Goal: Contribute content: Contribute content

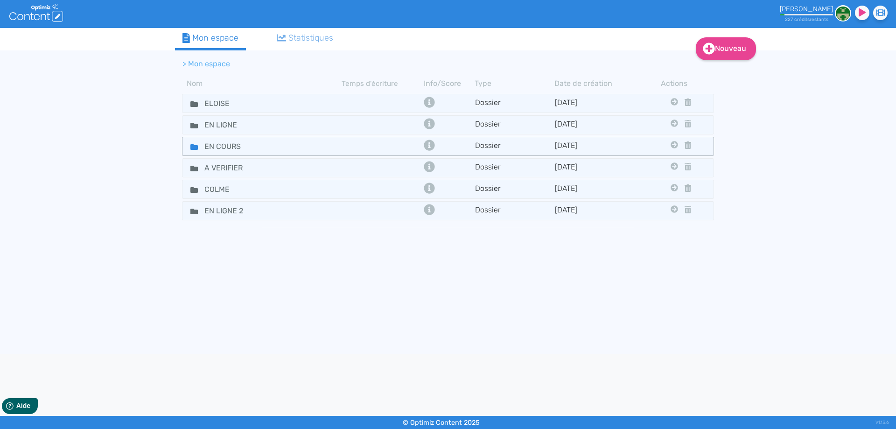
click at [192, 145] on icon at bounding box center [193, 147] width 7 height 6
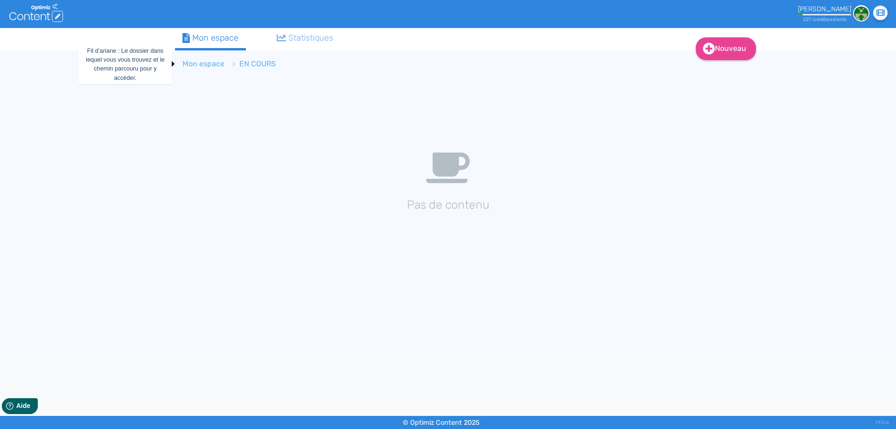
click at [206, 62] on link "Mon espace" at bounding box center [204, 63] width 42 height 9
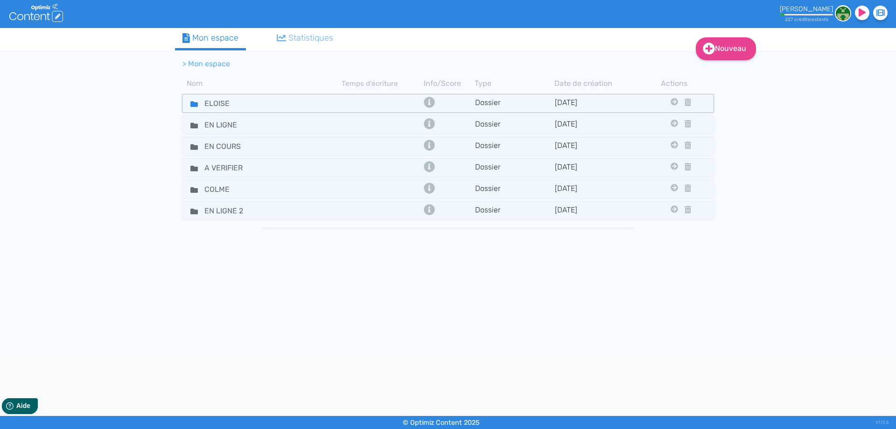
click at [190, 103] on icon at bounding box center [193, 104] width 7 height 6
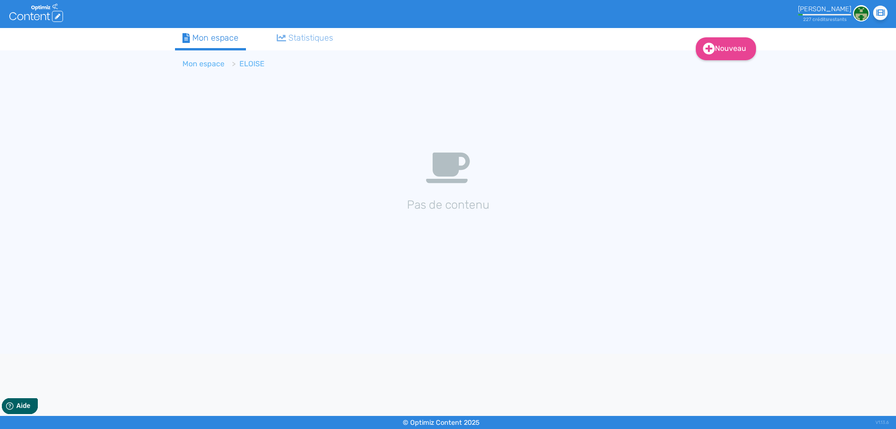
click at [204, 62] on link "Mon espace" at bounding box center [204, 63] width 42 height 9
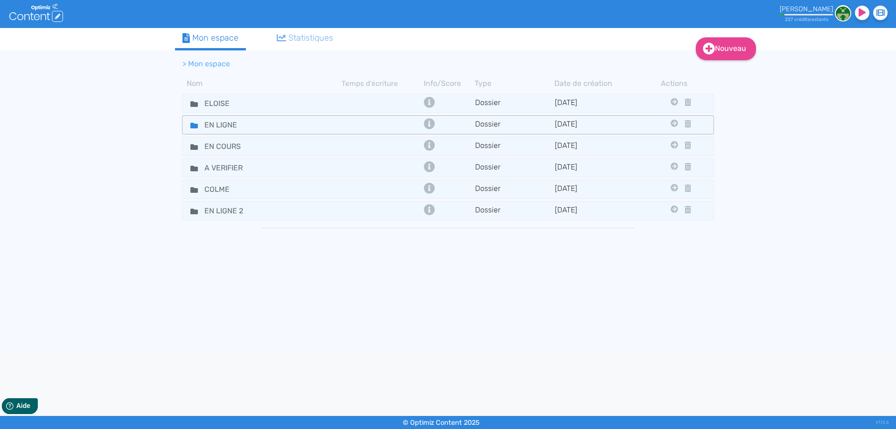
click at [191, 127] on icon at bounding box center [193, 126] width 7 height 6
click at [186, 153] on fa-icon at bounding box center [190, 147] width 14 height 14
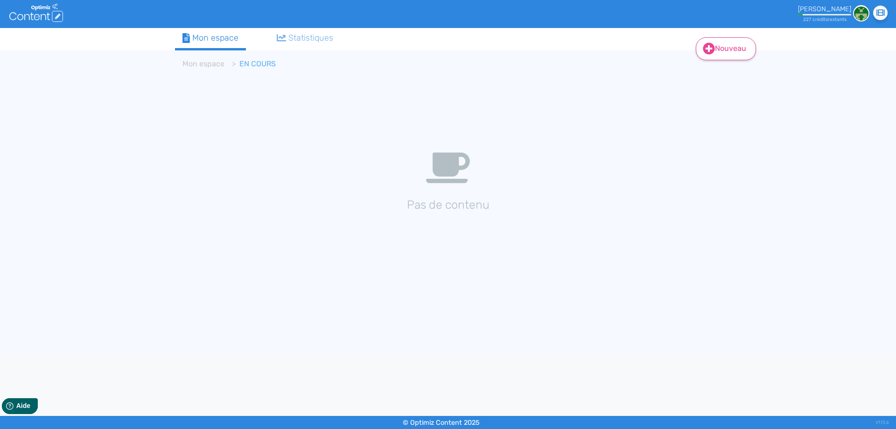
click at [732, 39] on link "Nouveau" at bounding box center [726, 48] width 60 height 23
drag, startPoint x: 726, startPoint y: 61, endPoint x: 725, endPoint y: 68, distance: 7.0
click at [726, 65] on div "Contenu Dossier" at bounding box center [732, 83] width 75 height 45
click at [725, 69] on button "Contenu" at bounding box center [732, 72] width 75 height 15
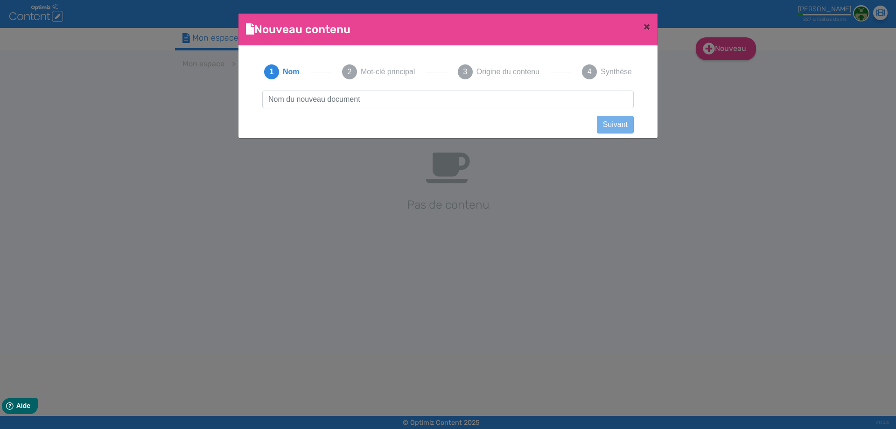
scroll to position [0, 0]
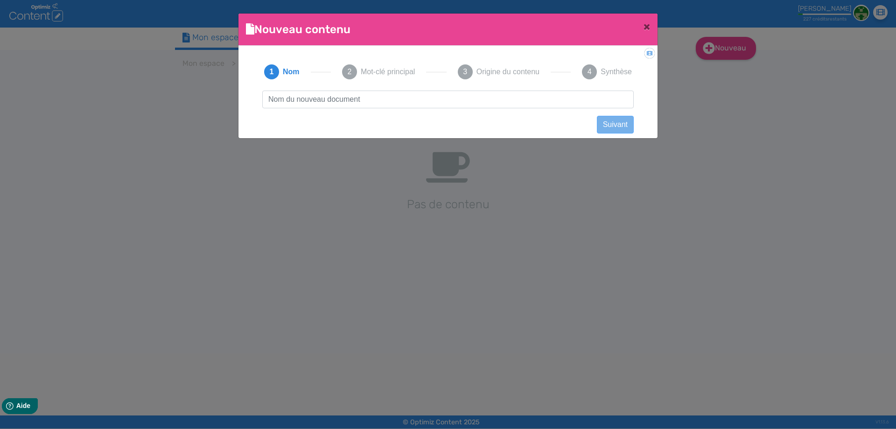
type input "Fleur de CBD Amnesia - IZI"
drag, startPoint x: 372, startPoint y: 100, endPoint x: 516, endPoint y: 104, distance: 144.3
click at [516, 104] on input "Fleur de CBD Amnesia - IZI" at bounding box center [448, 100] width 372 height 18
click button "Suivant" at bounding box center [615, 125] width 37 height 18
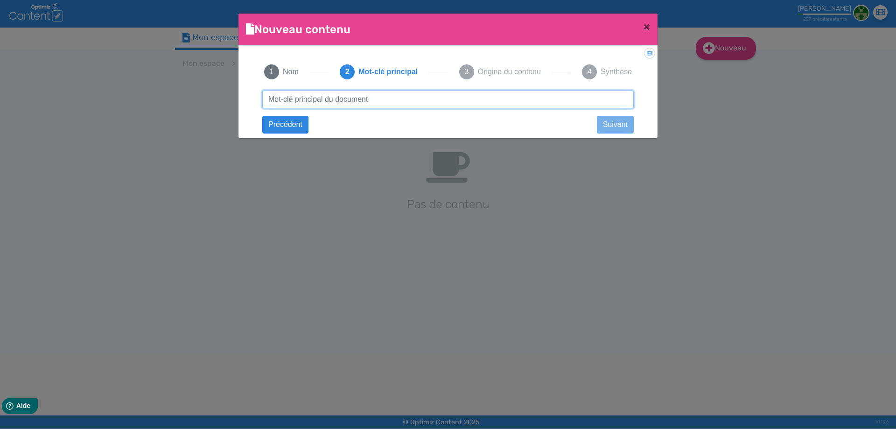
paste input "Fleur de CBD Amnesia - IZI"
drag, startPoint x: 401, startPoint y: 99, endPoint x: 649, endPoint y: 120, distance: 248.8
click at [564, 91] on input "Fleur de CBD Amnesia - IZI" at bounding box center [448, 100] width 372 height 18
type input "Fleur de CBD Amnesia - IZI"
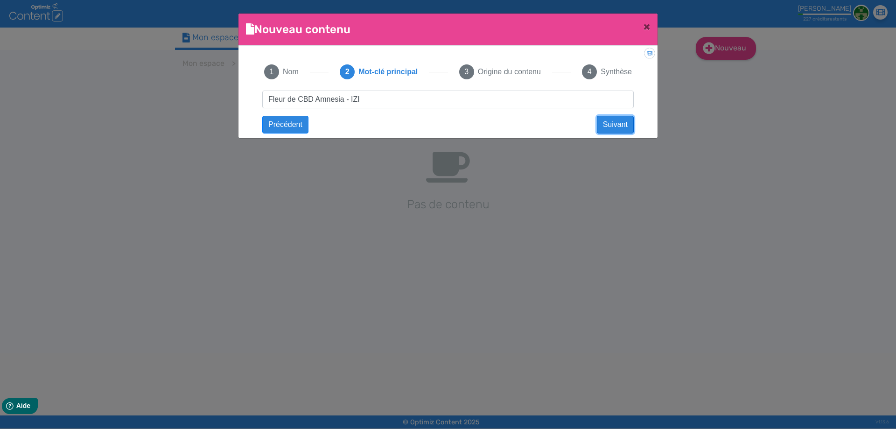
click at [620, 130] on button "Suivant" at bounding box center [615, 125] width 37 height 18
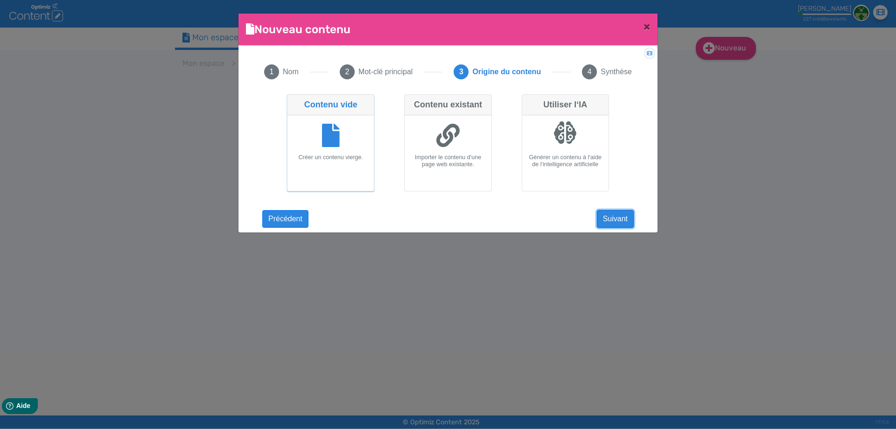
click at [612, 223] on button "Suivant" at bounding box center [615, 219] width 37 height 18
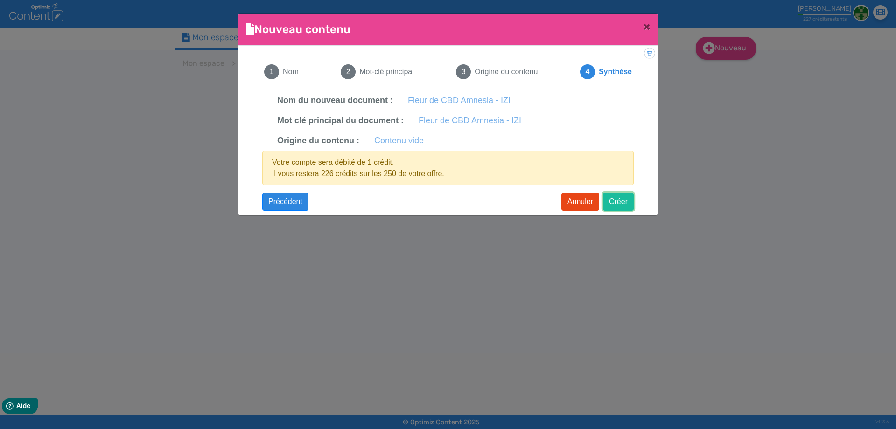
click at [622, 201] on button "Créer" at bounding box center [618, 202] width 31 height 18
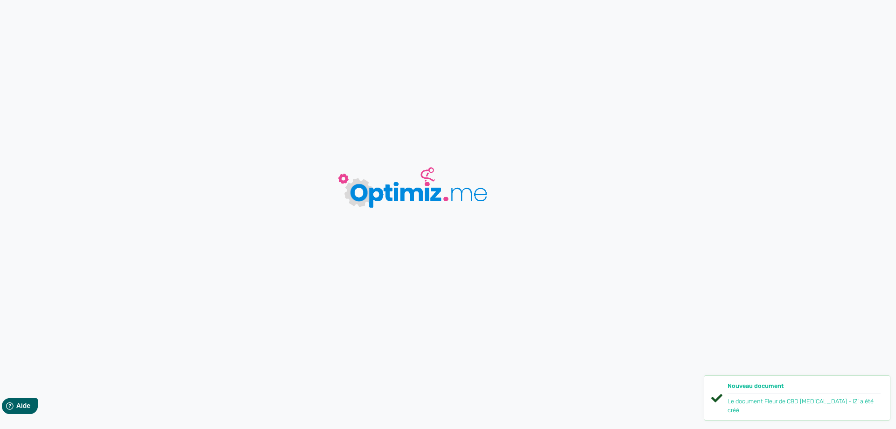
type input "Fleur de CBD Amnesia - IZI"
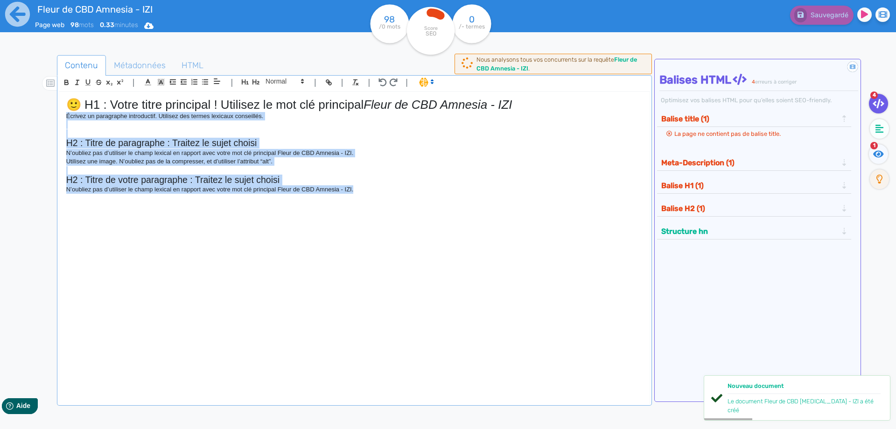
drag, startPoint x: 369, startPoint y: 187, endPoint x: 253, endPoint y: 124, distance: 132.0
click at [16, 117] on div "Fleur de CBD Amnesia - IZI Page web 98 mots 0.33 minutes Html Pdf Word 98 /0 mo…" at bounding box center [448, 244] width 896 height 488
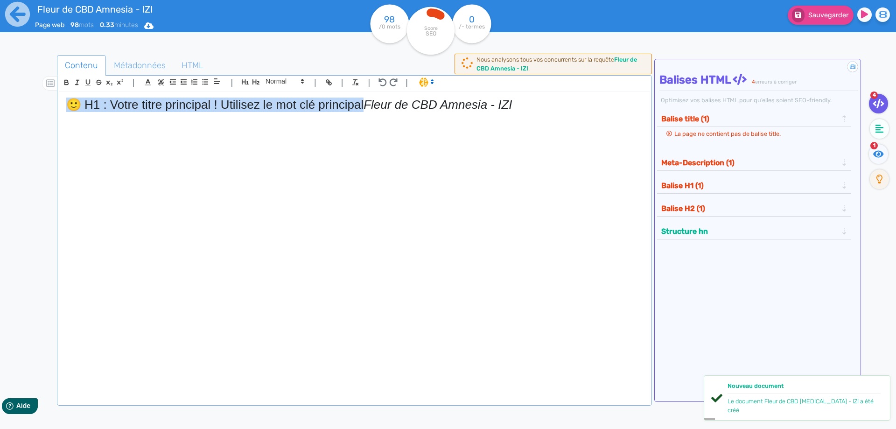
drag, startPoint x: 350, startPoint y: 112, endPoint x: 0, endPoint y: 92, distance: 350.2
click at [0, 92] on div "Fleur de CBD Amnesia - IZI Page web 98 mots 0.33 minutes Html Pdf Word 98 /0 mo…" at bounding box center [448, 244] width 896 height 488
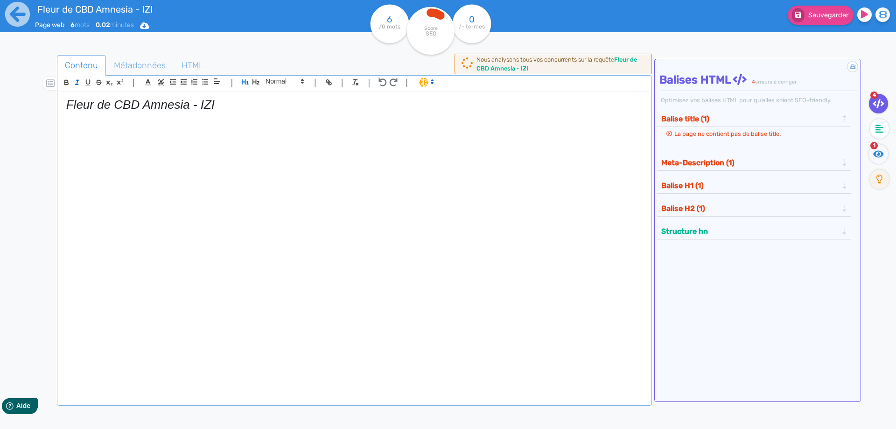
click at [80, 106] on em "Fleur de CBD Amnesia - IZI" at bounding box center [140, 105] width 148 height 14
click at [77, 87] on button "button" at bounding box center [77, 82] width 11 height 11
click at [253, 102] on h1 "Fleur de CBD Amnesia - IZI" at bounding box center [354, 105] width 577 height 14
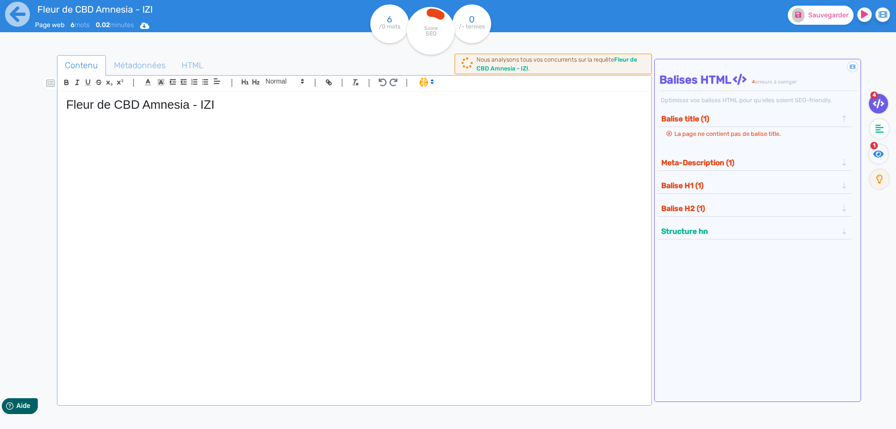
click at [807, 19] on button "Sauvegarder" at bounding box center [821, 15] width 66 height 19
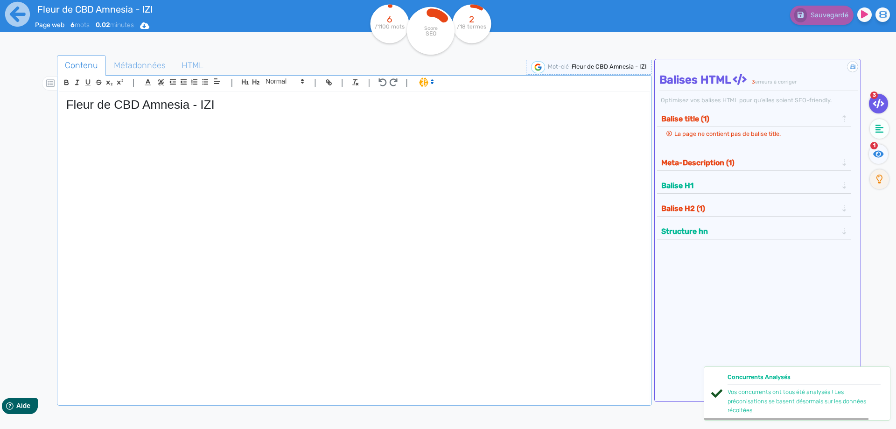
click at [232, 147] on p at bounding box center [354, 151] width 577 height 8
click at [231, 129] on p at bounding box center [354, 133] width 577 height 8
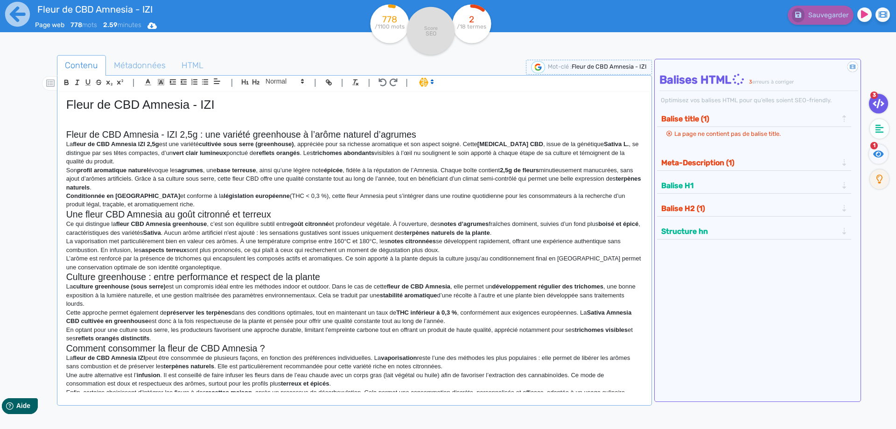
click at [447, 136] on h2 "Fleur de CBD Amnesia - IZI 2,5g : une variété greenhouse à l’arôme naturel d’ag…" at bounding box center [354, 134] width 577 height 11
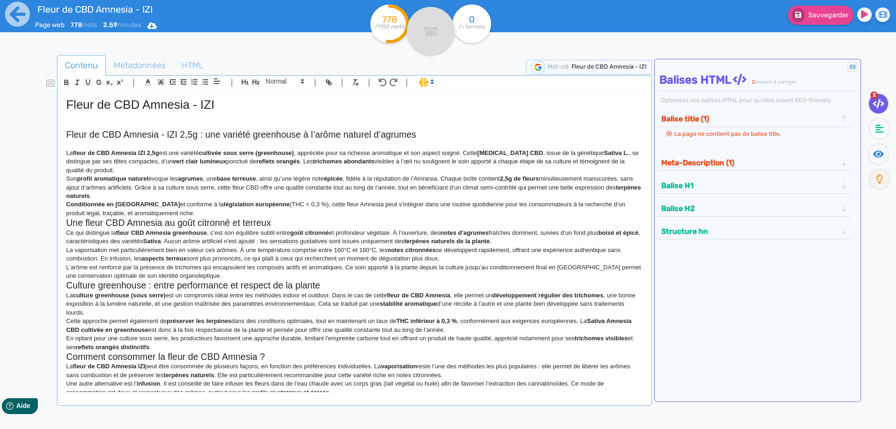
click at [206, 174] on p "La fleur de CBD Amnesia IZI 2,5g est une variété cultivée sous serre (greenhous…" at bounding box center [354, 162] width 577 height 26
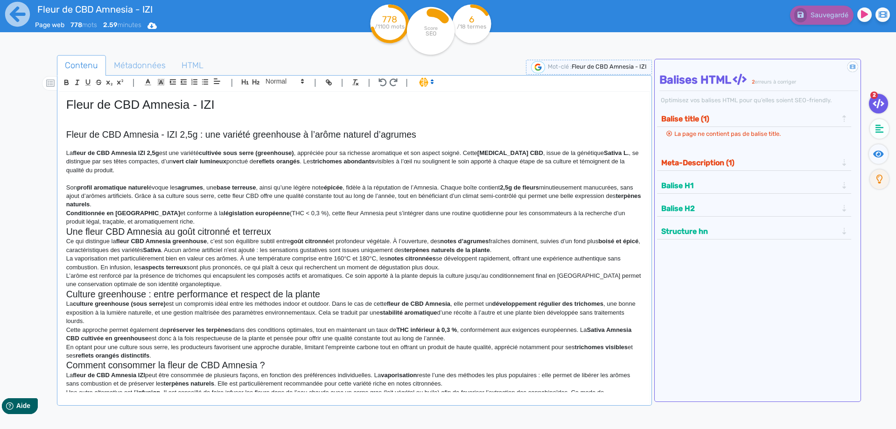
click at [180, 198] on p "Son profil aromatique naturel évoque les agrumes , une base terreuse , ainsi qu…" at bounding box center [354, 196] width 577 height 26
click at [180, 201] on p "Son profil aromatique naturel évoque les agrumes , une base terreuse , ainsi qu…" at bounding box center [354, 196] width 577 height 26
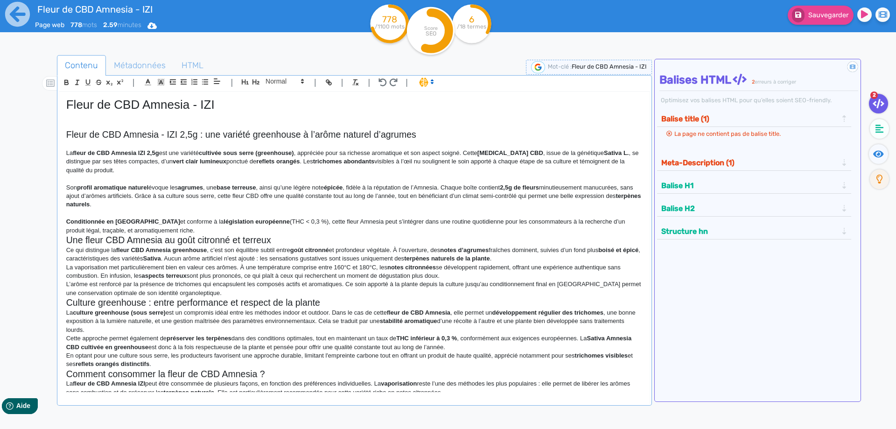
click at [171, 226] on p "Conditionnée en France et conforme à la législation européenne (THC < 0,3 %), c…" at bounding box center [354, 226] width 577 height 17
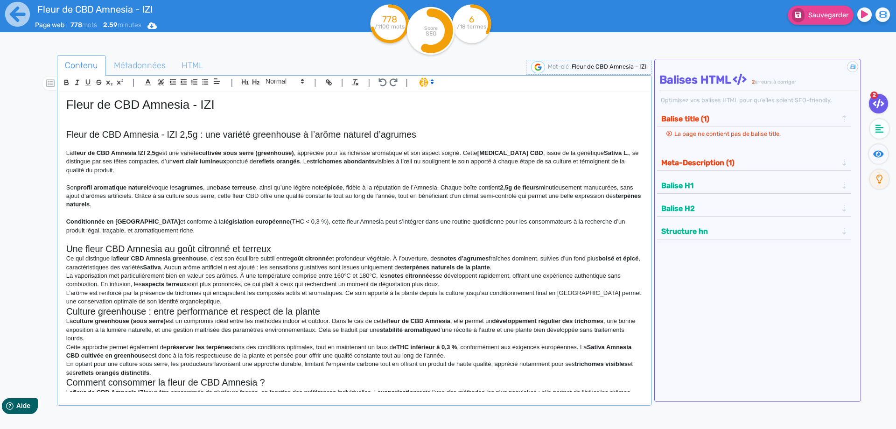
click at [288, 246] on h2 "Une fleur CBD Amnesia au goût citronné et terreux" at bounding box center [354, 249] width 577 height 11
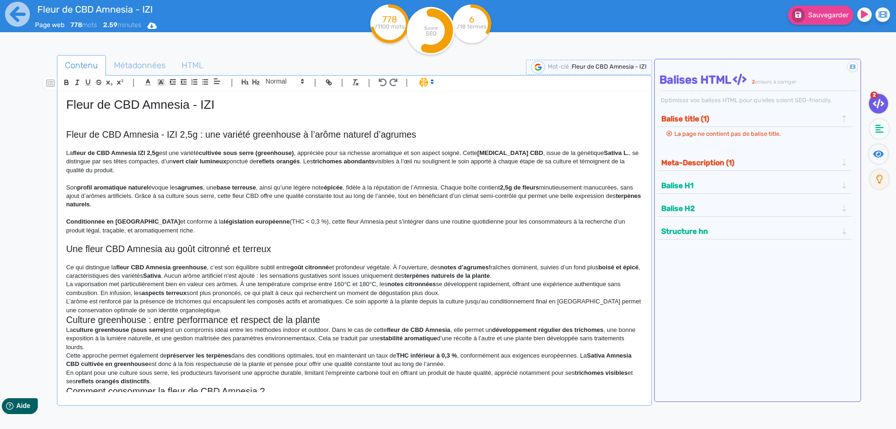
click at [563, 274] on p "Ce qui distingue la fleur CBD Amnesia greenhouse , c’est son équilibre subtil e…" at bounding box center [354, 271] width 577 height 17
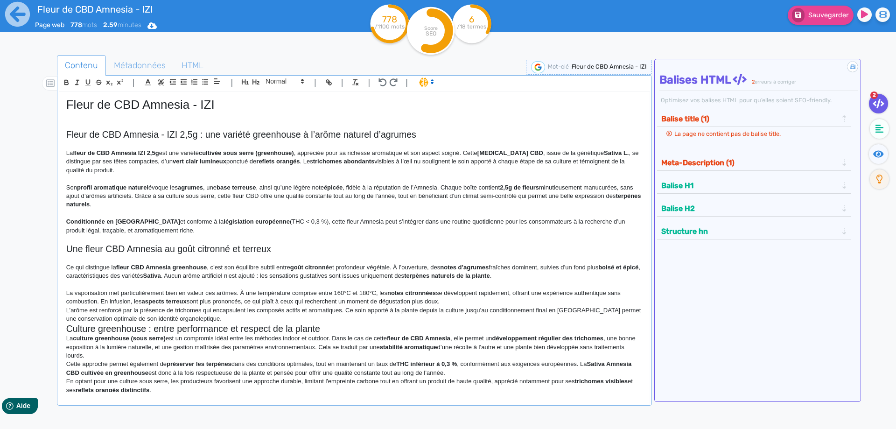
click at [499, 300] on p "La vaporisation met particulièrement bien en valeur ces arômes. À une températu…" at bounding box center [354, 297] width 577 height 17
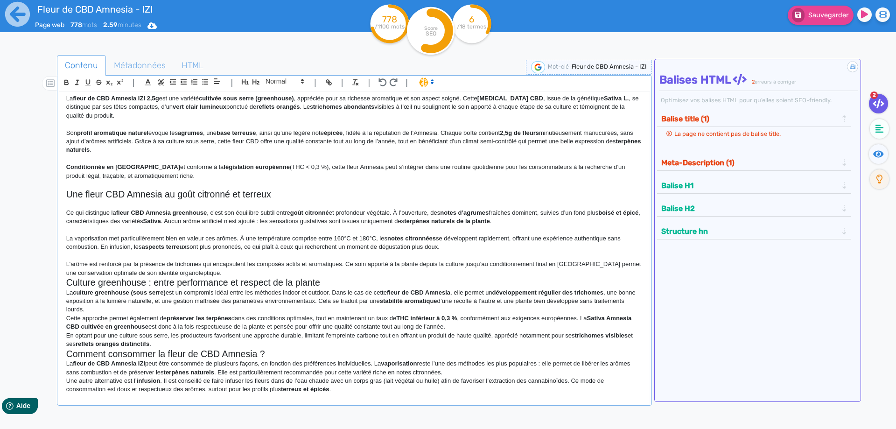
scroll to position [150, 0]
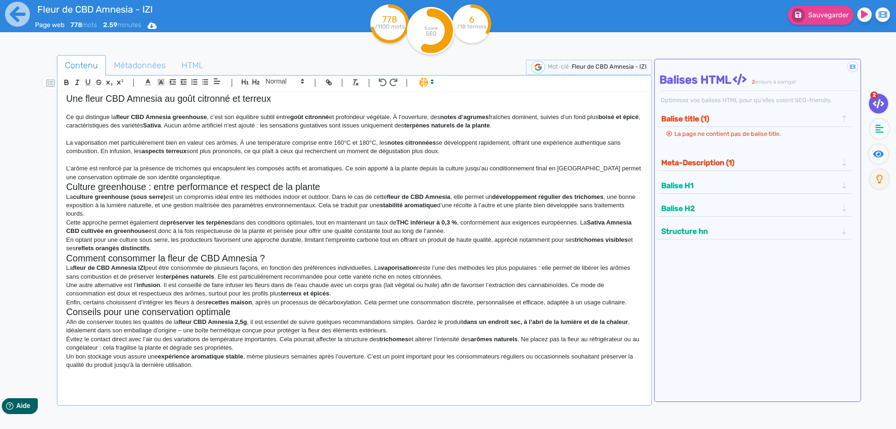
click at [239, 177] on p "L’arôme est renforcé par la présence de trichomes qui encapsulent les composés …" at bounding box center [354, 172] width 577 height 17
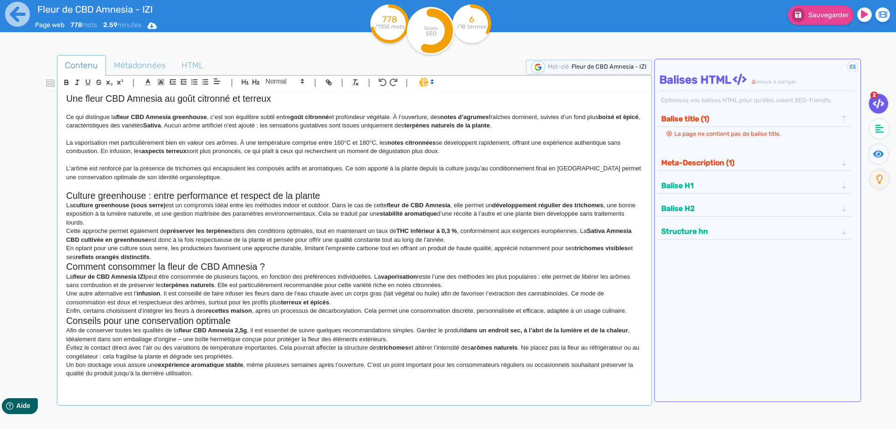
drag, startPoint x: 335, startPoint y: 195, endPoint x: 381, endPoint y: 211, distance: 49.5
click at [336, 196] on h2 "Culture greenhouse : entre performance et respect de la plante" at bounding box center [354, 195] width 577 height 11
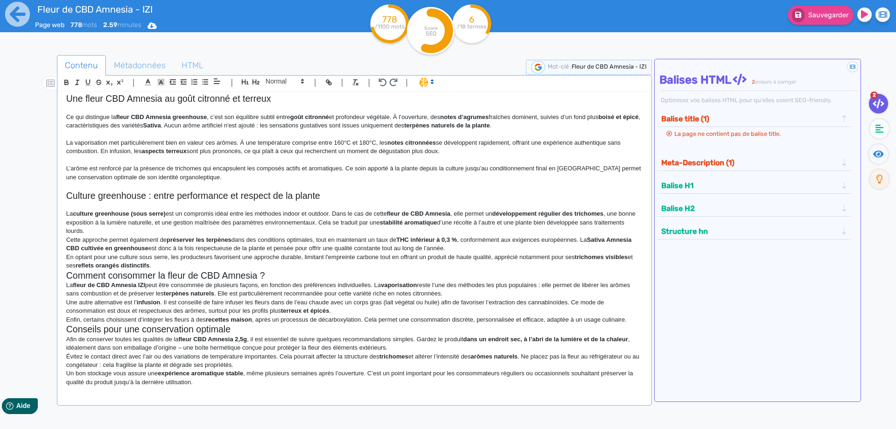
click at [436, 237] on strong "THC inférieur à 0,3 %" at bounding box center [426, 239] width 61 height 7
click at [437, 231] on p "La culture greenhouse (sous serre) est un compromis idéal entre les méthodes in…" at bounding box center [354, 223] width 577 height 26
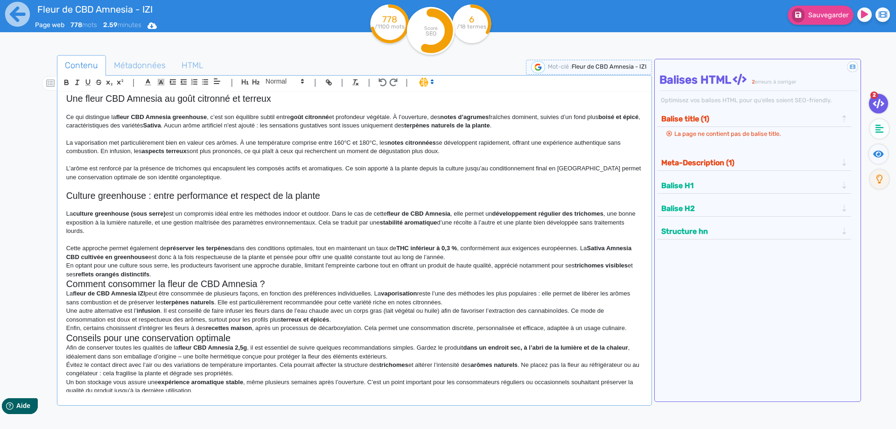
click at [482, 256] on p "Cette approche permet également de préserver les terpènes dans des conditions o…" at bounding box center [354, 252] width 577 height 17
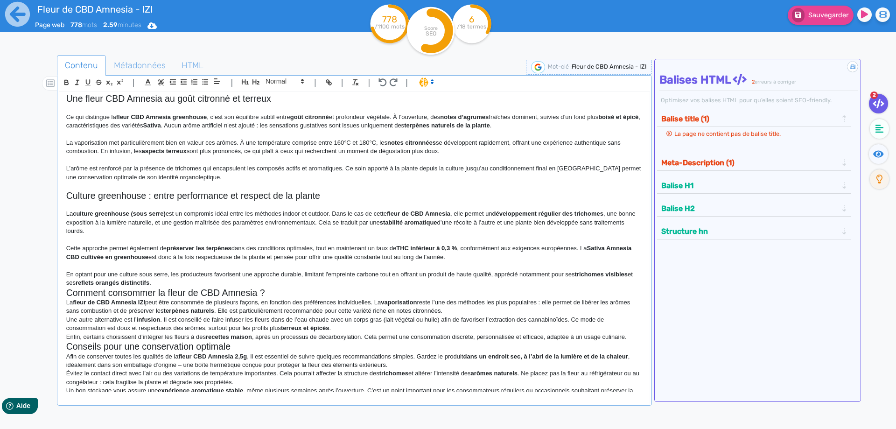
click at [423, 280] on p "En optant pour une culture sous serre, les producteurs favorisent une approche …" at bounding box center [354, 278] width 577 height 17
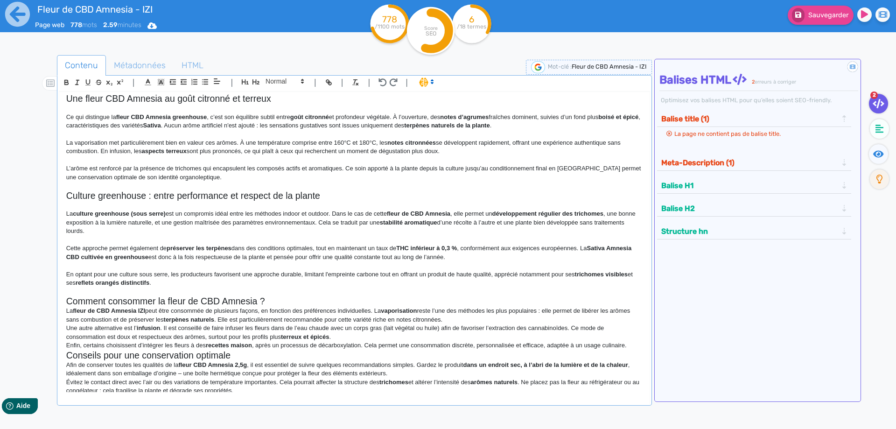
click at [367, 303] on h2 "Comment consommer la fleur de CBD Amnesia ?" at bounding box center [354, 301] width 577 height 11
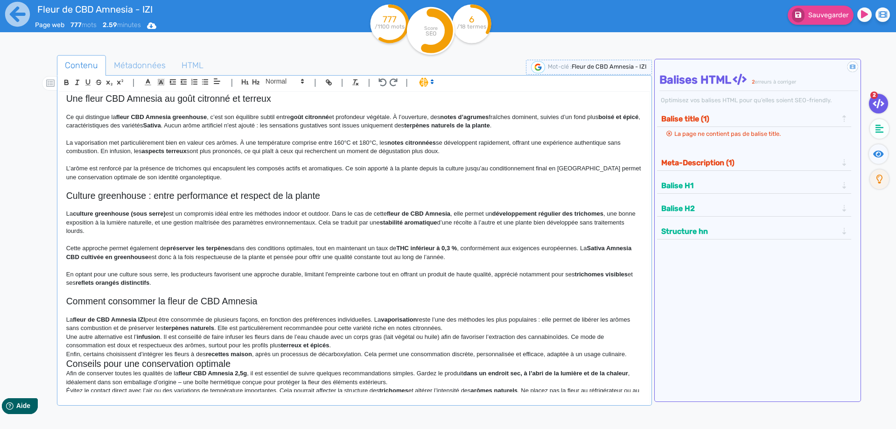
click at [518, 328] on p "La fleur de CBD Amnesia IZI peut être consommée de plusieurs façons, en fonctio…" at bounding box center [354, 324] width 577 height 17
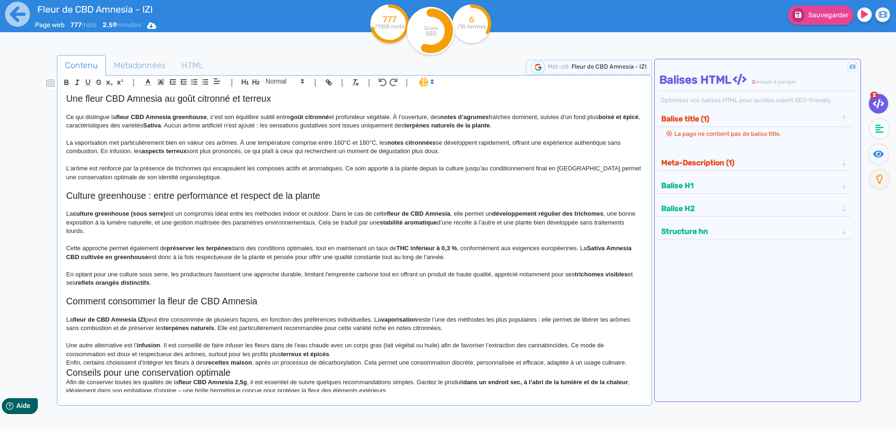
click at [437, 352] on p "Une autre alternative est l’ infusion . Il est conseillé de faire infuser les f…" at bounding box center [354, 349] width 577 height 17
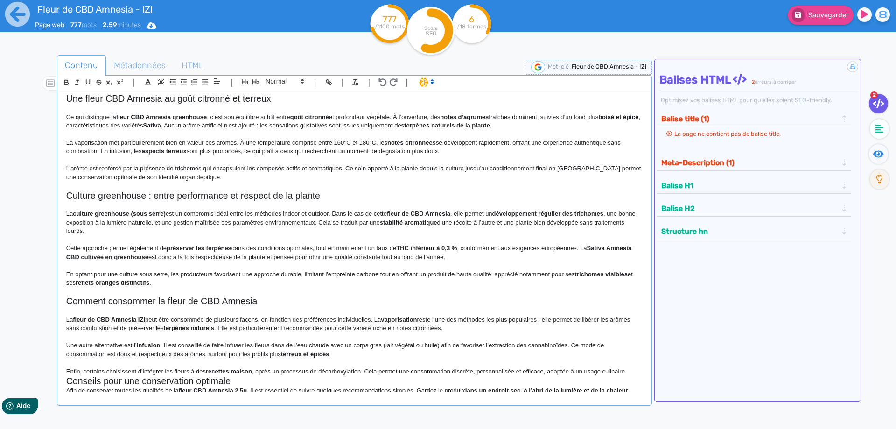
click at [374, 384] on h2 "Conseils pour une conservation optimale" at bounding box center [354, 381] width 577 height 11
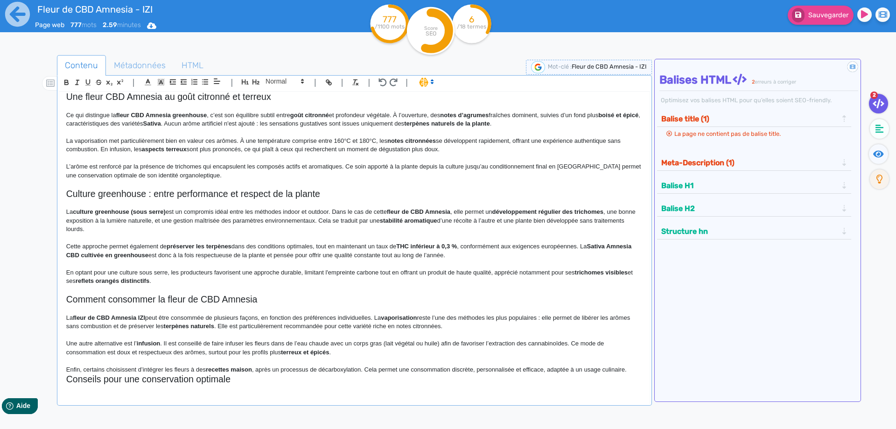
click at [638, 365] on div "Fleur de CBD Amnesia - IZI Fleur de CBD Amnesia - IZI 2,5g : une variété greenh…" at bounding box center [354, 242] width 591 height 300
click at [636, 368] on div "Fleur de CBD Amnesia - IZI Fleur de CBD Amnesia - IZI 2,5g : une variété greenh…" at bounding box center [354, 242] width 591 height 300
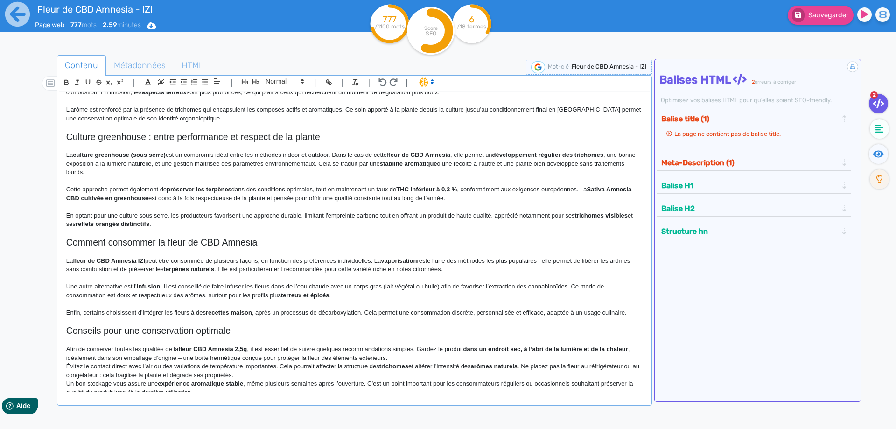
scroll to position [237, 0]
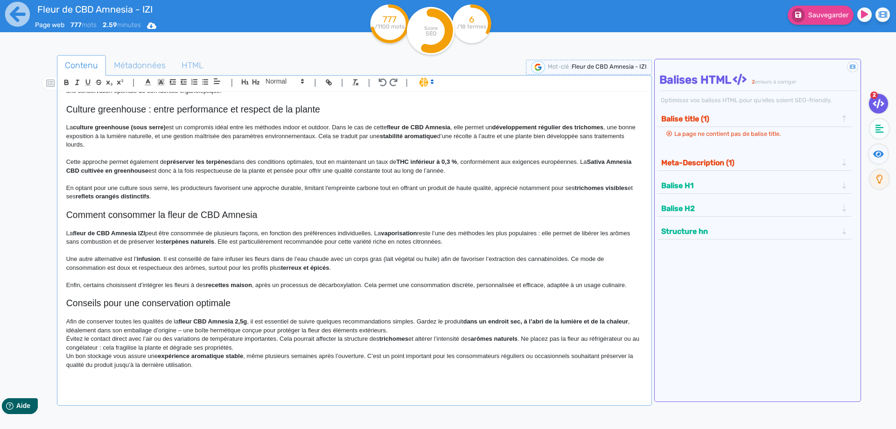
click at [427, 327] on p "Afin de conserver toutes les qualités de la fleur CBD Amnesia 2,5g , il est ess…" at bounding box center [354, 325] width 577 height 17
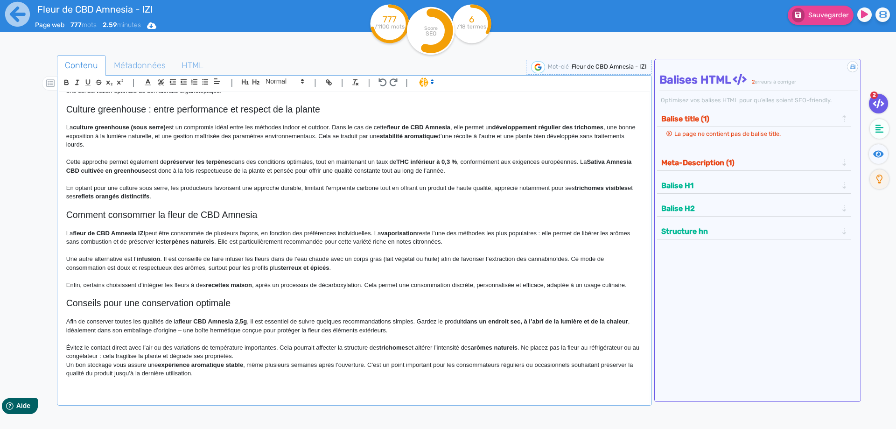
click at [350, 352] on p "Évitez le contact direct avec l’air ou des variations de température importante…" at bounding box center [354, 352] width 577 height 17
click at [344, 355] on p "Évitez le contact direct avec l’air ou des variations de température importante…" at bounding box center [354, 352] width 577 height 17
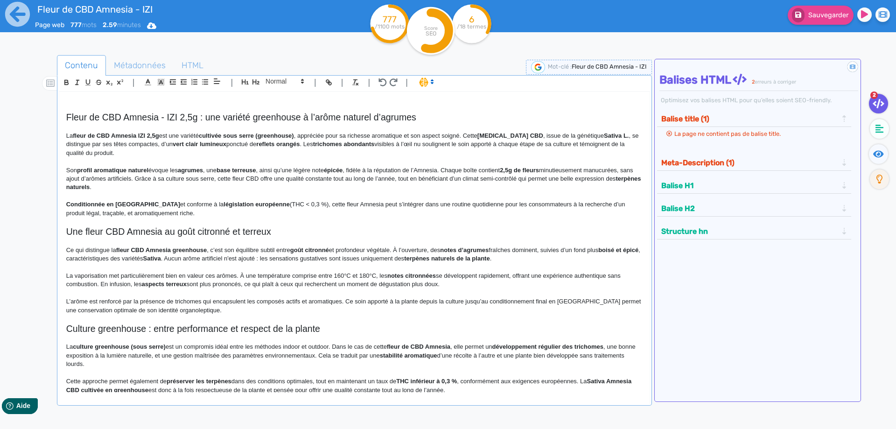
scroll to position [0, 0]
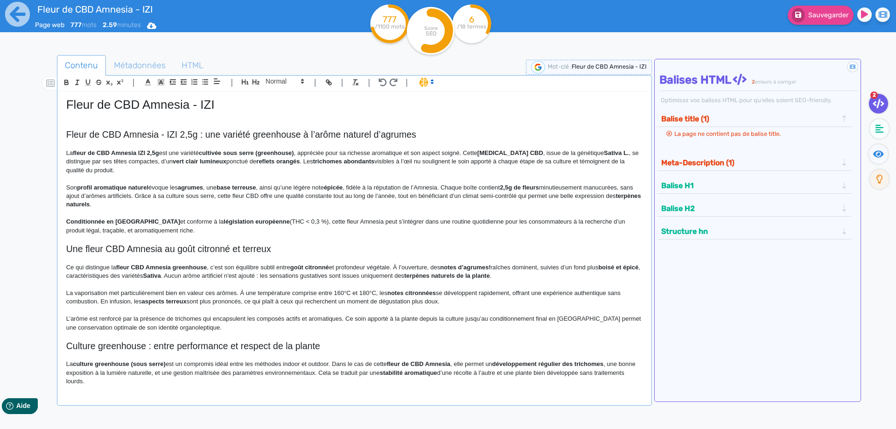
click at [161, 136] on h2 "Fleur de CBD Amnesia - IZI 2,5g : une variété greenhouse à l’arôme naturel d’ag…" at bounding box center [354, 134] width 577 height 11
click at [173, 134] on h2 "Fleur de CBD Amnesi- IZI 2,5g : une variété greenhouse à l’arôme naturel d’agru…" at bounding box center [354, 134] width 577 height 11
click at [159, 134] on h2 "Fleur de CBD Amnesi- IZI 2,5g : une variété greenhouse à l’arôme naturel d’agru…" at bounding box center [354, 134] width 577 height 11
click at [177, 138] on h2 "Fleur de CBD Amnesia IZI 2,5g : une variété greenhouse à l’arôme naturel d’agru…" at bounding box center [354, 134] width 577 height 11
click at [194, 134] on h2 "Fleur de CBD Amnesia IZI en 2,5g : une variété greenhouse à l’arôme naturel d’a…" at bounding box center [354, 134] width 577 height 11
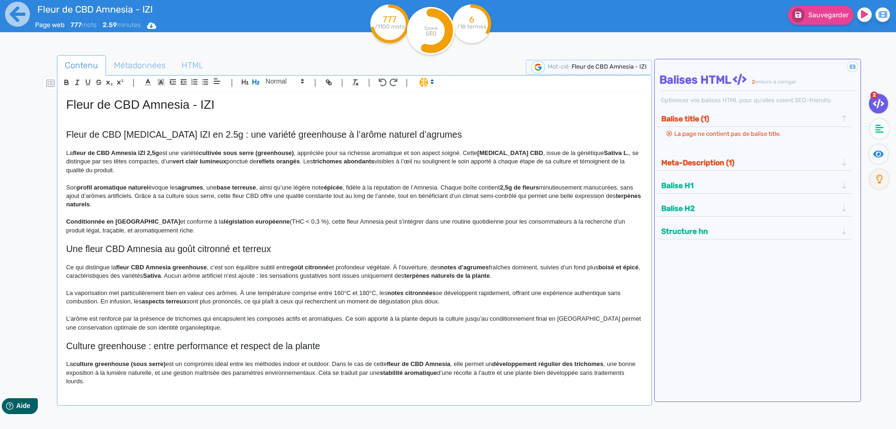
click at [285, 135] on h2 "Fleur de CBD Amnesia IZI en 2.5g : une variété greenhouse à l’arôme naturel d’a…" at bounding box center [354, 134] width 577 height 11
click at [283, 135] on h2 "Fleur de CBD Amnesia IZI en 2.5g : une variété à l’arôme naturel d’agrumes" at bounding box center [354, 134] width 577 height 11
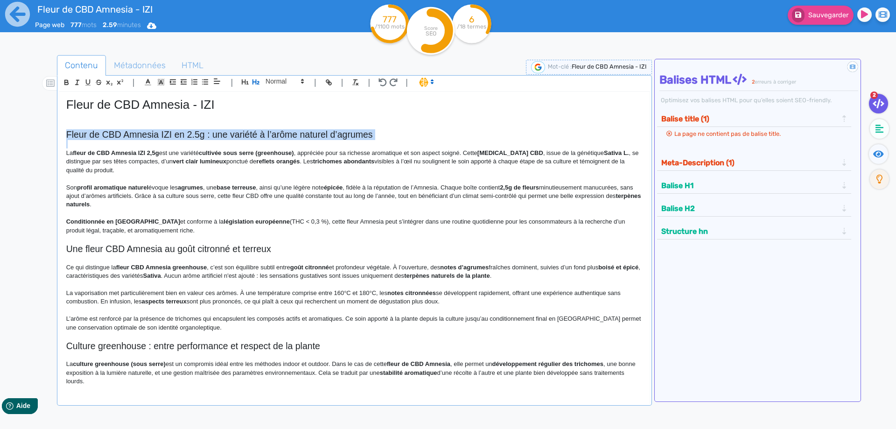
click at [283, 135] on h2 "Fleur de CBD Amnesia IZI en 2.5g : une variété à l’arôme naturel d’agrumes" at bounding box center [354, 134] width 577 height 11
copy h2 "Fleur de CBD Amnesia IZI en 2.5g : une variété à l’arôme naturel d’agrumes"
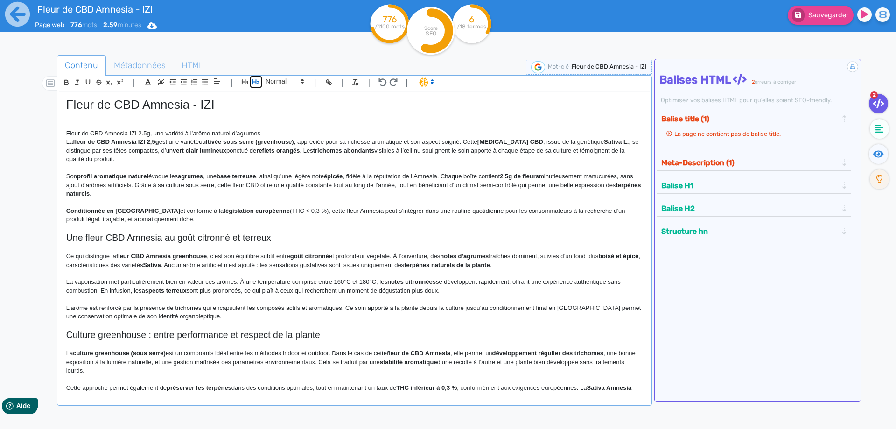
click at [258, 81] on icon "button" at bounding box center [256, 82] width 8 height 8
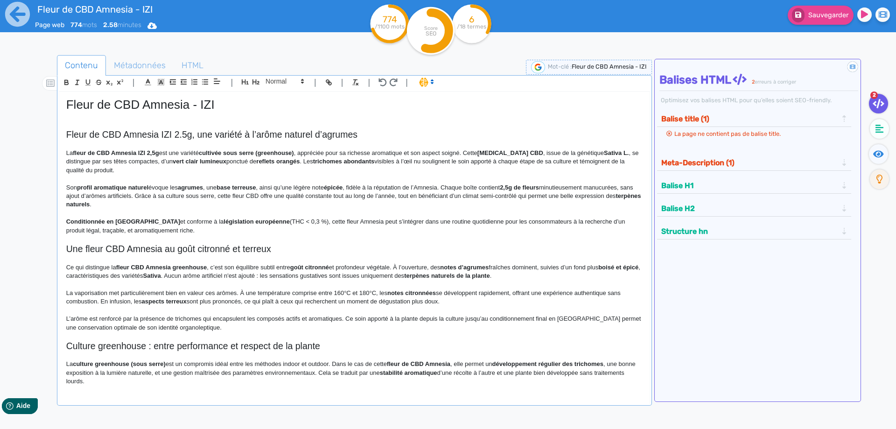
click at [148, 152] on strong "fleur de CBD Amnesia IZI 2,5g" at bounding box center [116, 152] width 86 height 7
click at [148, 152] on p "La fleur de CBD Amnesia IZI 2,5g est une variété cultivée sous serre (greenhous…" at bounding box center [354, 162] width 577 height 26
click at [247, 153] on strong "cultivée sous serre (greenhouse)" at bounding box center [232, 152] width 95 height 7
drag, startPoint x: 247, startPoint y: 153, endPoint x: 267, endPoint y: 150, distance: 20.2
click at [267, 150] on strong "cultivée sous serre (greenhouse)" at bounding box center [232, 152] width 95 height 7
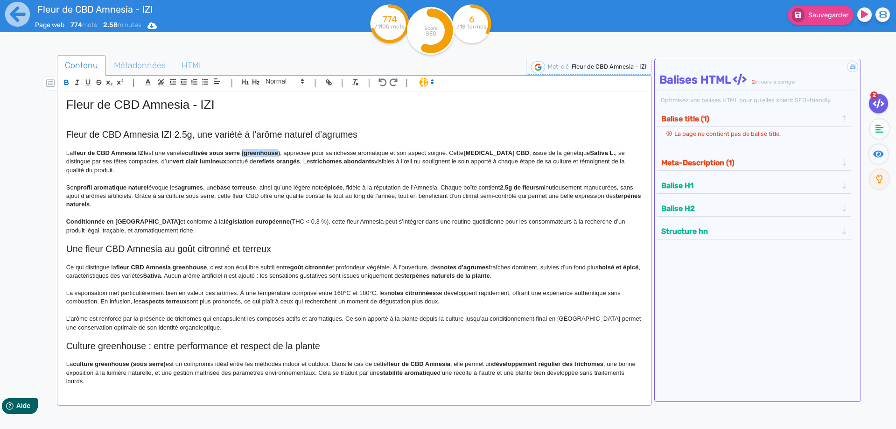
click at [267, 150] on strong "cultivée sous serre (greenhouse)" at bounding box center [232, 152] width 95 height 7
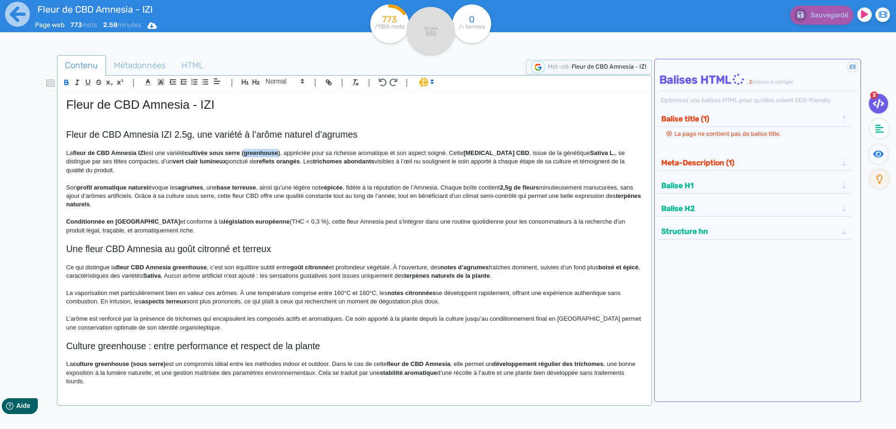
click at [267, 150] on strong "cultivée sous serre (greenhouse)" at bounding box center [232, 152] width 95 height 7
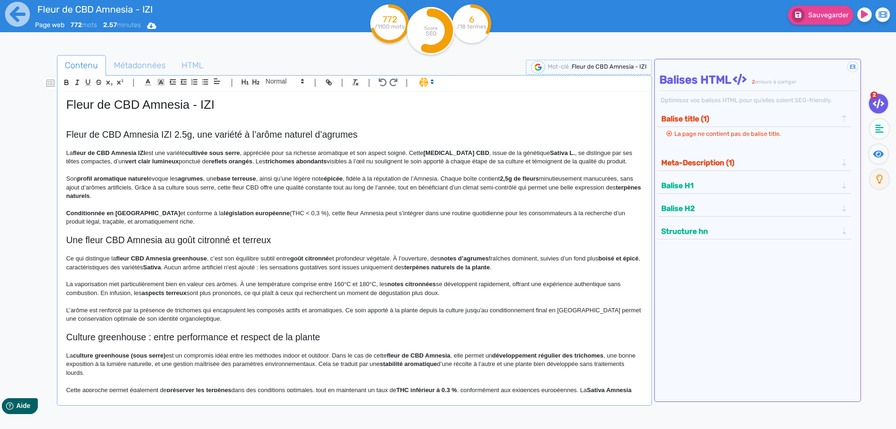
click at [436, 152] on strong "Amnesia CBD" at bounding box center [456, 152] width 66 height 7
drag, startPoint x: 436, startPoint y: 152, endPoint x: 462, endPoint y: 152, distance: 26.1
click at [506, 152] on p "La fleur de CBD Amnesia IZI est une variété cultivée sous serre , appréciée pou…" at bounding box center [354, 157] width 577 height 17
click at [529, 151] on p "La fleur de CBD Amnesia IZI est une variété cultivée sous serre , appréciée pou…" at bounding box center [354, 157] width 577 height 17
click at [556, 153] on p "La fleur de CBD Amnesia IZI est une variété cultivée sous serre , appréciée pou…" at bounding box center [354, 157] width 577 height 17
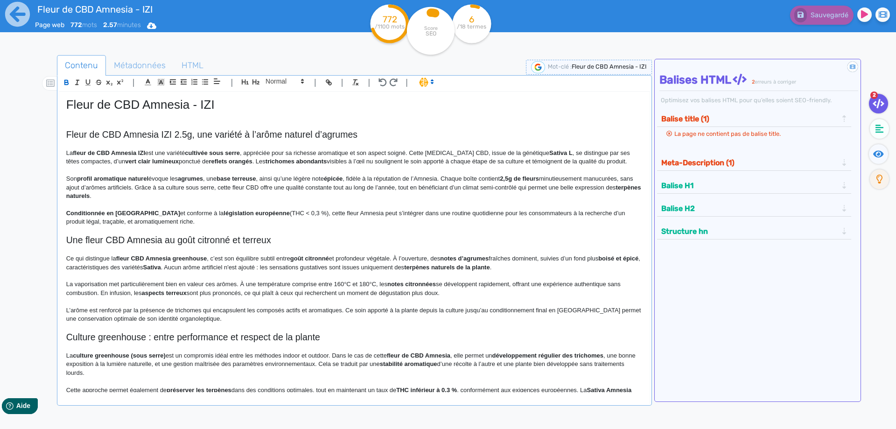
click at [549, 152] on strong "Sativa L" at bounding box center [560, 152] width 23 height 7
drag, startPoint x: 540, startPoint y: 152, endPoint x: 555, endPoint y: 150, distance: 14.7
click at [555, 150] on strong "Sativa L" at bounding box center [560, 152] width 23 height 7
click at [553, 166] on p "La fleur de CBD Amnesia IZI est une variété cultivée sous serre , appréciée pou…" at bounding box center [354, 157] width 577 height 17
click at [120, 162] on strong "vert clair lumineux" at bounding box center [137, 161] width 54 height 7
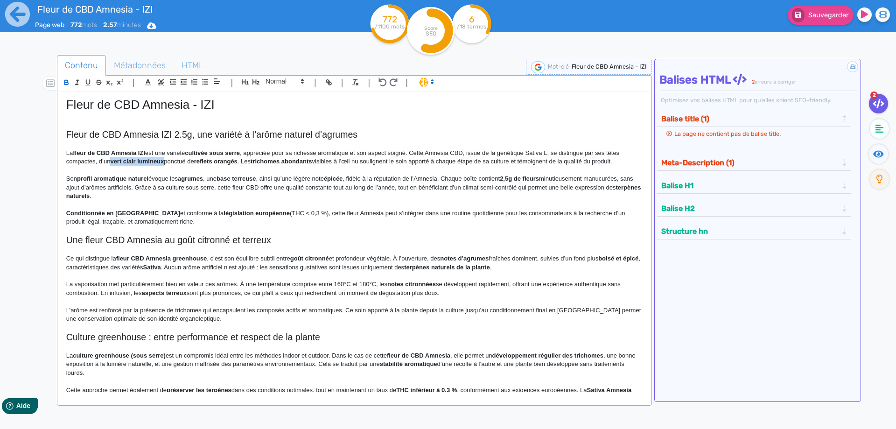
drag, startPoint x: 120, startPoint y: 162, endPoint x: 141, endPoint y: 161, distance: 21.0
click at [197, 160] on strong "reflets orangés" at bounding box center [214, 161] width 43 height 7
drag, startPoint x: 197, startPoint y: 160, endPoint x: 219, endPoint y: 161, distance: 22.9
click at [219, 161] on strong "reflets orangés" at bounding box center [214, 161] width 43 height 7
click at [259, 161] on strong "trichomes abondants" at bounding box center [278, 161] width 61 height 7
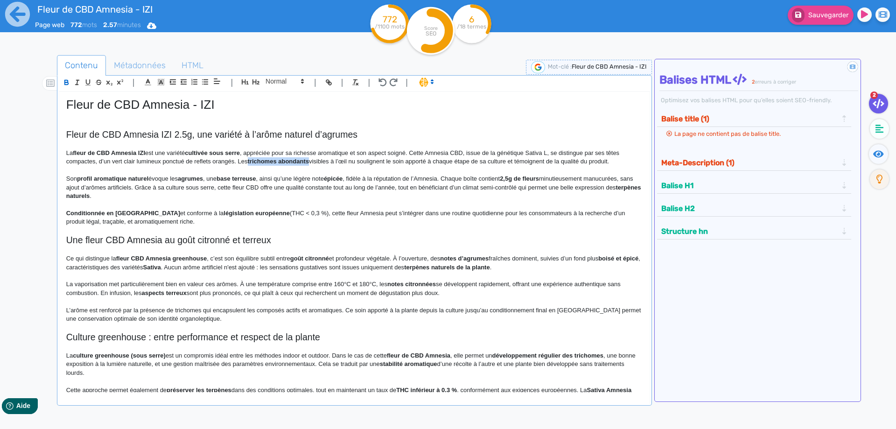
drag, startPoint x: 259, startPoint y: 161, endPoint x: 289, endPoint y: 163, distance: 30.0
click at [288, 161] on p "La fleur de CBD Amnesia IZI est une variété cultivée sous serre , appréciée pou…" at bounding box center [354, 157] width 577 height 17
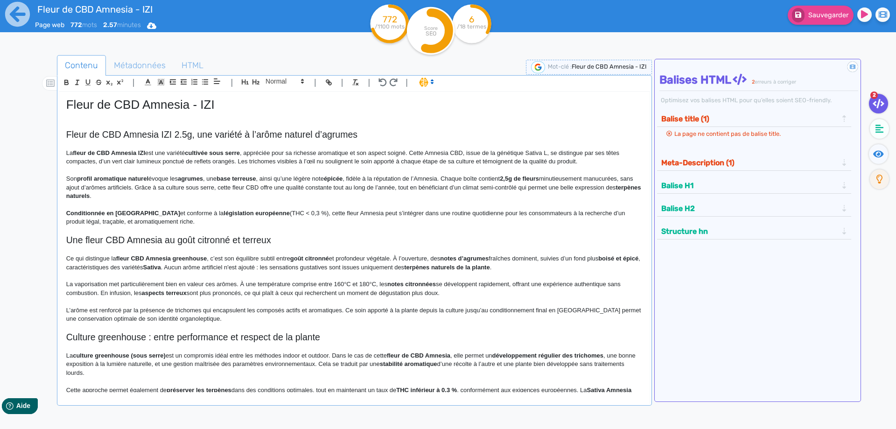
click at [876, 155] on icon at bounding box center [878, 153] width 11 height 7
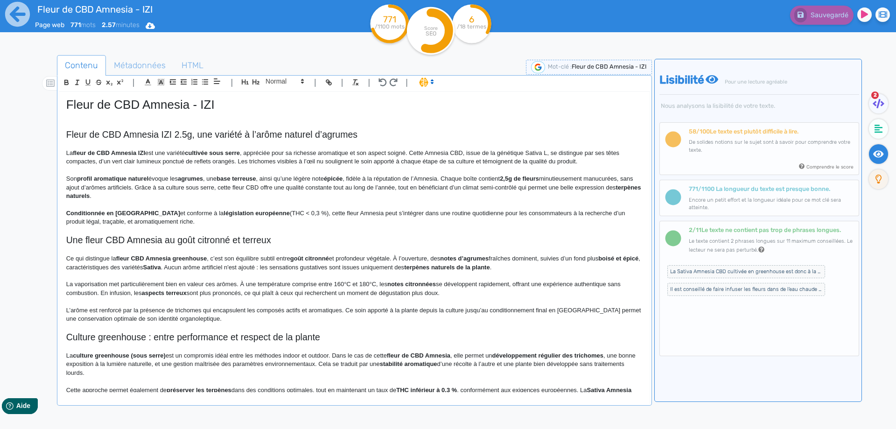
click at [87, 180] on strong "profil aromatique naturel" at bounding box center [112, 178] width 71 height 7
drag, startPoint x: 87, startPoint y: 180, endPoint x: 133, endPoint y: 178, distance: 46.3
click at [133, 178] on strong "profil aromatique naturel" at bounding box center [112, 178] width 71 height 7
click at [181, 176] on strong "agrumes" at bounding box center [187, 178] width 25 height 7
drag, startPoint x: 181, startPoint y: 176, endPoint x: 244, endPoint y: 176, distance: 62.6
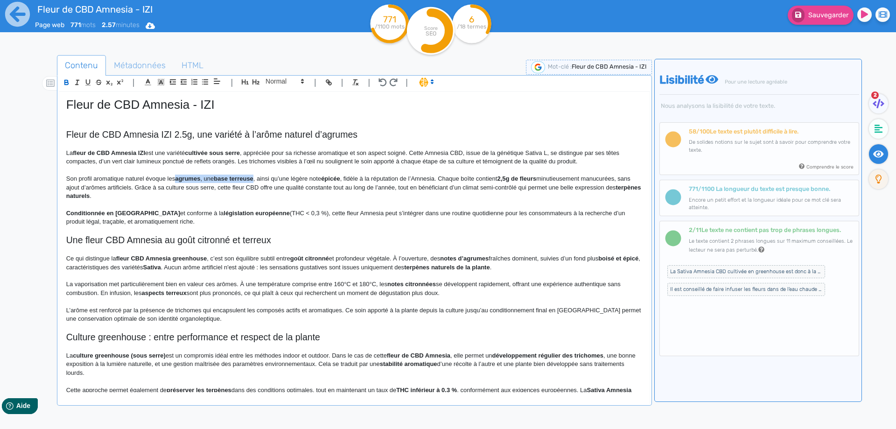
click at [200, 176] on strong "agrumes" at bounding box center [187, 178] width 25 height 7
click at [236, 176] on p "Son profil aromatique naturel évoque les agrumes, une base terr euse , ainsi qu…" at bounding box center [354, 188] width 577 height 26
click at [333, 181] on strong "épicée" at bounding box center [330, 178] width 19 height 7
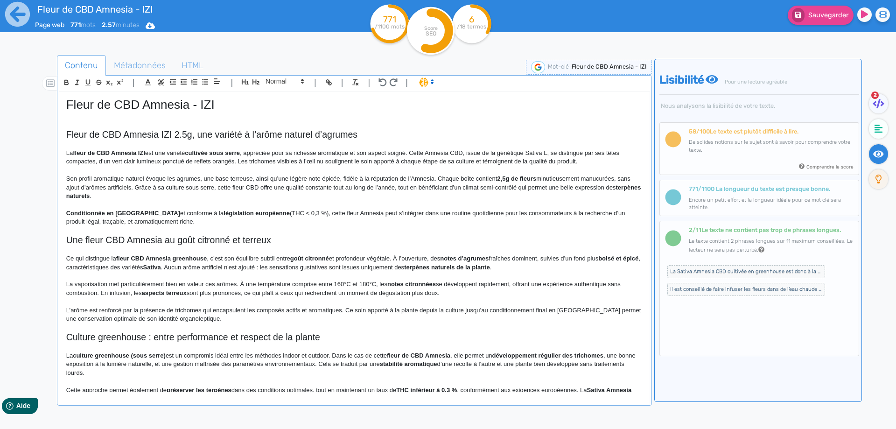
click at [450, 186] on p "Son profil aromatique naturel évoque les agrumes, une base terreuse, ainsi qu’u…" at bounding box center [354, 188] width 577 height 26
click at [499, 177] on strong "2,5g de fleurs" at bounding box center [516, 178] width 39 height 7
drag, startPoint x: 499, startPoint y: 177, endPoint x: 525, endPoint y: 176, distance: 26.2
click at [539, 176] on p "Son profil aromatique naturel évoque les agrumes, une base terreuse, ainsi qu’u…" at bounding box center [354, 188] width 577 height 26
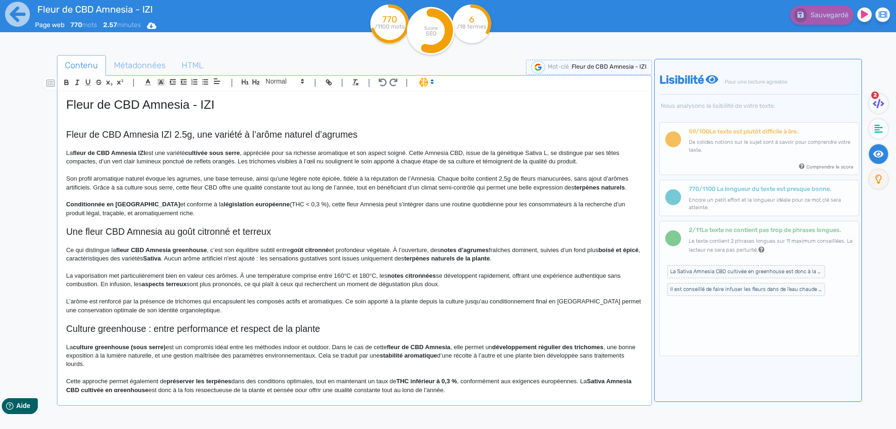
click at [149, 189] on p "Son profil aromatique naturel évoque les agrumes, une base terreuse, ainsi qu’u…" at bounding box center [354, 183] width 577 height 17
drag, startPoint x: 149, startPoint y: 189, endPoint x: 160, endPoint y: 188, distance: 11.2
click at [160, 188] on p "Son profil aromatique naturel évoque les agrumes, une base terreuse, ainsi qu’u…" at bounding box center [354, 183] width 577 height 17
click at [360, 189] on p "Son profil aromatique naturel évoque les agrumes, une base terreuse, ainsi qu’u…" at bounding box center [354, 183] width 577 height 17
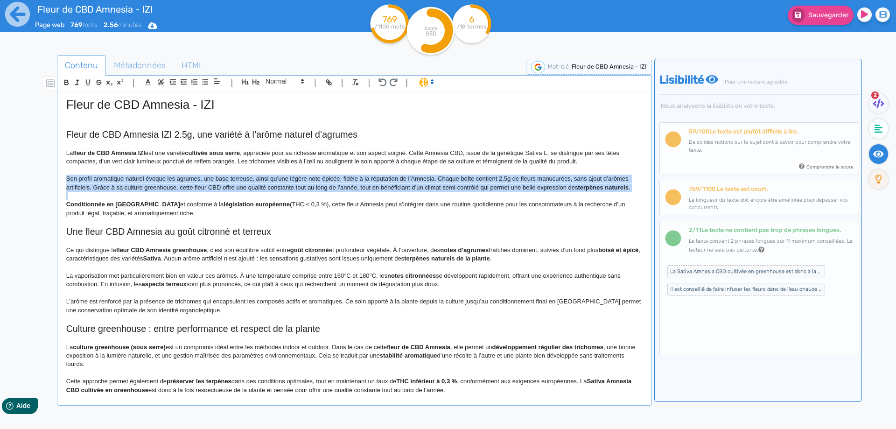
drag, startPoint x: 360, startPoint y: 189, endPoint x: 590, endPoint y: 193, distance: 230.2
click at [590, 193] on div "Fleur de CBD Amnesia - IZI Fleur de CBD Amnesia IZI 2.5g, une variété à l’arôme…" at bounding box center [354, 242] width 591 height 300
click at [615, 189] on strong "terpènes naturels" at bounding box center [603, 187] width 50 height 7
drag, startPoint x: 615, startPoint y: 189, endPoint x: 422, endPoint y: 189, distance: 193.3
click at [422, 189] on p "Son profil aromatique naturel évoque les agrumes, une base terreuse, ainsi qu’u…" at bounding box center [354, 183] width 577 height 17
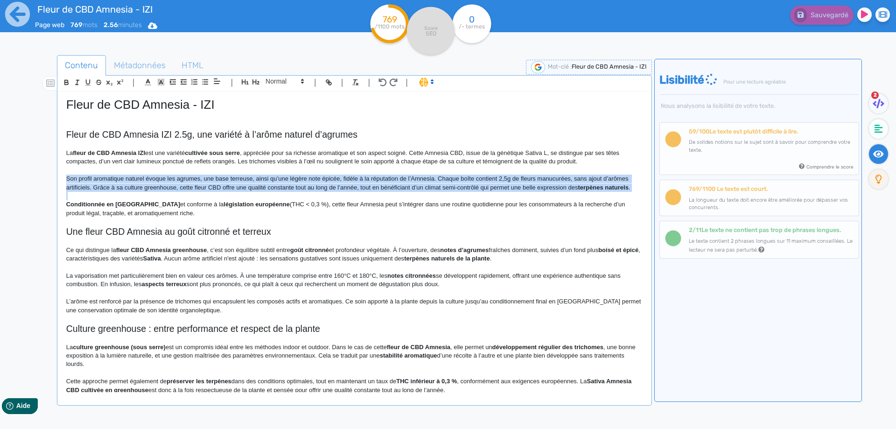
click at [367, 187] on p "Son profil aromatique naturel évoque les agrumes, une base terreuse, ainsi qu’u…" at bounding box center [354, 183] width 577 height 17
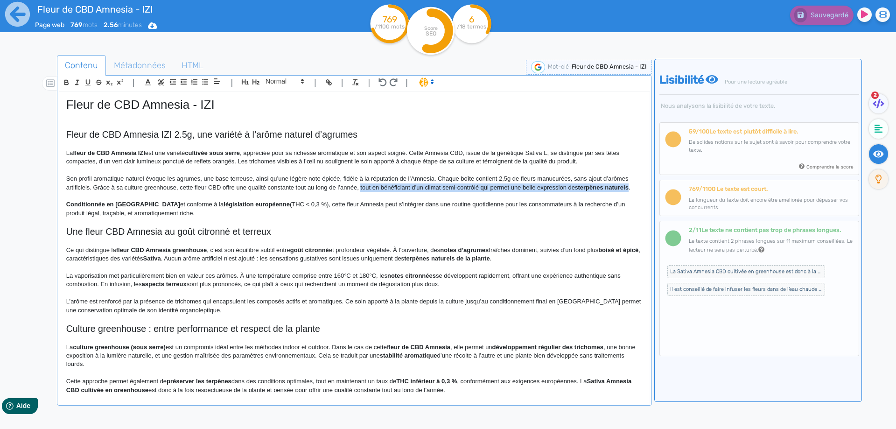
drag, startPoint x: 367, startPoint y: 187, endPoint x: 621, endPoint y: 186, distance: 254.0
click at [621, 186] on p "Son profil aromatique naturel évoque les agrumes, une base terreuse, ainsi qu’u…" at bounding box center [354, 183] width 577 height 17
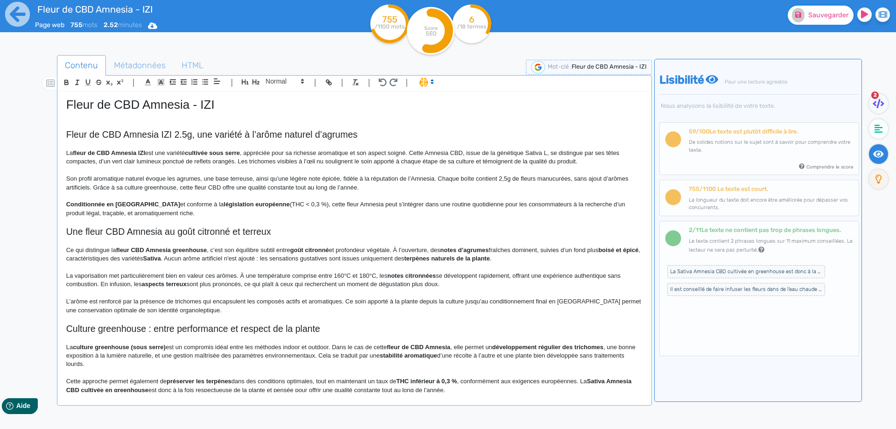
click at [824, 10] on button "Sauvegarder" at bounding box center [821, 15] width 66 height 19
click at [120, 205] on strong "Conditionnée en France" at bounding box center [123, 204] width 114 height 7
drag, startPoint x: 120, startPoint y: 205, endPoint x: 73, endPoint y: 207, distance: 47.2
click at [73, 207] on strong "Conditionnée en France" at bounding box center [123, 204] width 114 height 7
click at [220, 201] on strong "législation européenne" at bounding box center [253, 204] width 66 height 7
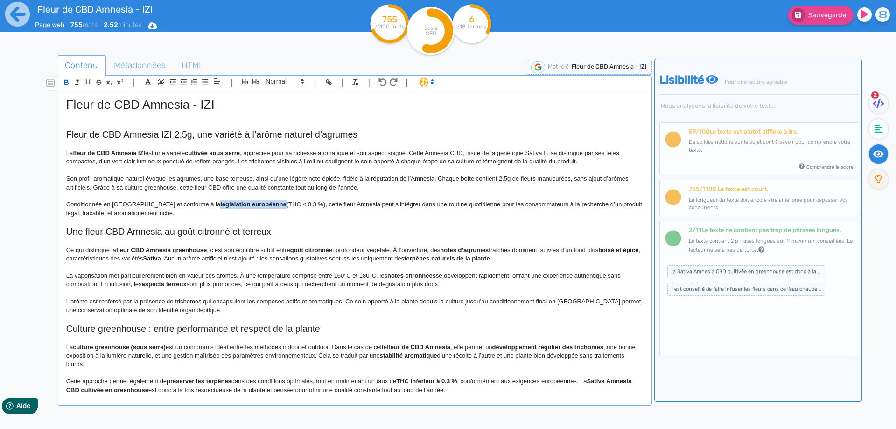
drag, startPoint x: 187, startPoint y: 201, endPoint x: 221, endPoint y: 202, distance: 34.1
click at [240, 205] on p "Conditionnée en France et conforme à la législation européenne (THC < 0,3 %), c…" at bounding box center [354, 208] width 577 height 17
click at [241, 205] on p "Conditionnée en France et conforme à la législation européenne (THC < 0,3 %), c…" at bounding box center [354, 208] width 577 height 17
drag, startPoint x: 241, startPoint y: 205, endPoint x: 273, endPoint y: 203, distance: 31.9
click at [273, 203] on p "Conditionnée en France et conforme à la législation européenne (THC < 0,3 %), c…" at bounding box center [354, 208] width 577 height 17
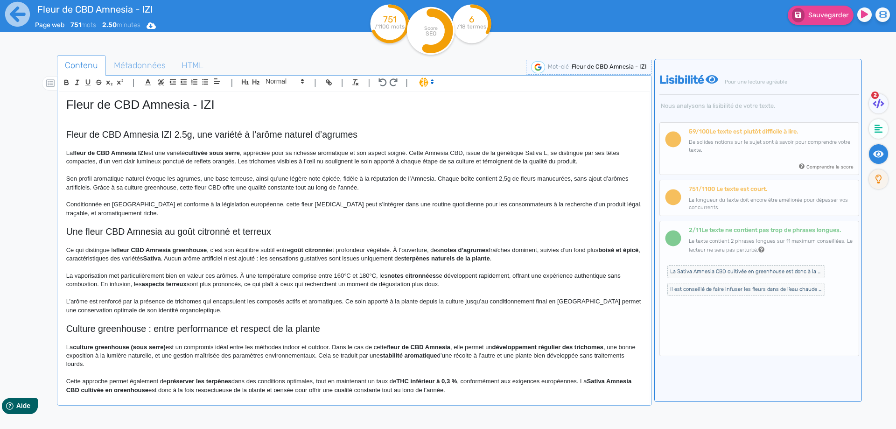
click at [270, 203] on p "Conditionnée en France et conforme à la législation européenne, cette fleur Amn…" at bounding box center [354, 208] width 577 height 17
click at [428, 204] on p "Conditionnée en France et conforme à la législation européenne, cette fleur CBD…" at bounding box center [354, 208] width 577 height 17
click at [120, 212] on p "Conditionnée en France et conforme à la législation européenne, cette fleur CBD…" at bounding box center [354, 208] width 577 height 17
click at [108, 212] on p "Conditionnée en France et conforme à la législation européenne, cette fleur CBD…" at bounding box center [354, 208] width 577 height 17
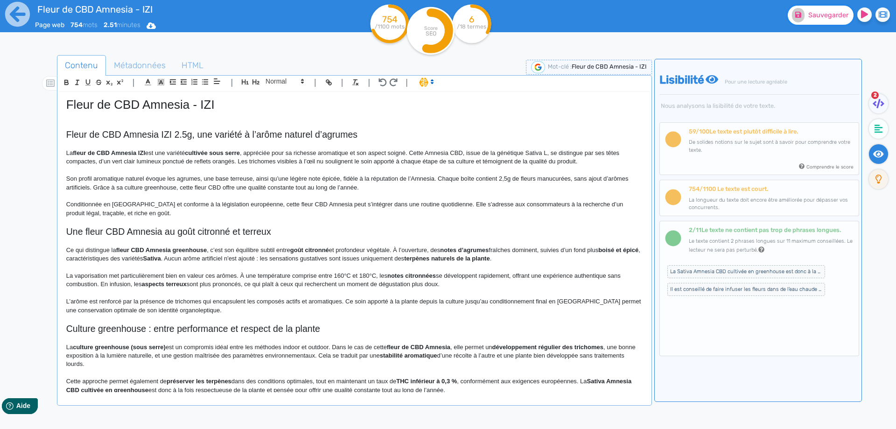
click at [816, 7] on button "Sauvegarder" at bounding box center [821, 15] width 66 height 19
click at [121, 239] on p at bounding box center [354, 241] width 577 height 8
click at [127, 226] on h2 "Une fleur CBD Amnesia au goût citronné et terreux" at bounding box center [354, 231] width 577 height 11
click at [288, 79] on span at bounding box center [284, 81] width 46 height 11
click at [288, 89] on span at bounding box center [284, 126] width 46 height 79
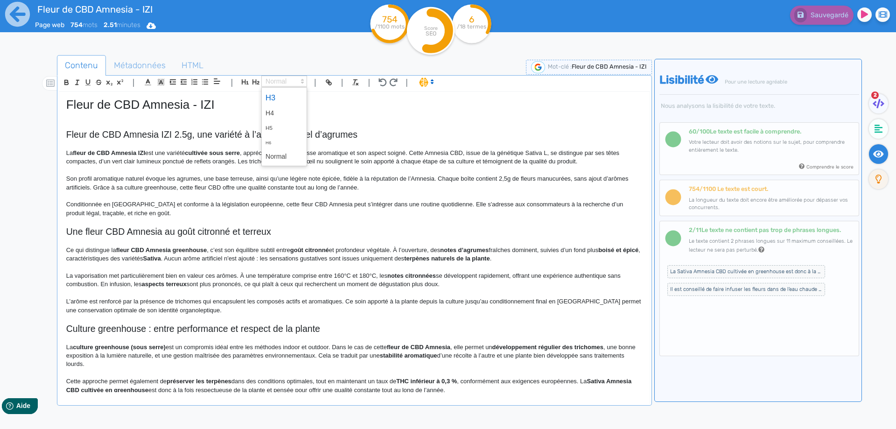
click at [288, 91] on span at bounding box center [284, 98] width 37 height 16
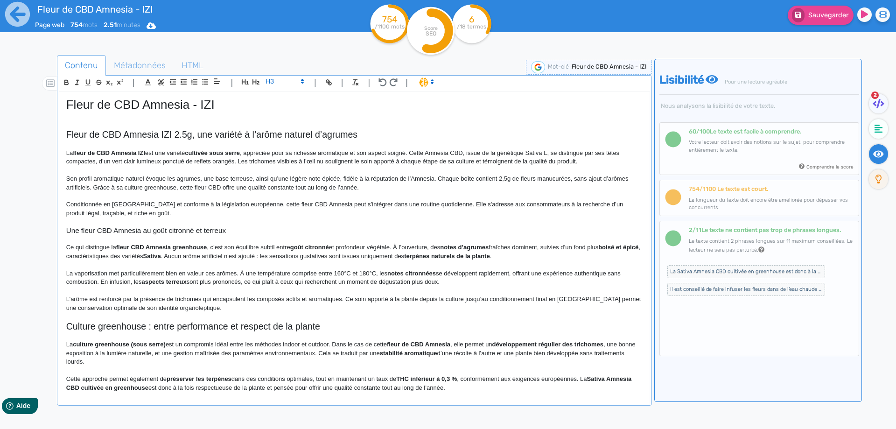
click at [154, 232] on h3 "Une fleur CBD Amnesia au goût citronné et terreux" at bounding box center [354, 230] width 577 height 8
click at [208, 229] on h3 "Une fleur CBD Amnesia aux arômes citronné et terreux" at bounding box center [354, 230] width 577 height 8
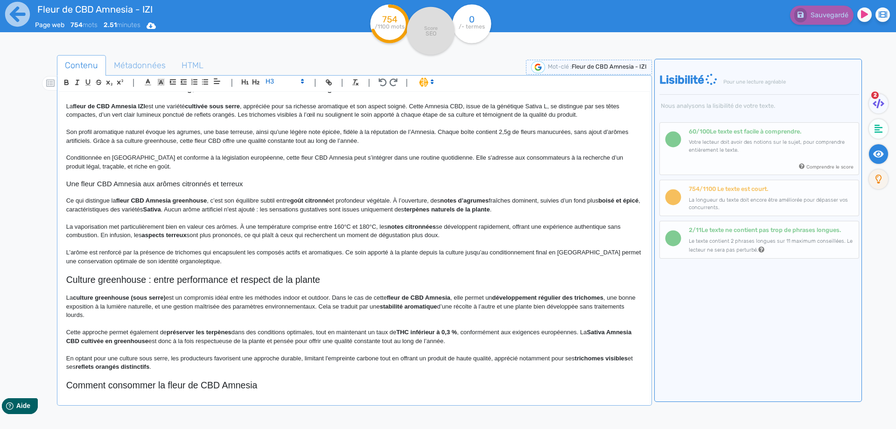
click at [300, 201] on strong "goût citronné" at bounding box center [309, 200] width 39 height 7
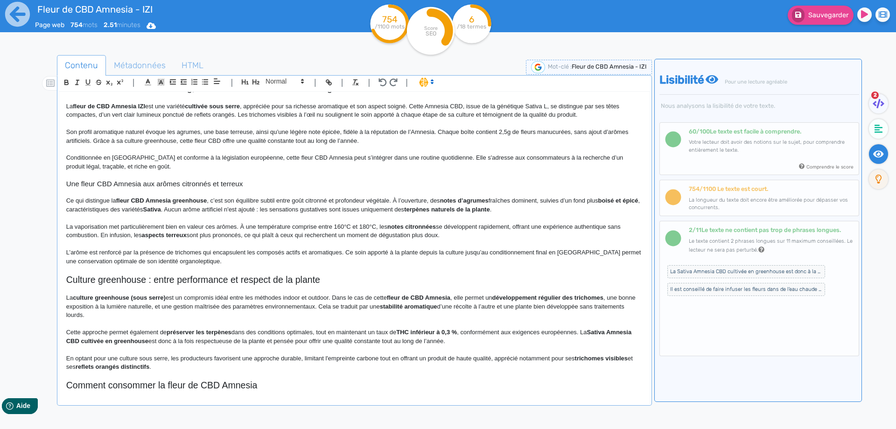
drag, startPoint x: 300, startPoint y: 201, endPoint x: 321, endPoint y: 201, distance: 21.5
click at [353, 205] on p "Ce qui distingue la fleur CBD Amnesia greenhouse , c’est son équilibre subtil e…" at bounding box center [354, 205] width 577 height 17
click at [503, 198] on p "Ce qui distingue la fleur CBD Amnesia greenhouse , c’est son équilibre subtil e…" at bounding box center [354, 205] width 577 height 17
click at [455, 199] on strong "notes d’agrumes" at bounding box center [464, 200] width 49 height 7
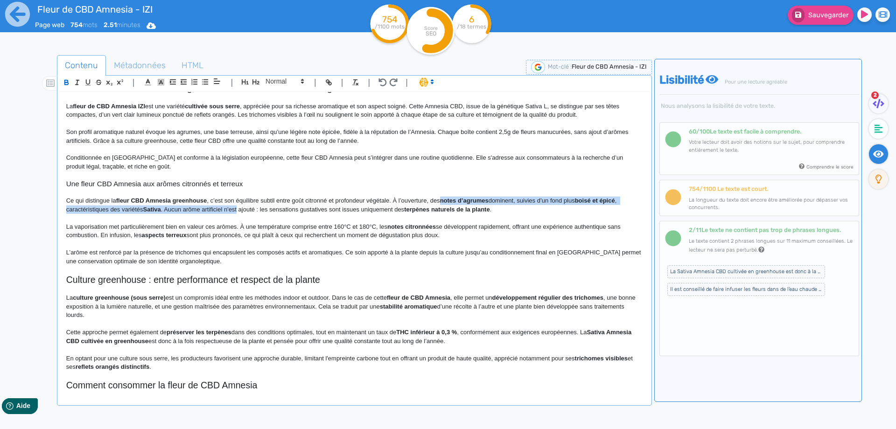
drag, startPoint x: 455, startPoint y: 199, endPoint x: 227, endPoint y: 210, distance: 228.5
click at [227, 210] on p "Ce qui distingue la fleur CBD Amnesia greenhouse , c’est son équilibre subtil e…" at bounding box center [354, 205] width 577 height 17
click at [185, 210] on p "Ce qui distingue la fleur CBD Amnesia greenhouse , c’est son équilibre subtil e…" at bounding box center [354, 205] width 577 height 17
click at [155, 209] on p "Ce qui distingue la fleur CBD Amnesia greenhouse , c’est son équilibre subtil e…" at bounding box center [354, 205] width 577 height 17
drag, startPoint x: 155, startPoint y: 209, endPoint x: 28, endPoint y: 212, distance: 127.0
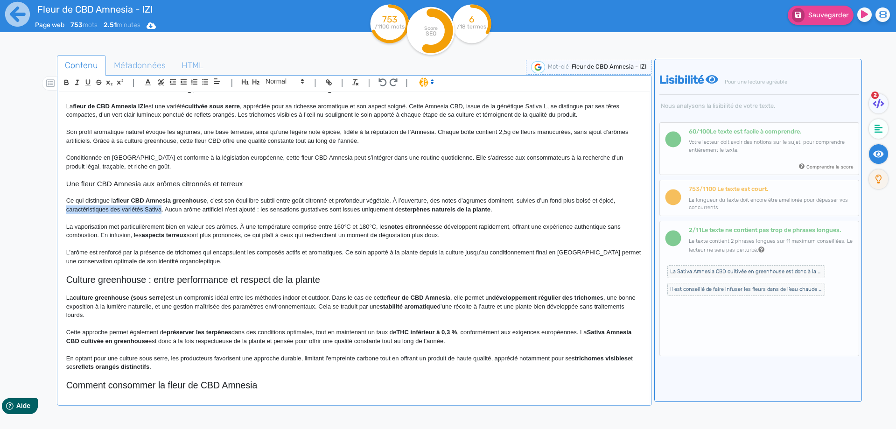
click at [28, 212] on div "Contenu Métadonnées HTML | | H3 H4 H5 H6 Normal | | | | Fleur de CBD Amnesia - …" at bounding box center [461, 270] width 869 height 435
click at [162, 210] on p "Ce qui distingue la fleur CBD Amnesia greenhouse , c’est son équilibre subtil e…" at bounding box center [354, 205] width 577 height 17
click at [310, 208] on strong "terpènes naturels de la plante" at bounding box center [331, 209] width 86 height 7
drag, startPoint x: 310, startPoint y: 208, endPoint x: 381, endPoint y: 210, distance: 71.0
click at [384, 210] on p "Ce qui distingue la fleur CBD Amnesia greenhouse , c’est son équilibre subtil e…" at bounding box center [354, 205] width 577 height 17
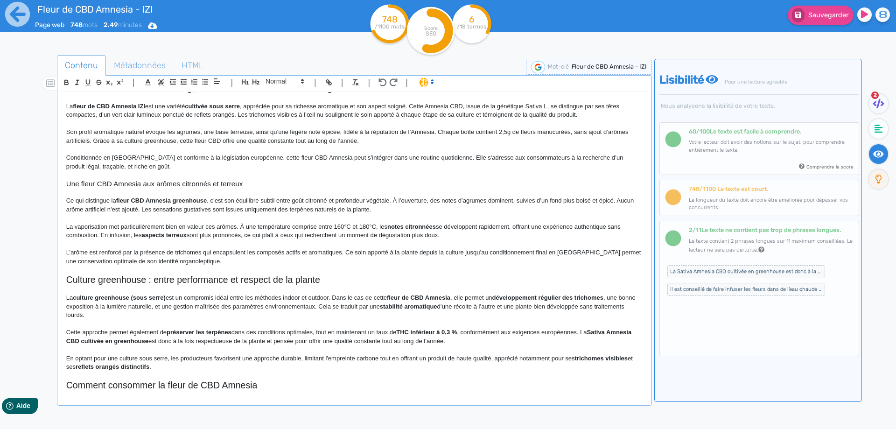
click at [389, 211] on p "Ce qui distingue la fleur CBD Amnesia greenhouse , c’est son équilibre subtil e…" at bounding box center [354, 205] width 577 height 17
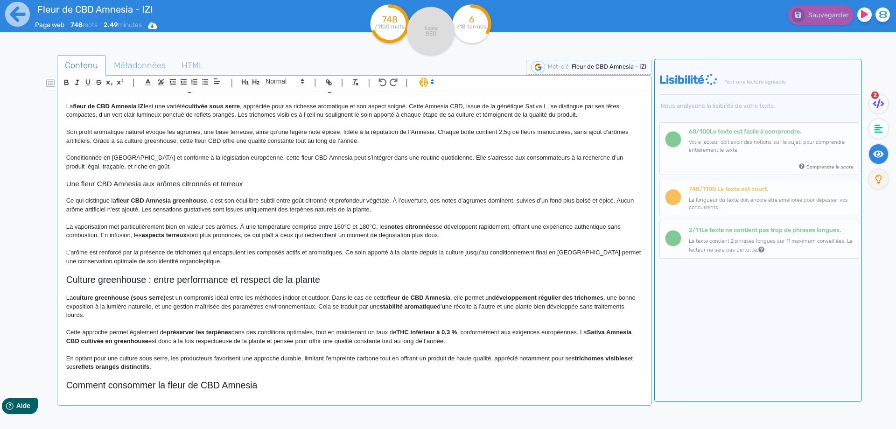
click at [138, 227] on p "La vaporisation met particulièrement bien en valeur ces arômes. À une températu…" at bounding box center [354, 231] width 577 height 17
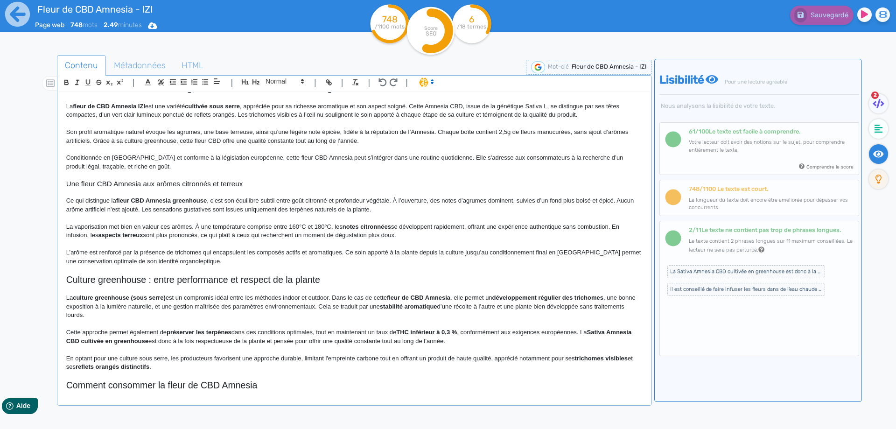
click at [356, 226] on strong "notes citronnées" at bounding box center [367, 226] width 49 height 7
click at [356, 228] on strong "saveurs citronnées" at bounding box center [371, 226] width 56 height 7
drag, startPoint x: 356, startPoint y: 228, endPoint x: 379, endPoint y: 227, distance: 22.4
click at [379, 227] on strong "saveurs citronnées" at bounding box center [371, 226] width 56 height 7
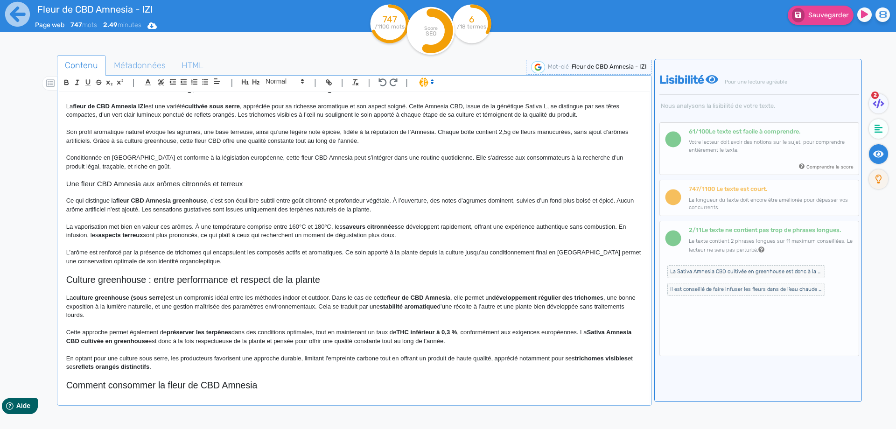
click at [520, 225] on p "La vaporisation met bien en valeur ces arômes. À une température comprise entre…" at bounding box center [354, 231] width 577 height 17
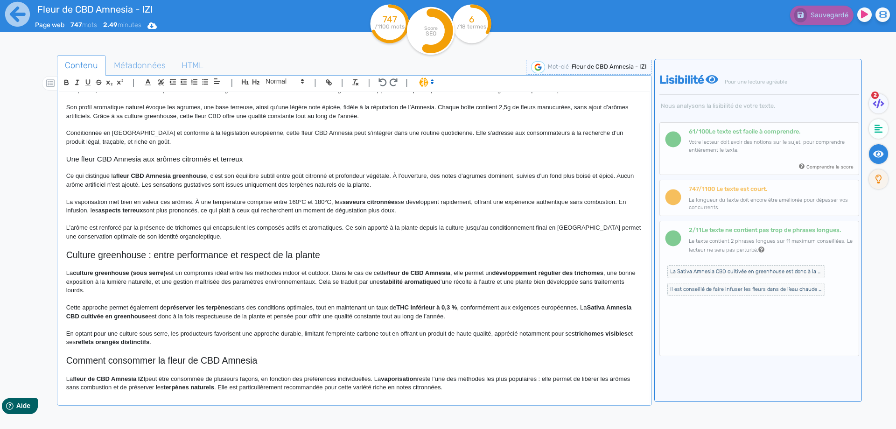
scroll to position [93, 0]
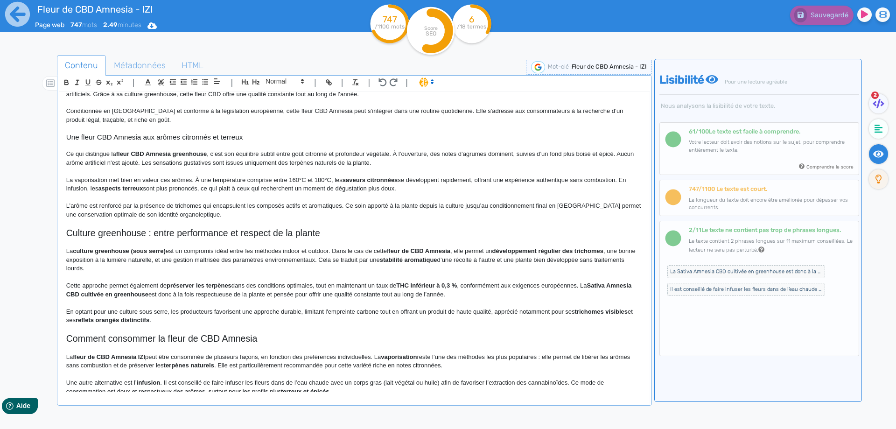
click at [382, 189] on p "La vaporisation met bien en valeur ces arômes. À une température comprise entre…" at bounding box center [354, 184] width 577 height 17
click at [205, 186] on p "La vaporisation met bien en valeur ces arômes. À une température comprise entre…" at bounding box center [354, 184] width 577 height 17
drag, startPoint x: 205, startPoint y: 186, endPoint x: 387, endPoint y: 187, distance: 182.5
click at [387, 187] on p "La vaporisation met bien en valeur ces arômes. À une température comprise entre…" at bounding box center [354, 184] width 577 height 17
click at [824, 19] on button "Sauvegarder" at bounding box center [821, 15] width 66 height 19
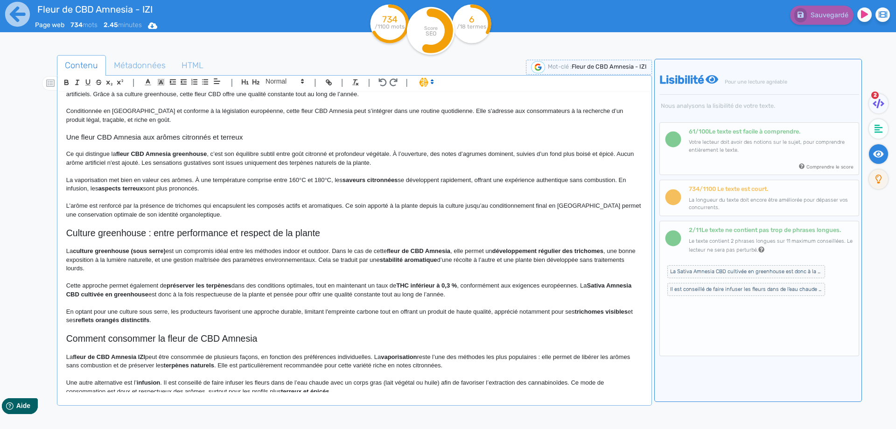
click at [339, 205] on p "L’arôme est renforcé par la présence de trichomes qui encapsulent les composés …" at bounding box center [354, 210] width 577 height 17
click at [341, 205] on p "L’arôme est renforcé par la présence de trichomes qui encapsulent les composés …" at bounding box center [354, 210] width 577 height 17
click at [163, 211] on p "L’arôme est renforcé par la présence de trichomes qui encapsulent les composés …" at bounding box center [354, 210] width 577 height 17
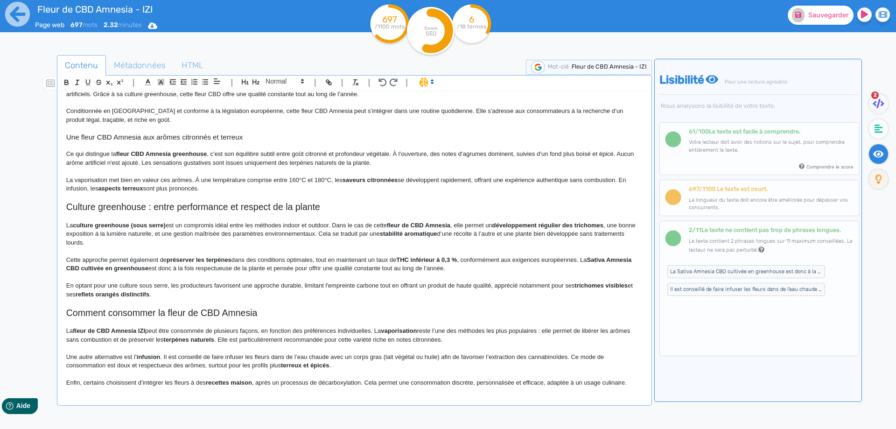
click at [812, 21] on button "Sauvegarder" at bounding box center [821, 15] width 66 height 19
click at [56, 206] on div at bounding box center [42, 270] width 30 height 435
click at [302, 205] on h2 "Culture greenhouse : entre performance et respect de la plante" at bounding box center [354, 207] width 577 height 11
click at [56, 204] on div at bounding box center [42, 270] width 30 height 435
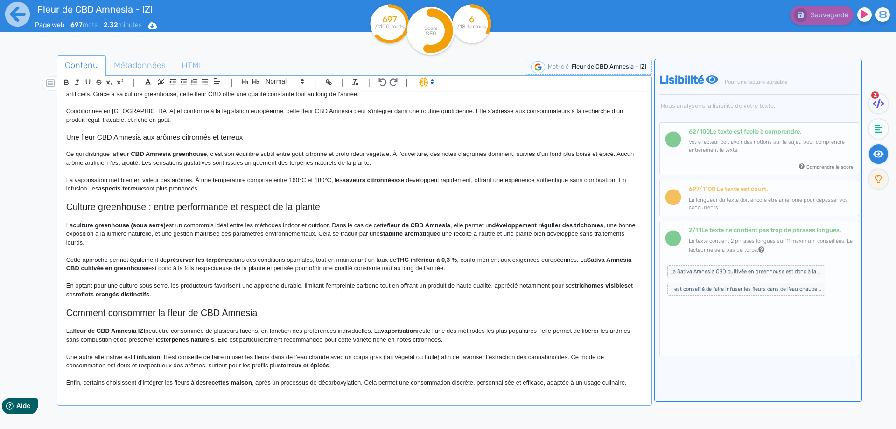
click at [62, 205] on div "Fleur de CBD Amnesia - IZI Fleur de CBD Amnesia IZI 2.5g, une variété à l’arôme…" at bounding box center [354, 242] width 591 height 300
click at [230, 210] on h2 "Fleur CBD Amnesia en culture greenhouse : entre performance et respect de la pl…" at bounding box center [354, 207] width 577 height 11
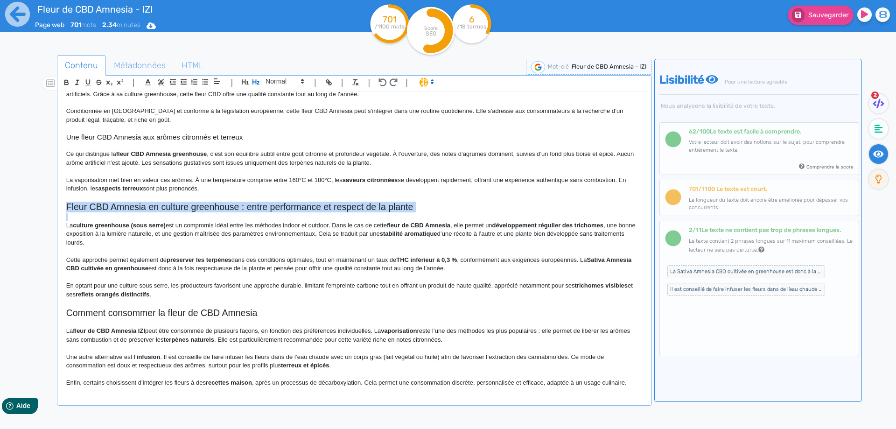
click at [230, 210] on h2 "Fleur CBD Amnesia en culture greenhouse : entre performance et respect de la pl…" at bounding box center [354, 207] width 577 height 11
copy h2 "Fleur CBD Amnesia en culture greenhouse : entre performance et respect de la pl…"
click at [138, 213] on p at bounding box center [354, 217] width 577 height 8
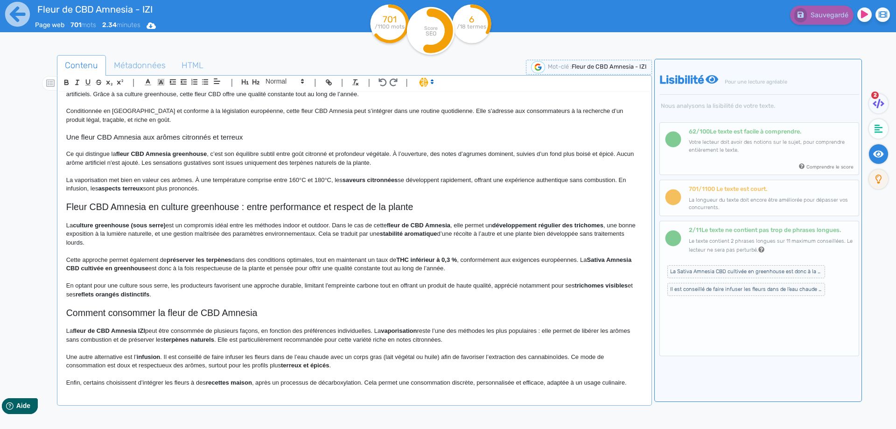
click at [97, 208] on h2 "Fleur CBD Amnesia en culture greenhouse : entre performance et respect de la pl…" at bounding box center [354, 207] width 577 height 11
click at [107, 206] on h2 "Fleur CBD Amnesia en culture greenhouse : entre performance et respect de la pl…" at bounding box center [354, 207] width 577 height 11
click at [89, 207] on h2 "Fleur CBD IZI Amnesia en culture greenhouse : entre performance et respect de l…" at bounding box center [354, 207] width 577 height 11
click at [281, 206] on h2 "Fleur de CBD IZI Amnesia en culture greenhouse : entre performance et respect d…" at bounding box center [354, 207] width 577 height 11
drag, startPoint x: 281, startPoint y: 206, endPoint x: 415, endPoint y: 206, distance: 134.0
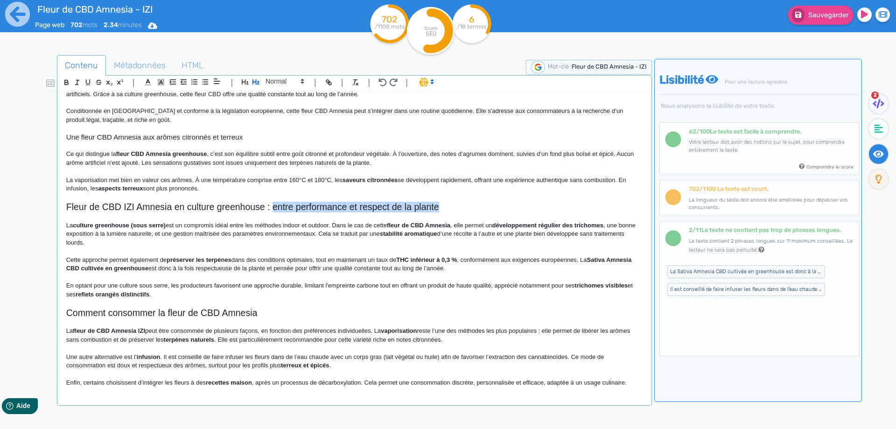
click at [415, 206] on h2 "Fleur de CBD IZI Amnesia en culture greenhouse : entre performance et respect d…" at bounding box center [354, 207] width 577 height 11
click at [289, 84] on span at bounding box center [284, 81] width 46 height 11
click at [284, 92] on span at bounding box center [284, 98] width 37 height 16
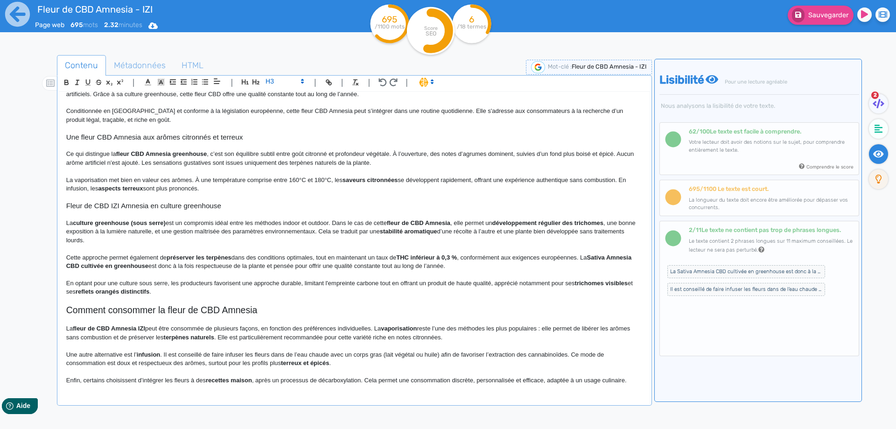
drag, startPoint x: 197, startPoint y: 212, endPoint x: 194, endPoint y: 205, distance: 7.4
click at [195, 211] on p at bounding box center [354, 214] width 577 height 8
click at [194, 205] on h3 "Fleur de CBD IZI Amnesia en culture greenhouse" at bounding box center [354, 206] width 577 height 8
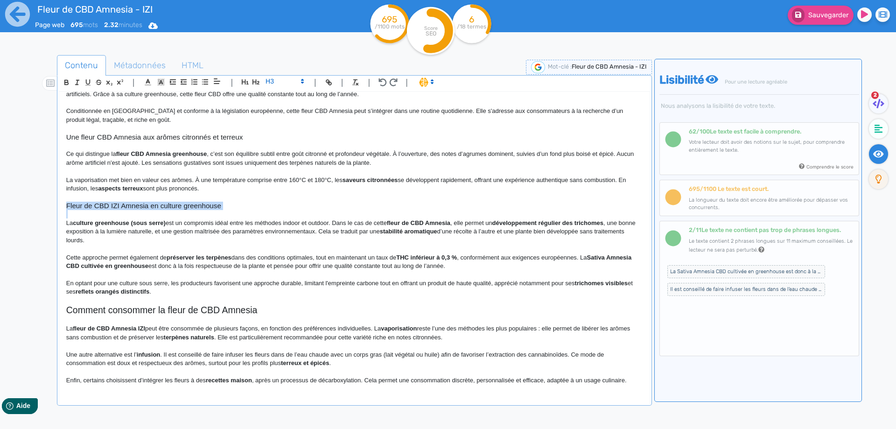
copy h3 "Fleur de CBD IZI Amnesia en culture greenhouse"
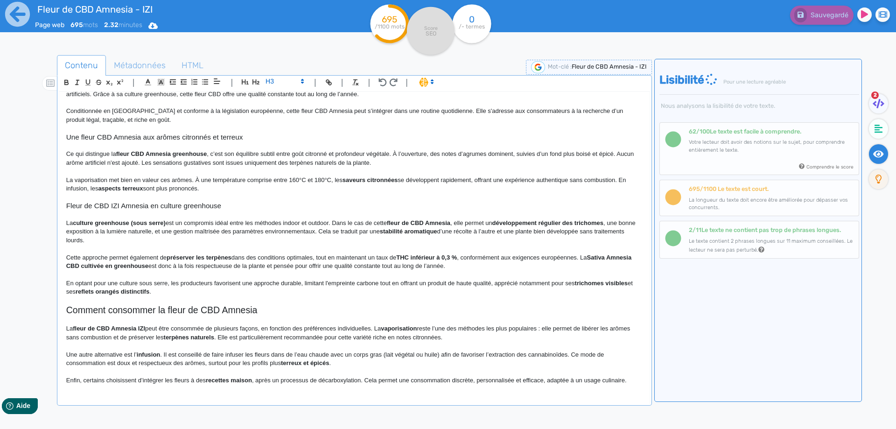
click at [227, 248] on p at bounding box center [354, 249] width 577 height 8
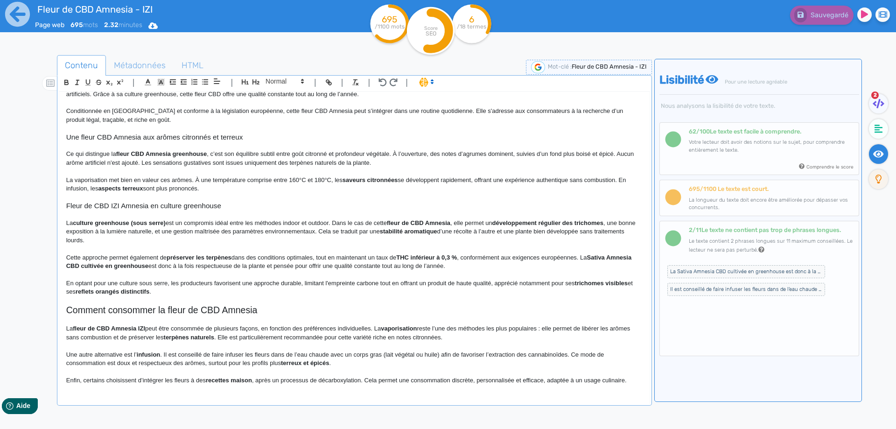
click at [143, 220] on strong "culture greenhouse (sous serre)" at bounding box center [119, 222] width 93 height 7
drag, startPoint x: 143, startPoint y: 220, endPoint x: 158, endPoint y: 223, distance: 15.7
click at [158, 223] on strong "culture greenhouse (sous serre)" at bounding box center [119, 222] width 93 height 7
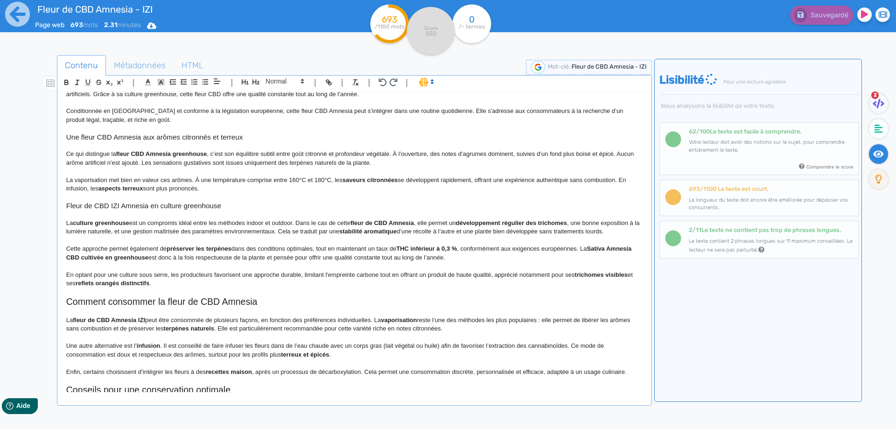
click at [240, 221] on p "La culture greenhouse est un compromis idéal entre les méthodes indoor et outdo…" at bounding box center [354, 227] width 577 height 17
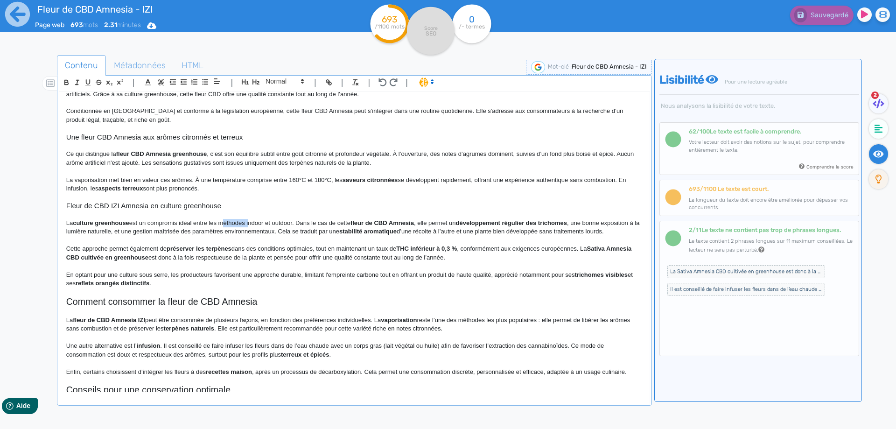
click at [240, 221] on p "La culture greenhouse est un compromis idéal entre les méthodes indoor et outdo…" at bounding box center [354, 227] width 577 height 17
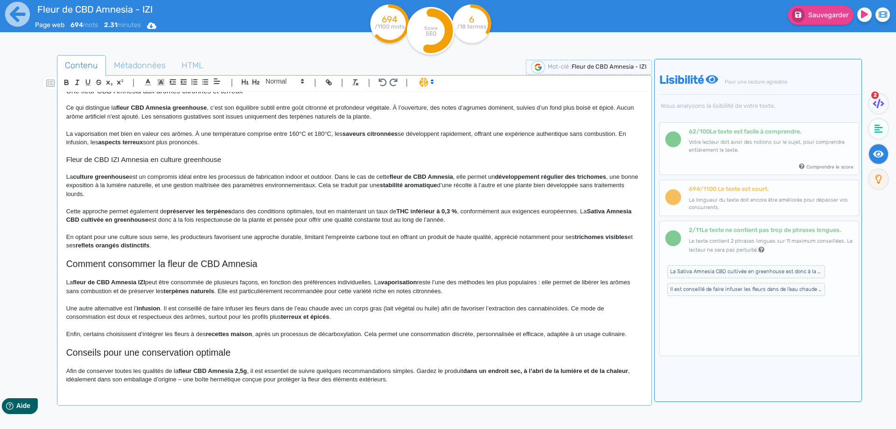
scroll to position [140, 0]
click at [396, 173] on strong "fleur de CBD Amnesia" at bounding box center [421, 176] width 63 height 7
drag, startPoint x: 396, startPoint y: 173, endPoint x: 448, endPoint y: 174, distance: 51.8
click at [481, 180] on p "La culture greenhouse est un compromis idéal entre les processus de fabrication…" at bounding box center [354, 185] width 577 height 26
click at [336, 186] on p "La culture greenhouse est un compromis idéal entre les processus de fabrication…" at bounding box center [354, 185] width 577 height 26
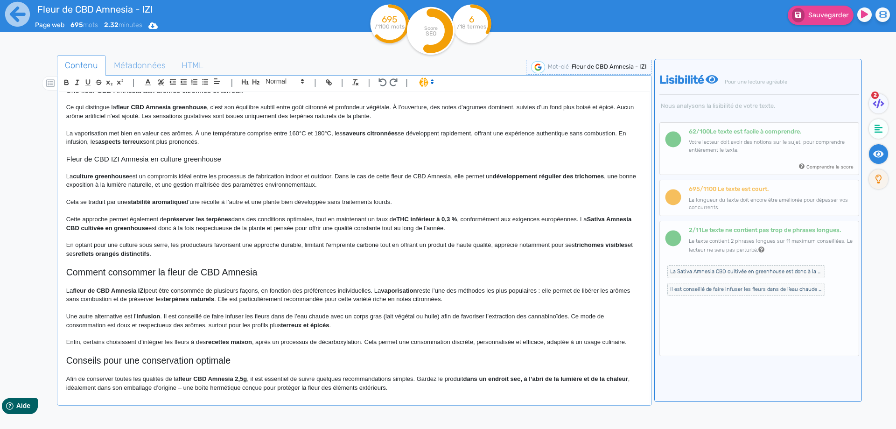
click at [140, 203] on strong "stabilité aromatique" at bounding box center [155, 201] width 57 height 7
drag, startPoint x: 140, startPoint y: 203, endPoint x: 176, endPoint y: 203, distance: 36.9
click at [176, 203] on strong "stabilité aromatique" at bounding box center [155, 201] width 57 height 7
click at [210, 203] on p "Cela se traduit par une stabilité aromatique d’une récolte à l’autre et une pla…" at bounding box center [354, 202] width 577 height 8
click at [148, 206] on p "Cela se traduit par une stabilité aromatique d’une récolte à l’autre et une pla…" at bounding box center [354, 202] width 577 height 8
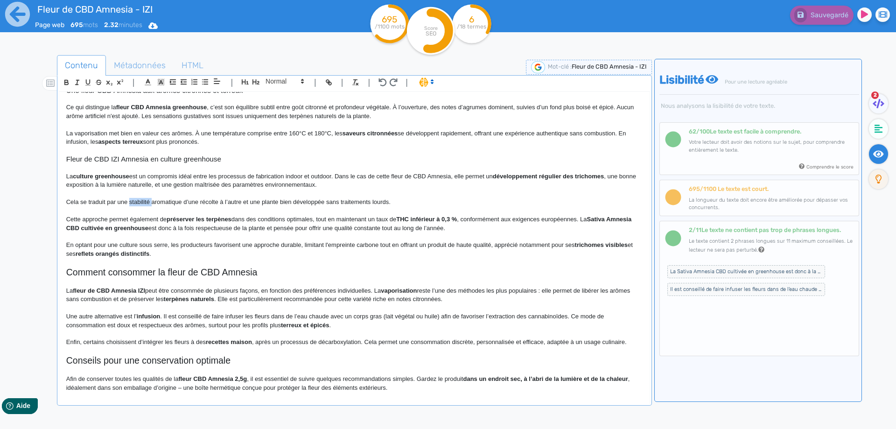
click at [148, 206] on p "Cela se traduit par une stabilité aromatique d’une récolte à l’autre et une pla…" at bounding box center [354, 202] width 577 height 8
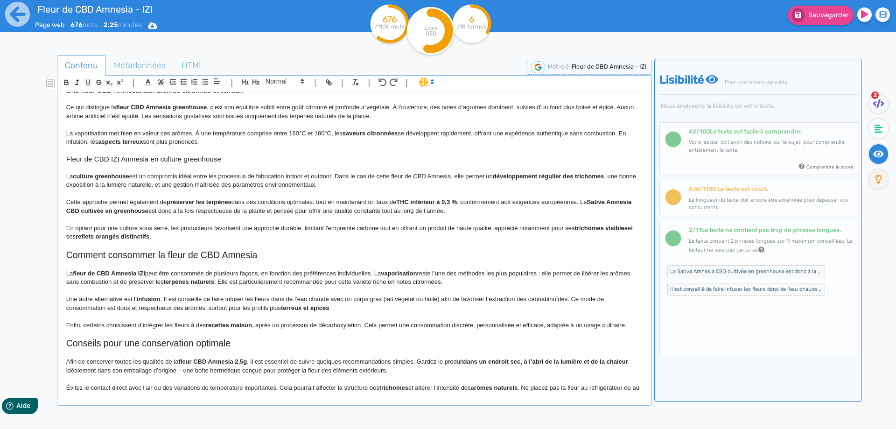
click at [154, 200] on p "Cette approche permet également de préserver les terpènes dans des conditions o…" at bounding box center [354, 206] width 577 height 17
click at [153, 200] on p "Cette approche permet également de préserver les terpènes dans des conditions o…" at bounding box center [354, 206] width 577 height 17
click at [155, 202] on strong "préserver les terpènes" at bounding box center [169, 201] width 65 height 7
drag, startPoint x: 155, startPoint y: 202, endPoint x: 188, endPoint y: 204, distance: 32.8
click at [188, 204] on strong "préserver les terpènes" at bounding box center [169, 201] width 65 height 7
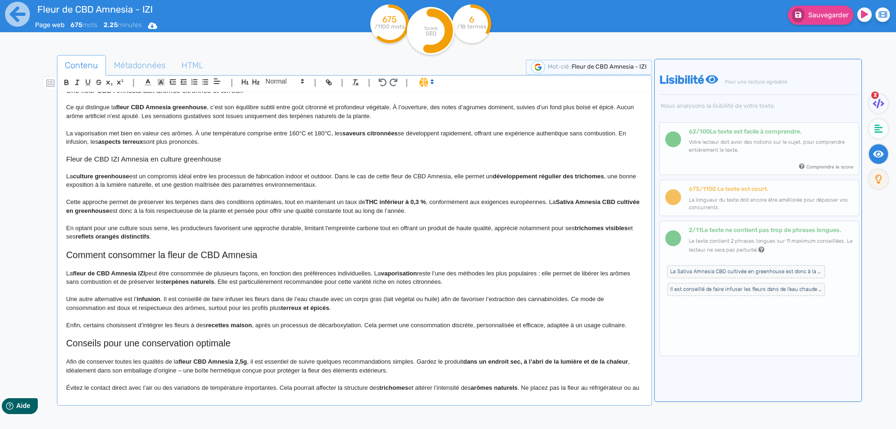
click at [351, 203] on p "Cette approche permet de préserver les terpènes dans des conditions optimales, …" at bounding box center [354, 206] width 577 height 17
click at [425, 204] on p "Cette approche permet de préserver les terpènes dans des conditions optimales, …" at bounding box center [354, 206] width 577 height 17
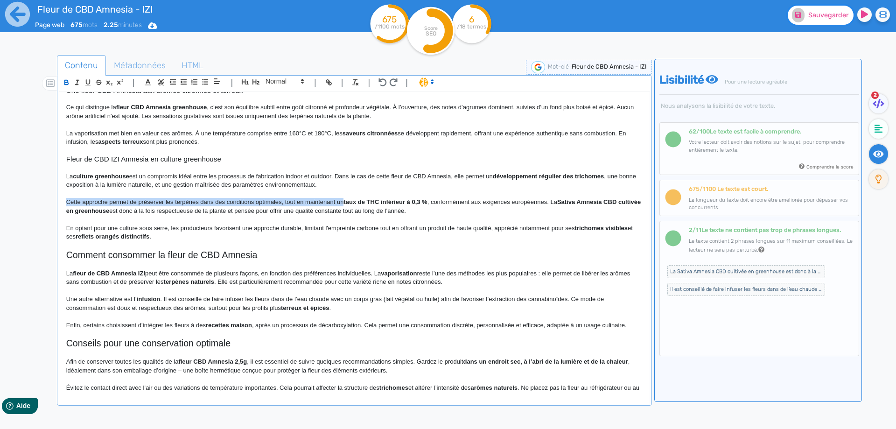
click at [822, 23] on button "Sauvegarder" at bounding box center [821, 15] width 66 height 19
click at [413, 202] on strong "taux de THC inférieur à 0,3 %" at bounding box center [386, 201] width 84 height 7
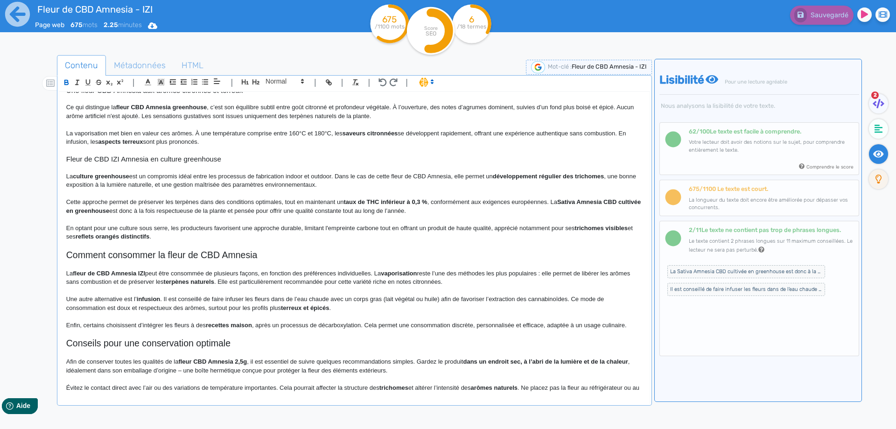
click at [574, 200] on strong "Sativa Amnesia CBD cultivée en greenhouse" at bounding box center [354, 205] width 577 height 15
drag, startPoint x: 574, startPoint y: 200, endPoint x: 613, endPoint y: 201, distance: 39.2
click at [613, 201] on strong "Sativa Amnesia CBD cultivée en greenhouse" at bounding box center [354, 205] width 577 height 15
click at [569, 198] on p "Cette approche permet de préserver les terpènes dans des conditions optimales, …" at bounding box center [354, 206] width 577 height 17
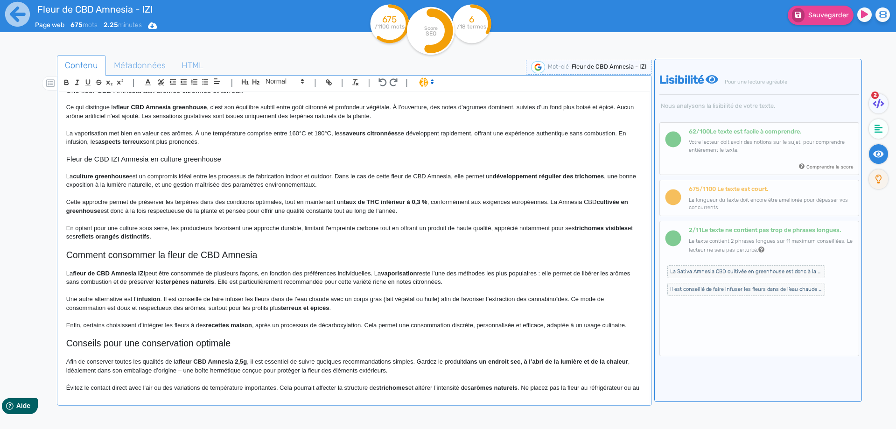
click at [611, 203] on strong "cultivée en greenhouse" at bounding box center [348, 205] width 564 height 15
drag, startPoint x: 611, startPoint y: 203, endPoint x: 193, endPoint y: 211, distance: 418.3
click at [193, 211] on p "Cette approche permet de préserver les terpènes dans des conditions optimales, …" at bounding box center [354, 206] width 577 height 17
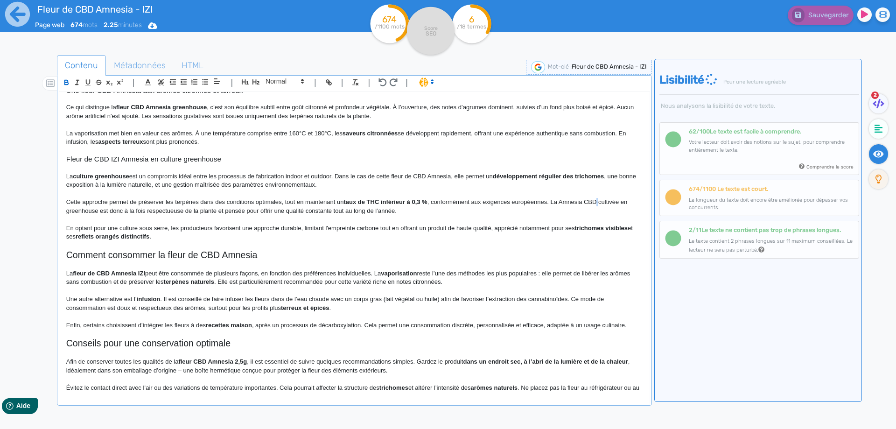
click at [193, 211] on p "Cette approche permet de préserver les terpènes dans des conditions optimales, …" at bounding box center [354, 206] width 577 height 17
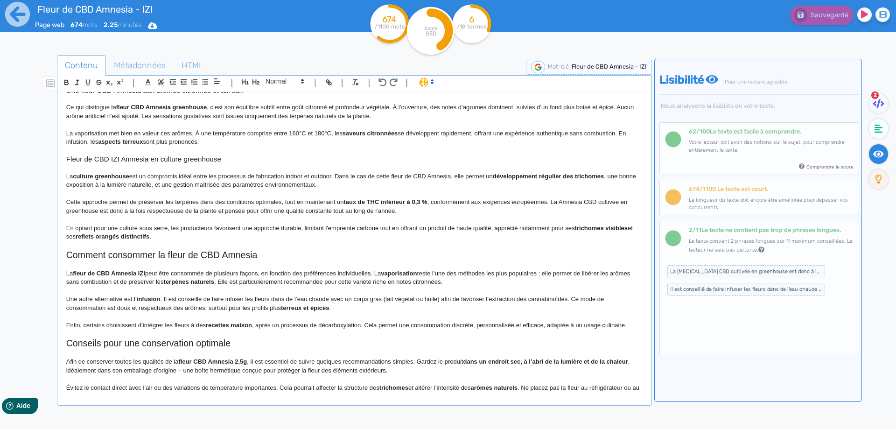
click at [218, 212] on p "Cette approche permet de préserver les terpènes dans des conditions optimales, …" at bounding box center [354, 206] width 577 height 17
click at [816, 17] on span "Sauvegarder" at bounding box center [829, 15] width 40 height 8
click at [564, 200] on p "Cette approche permet de préserver les terpènes dans des conditions optimales, …" at bounding box center [354, 206] width 577 height 17
click at [556, 199] on p "Cette approche permet de préserver les terpènes dans des conditions optimales, …" at bounding box center [354, 206] width 577 height 17
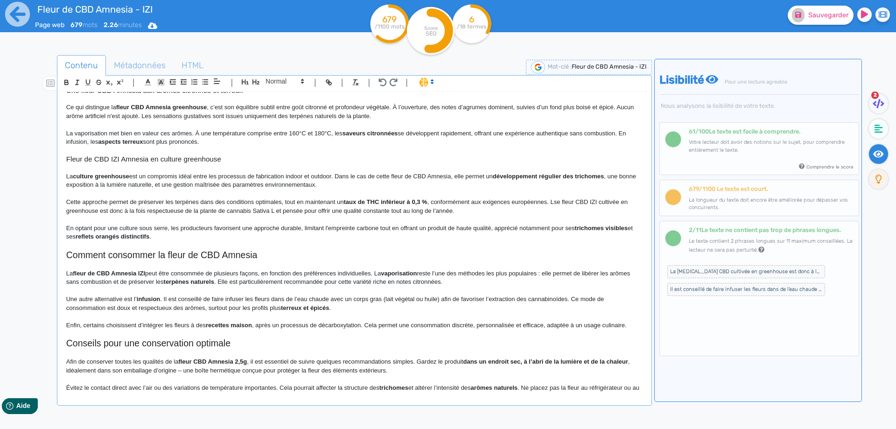
click at [574, 202] on p "Cette approche permet de préserver les terpènes dans des conditions optimales, …" at bounding box center [354, 206] width 577 height 17
drag, startPoint x: 554, startPoint y: 202, endPoint x: 562, endPoint y: 202, distance: 7.9
click at [562, 202] on p "Cette approche permet de préserver les terpènes dans des conditions optimales, …" at bounding box center [354, 206] width 577 height 17
click at [800, 15] on icon at bounding box center [798, 15] width 6 height 6
click at [633, 201] on p "Cette approche permet de préserver les terpènes dans des conditions optimales, …" at bounding box center [354, 206] width 577 height 17
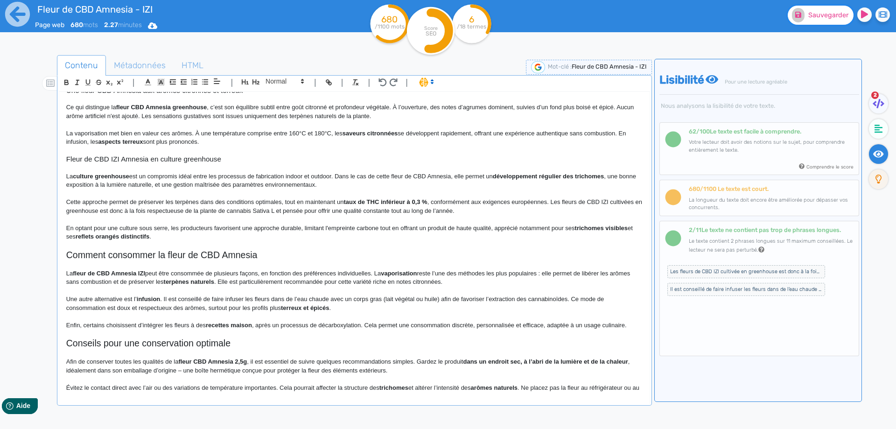
click at [797, 16] on icon at bounding box center [798, 15] width 6 height 6
click at [109, 208] on p "Cette approche permet de préserver les terpènes dans des conditions optimales, …" at bounding box center [354, 206] width 577 height 17
click at [195, 211] on p "Cette approche permet de préserver les terpènes dans des conditions optimales, …" at bounding box center [354, 206] width 577 height 17
click at [318, 209] on p "Cette approche permet de préserver les terpènes dans des conditions optimales, …" at bounding box center [354, 206] width 577 height 17
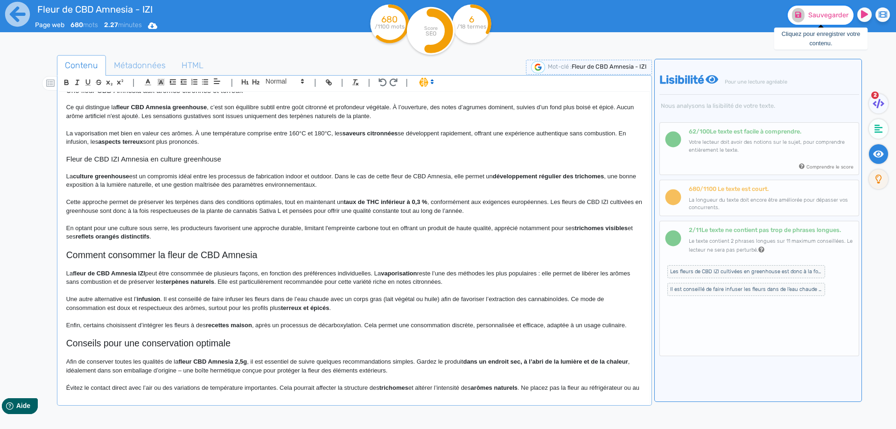
click at [825, 17] on span "Sauvegarder" at bounding box center [829, 15] width 40 height 8
click at [177, 226] on p "En optant pour une culture sous serre, les producteurs favorisent une approche …" at bounding box center [354, 232] width 577 height 17
drag, startPoint x: 177, startPoint y: 226, endPoint x: 186, endPoint y: 227, distance: 8.9
click at [186, 227] on p "En optant pour une culture sous serre, les producteurs favorisent une approche …" at bounding box center [354, 232] width 577 height 17
click at [233, 229] on p "En optant pour une culture sous serre, la marque IZI favorisent une approche du…" at bounding box center [354, 232] width 577 height 17
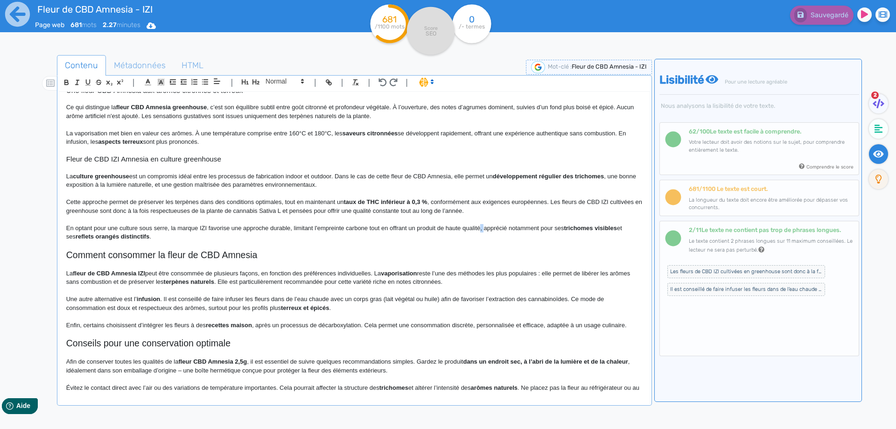
click at [481, 227] on p "En optant pour une culture sous serre, la marque IZI favorise une approche dura…" at bounding box center [354, 232] width 577 height 17
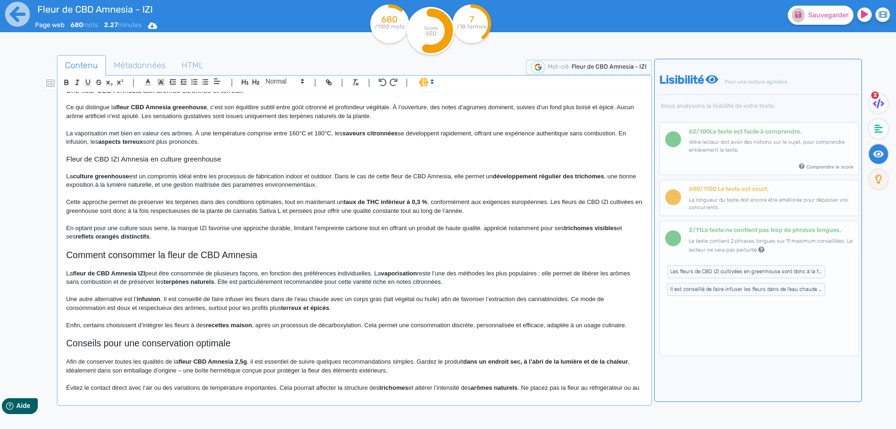
click at [488, 230] on p "En optant pour une culture sous serre, la marque IZI favorise une approche dura…" at bounding box center [354, 232] width 577 height 17
drag, startPoint x: 488, startPoint y: 230, endPoint x: 146, endPoint y: 236, distance: 341.8
click at [146, 236] on div "Fleur de CBD Amnesia - IZI Fleur de CBD Amnesia IZI 2.5g, une variété à l’arôme…" at bounding box center [354, 242] width 591 height 300
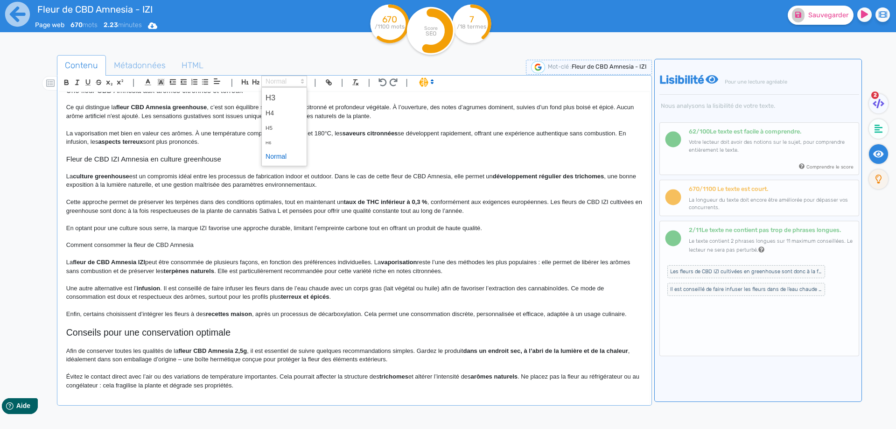
click at [264, 84] on span at bounding box center [284, 81] width 46 height 11
click at [253, 81] on icon "button" at bounding box center [256, 81] width 7 height 5
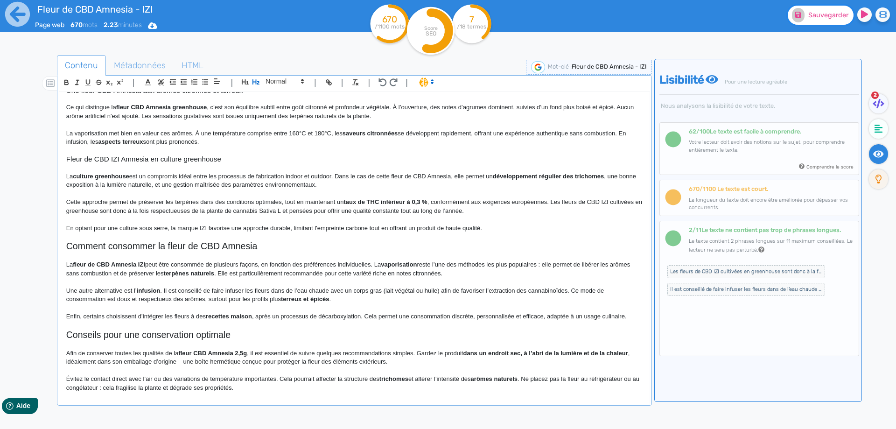
click at [823, 11] on button "Sauvegarder" at bounding box center [821, 15] width 66 height 19
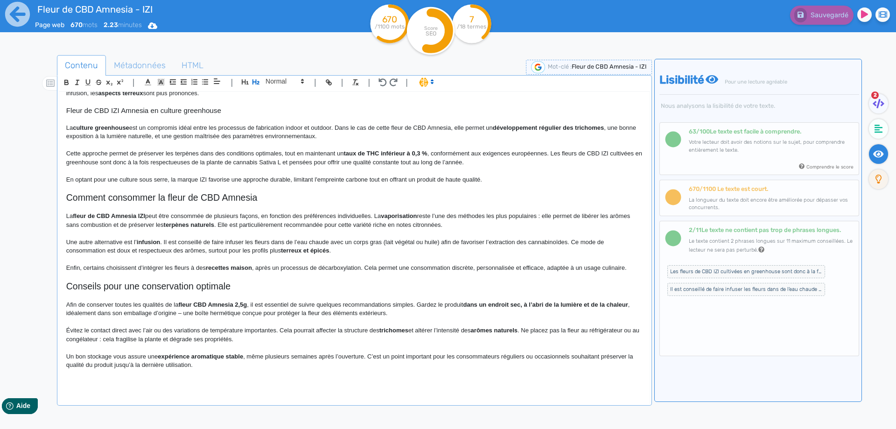
click at [374, 216] on p "La fleur de CBD Amnesia IZI peut être consommée de plusieurs façons, en fonctio…" at bounding box center [354, 220] width 577 height 17
click at [378, 216] on p "La fleur de CBD Amnesia IZI peut être consommée de plusieurs façons, en fonctio…" at bounding box center [354, 220] width 577 height 17
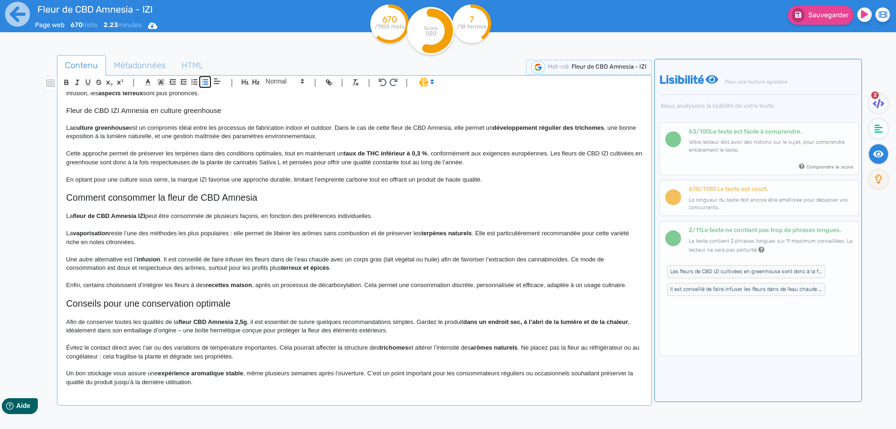
click at [204, 81] on icon "button" at bounding box center [205, 82] width 8 height 8
click at [99, 234] on strong "vaporisation" at bounding box center [109, 233] width 36 height 7
click at [127, 232] on li "La vaporisation reste l’une des méthodes les plus populaires : elle permet de l…" at bounding box center [358, 237] width 567 height 17
click at [309, 232] on li "La vaporisation de cette fleur de CBD reste l’une des méthodes les plus populai…" at bounding box center [358, 237] width 567 height 17
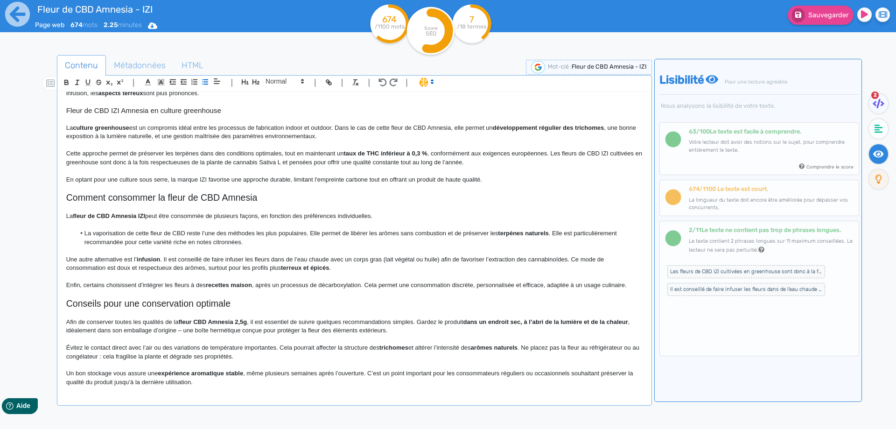
click at [505, 234] on strong "terpènes naturels" at bounding box center [523, 233] width 50 height 7
drag, startPoint x: 505, startPoint y: 234, endPoint x: 540, endPoint y: 229, distance: 35.4
click at [574, 232] on li "La vaporisation de cette fleur de CBD reste l’une des méthodes les plus populai…" at bounding box center [358, 237] width 567 height 17
click at [549, 233] on li "La vaporisation de cette fleur de CBD reste l’une des méthodes les plus populai…" at bounding box center [358, 237] width 567 height 17
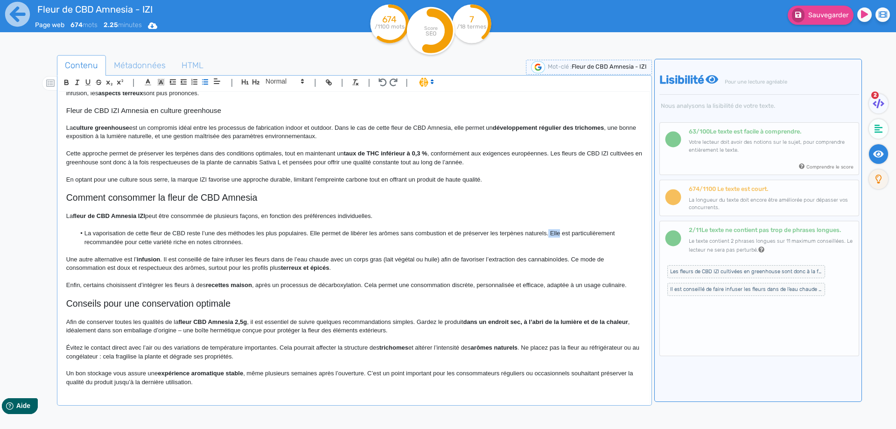
click at [550, 233] on li "La vaporisation de cette fleur de CBD reste l’une des méthodes les plus populai…" at bounding box center [358, 237] width 567 height 17
click at [558, 233] on li "La vaporisation de cette fleur de CBD reste l’une des méthodes les plus populai…" at bounding box center [358, 237] width 567 height 17
drag, startPoint x: 558, startPoint y: 233, endPoint x: 593, endPoint y: 233, distance: 35.0
click at [593, 233] on li "La vaporisation de cette fleur de CBD reste l’une des méthodes les plus populai…" at bounding box center [358, 237] width 567 height 17
click at [123, 241] on li "La vaporisation de cette fleur de CBD reste l’une des méthodes les plus populai…" at bounding box center [358, 237] width 567 height 17
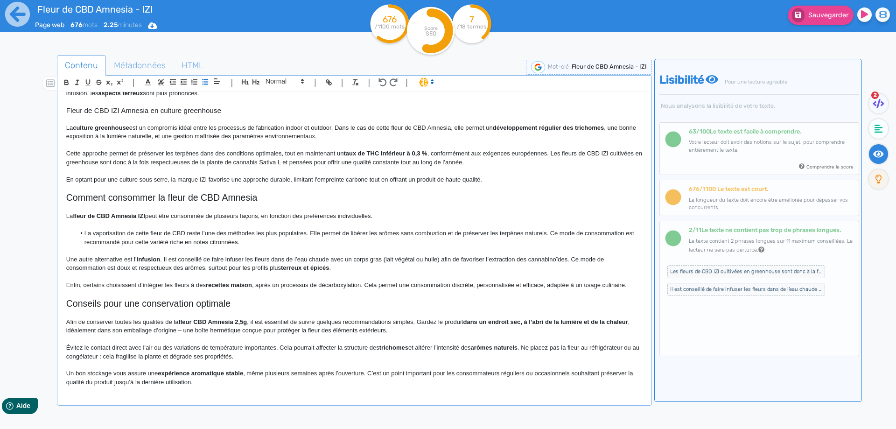
click at [107, 241] on li "La vaporisation de cette fleur de CBD reste l’une des méthodes les plus populai…" at bounding box center [358, 237] width 567 height 17
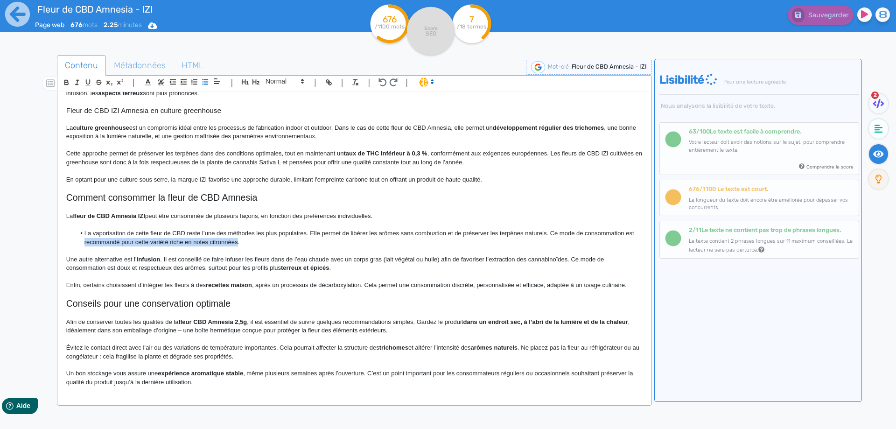
drag, startPoint x: 107, startPoint y: 241, endPoint x: 217, endPoint y: 243, distance: 109.3
click at [217, 243] on li "La vaporisation de cette fleur de CBD reste l’une des méthodes les plus populai…" at bounding box center [358, 237] width 567 height 17
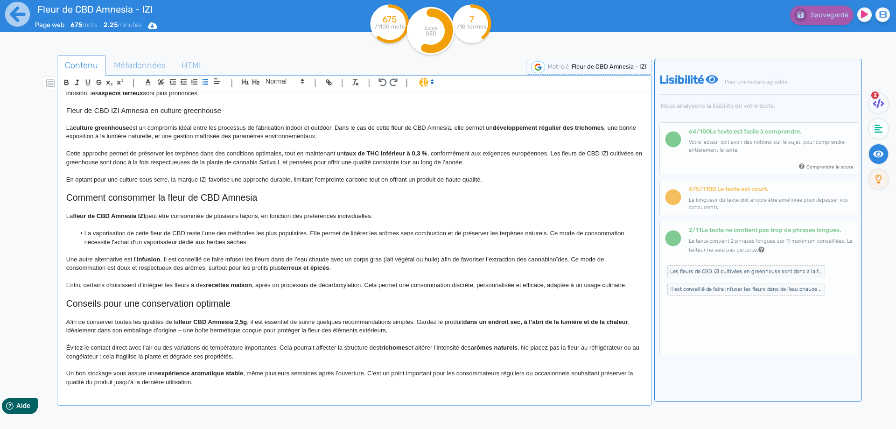
click at [276, 241] on li "La vaporisation de cette fleur de CBD reste l’une des méthodes les plus populai…" at bounding box center [358, 237] width 567 height 17
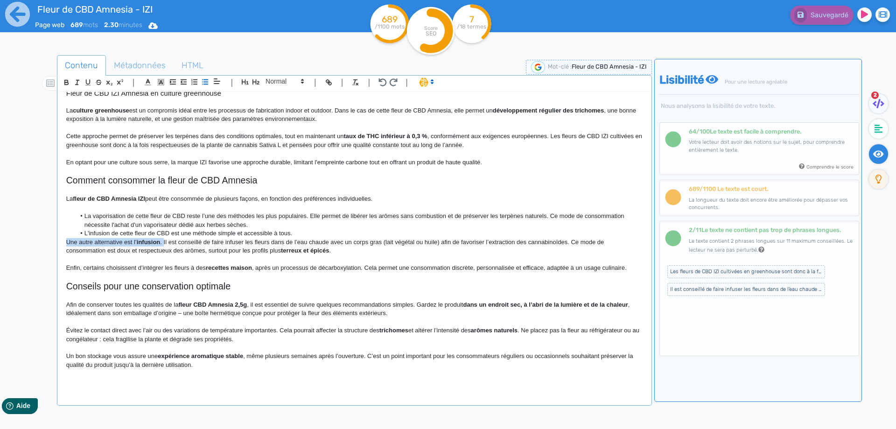
drag, startPoint x: 300, startPoint y: 230, endPoint x: 164, endPoint y: 239, distance: 136.1
click at [164, 239] on div "Fleur de CBD Amnesia - IZI Fleur de CBD Amnesia IZI 2.5g, une variété à l’arôme…" at bounding box center [354, 242] width 591 height 300
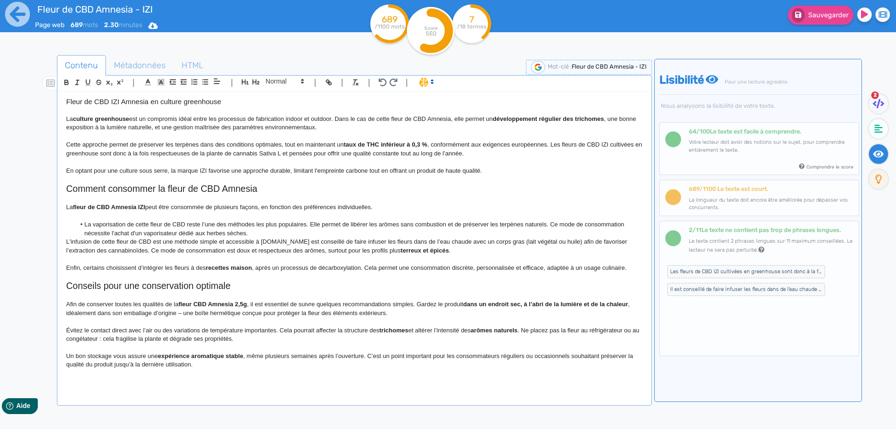
scroll to position [197, 0]
click at [499, 238] on p "L'infusion de cette fleur de CBD est une méthode simple et accessible à tous. I…" at bounding box center [354, 246] width 577 height 17
drag, startPoint x: 499, startPoint y: 240, endPoint x: 541, endPoint y: 245, distance: 41.8
click at [541, 245] on p "L'infusion de cette fleur de CBD est une méthode simple et accessible à tous. I…" at bounding box center [354, 246] width 577 height 17
click at [262, 230] on li "La vaporisation de cette fleur de CBD reste l’une des méthodes les plus populai…" at bounding box center [358, 228] width 567 height 17
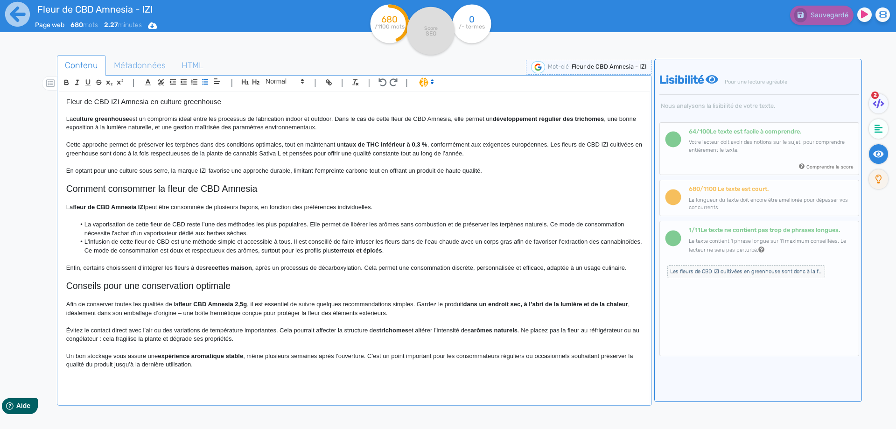
click at [123, 251] on li "L'infusion de cette fleur de CBD est une méthode simple et accessible à tous. I…" at bounding box center [358, 246] width 567 height 17
click at [130, 250] on li "L'infusion de cette fleur de CBD est une méthode simple et accessible à tous. I…" at bounding box center [358, 246] width 567 height 17
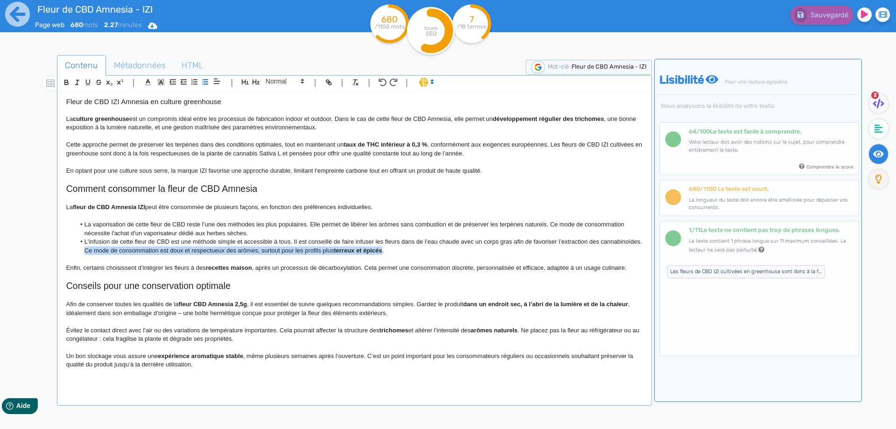
drag, startPoint x: 130, startPoint y: 250, endPoint x: 412, endPoint y: 251, distance: 282.0
click at [412, 251] on li "L'infusion de cette fleur de CBD est une méthode simple et accessible à tous. I…" at bounding box center [358, 246] width 567 height 17
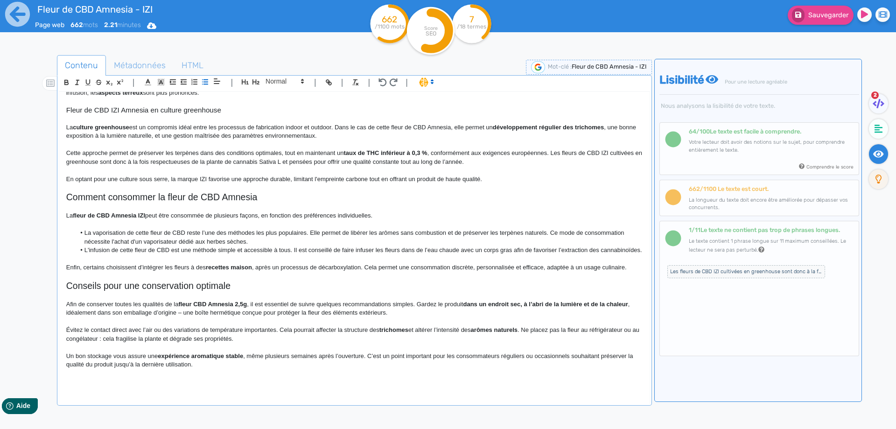
click at [230, 267] on strong "recettes maison" at bounding box center [229, 267] width 46 height 7
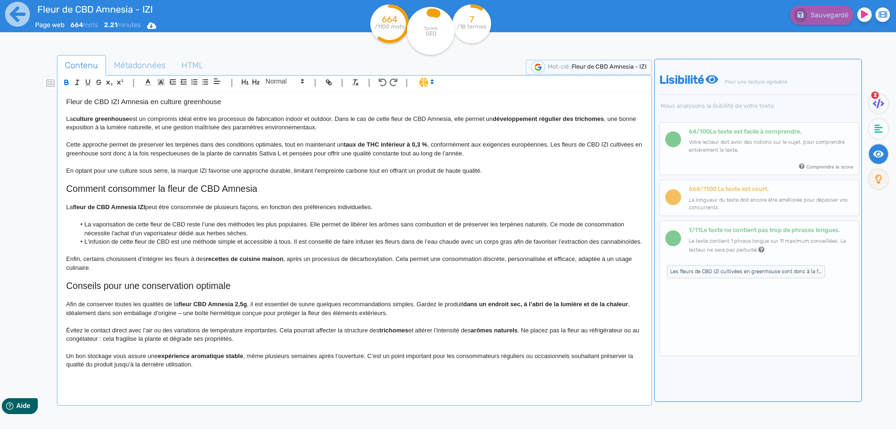
click at [256, 271] on p "Enfin, certains choisissent d’intégrer les fleurs à des recettes de cuisine mai…" at bounding box center [354, 263] width 577 height 17
click at [247, 264] on p "Enfin, certains choisissent d’intégrer les fleurs à des recettes de cuisine mai…" at bounding box center [354, 263] width 577 height 17
click at [231, 280] on p at bounding box center [354, 276] width 577 height 8
click at [244, 280] on p at bounding box center [354, 276] width 577 height 8
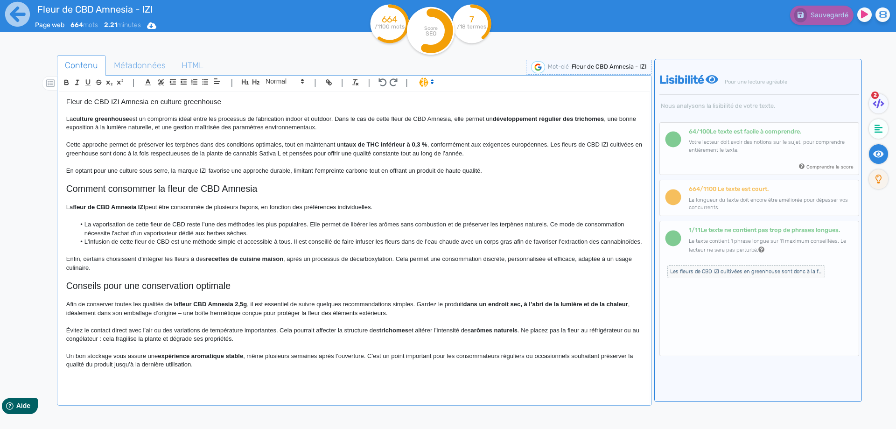
click at [246, 286] on h2 "Conseils pour une conservation optimale" at bounding box center [354, 286] width 577 height 11
click at [216, 284] on h2 "Conseils pour une conservation optimale de la fleur IZI CBD Amnesia" at bounding box center [354, 286] width 577 height 11
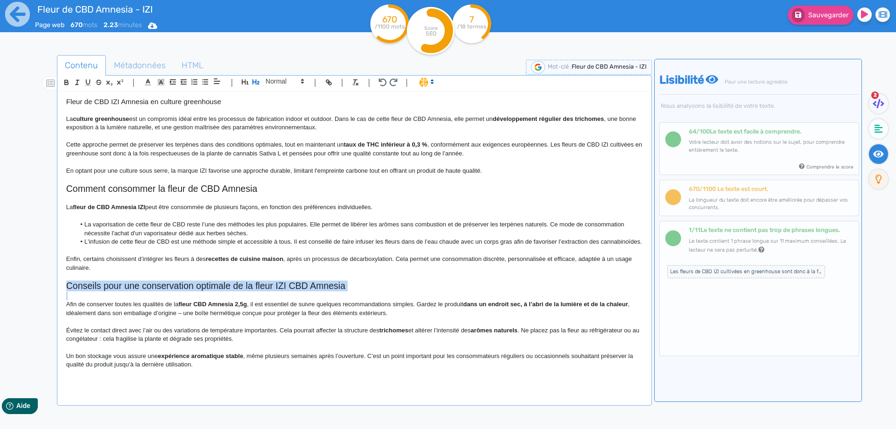
click at [216, 284] on h2 "Conseils pour une conservation optimale de la fleur IZI CBD Amnesia" at bounding box center [354, 286] width 577 height 11
copy h2 "Conseils pour une conservation optimale de la fleur IZI CBD Amnesia"
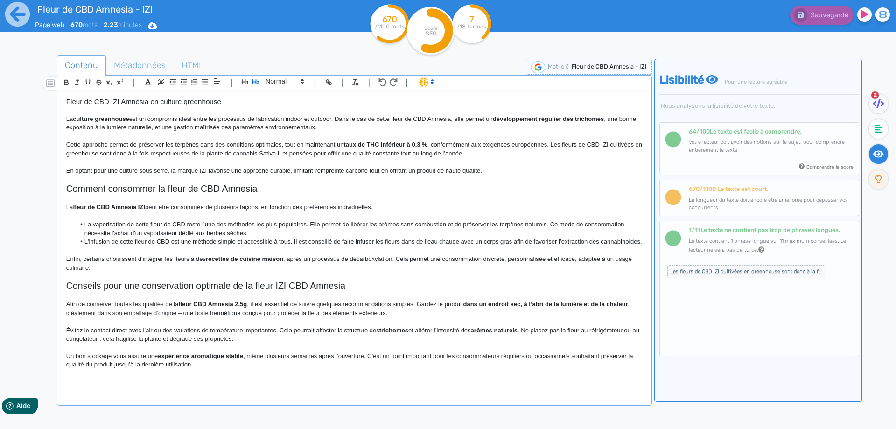
click at [339, 311] on p "Afin de conserver toutes les qualités de la fleur CBD Amnesia 2,5g , il est ess…" at bounding box center [354, 308] width 577 height 17
click at [469, 304] on strong "dans un endroit sec, à l’abri de la lumière et de la chaleur" at bounding box center [545, 304] width 165 height 7
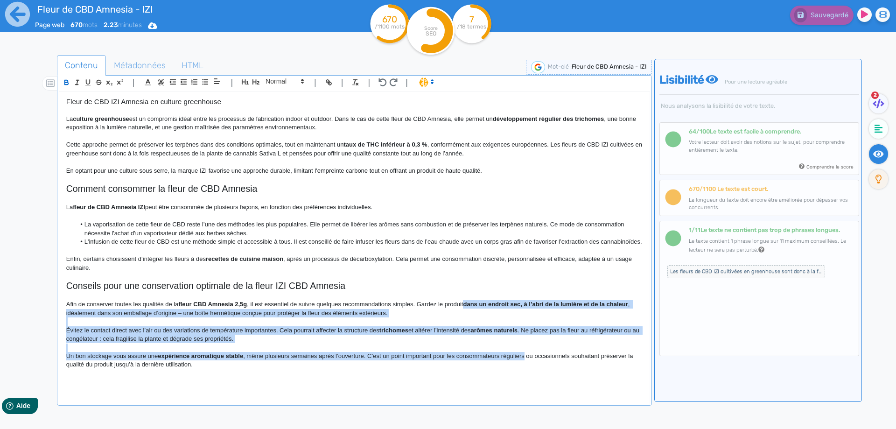
drag, startPoint x: 469, startPoint y: 304, endPoint x: 504, endPoint y: 356, distance: 62.5
click at [504, 356] on div "Fleur de CBD Amnesia - IZI Fleur de CBD Amnesia IZI 2.5g, une variété à l’arôme…" at bounding box center [354, 242] width 591 height 300
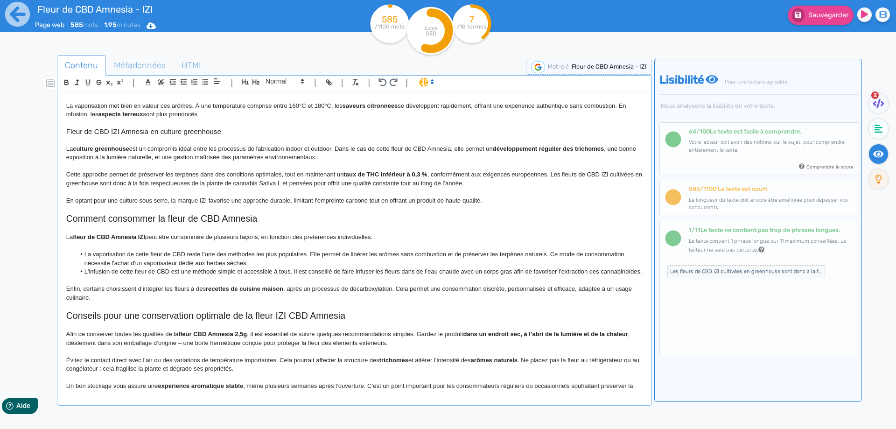
scroll to position [173, 0]
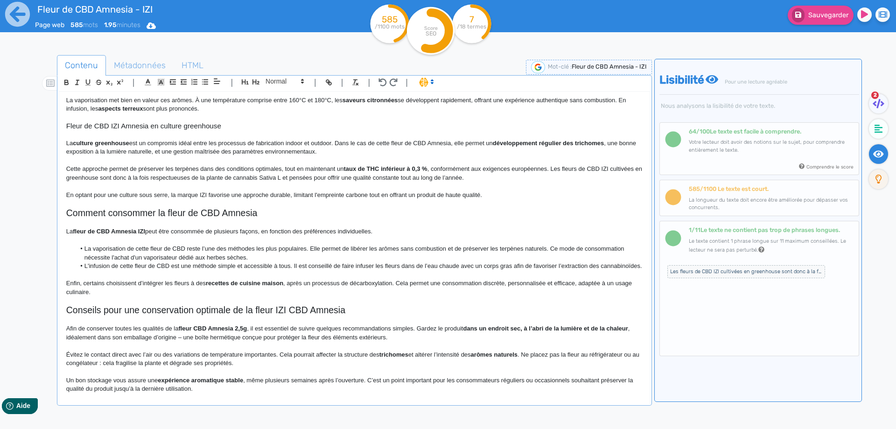
click at [492, 333] on p "Afin de conserver toutes les qualités de la fleur CBD Amnesia 2,5g , il est ess…" at bounding box center [354, 332] width 577 height 17
click at [472, 332] on strong "dans un endroit sec, à l’abri de la lumière et de la chaleur" at bounding box center [545, 328] width 165 height 7
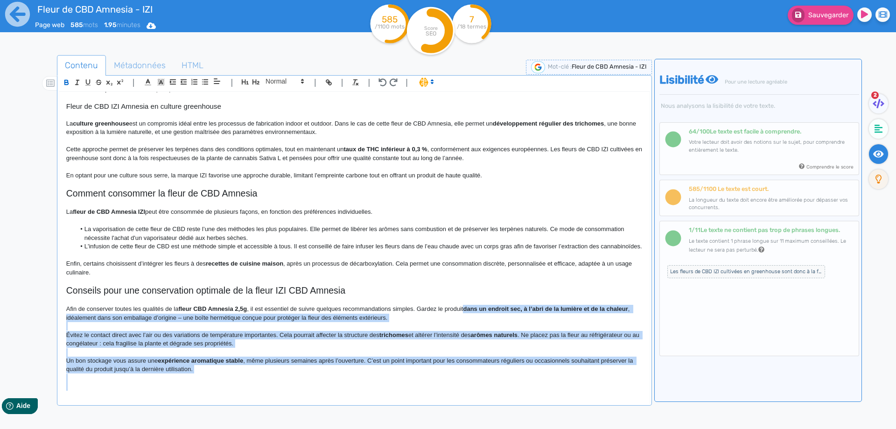
scroll to position [206, 0]
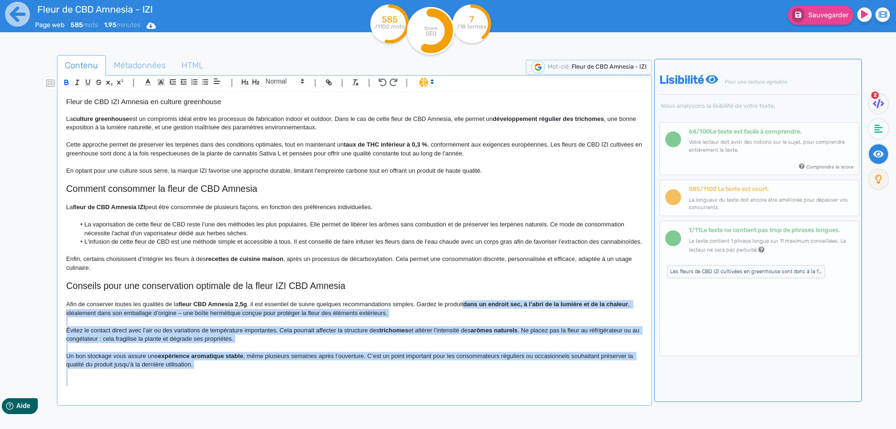
drag, startPoint x: 472, startPoint y: 338, endPoint x: 492, endPoint y: 388, distance: 54.7
click at [492, 388] on div "Fleur de CBD Amnesia - IZI Fleur de CBD Amnesia IZI 2.5g, une variété à l’arôme…" at bounding box center [354, 242] width 591 height 300
click at [493, 357] on p "Un bon stockage vous assure une expérience aromatique stable, même plusieurs se…" at bounding box center [354, 360] width 577 height 17
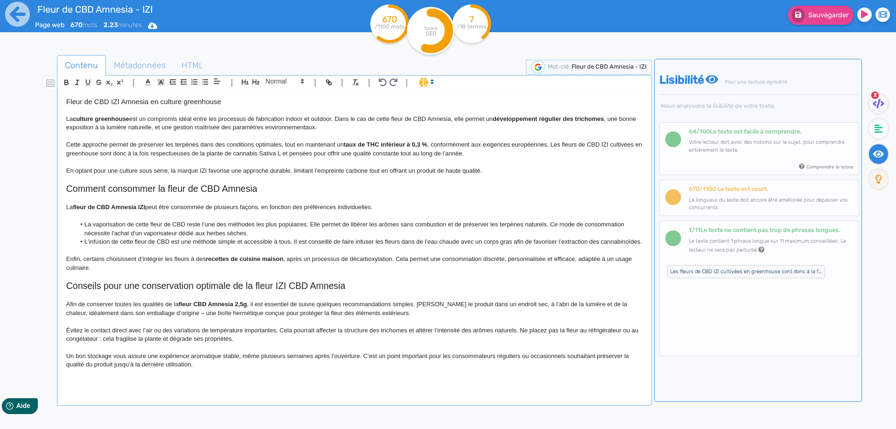
click at [619, 304] on p "Afin de conserver toutes les qualités de la fleur CBD Amnesia 2,5g , il est ess…" at bounding box center [354, 308] width 577 height 17
drag, startPoint x: 619, startPoint y: 304, endPoint x: 176, endPoint y: 315, distance: 443.2
click at [176, 315] on p "Afin de conserver toutes les qualités de la fleur CBD Amnesia 2,5g , il est ess…" at bounding box center [354, 308] width 577 height 17
click at [578, 330] on p "Évitez le contact direct avec l’air ou des variations de température importante…" at bounding box center [354, 334] width 577 height 17
click at [152, 340] on p "Évitez le contact direct avec l’air ou des variations de température importante…" at bounding box center [354, 334] width 577 height 17
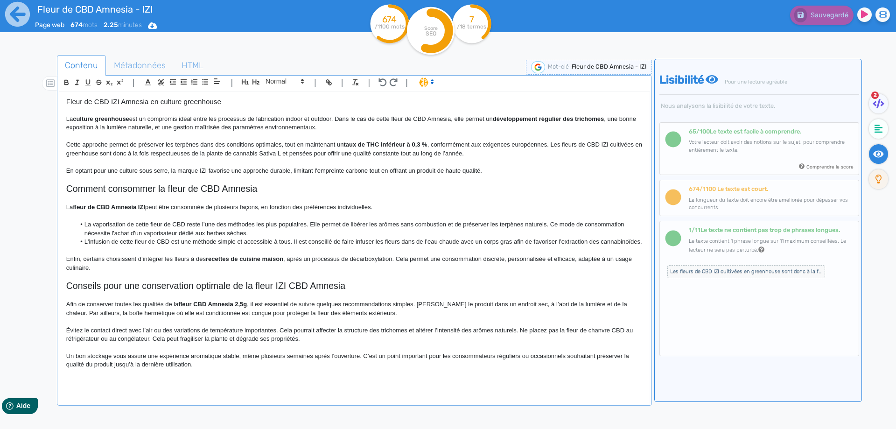
click at [374, 363] on p "Un bon stockage vous assure une expérience aromatique stable, même plusieurs se…" at bounding box center [354, 360] width 577 height 17
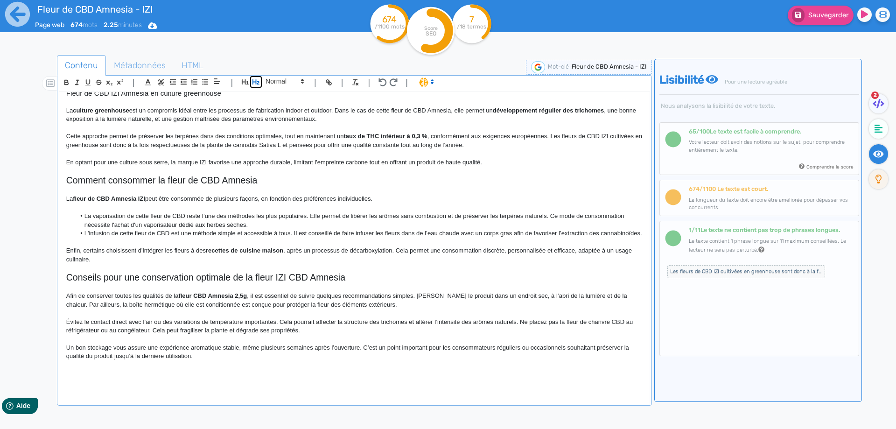
click at [252, 83] on icon "button" at bounding box center [256, 82] width 8 height 8
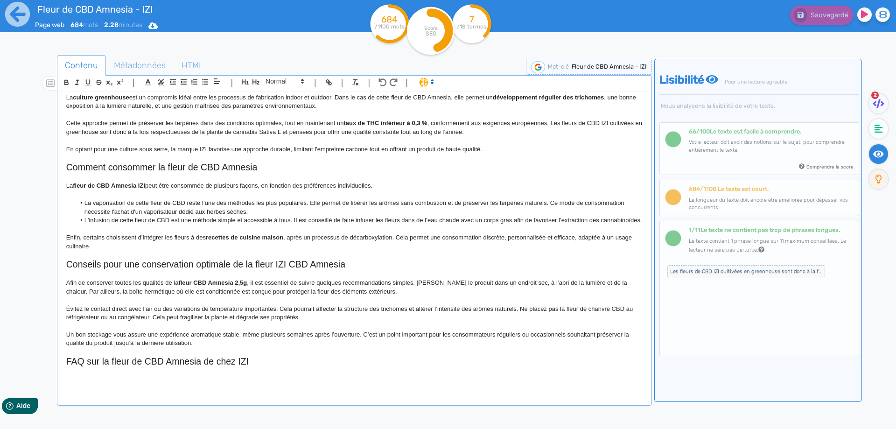
scroll to position [0, 0]
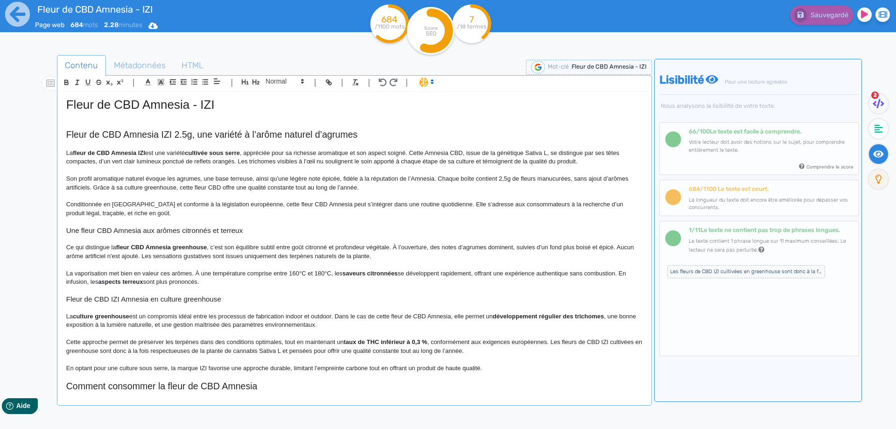
click at [147, 105] on h1 "Fleur de CBD Amnesia - IZI" at bounding box center [354, 105] width 577 height 14
copy h1 "Fleur de CBD Amnesia - IZI"
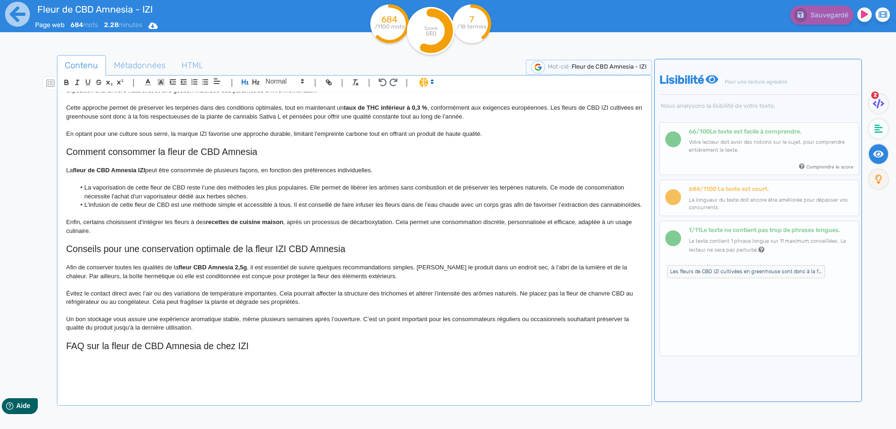
click at [174, 366] on p at bounding box center [354, 364] width 577 height 8
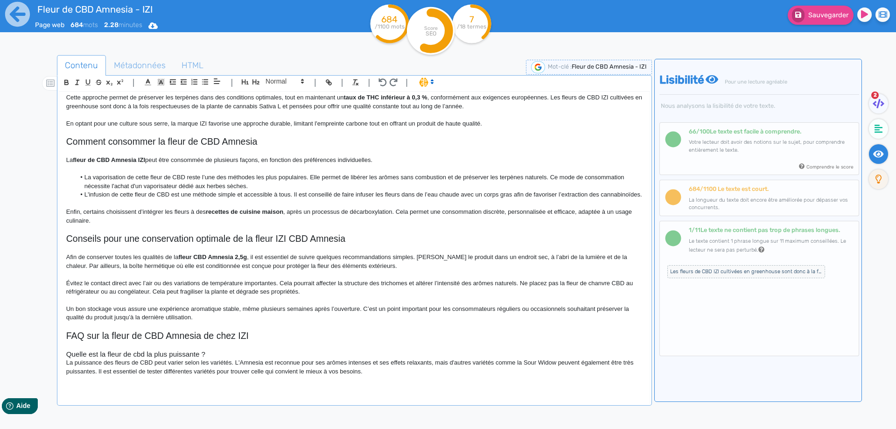
click at [232, 359] on h3 "Quelle est la fleur de cbd la plus puissante ?" at bounding box center [354, 354] width 577 height 8
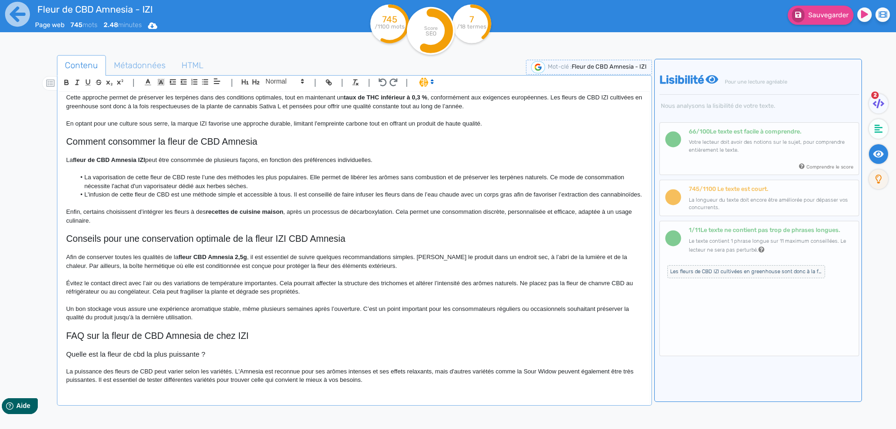
scroll to position [277, 0]
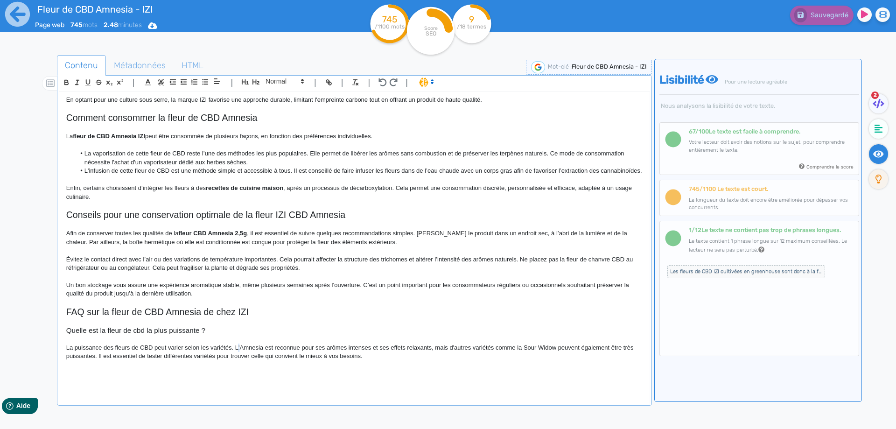
click at [240, 348] on p "La puissance des fleurs de CBD peut varier selon les variétés. L'Amnesia est re…" at bounding box center [354, 352] width 577 height 17
click at [360, 346] on p "La puissance des fleurs de CBD peut varier selon les variétés. La Amnesia est r…" at bounding box center [354, 352] width 577 height 17
click at [447, 347] on p "La puissance des fleurs de CBD peut varier selon les variétés. La Amnesia est r…" at bounding box center [354, 352] width 577 height 17
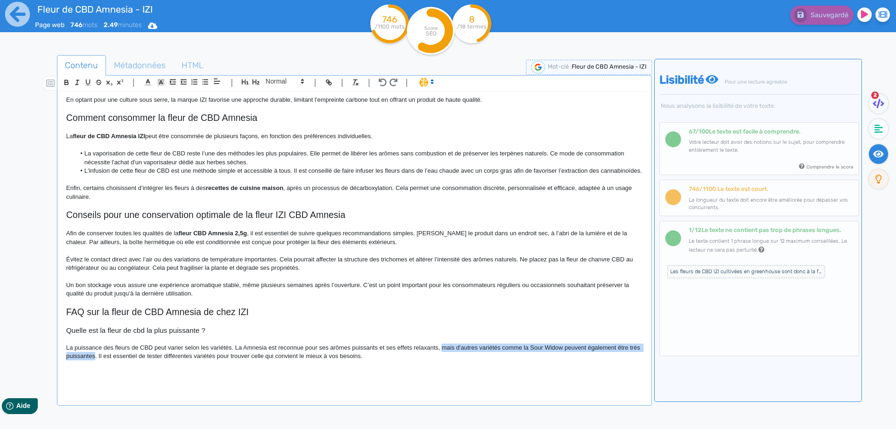
drag, startPoint x: 447, startPoint y: 347, endPoint x: 89, endPoint y: 357, distance: 358.7
click at [89, 357] on p "La puissance des fleurs de CBD peut varier selon les variétés. La Amnesia est r…" at bounding box center [354, 352] width 577 height 17
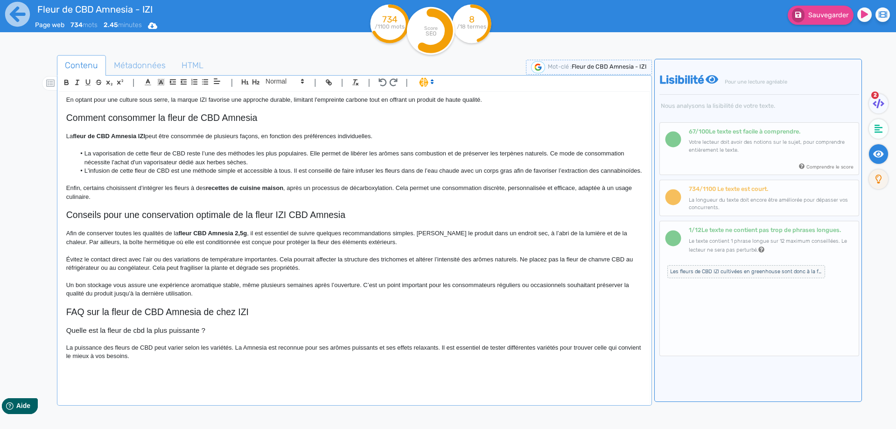
click at [238, 353] on p "La puissance des fleurs de CBD peut varier selon les variétés. La Amnesia est r…" at bounding box center [354, 352] width 577 height 17
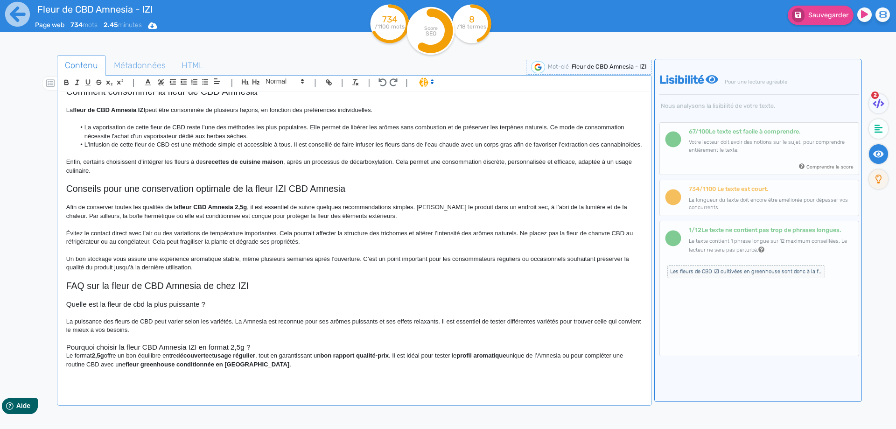
scroll to position [295, 0]
click at [249, 352] on h3 "Pourquoi choisir la fleur CBD Amnesia IZI en format 2,5g ?" at bounding box center [354, 347] width 577 height 8
click at [256, 352] on h3 "Pourquoi choisir la fleur CBD Amnesia IZI en format 2,5g ?" at bounding box center [354, 347] width 577 height 8
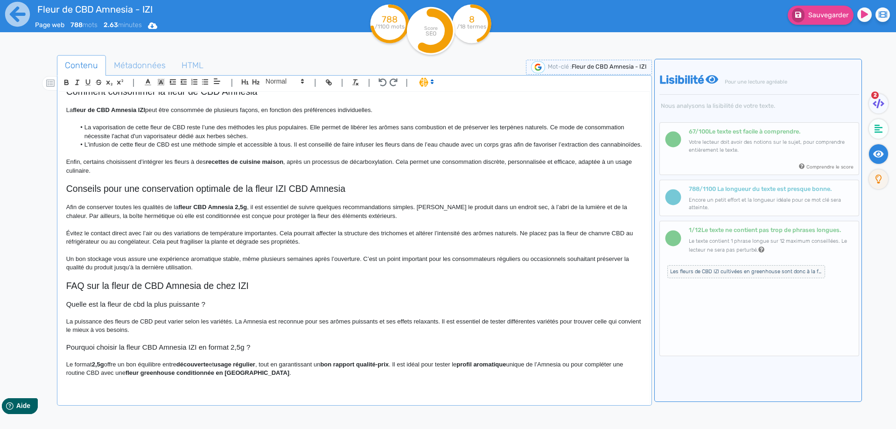
click at [96, 368] on strong "2,5g" at bounding box center [98, 364] width 12 height 7
click at [100, 368] on strong "2,5g" at bounding box center [98, 364] width 12 height 7
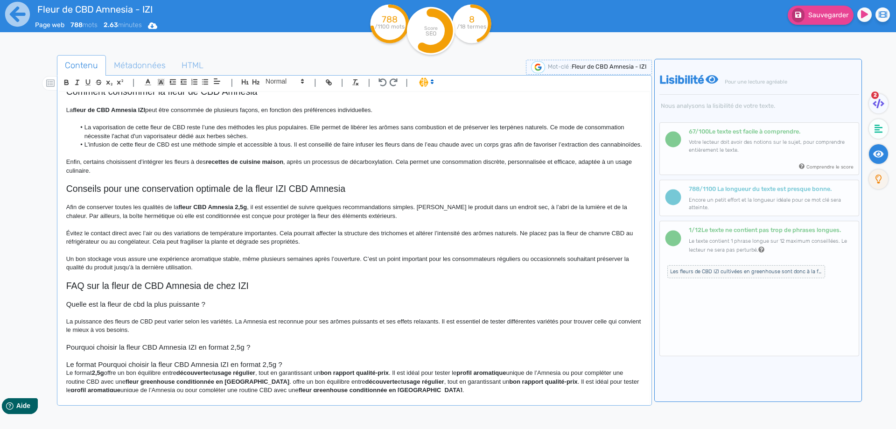
scroll to position [296, 0]
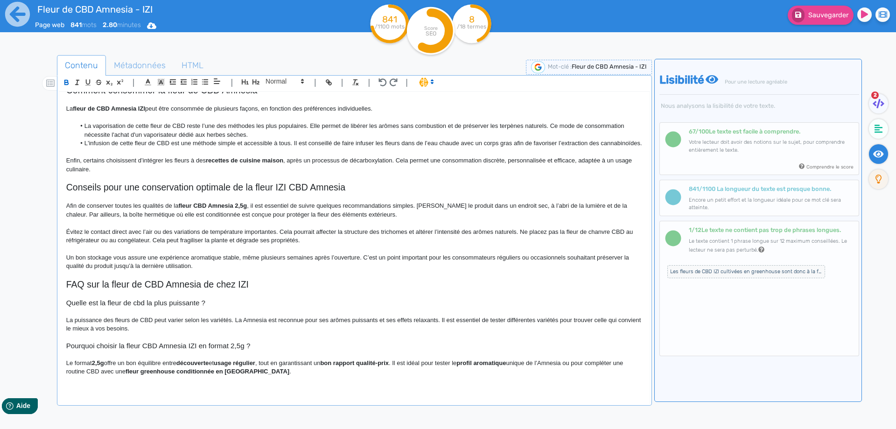
click at [100, 366] on strong "2,5g" at bounding box center [98, 362] width 12 height 7
click at [123, 373] on p "Le format 2,5g offre un bon équilibre entre découverte et usage régulier , tout…" at bounding box center [354, 367] width 577 height 17
click at [99, 366] on strong "2,5g" at bounding box center [98, 362] width 12 height 7
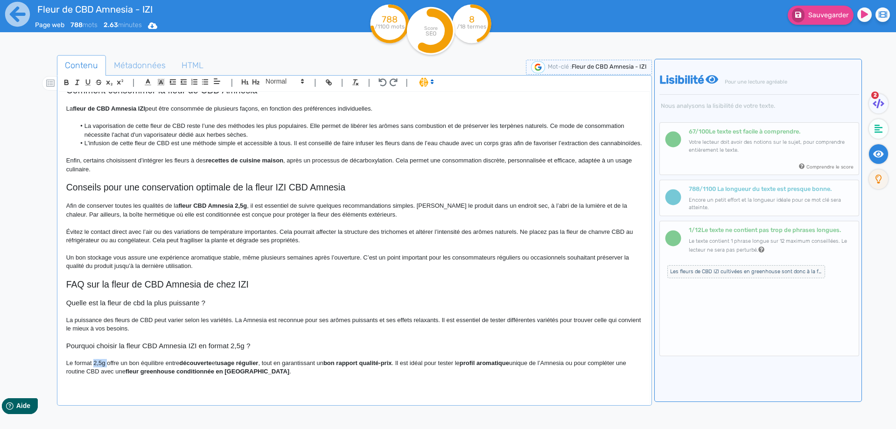
click at [106, 374] on p "Le format 2,5g offre un bon équilibre entre découverte et usage régulier , tout…" at bounding box center [354, 367] width 577 height 17
click at [96, 370] on p "Le format 2,5g offre un bon équilibre entre découverte et usage régulier , tout…" at bounding box center [354, 367] width 577 height 17
click at [95, 371] on p "Le format 2,5g offre un bon équilibre entre découverte et usage régulier , tout…" at bounding box center [354, 367] width 577 height 17
click at [111, 373] on p "Le format de 2,5g offre un bon équilibre entre découverte et usage régulier , t…" at bounding box center [354, 367] width 577 height 17
click at [116, 374] on p "Le format de 2,5 g offre un bon équilibre entre découverte et usage régulier , …" at bounding box center [354, 367] width 577 height 17
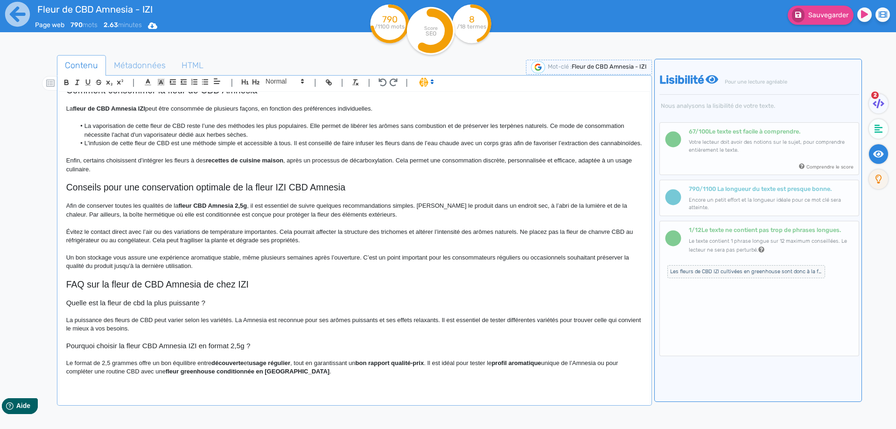
click at [222, 366] on strong "découverte" at bounding box center [227, 362] width 32 height 7
drag, startPoint x: 222, startPoint y: 373, endPoint x: 292, endPoint y: 372, distance: 70.5
click at [244, 366] on strong "découverte" at bounding box center [227, 362] width 32 height 7
click at [294, 366] on strong "découverte et usage régulier" at bounding box center [252, 362] width 83 height 7
click at [293, 366] on strong "découverte et usage régulier" at bounding box center [252, 362] width 83 height 7
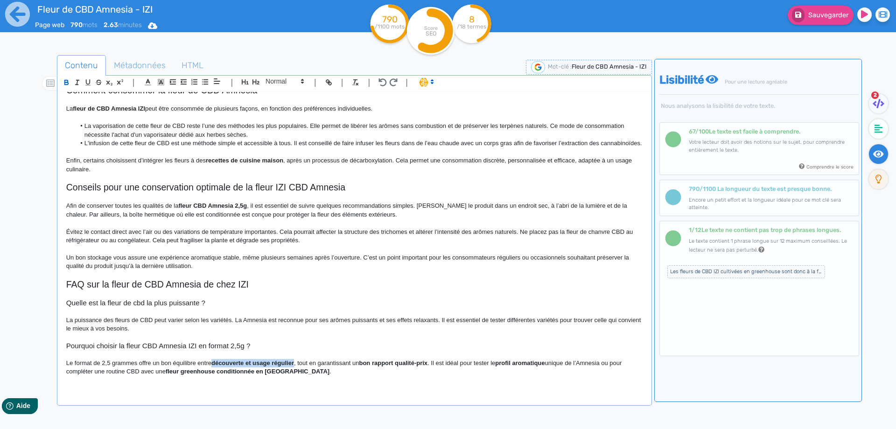
drag, startPoint x: 293, startPoint y: 371, endPoint x: 236, endPoint y: 371, distance: 57.0
click at [306, 372] on p "Le format de 2,5 grammes offre un bon équilibre entre découverte et usage régul…" at bounding box center [354, 367] width 577 height 17
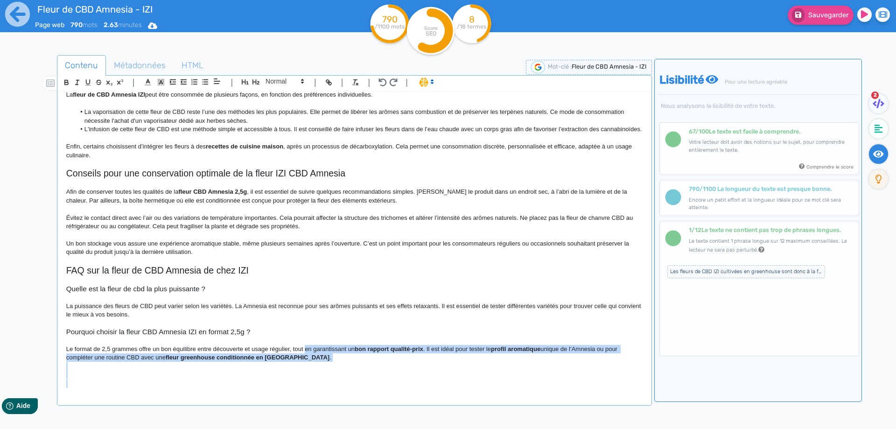
drag, startPoint x: 306, startPoint y: 372, endPoint x: 307, endPoint y: 386, distance: 14.0
click at [307, 386] on div "Fleur de CBD Amnesia - IZI Fleur de CBD Amnesia IZI 2.5g, une variété à l’arôme…" at bounding box center [354, 242] width 591 height 300
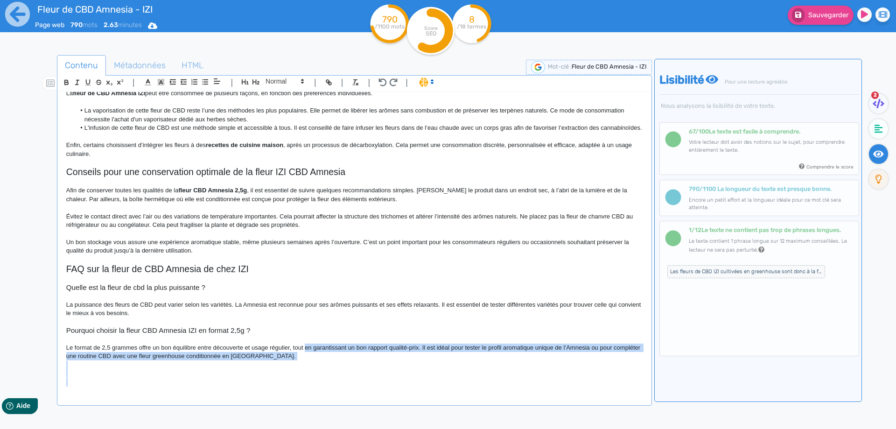
click at [305, 387] on p at bounding box center [354, 382] width 577 height 8
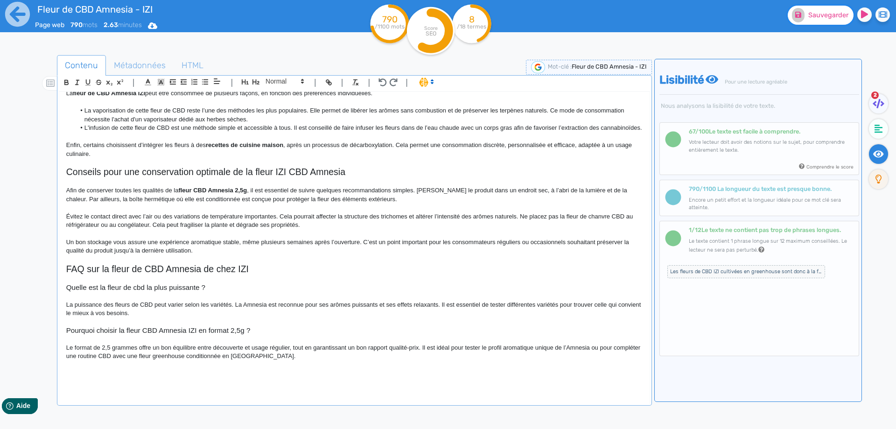
click at [826, 14] on span "Sauvegarder" at bounding box center [829, 15] width 40 height 8
click at [295, 352] on p "Le format de 2,5 grammes offre un bon équilibre entre découverte et usage régul…" at bounding box center [354, 352] width 577 height 17
click at [823, 22] on button "Sauvegarder" at bounding box center [821, 15] width 66 height 19
click at [207, 369] on p at bounding box center [354, 365] width 577 height 8
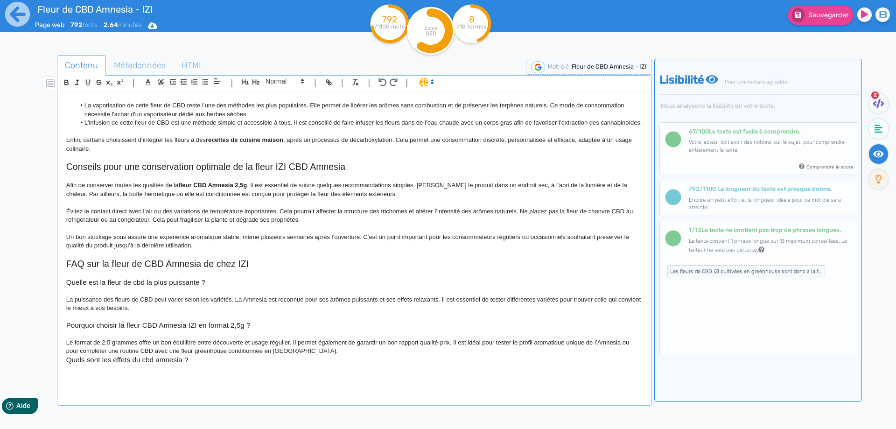
click at [65, 367] on div "Fleur de CBD Amnesia - IZI Fleur de CBD Amnesia IZI 2.5g, une variété à l’arôme…" at bounding box center [354, 242] width 591 height 300
click at [76, 364] on h3 at bounding box center [354, 360] width 577 height 8
drag, startPoint x: 276, startPoint y: 91, endPoint x: 279, endPoint y: 84, distance: 6.5
click at [277, 89] on div "| | H3 H4 H5 H6 Normal | | | |" at bounding box center [354, 84] width 591 height 16
click at [279, 84] on span at bounding box center [284, 81] width 46 height 11
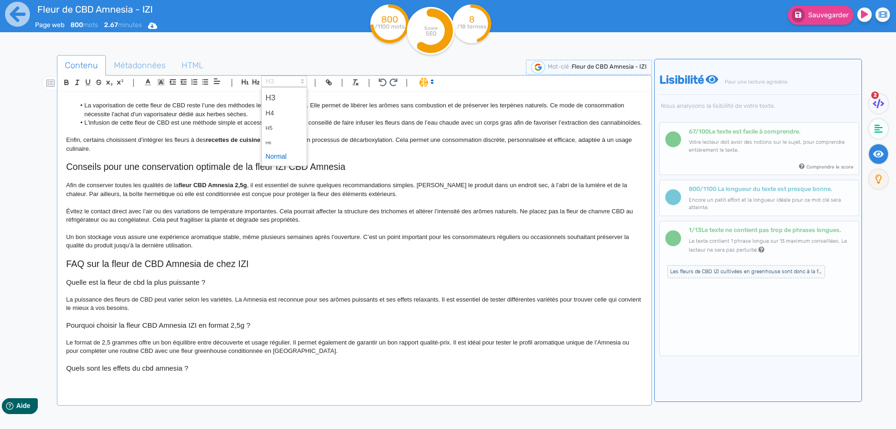
click at [280, 155] on span at bounding box center [284, 156] width 37 height 14
click at [208, 373] on h3 "Quels sont les effets du cbd amnesia ?" at bounding box center [354, 368] width 577 height 8
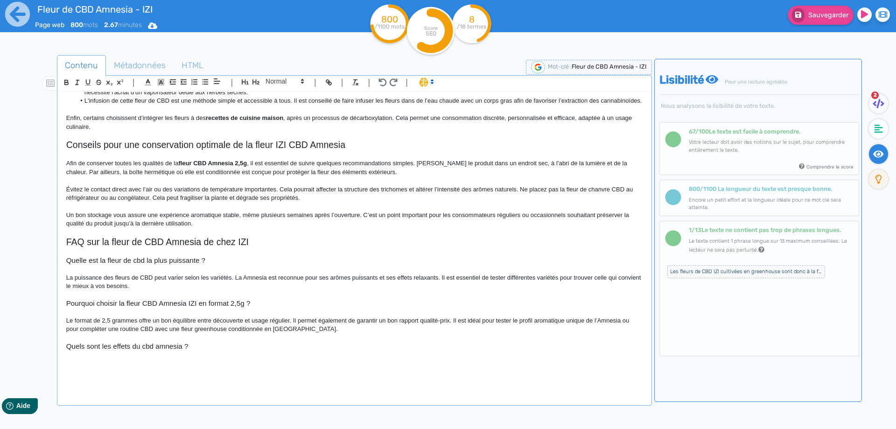
scroll to position [354, 0]
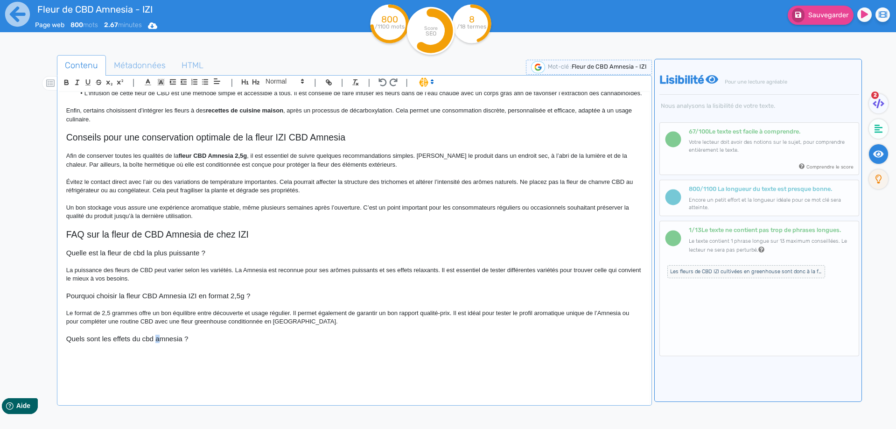
click at [156, 337] on h3 "Quels sont les effets du cbd amnesia ?" at bounding box center [354, 339] width 577 height 8
click at [165, 353] on p at bounding box center [354, 356] width 577 height 8
click at [147, 338] on h3 "Quels sont les effets du cbd Amnesia ?" at bounding box center [354, 339] width 577 height 8
click at [128, 364] on p at bounding box center [354, 364] width 577 height 8
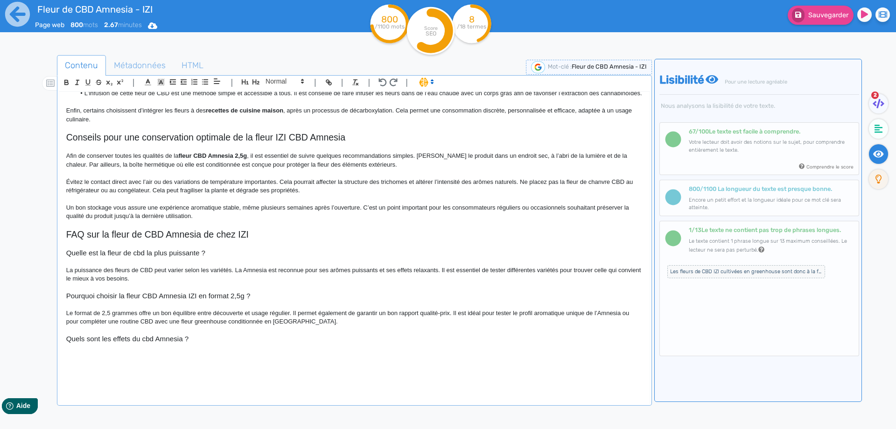
click at [129, 359] on p at bounding box center [354, 356] width 577 height 8
click at [141, 341] on h3 "Quels sont les effets du cbd Amnesia ?" at bounding box center [354, 339] width 577 height 8
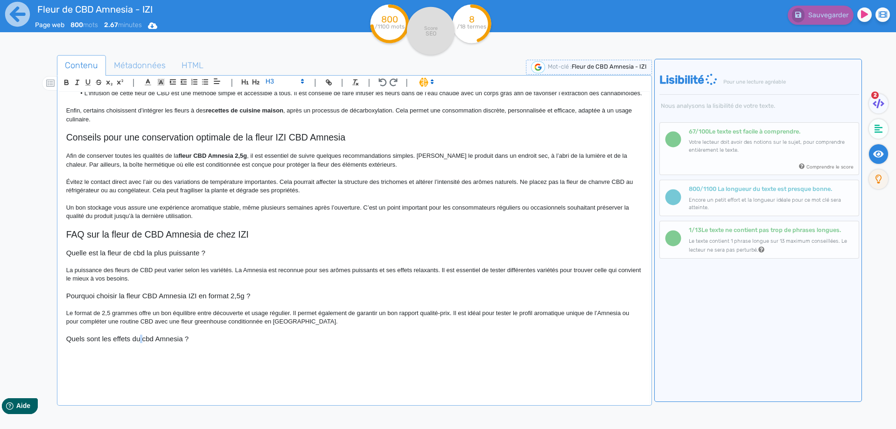
click at [154, 339] on h3 "Quels sont les effets du cbd Amnesia ?" at bounding box center [354, 339] width 577 height 8
click at [151, 339] on h3 "Quels sont les effets du cbd Amnesia ?" at bounding box center [354, 339] width 577 height 8
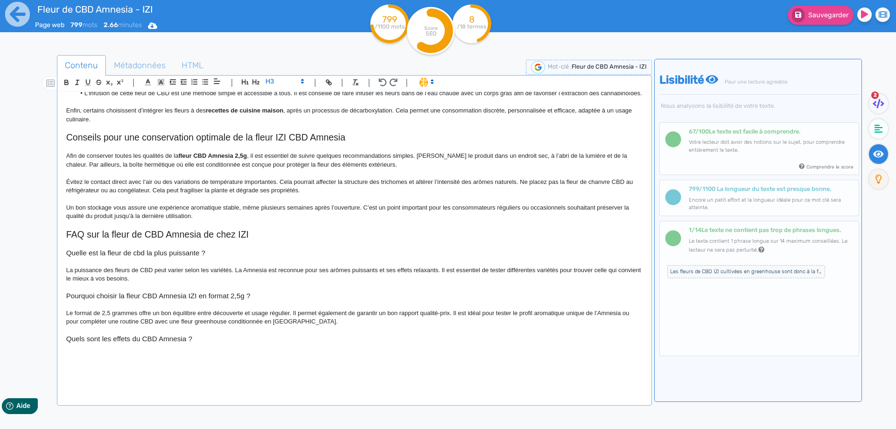
click at [139, 255] on h3 "Quelle est la fleur de cbd la plus puissante ?" at bounding box center [354, 253] width 577 height 8
click at [146, 307] on p at bounding box center [354, 304] width 577 height 8
click at [146, 310] on p "Le format de 2,5 grammes offre un bon équilibre entre découverte et usage régul…" at bounding box center [354, 317] width 577 height 17
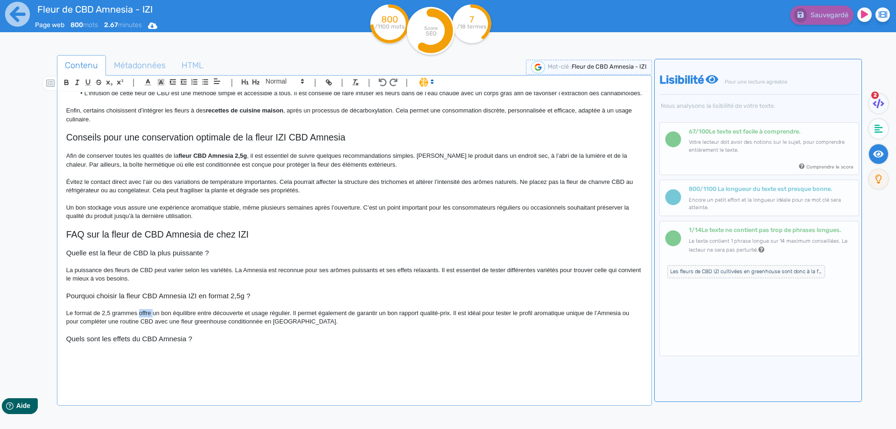
click at [146, 310] on p "Le format de 2,5 grammes offre un bon équilibre entre découverte et usage régul…" at bounding box center [354, 317] width 577 height 17
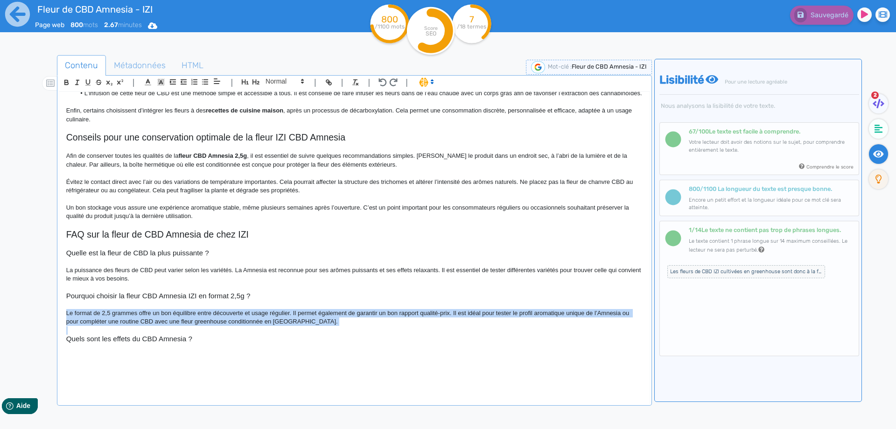
click at [146, 310] on p "Le format de 2,5 grammes offre un bon équilibre entre découverte et usage régul…" at bounding box center [354, 317] width 577 height 17
copy p "Le format de 2,5 grammes offre un bon équilibre entre découverte et usage régul…"
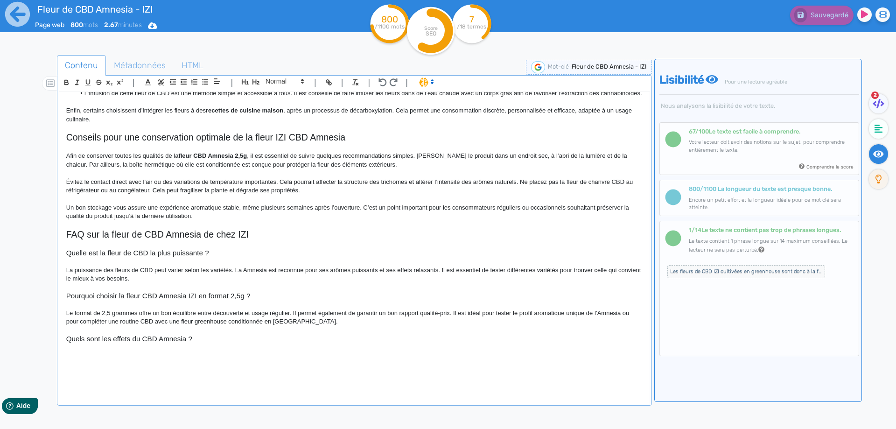
click at [138, 349] on p at bounding box center [354, 348] width 577 height 8
click at [137, 353] on p at bounding box center [354, 356] width 577 height 8
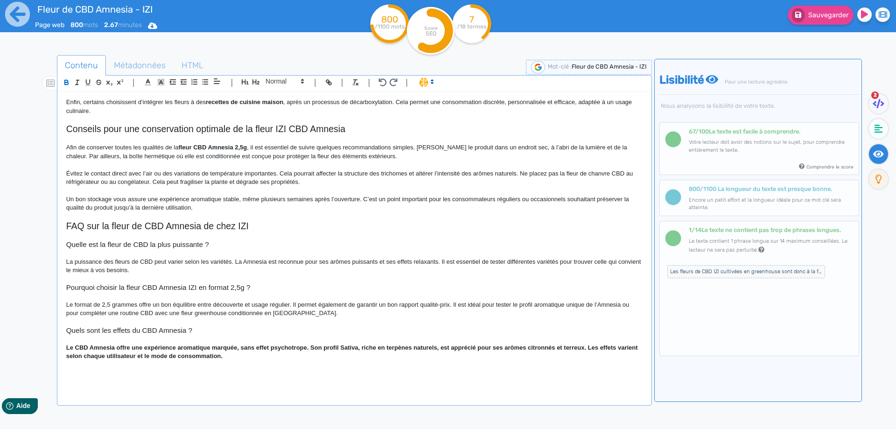
click at [110, 359] on strong "Le CBD Amnesia offre une expérience aromatique marquée, sans effet psychotrope.…" at bounding box center [352, 351] width 573 height 15
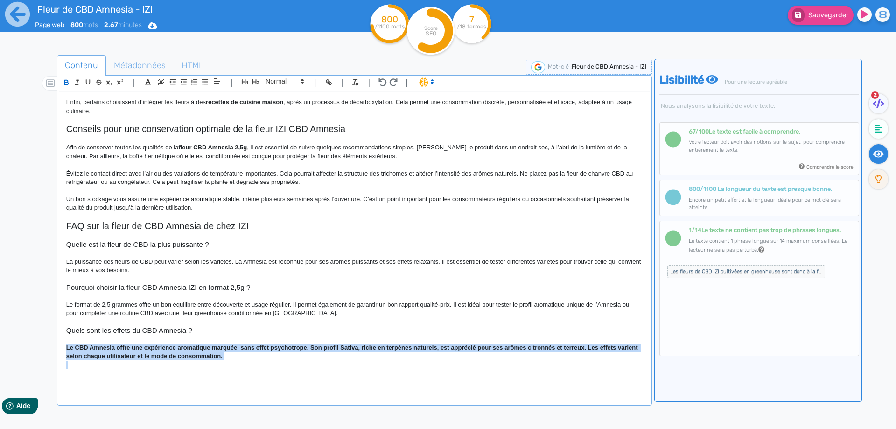
click at [110, 359] on strong "Le CBD Amnesia offre une expérience aromatique marquée, sans effet psychotrope.…" at bounding box center [352, 351] width 573 height 15
click at [111, 361] on p "Le CBD Amnesia offre une expérience aromatique marquée, sans effet psychotrope.…" at bounding box center [354, 352] width 577 height 17
click at [190, 356] on p "Le CBD Amnesia offre une expérience aromatique marquée, sans effet psychotrope.…" at bounding box center [354, 352] width 577 height 17
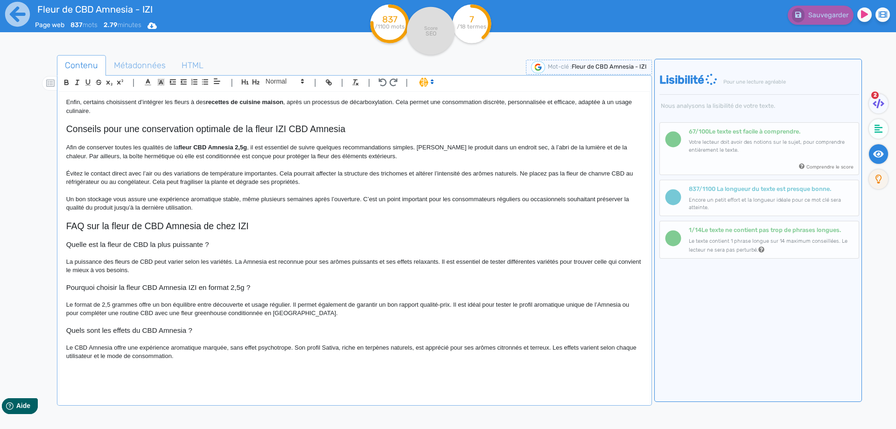
click at [302, 354] on p "Le CBD Amnesia offre une expérience aromatique marquée, sans effet psychotrope.…" at bounding box center [354, 352] width 577 height 17
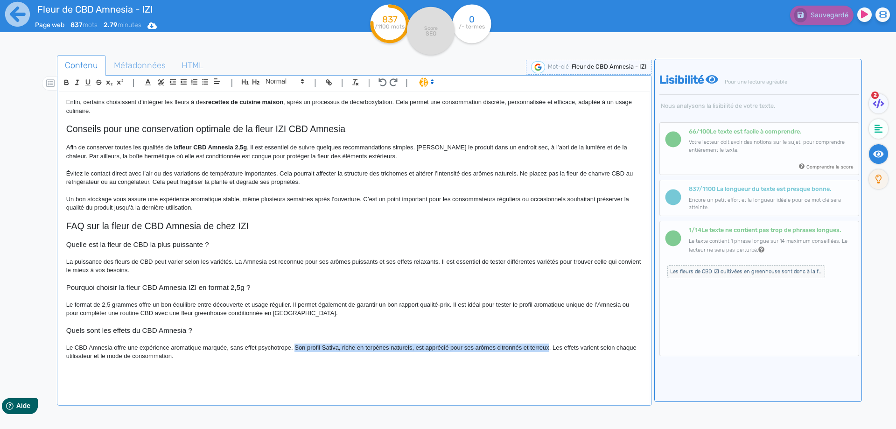
drag, startPoint x: 302, startPoint y: 354, endPoint x: 540, endPoint y: 356, distance: 238.1
click at [540, 356] on p "Le CBD Amnesia offre une expérience aromatique marquée, sans effet psychotrope.…" at bounding box center [354, 352] width 577 height 17
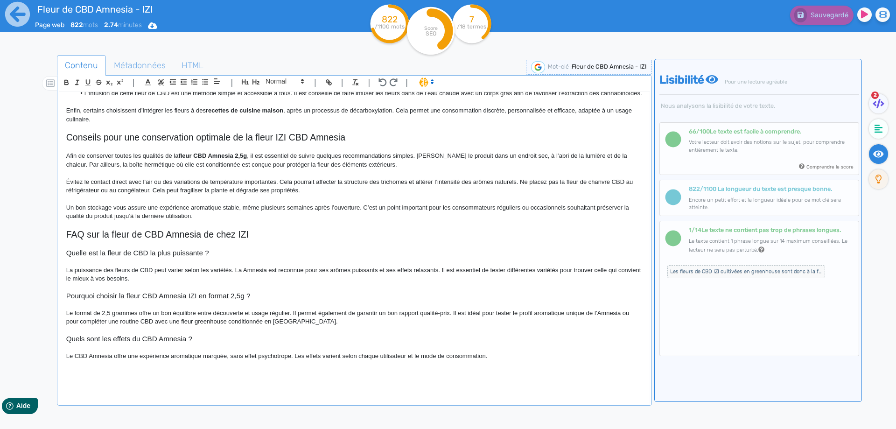
click at [498, 354] on p "Le CBD Amnesia offre une expérience aromatique marquée, sans effet psychotrope.…" at bounding box center [354, 356] width 577 height 8
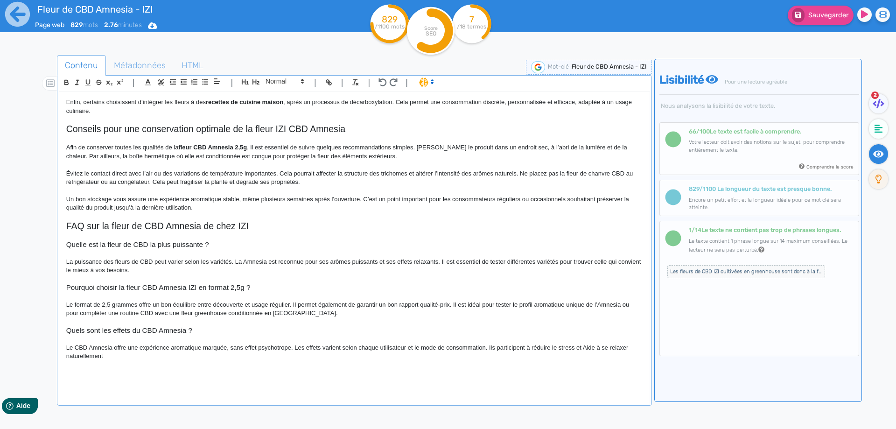
click at [588, 353] on p "Le CBD Amnesia offre une expérience aromatique marquée, sans effet psychotrope.…" at bounding box center [354, 352] width 577 height 17
click at [580, 369] on p at bounding box center [354, 365] width 577 height 8
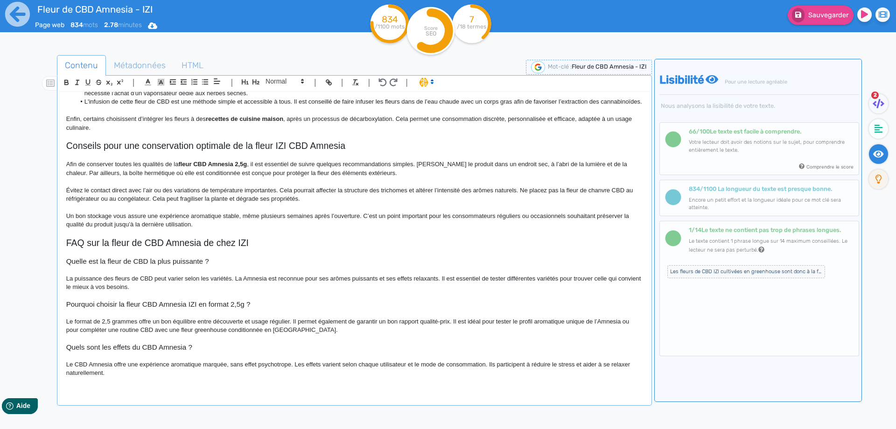
scroll to position [338, 0]
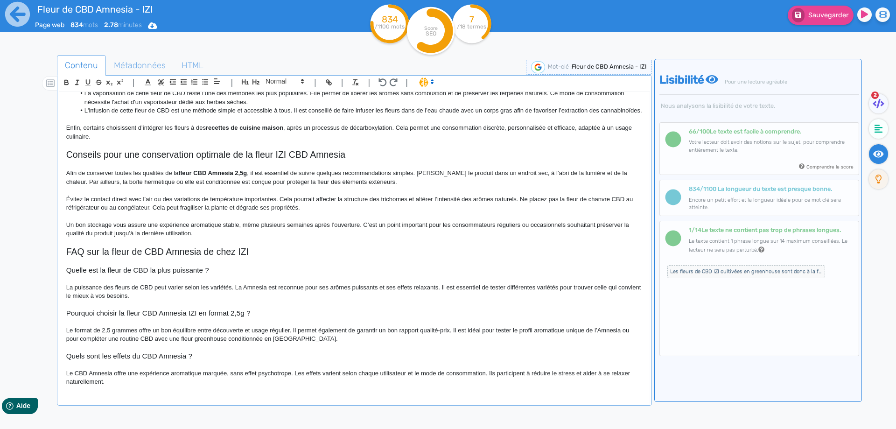
click at [715, 271] on span "Les fleurs de CBD IZI cultivées en greenhouse sont donc à la fois respectueuses…" at bounding box center [747, 271] width 158 height 13
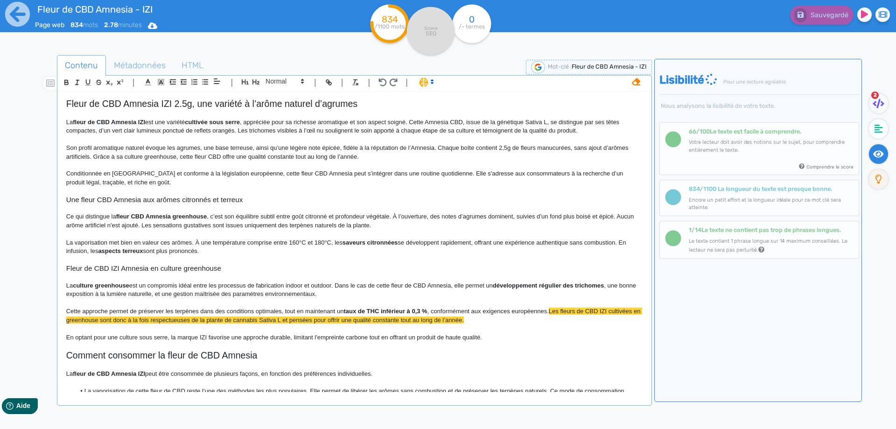
scroll to position [93, 0]
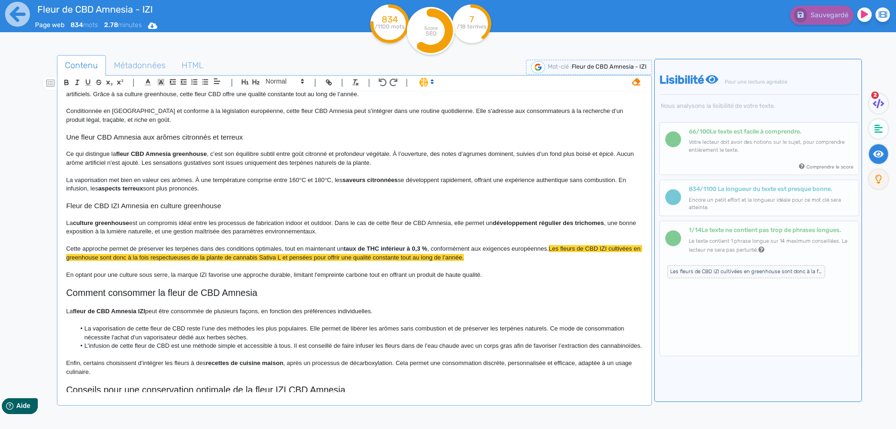
click at [136, 257] on span "cultivées en greenhouse sont donc à la fois respectueuses de la plante de canna…" at bounding box center [354, 252] width 576 height 15
drag, startPoint x: 136, startPoint y: 257, endPoint x: 157, endPoint y: 259, distance: 21.1
click at [157, 259] on span "cultivées en greenhouse sont donc à la fois respectueuses de la plante de canna…" at bounding box center [354, 252] width 576 height 15
click at [268, 258] on span "cultivées en greenhouse sont donc respectueuses de la plante de cannabis Sativa…" at bounding box center [354, 252] width 576 height 15
click at [832, 16] on span "Sauvegarder" at bounding box center [829, 15] width 40 height 8
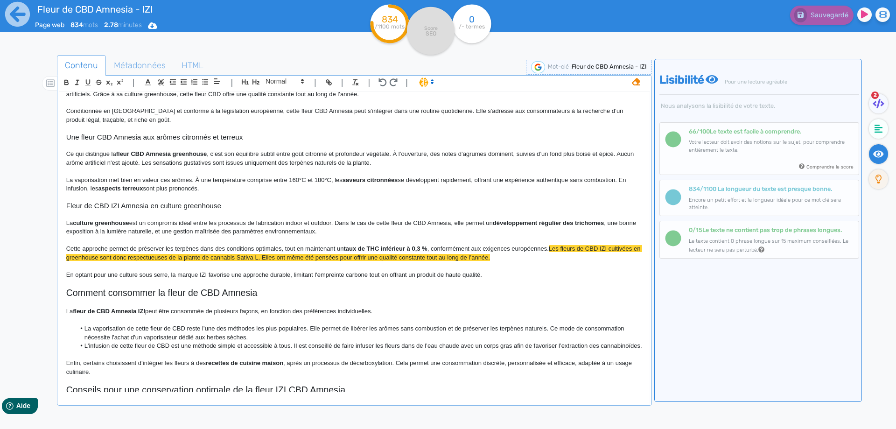
click at [636, 85] on icon at bounding box center [636, 81] width 8 height 7
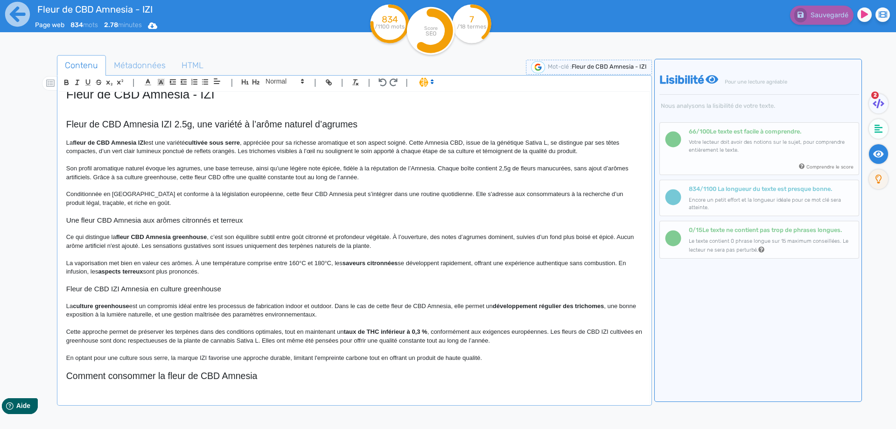
scroll to position [0, 0]
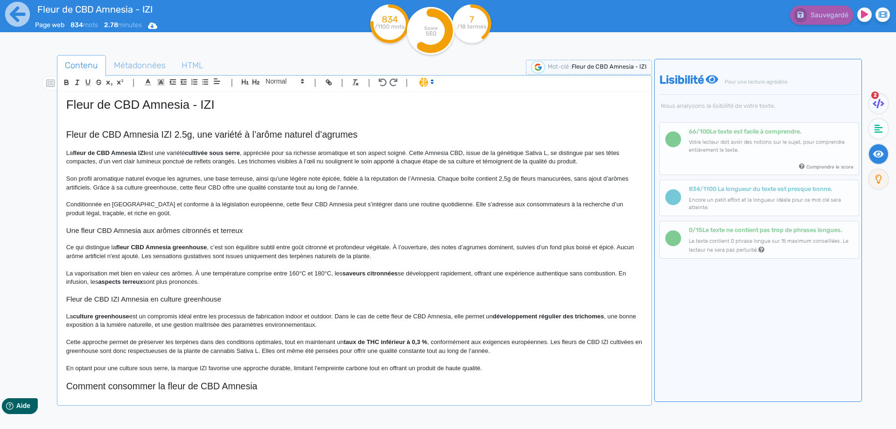
drag, startPoint x: 194, startPoint y: 114, endPoint x: 188, endPoint y: 114, distance: 6.6
click at [194, 114] on p at bounding box center [354, 116] width 577 height 8
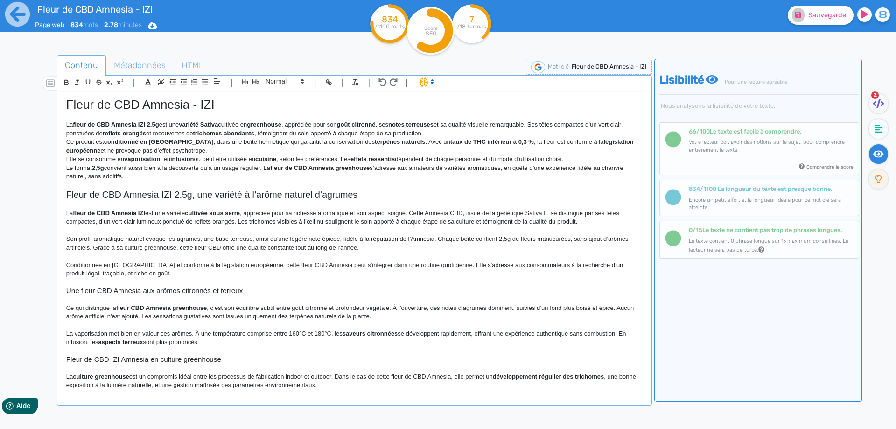
click at [224, 121] on p "La fleur de CBD Amnesia IZI 2,5g est une variété Sativa cultivée en greenhouse …" at bounding box center [354, 128] width 577 height 17
click at [158, 126] on strong "fleur de CBD Amnesia IZI 2,5g" at bounding box center [116, 124] width 86 height 7
click at [190, 122] on strong "variété Sativa L" at bounding box center [201, 124] width 44 height 7
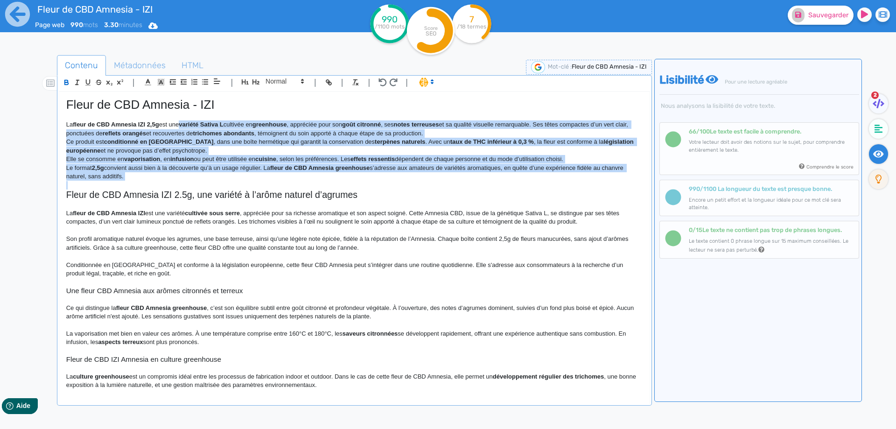
drag, startPoint x: 190, startPoint y: 122, endPoint x: 190, endPoint y: 174, distance: 52.3
click at [190, 174] on div "Fleur de CBD Amnesia - IZI La fleur de CBD Amnesia IZI 2,5g est une variété Sat…" at bounding box center [354, 242] width 591 height 300
click at [220, 158] on p "Elle se consomme en vaporisation, en infusion ou peut être utilisée en cuisine,…" at bounding box center [354, 159] width 577 height 8
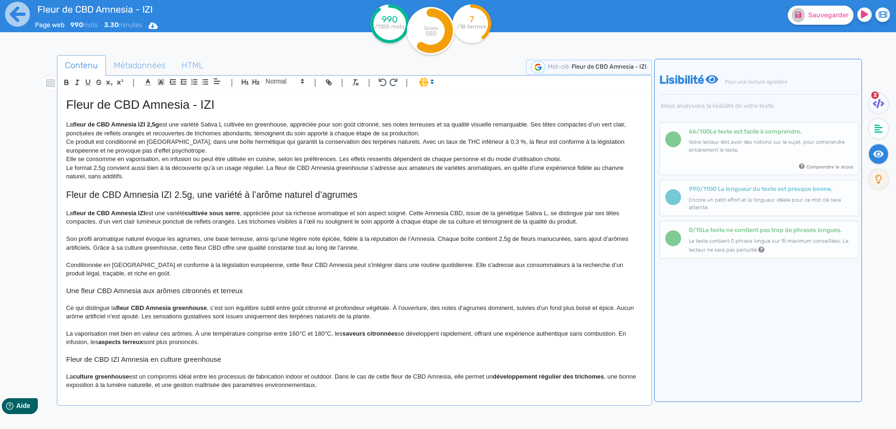
click at [290, 125] on p "La fleur de CBD Amnesia IZI 2,5g est une variété Sativa L cultivée en greenhous…" at bounding box center [354, 128] width 577 height 17
click at [505, 134] on p "La fleur de CBD Amnesia IZI 2,5g est une variété Sativa L cultivée en greenhous…" at bounding box center [354, 128] width 577 height 17
click at [549, 123] on p "La fleur de CBD Amnesia IZI 2,5g est une variété Sativa L cultivée en greenhous…" at bounding box center [354, 128] width 577 height 17
click at [559, 124] on p "La fleur de CBD Amnesia IZI 2,5g est une variété Sativa L cultivée en greenhous…" at bounding box center [354, 128] width 577 height 17
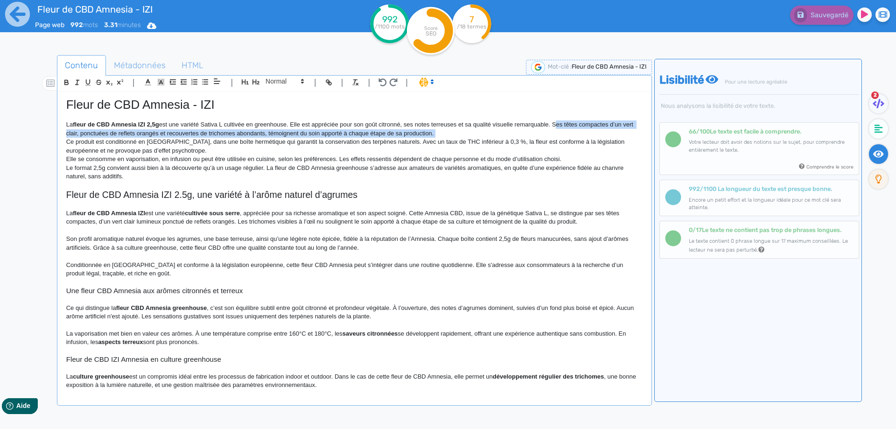
drag, startPoint x: 559, startPoint y: 124, endPoint x: 559, endPoint y: 132, distance: 7.9
click at [559, 132] on p "La fleur de CBD Amnesia IZI 2,5g est une variété Sativa L cultivée en greenhous…" at bounding box center [354, 128] width 577 height 17
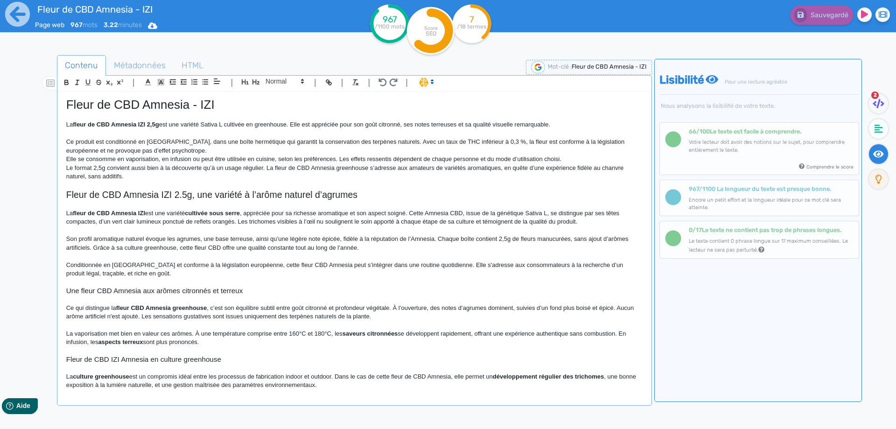
click at [156, 151] on p "Ce produit est conditionné en France, dans une boîte hermétique qui garantit la…" at bounding box center [354, 146] width 577 height 17
click at [181, 153] on p "Ce produit est conditionné en France, dans une boîte hermétique qui garantit la…" at bounding box center [354, 146] width 577 height 17
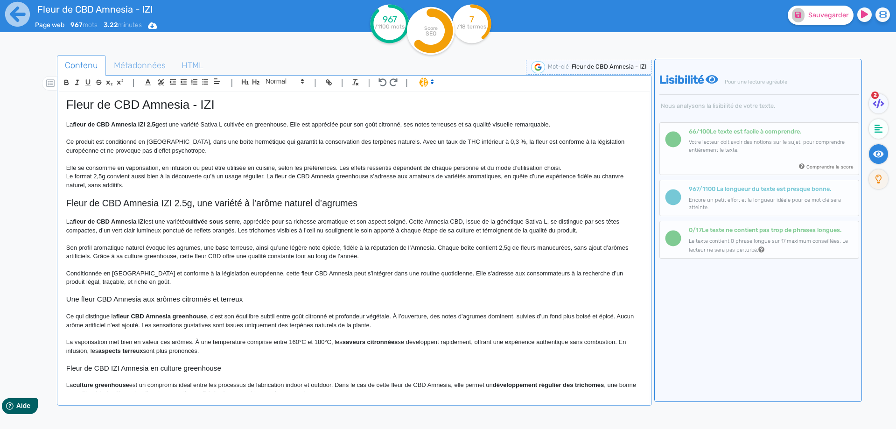
click at [281, 166] on p "Elle se consomme en vaporisation, en infusion ou peut être utilisée en cuisine,…" at bounding box center [354, 168] width 577 height 8
drag, startPoint x: 281, startPoint y: 166, endPoint x: 329, endPoint y: 170, distance: 47.8
click at [329, 170] on p "Elle se consomme en vaporisation, en infusion ou peut être utilisée en cuisine,…" at bounding box center [354, 168] width 577 height 8
click at [526, 168] on p "Elle se consomme en vaporisation, en infusion ou peut être utilisée en cuisine.…" at bounding box center [354, 168] width 577 height 8
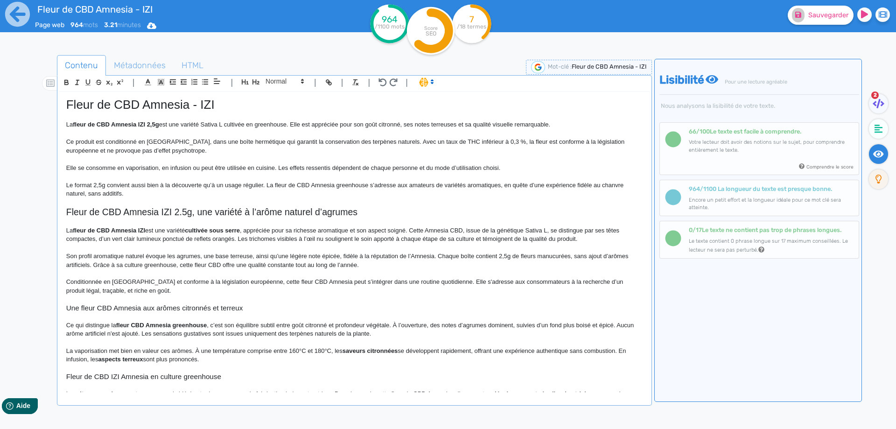
click at [106, 183] on p "Le format 2,5g convient aussi bien à la découverte qu’à un usage régulier. La f…" at bounding box center [354, 189] width 577 height 17
click at [79, 185] on p "Le format 2,5 convient aussi bien à la découverte qu’à un usage régulier. La fl…" at bounding box center [354, 189] width 577 height 17
drag, startPoint x: 79, startPoint y: 185, endPoint x: 96, endPoint y: 182, distance: 16.6
click at [96, 182] on p "Le format 2,5 convient aussi bien à la découverte qu’à un usage régulier. La fl…" at bounding box center [354, 189] width 577 height 17
click at [240, 186] on p "La quantité de 2.5 grammes convient aussi bien à la découverte qu’à un usage ré…" at bounding box center [354, 189] width 577 height 17
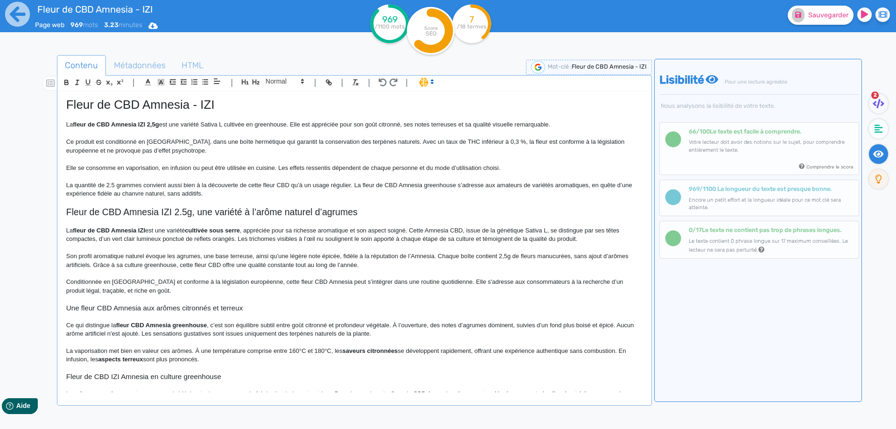
click at [362, 185] on p "La quantité de 2.5 grammes convient aussi bien à la découverte de cette fleur C…" at bounding box center [354, 189] width 577 height 17
click at [362, 184] on p "La quantité de 2.5 grammes convient aussi bien à la découverte de cette fleur C…" at bounding box center [354, 189] width 577 height 17
click at [403, 123] on p "La fleur de CBD Amnesia IZI 2,5g est une variété Sativa L cultivée en greenhous…" at bounding box center [354, 124] width 577 height 8
drag, startPoint x: 403, startPoint y: 123, endPoint x: 439, endPoint y: 127, distance: 36.2
click at [439, 127] on p "La fleur de CBD Amnesia IZI 2,5g est une variété Sativa L cultivée en greenhous…" at bounding box center [354, 124] width 577 height 8
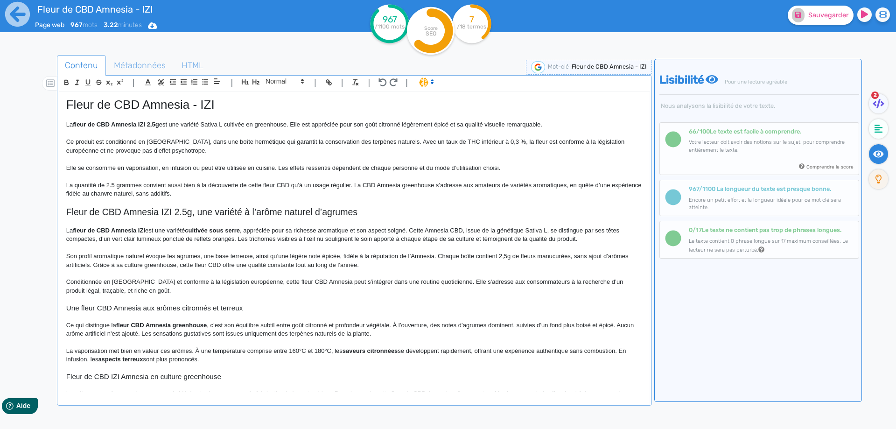
click at [373, 124] on p "La fleur de CBD Amnesia IZI 2,5g est une variété Sativa L cultivée en greenhous…" at bounding box center [354, 124] width 577 height 8
click at [442, 121] on p "La fleur de CBD Amnesia IZI 2,5g est une variété Sativa L cultivée en greenhous…" at bounding box center [354, 124] width 577 height 8
click at [318, 190] on p "La quantité de 2.5 grammes convient aussi bien à la découverte de cette fleur C…" at bounding box center [354, 189] width 577 height 17
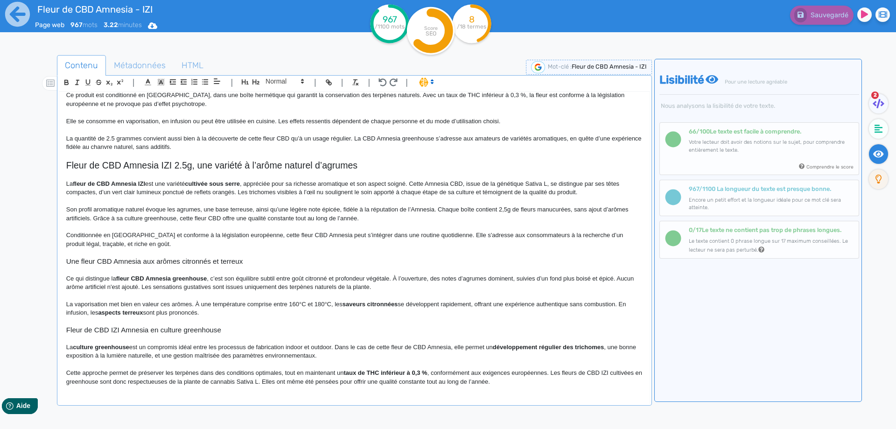
click at [462, 208] on span "Son profil aromatique naturel évoque les agrumes, une base terreuse, ainsi qu’u…" at bounding box center [348, 213] width 564 height 15
drag, startPoint x: 462, startPoint y: 208, endPoint x: 507, endPoint y: 207, distance: 44.8
click at [507, 207] on span "Son profil aromatique naturel évoque les agrumes, une base terreuse, ainsi qu’u…" at bounding box center [348, 213] width 564 height 15
click at [163, 250] on p at bounding box center [354, 252] width 577 height 8
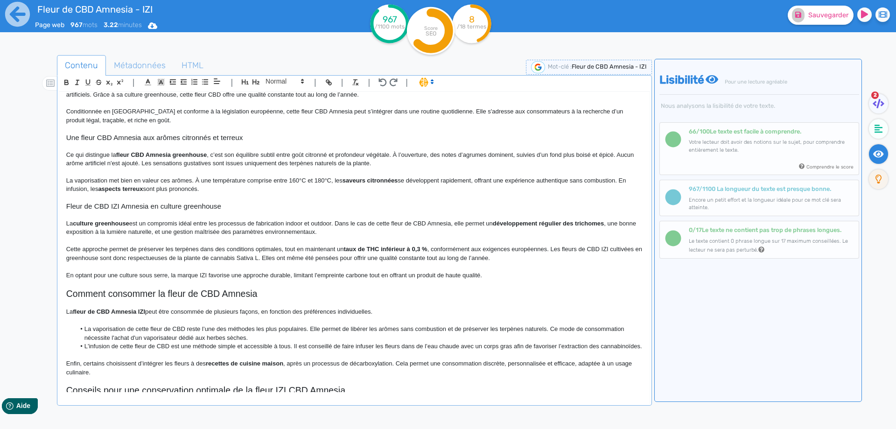
scroll to position [187, 0]
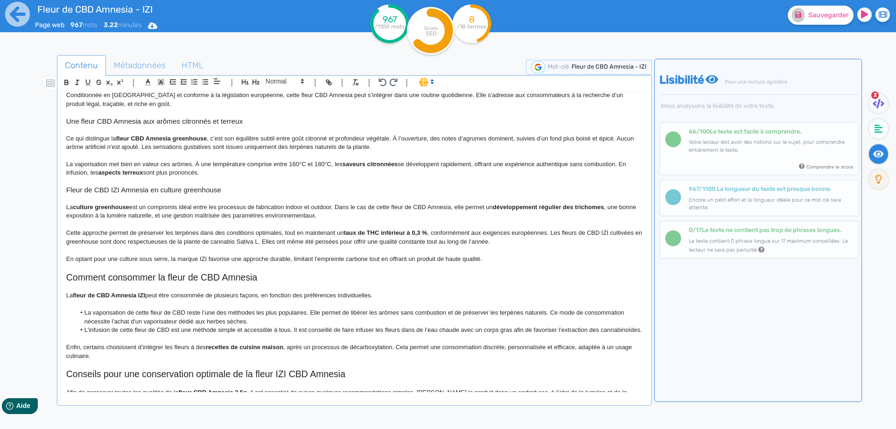
click at [526, 207] on strong "développement régulier des trichomes" at bounding box center [548, 207] width 111 height 7
drag, startPoint x: 526, startPoint y: 207, endPoint x: 585, endPoint y: 208, distance: 59.3
click at [274, 211] on p "La culture greenhouse est un compromis idéal entre les processus de fabrication…" at bounding box center [354, 211] width 577 height 17
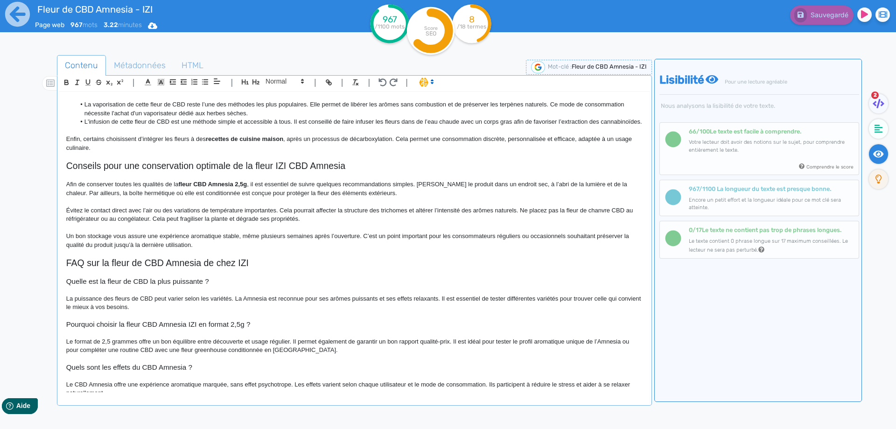
scroll to position [415, 0]
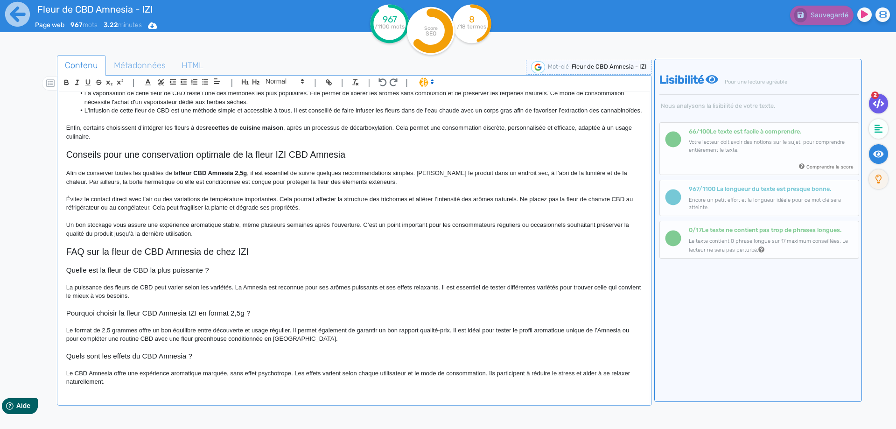
click at [880, 94] on fa-icon at bounding box center [878, 104] width 19 height 20
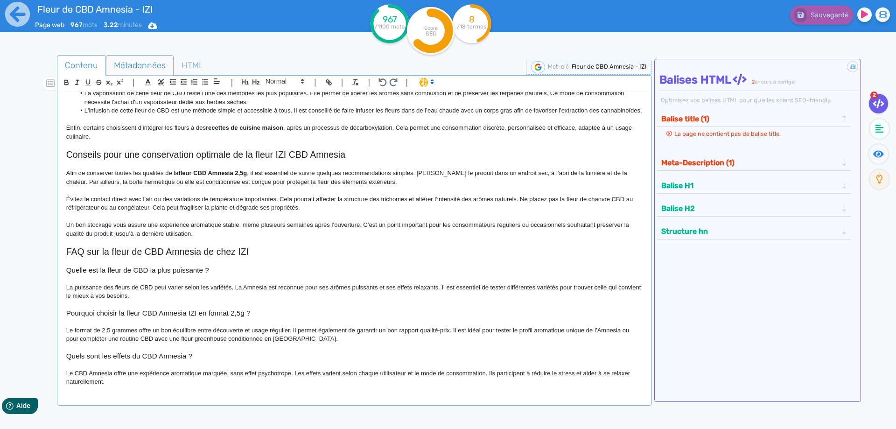
click at [145, 63] on span "Métadonnées" at bounding box center [139, 65] width 67 height 25
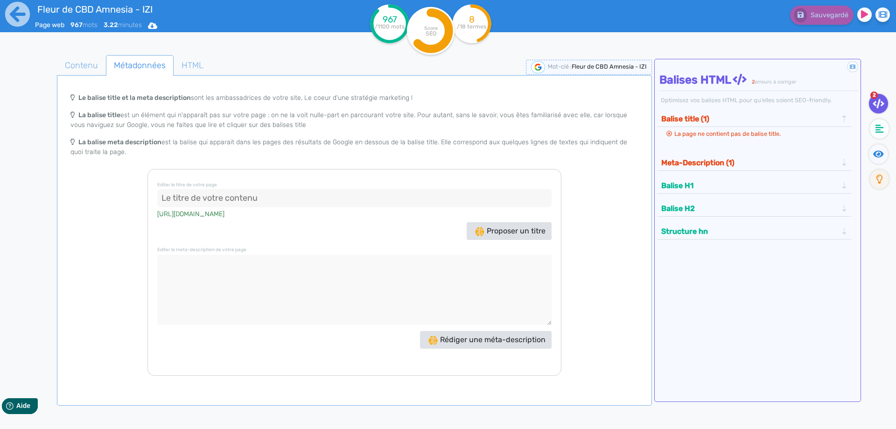
click at [204, 202] on input at bounding box center [354, 198] width 394 height 19
paste input "Fleur de CBD Amnesia IZI 2.5g - Arômes agrumes et terreux"
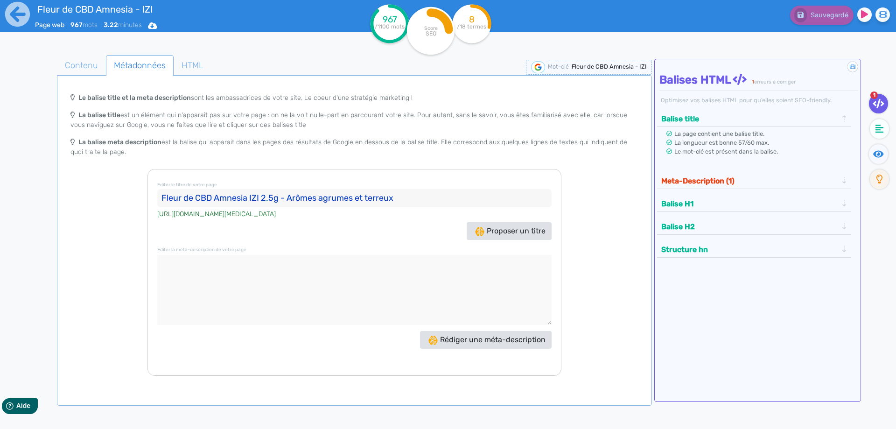
drag, startPoint x: 281, startPoint y: 197, endPoint x: 290, endPoint y: 199, distance: 9.9
click at [290, 199] on input "Fleur de CBD Amnesia IZI 2.5g - Arômes agrumes et terreux" at bounding box center [354, 198] width 394 height 19
type input "Fleur de CBD Amnesia IZI 2.5g, arômes agrumes et terreux"
click at [731, 181] on button "Meta-Description (1)" at bounding box center [750, 180] width 182 height 15
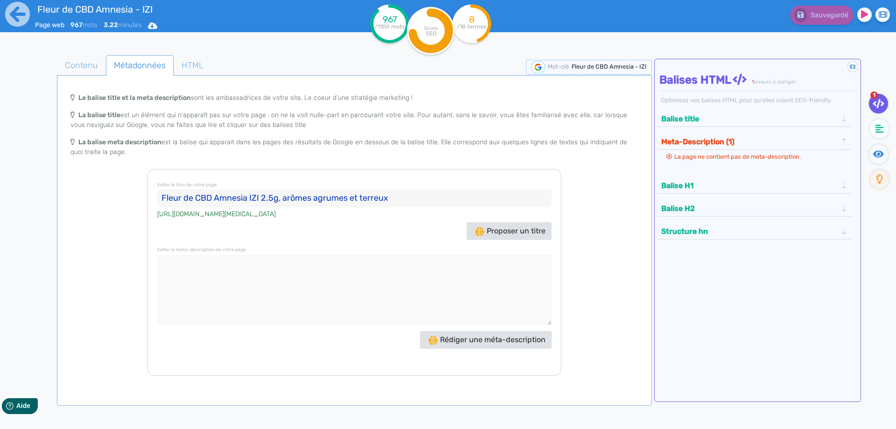
click at [302, 260] on textarea at bounding box center [354, 290] width 394 height 70
click at [252, 197] on input "Fleur de CBD Amnesia IZI 2.5g, arômes agrumes et terreux" at bounding box center [354, 198] width 394 height 19
click at [255, 198] on input "Fleur de CBD Amnesia IZI 2.5g, arômes agrumes et terreux" at bounding box center [354, 198] width 394 height 19
drag, startPoint x: 255, startPoint y: 198, endPoint x: 169, endPoint y: 198, distance: 85.9
click at [169, 198] on input "Fleur de CBD Amnesia IZI 2.5g, arômes agrumes et terreux" at bounding box center [354, 198] width 394 height 19
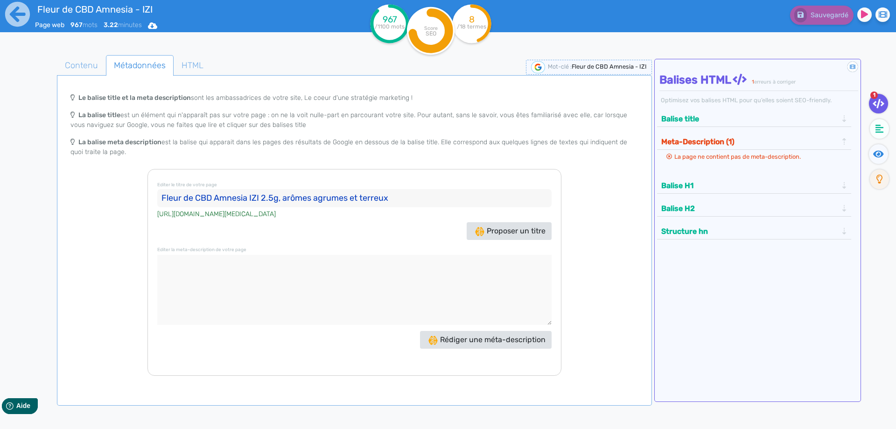
click at [270, 192] on input "Fleur de CBD Amnesia IZI 2.5g, arômes agrumes et terreux" at bounding box center [354, 198] width 394 height 19
click at [276, 196] on input "Fleur de CBD Amnesia IZI 2.5g, arômes agrumes et terreux" at bounding box center [354, 198] width 394 height 19
drag, startPoint x: 276, startPoint y: 196, endPoint x: 112, endPoint y: 198, distance: 164.8
click at [112, 198] on div "Le balise title et la meta description sont les ambassadrices de votre site, Le…" at bounding box center [354, 232] width 591 height 288
click at [195, 201] on input "Fleur de CBD Amnesia IZI 2.5g, arômes agrumes et terreux" at bounding box center [354, 198] width 394 height 19
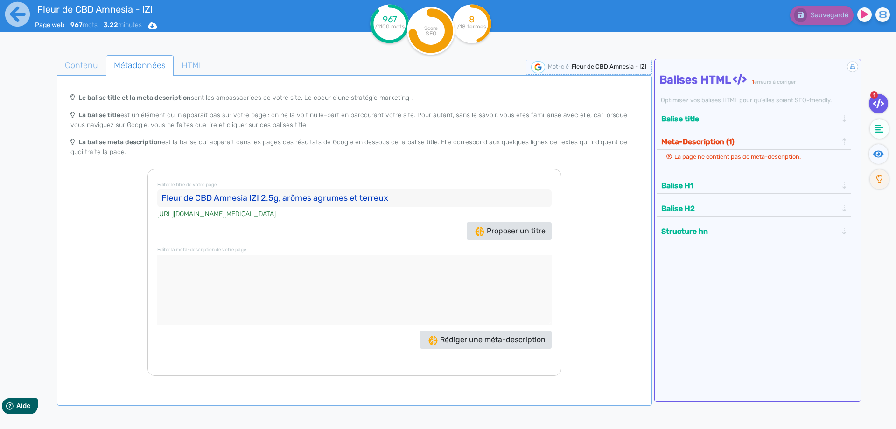
drag, startPoint x: 277, startPoint y: 199, endPoint x: 121, endPoint y: 178, distance: 157.3
click at [120, 194] on div "Le balise title et la meta description sont les ambassadrices de votre site, Le…" at bounding box center [354, 232] width 591 height 288
click at [266, 264] on textarea at bounding box center [354, 290] width 394 height 70
paste textarea "La fleur de CBD Amnesia de chez IZI est cultivée sous serre et se consomme en i…"
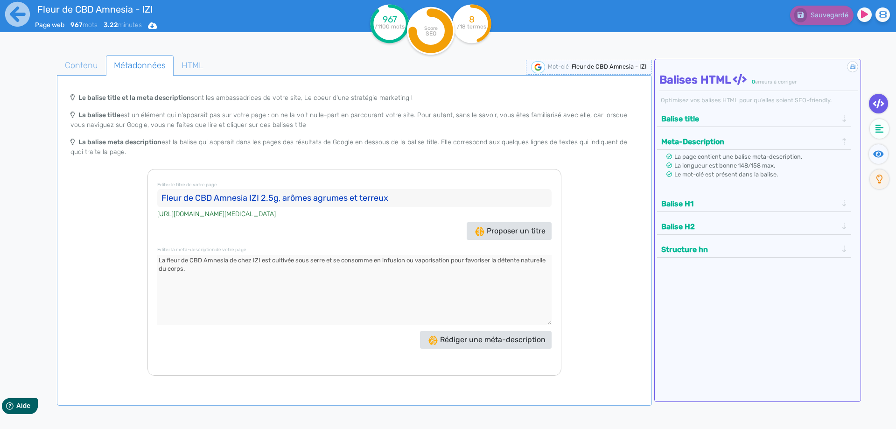
click at [322, 291] on textarea at bounding box center [354, 290] width 394 height 70
type textarea "La fleur de CBD Amnesia de chez IZI est cultivée sous serre et se consomme en i…"
click at [88, 69] on span "Contenu" at bounding box center [81, 65] width 48 height 25
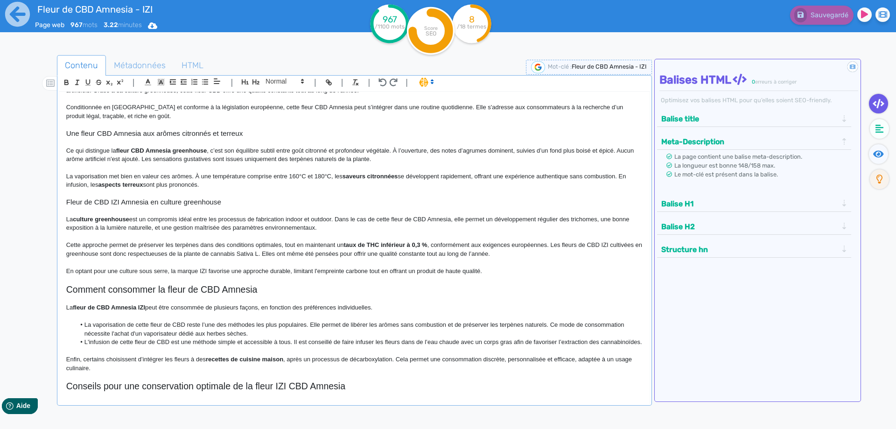
scroll to position [0, 0]
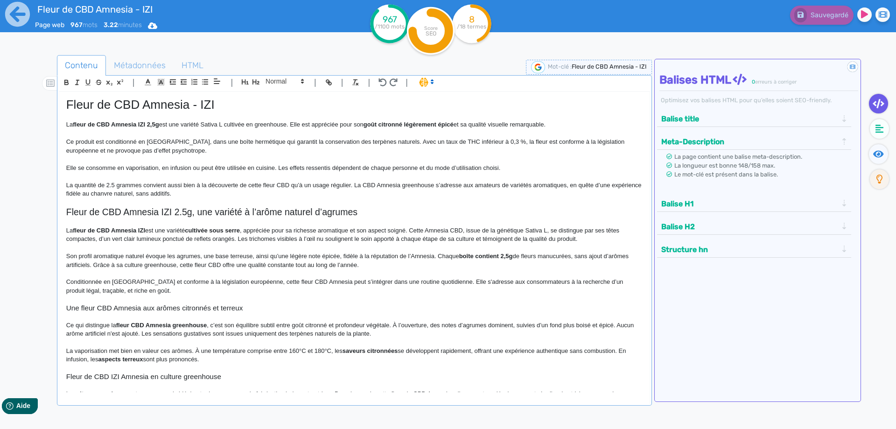
click at [240, 180] on p at bounding box center [354, 176] width 577 height 8
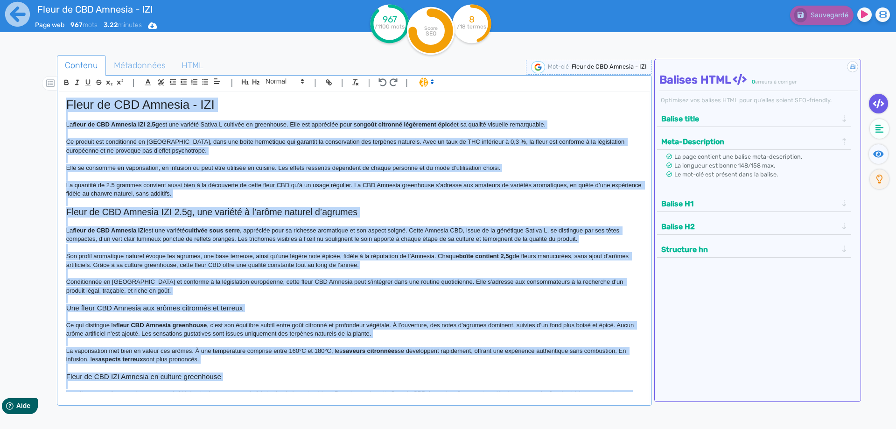
copy div "Fleur de CBD Amnesia - IZI La fleur de CBD Amnesia IZI 2,5g est une variété Sat…"
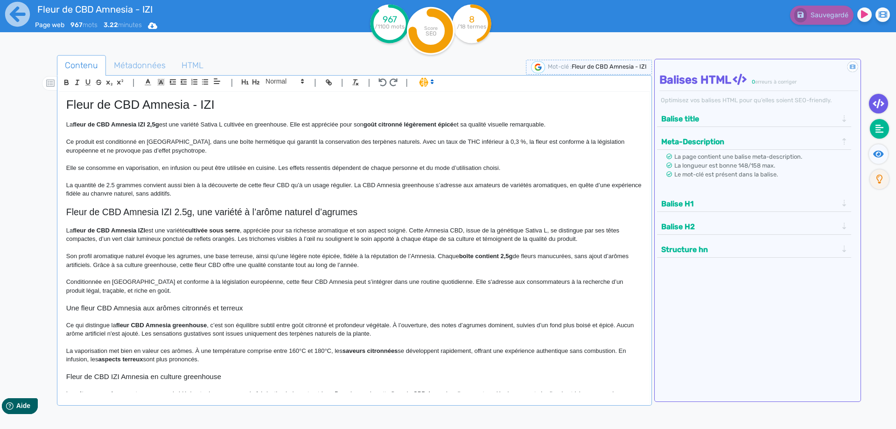
click at [886, 132] on fa-icon at bounding box center [879, 129] width 19 height 20
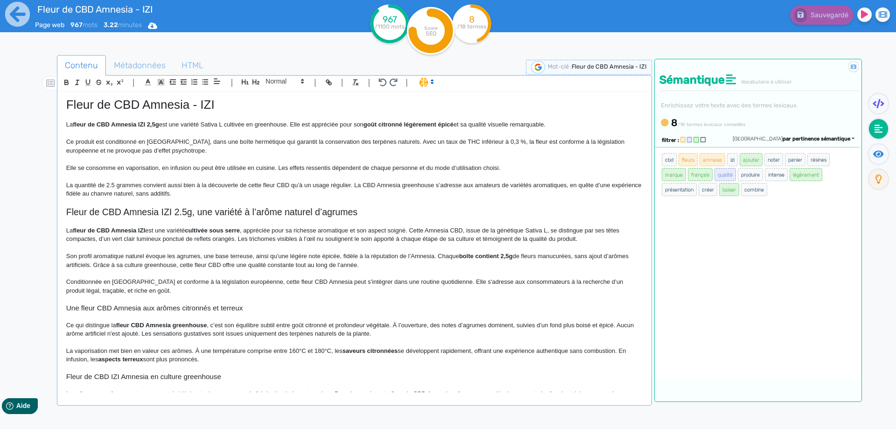
click at [446, 228] on span ", appréciée pour sa richesse aromatique et son aspect soigné. Cette Amnesia CBD…" at bounding box center [394, 230] width 309 height 7
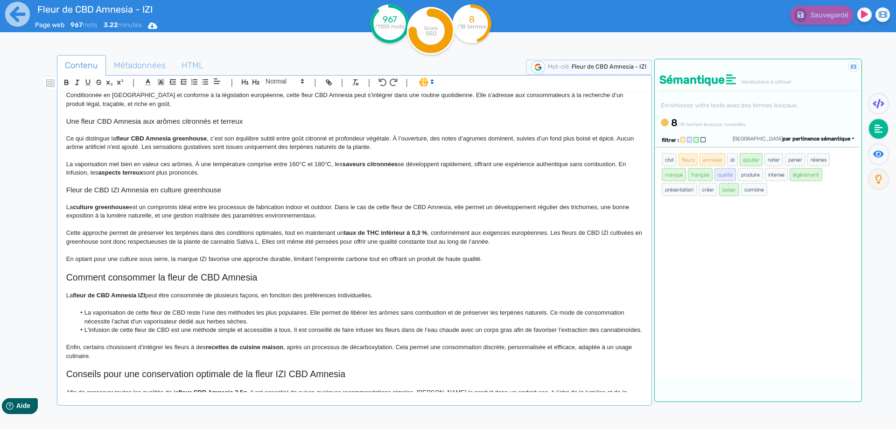
click at [201, 257] on span "En optant pour une culture sous serre, la marque IZI favorise une approche dura…" at bounding box center [274, 258] width 416 height 7
click at [591, 231] on span ", conformément aux exigences européennes. Les fleurs de CBD IZI" at bounding box center [518, 232] width 181 height 7
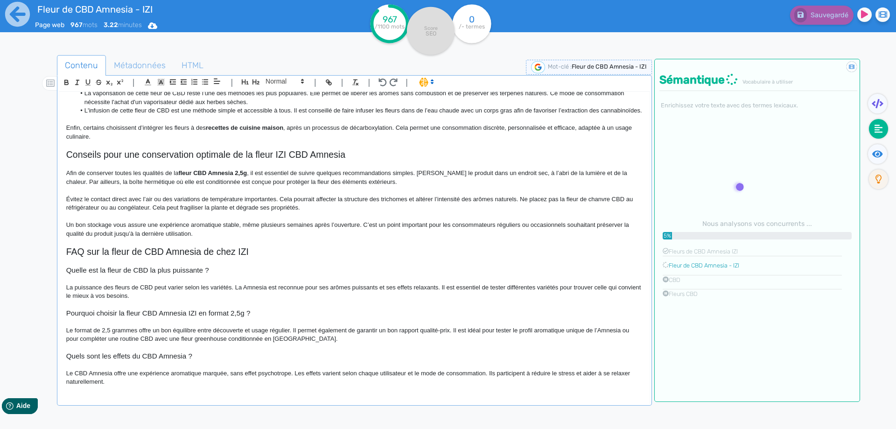
scroll to position [178, 0]
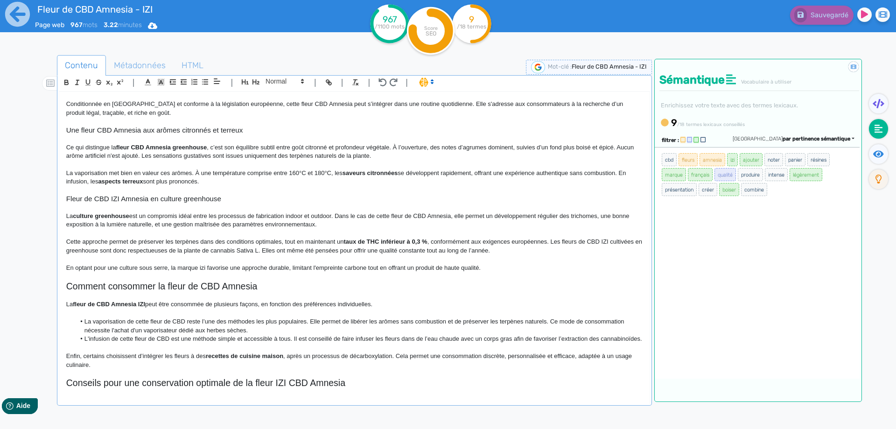
click at [423, 214] on span "est un compromis idéal entre les processus de fabrication indoor et outdoor. Da…" at bounding box center [348, 219] width 565 height 15
click at [428, 214] on span "est un compromis idéal entre les processus de fabrication indoor et outdoor. Da…" at bounding box center [348, 219] width 565 height 15
click at [823, 24] on button "Sauvegarder" at bounding box center [821, 15] width 66 height 19
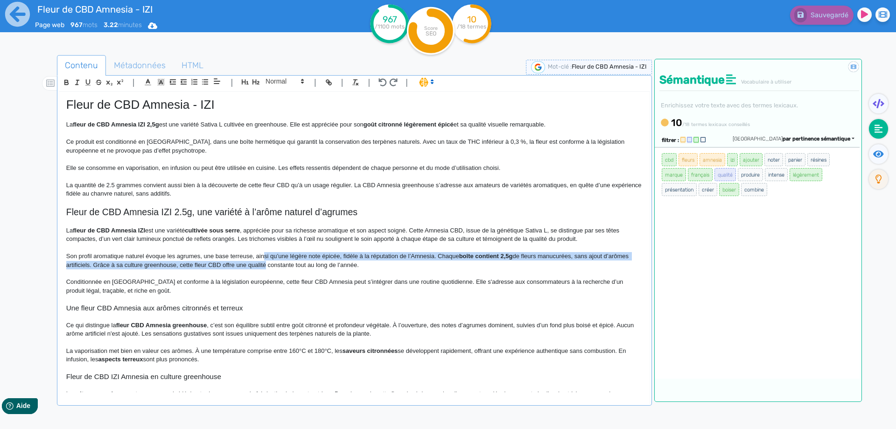
click at [265, 260] on p "Son profil aromatique naturel évoque les agrumes, une base terreuse, ainsi qu’u…" at bounding box center [354, 260] width 577 height 17
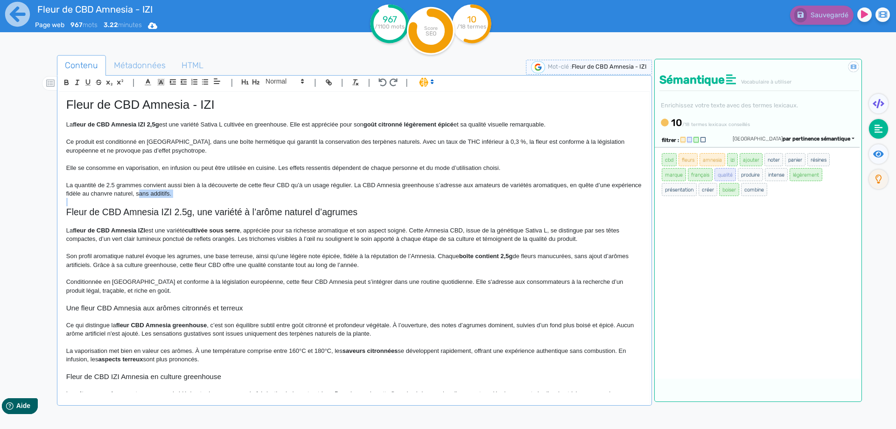
drag, startPoint x: 172, startPoint y: 201, endPoint x: 168, endPoint y: 196, distance: 6.3
click at [169, 197] on div "Fleur de CBD Amnesia - IZI La fleur de CBD Amnesia IZI 2,5g est une variété Sat…" at bounding box center [354, 242] width 591 height 300
click at [134, 177] on p at bounding box center [354, 176] width 577 height 8
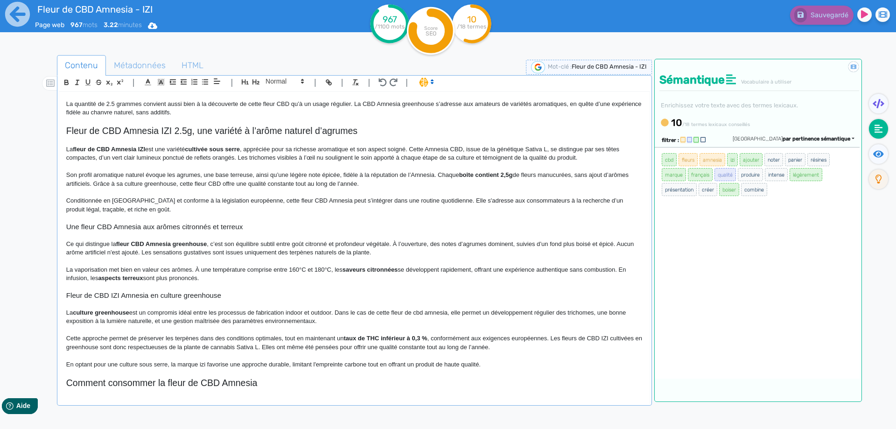
scroll to position [93, 0]
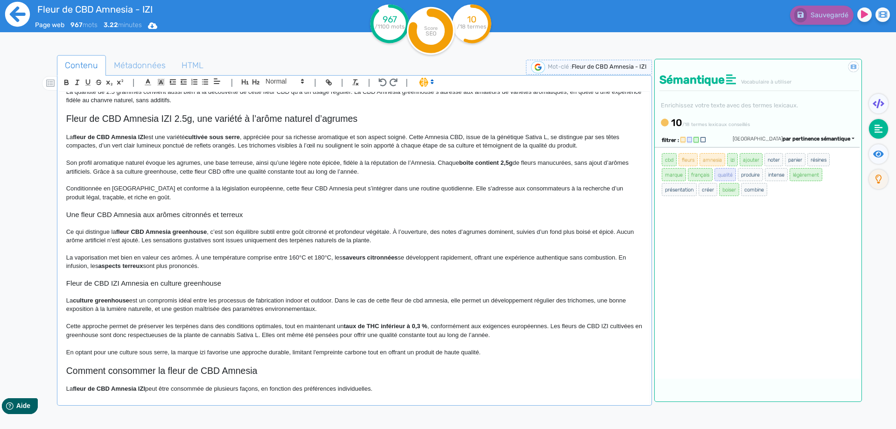
click at [19, 18] on icon at bounding box center [17, 14] width 25 height 25
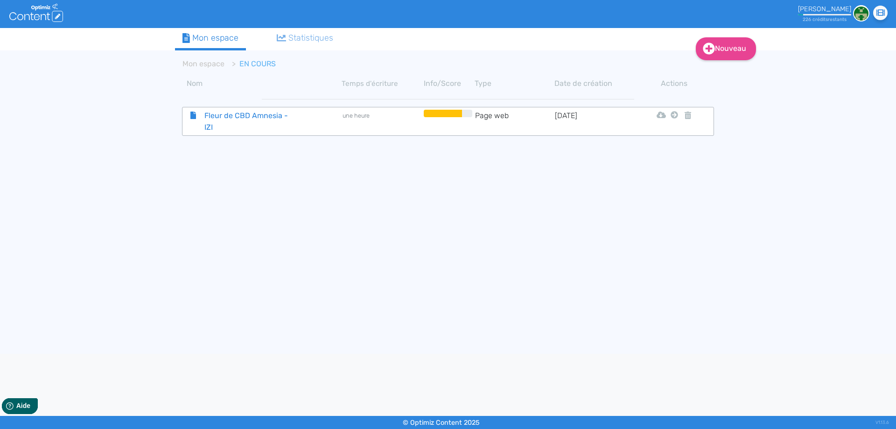
click at [240, 124] on span "Fleur de CBD Amnesia - IZI" at bounding box center [249, 121] width 105 height 23
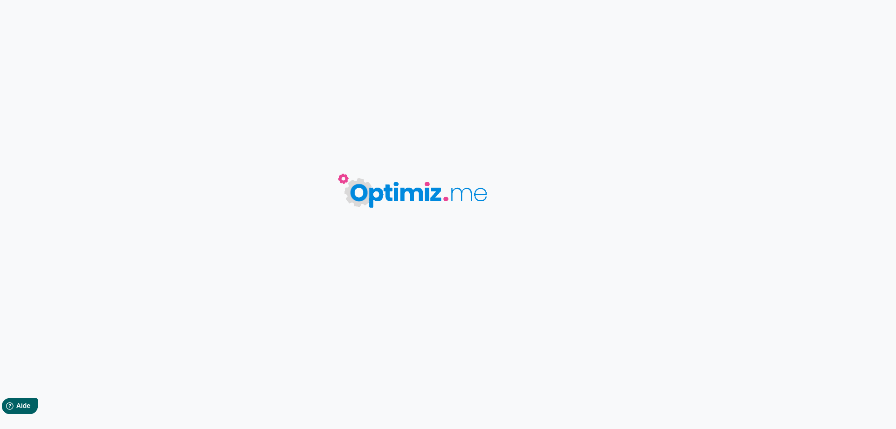
type input "Fleur de CBD Amnesia - IZI"
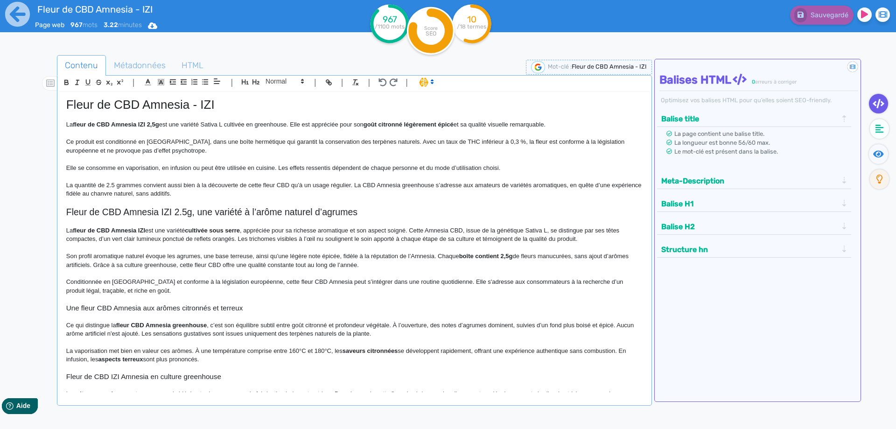
click at [141, 104] on h1 "Fleur de CBD Amnesia - IZI" at bounding box center [354, 105] width 577 height 14
copy h1 "Fleur de CBD Amnesia - IZI"
drag, startPoint x: 127, startPoint y: 197, endPoint x: 121, endPoint y: 196, distance: 6.2
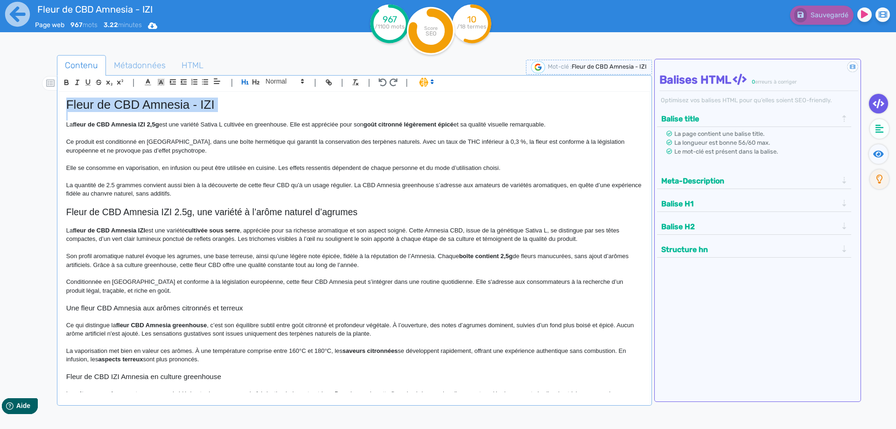
click at [127, 196] on p "La quantité de 2.5 grammes convient aussi bien à la découverte de cette fleur C…" at bounding box center [354, 189] width 577 height 17
click at [25, 13] on icon at bounding box center [18, 14] width 26 height 26
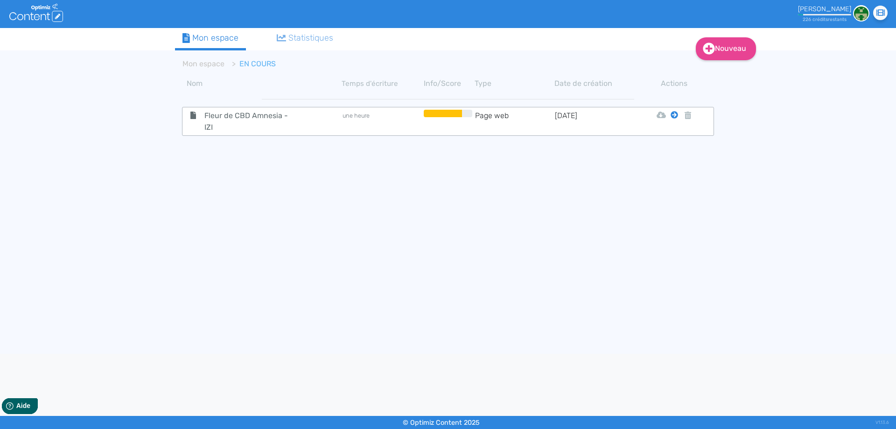
click at [675, 116] on icon at bounding box center [674, 114] width 7 height 7
click at [669, 138] on button "Mon Espace" at bounding box center [670, 138] width 80 height 15
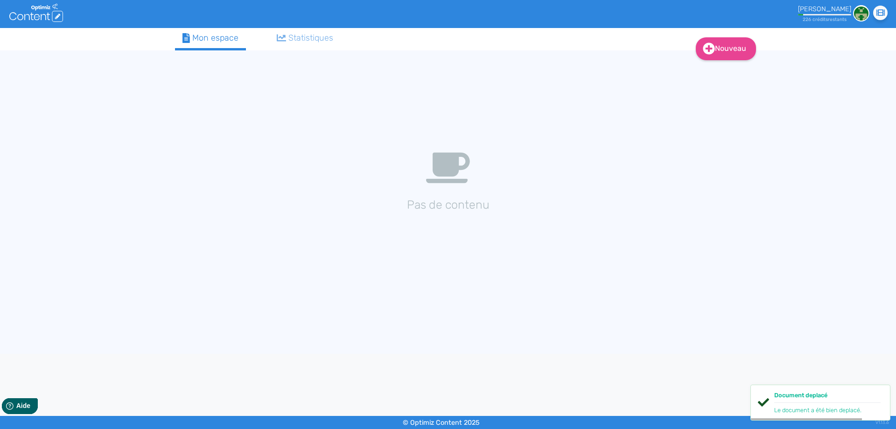
click at [191, 63] on div at bounding box center [408, 63] width 481 height 21
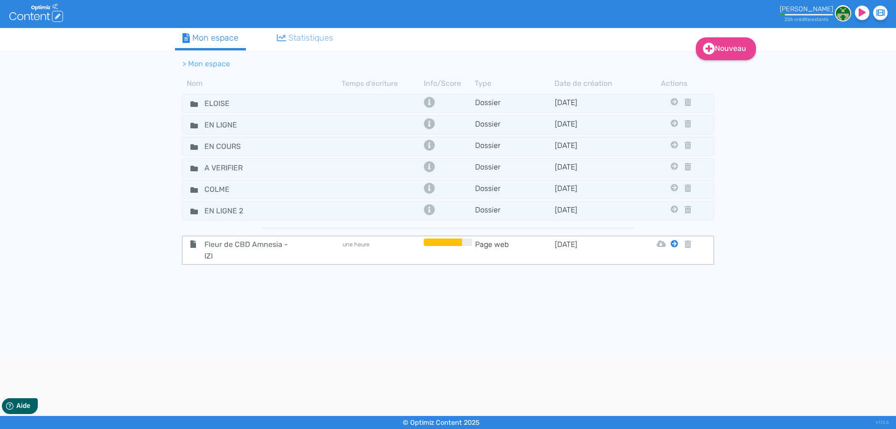
click at [677, 243] on icon at bounding box center [674, 243] width 7 height 7
click at [666, 262] on button "Eloise" at bounding box center [667, 267] width 75 height 15
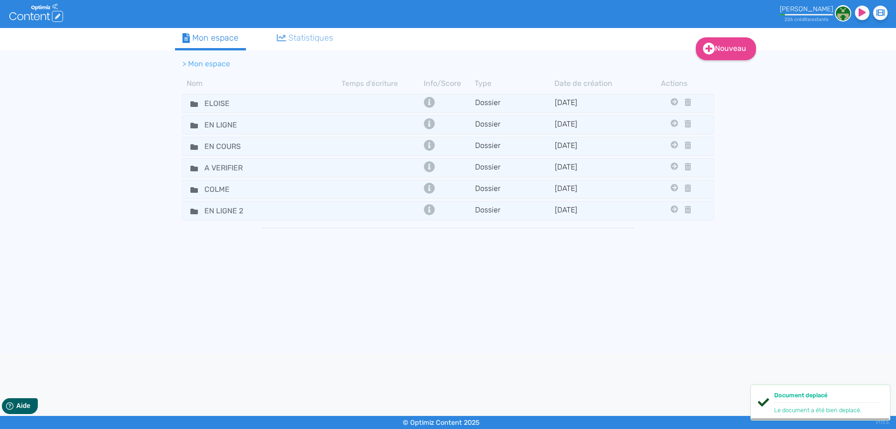
click at [671, 243] on tbody "ELOISE Dossier [DATE] En Ligne En Cours A Verifier Colme En Ligne 2 EN LIGNE Do…" at bounding box center [448, 219] width 546 height 257
click at [191, 105] on icon at bounding box center [193, 104] width 7 height 6
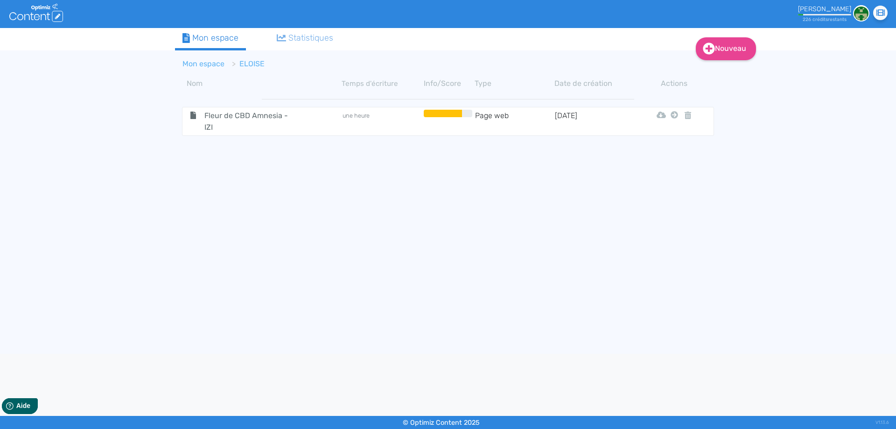
click at [202, 61] on link "Mon espace" at bounding box center [204, 63] width 42 height 9
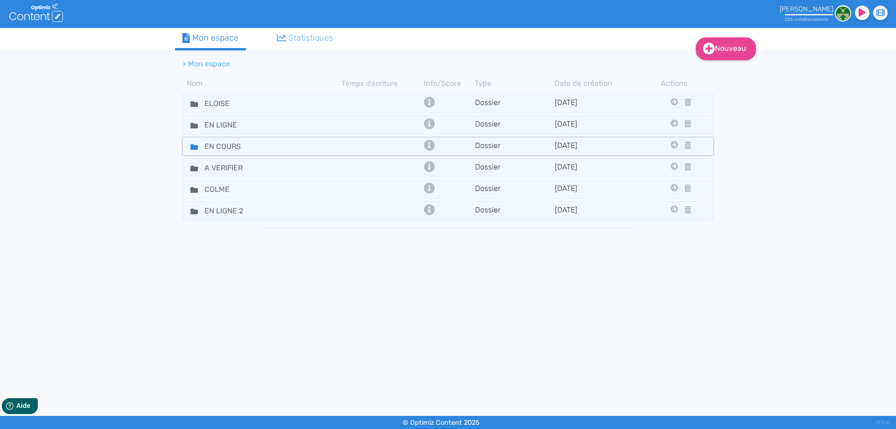
click at [187, 144] on fa-icon at bounding box center [190, 147] width 14 height 14
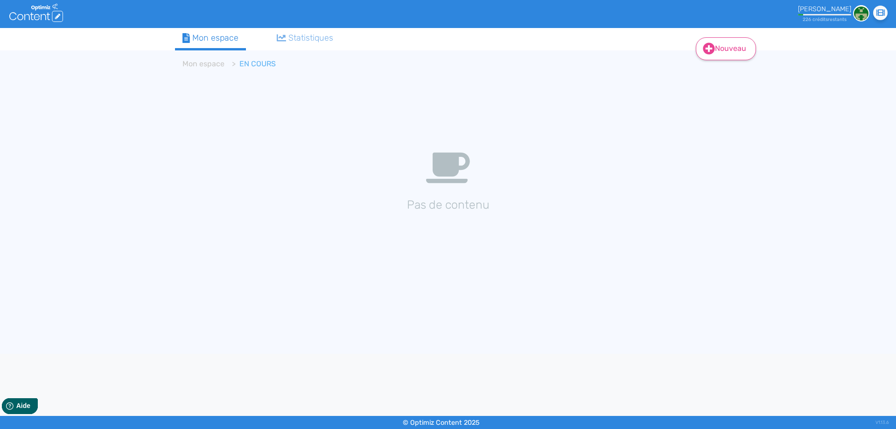
click at [703, 51] on icon at bounding box center [709, 48] width 12 height 12
click at [706, 73] on button "Contenu" at bounding box center [732, 72] width 75 height 15
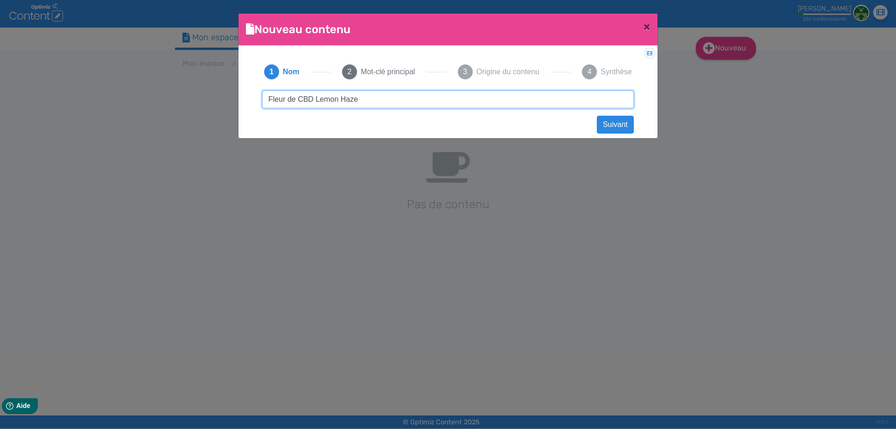
paste input "- IZI"
type input "Fleur de CBD Lemon Haze - IZI"
drag, startPoint x: 403, startPoint y: 102, endPoint x: 482, endPoint y: 105, distance: 78.9
click at [482, 105] on input "Fleur de CBD Lemon Haze - IZI" at bounding box center [448, 100] width 372 height 18
click button "Suivant" at bounding box center [615, 125] width 37 height 18
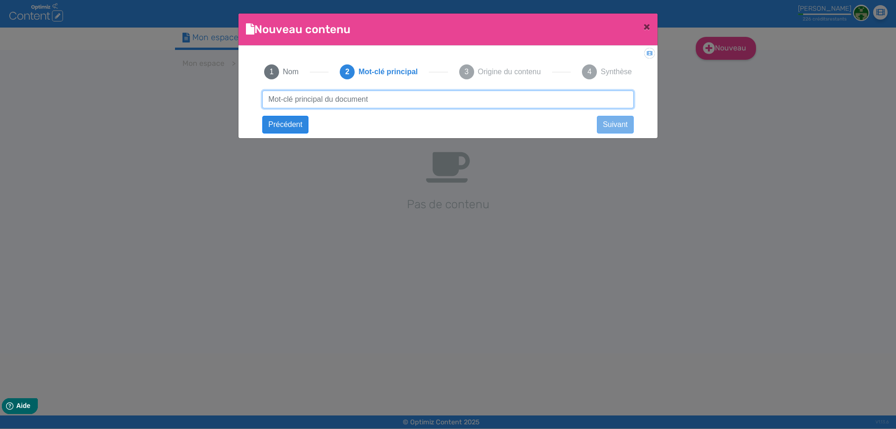
paste input "Fleur de CBD Lemon Haze - IZI"
type input "Fleur de CBD Lemon Haze - IZI"
drag, startPoint x: 401, startPoint y: 91, endPoint x: 520, endPoint y: 108, distance: 119.3
click at [518, 109] on div "Fleur de CBD Lemon Haze - IZI Suivant Fleur de CBD Lemon Haze - IZI Précédent S…" at bounding box center [448, 108] width 390 height 35
click button "Suivant" at bounding box center [0, 0] width 0 height 0
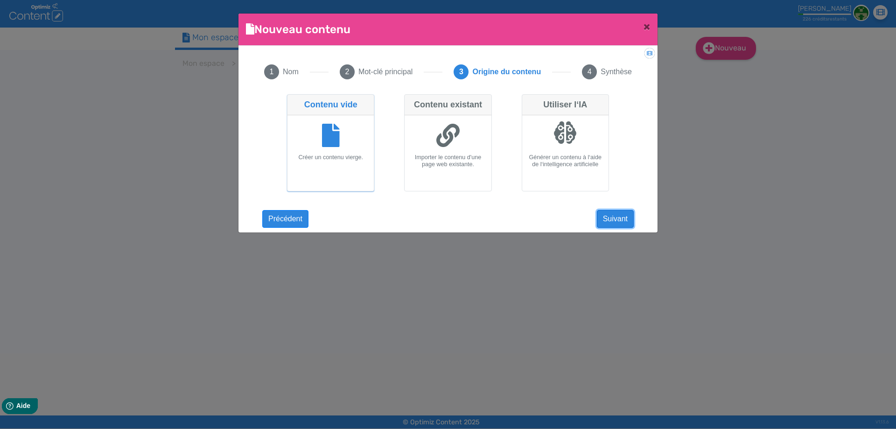
click at [626, 213] on button "Suivant" at bounding box center [615, 219] width 37 height 18
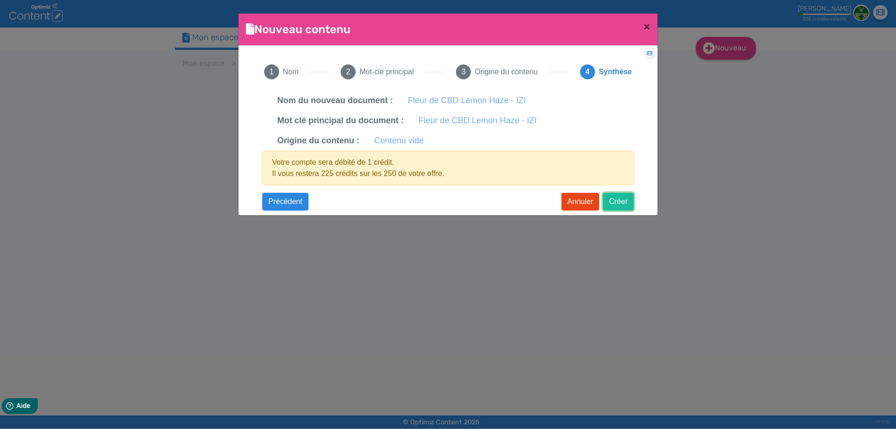
click at [625, 205] on button "Créer" at bounding box center [618, 202] width 31 height 18
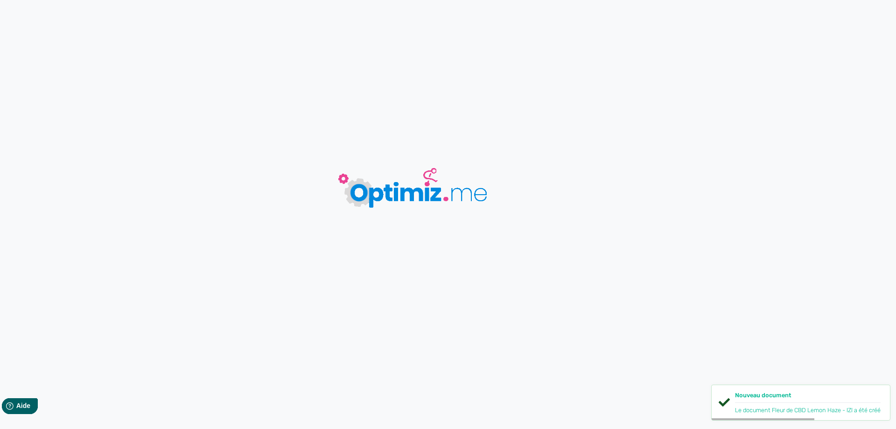
type input "Fleur de CBD Lemon Haze - IZI"
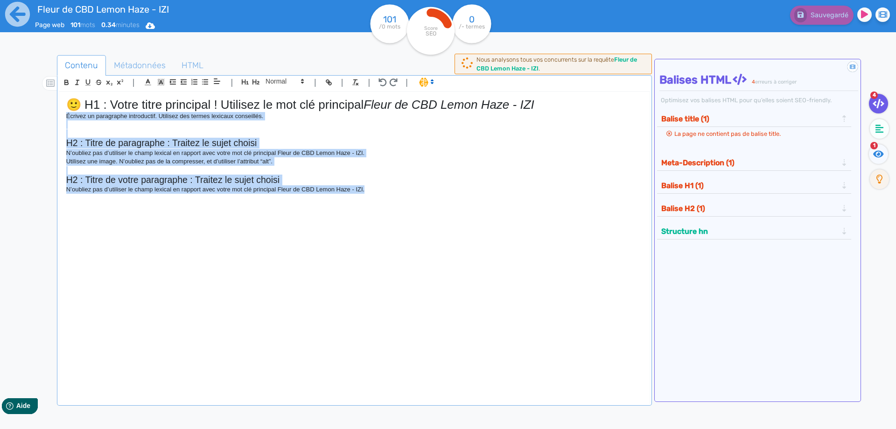
drag, startPoint x: 269, startPoint y: 175, endPoint x: 58, endPoint y: 116, distance: 219.5
click at [58, 116] on div "| | H3 H4 H5 H6 Normal | | | | 🙂 H1 : Votre titre principal ! Utilisez le mot c…" at bounding box center [354, 240] width 595 height 331
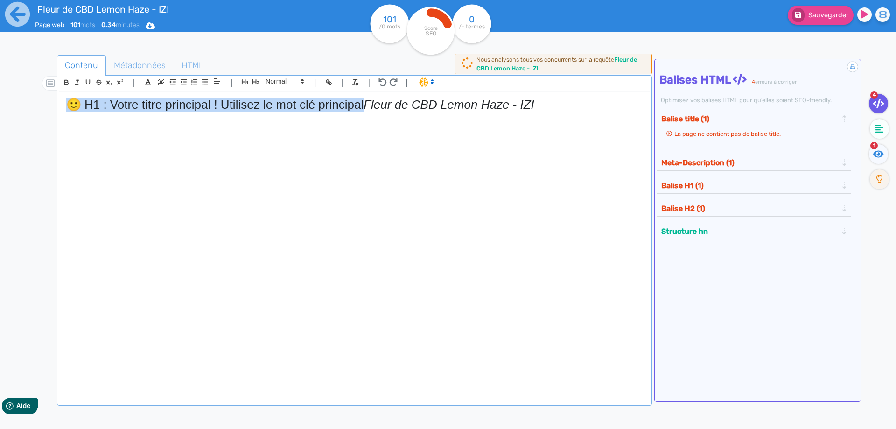
drag, startPoint x: 366, startPoint y: 106, endPoint x: 0, endPoint y: 100, distance: 366.0
click at [0, 100] on div "Fleur de CBD Lemon Haze - IZI Page web 101 mots 0.34 minutes Html Pdf Word 101 …" at bounding box center [448, 244] width 896 height 488
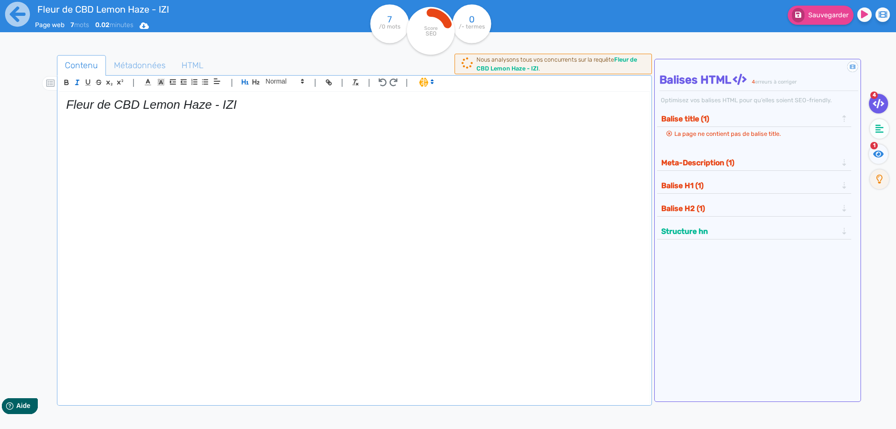
click at [99, 107] on em "Fleur de CBD Lemon Haze - IZI" at bounding box center [151, 105] width 171 height 14
click at [100, 107] on em "Fleur de CBD Lemon Haze - IZI" at bounding box center [151, 105] width 171 height 14
click at [78, 83] on icon "button" at bounding box center [77, 82] width 8 height 8
click at [274, 106] on h1 "Fleur de CBD Lemon Haze - IZI" at bounding box center [354, 105] width 577 height 14
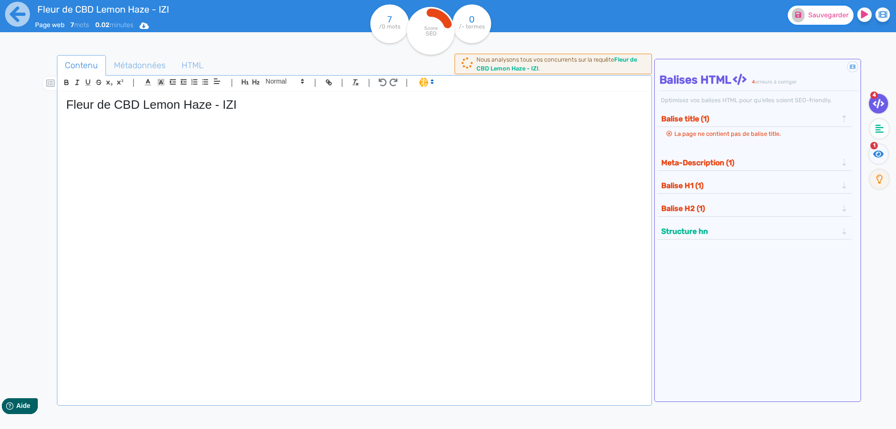
click at [844, 19] on span "Sauvegarder" at bounding box center [829, 15] width 40 height 8
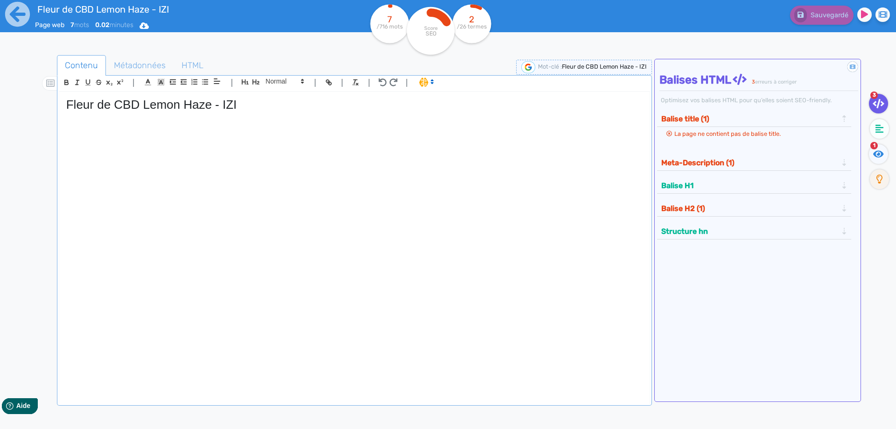
click at [192, 101] on h1 "Fleur de CBD Lemon Haze - IZI" at bounding box center [354, 105] width 577 height 14
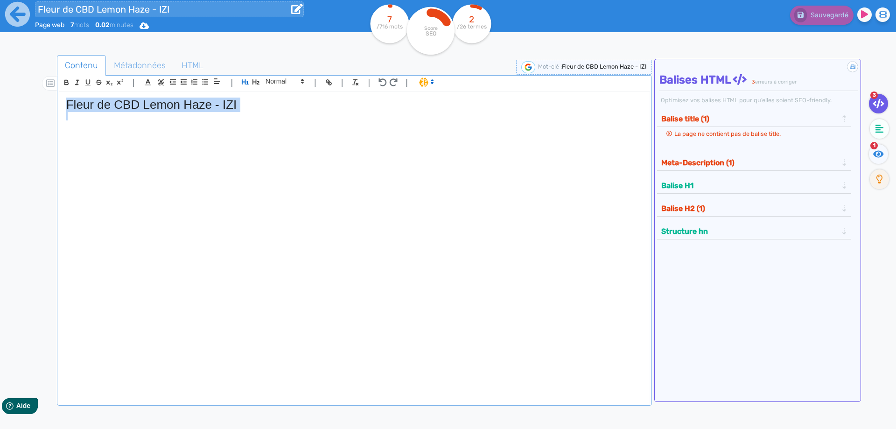
copy h1 "Fleur de CBD Lemon Haze - IZI"
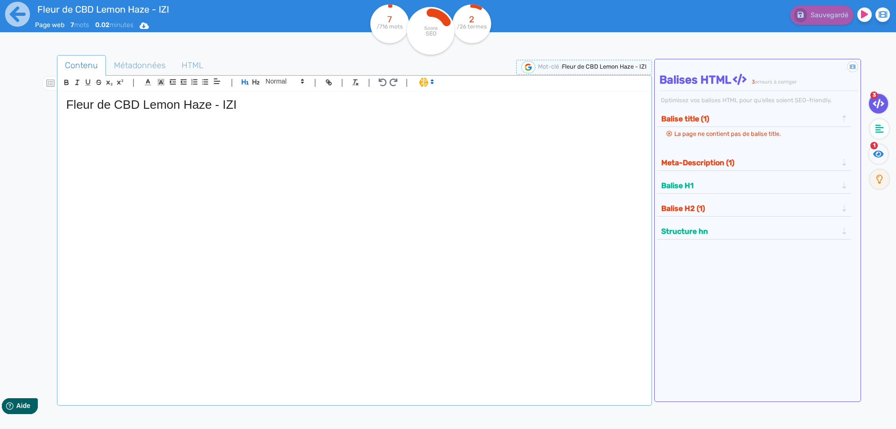
click at [139, 47] on div "Contenu Métadonnées HTML | | H3 H4 H5 H6 Normal | | | | Fleur de CBD Lemon Haze…" at bounding box center [459, 267] width 874 height 442
click at [138, 63] on span "Métadonnées" at bounding box center [139, 65] width 67 height 25
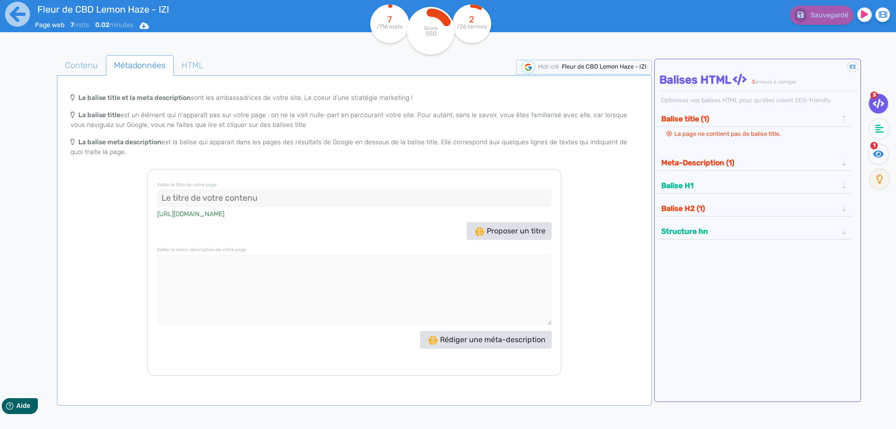
click at [205, 282] on textarea at bounding box center [354, 290] width 394 height 70
paste textarea "IZI propose une fleur de CBD Lemon Haze au goût citron, vif et épicé. Issue de …"
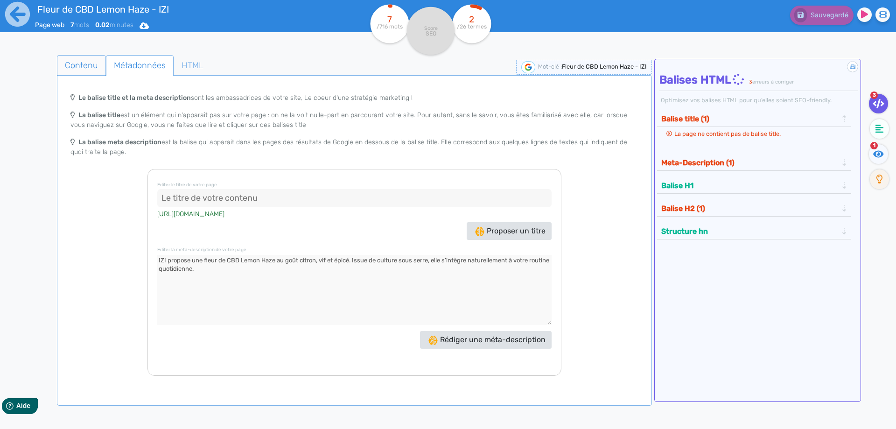
type textarea "IZI propose une fleur de CBD Lemon Haze au goût citron, vif et épicé. Issue de …"
click at [91, 58] on span "Contenu" at bounding box center [81, 65] width 48 height 25
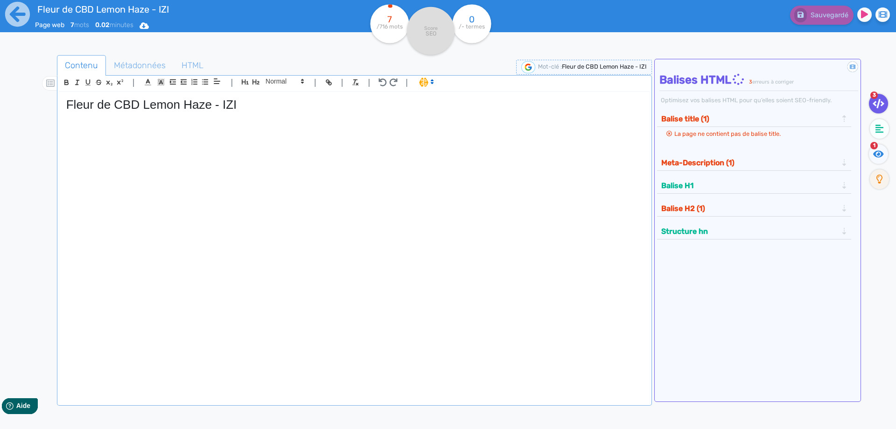
click at [153, 106] on h1 "Fleur de CBD Lemon Haze - IZI" at bounding box center [354, 105] width 577 height 14
copy h1 "Fleur de CBD Lemon Haze - IZI"
click at [145, 54] on span "Métadonnées" at bounding box center [139, 65] width 67 height 25
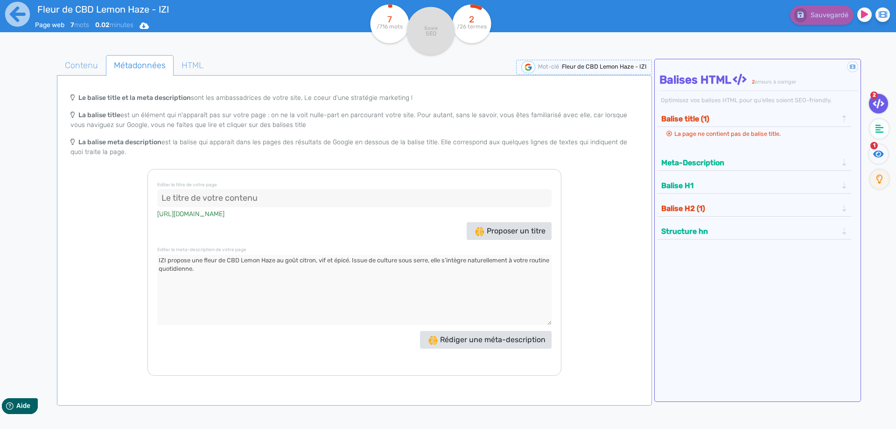
click at [222, 189] on input at bounding box center [354, 198] width 394 height 19
paste input "Fleur de CBD Lemon Haze - IZI"
type input "Fleur de CBD Lemon Haze - IZI"
click at [68, 56] on span "Contenu" at bounding box center [81, 65] width 48 height 25
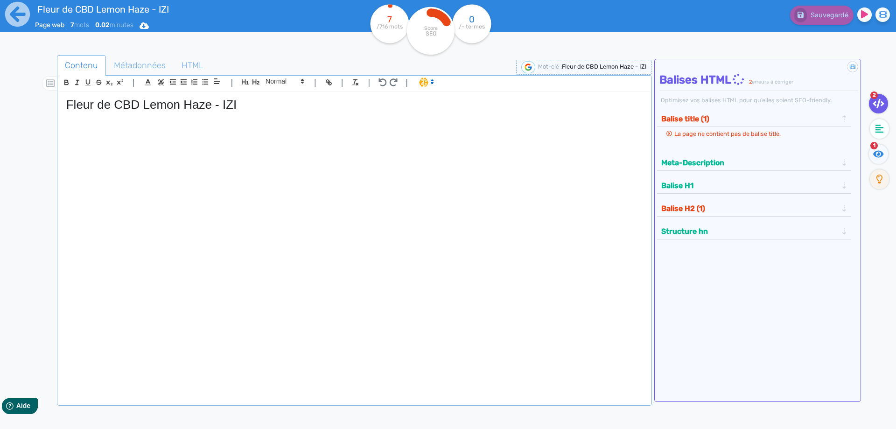
click at [159, 220] on div "Fleur de CBD Lemon Haze - IZI" at bounding box center [354, 242] width 591 height 300
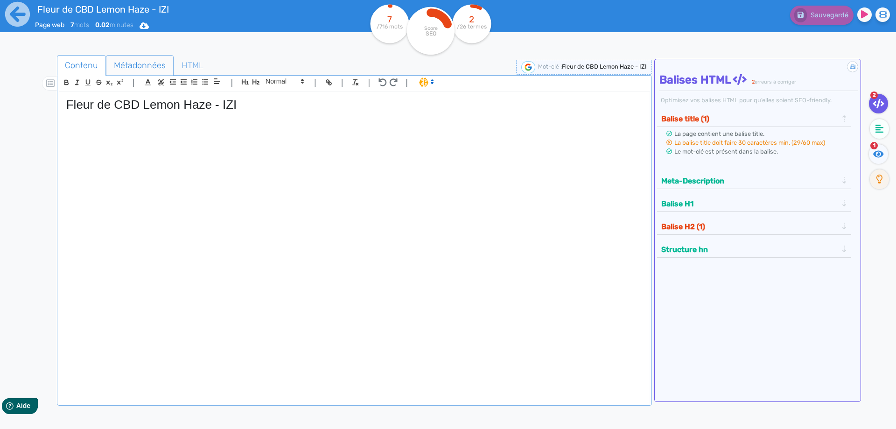
click at [160, 68] on span "Métadonnées" at bounding box center [139, 65] width 67 height 25
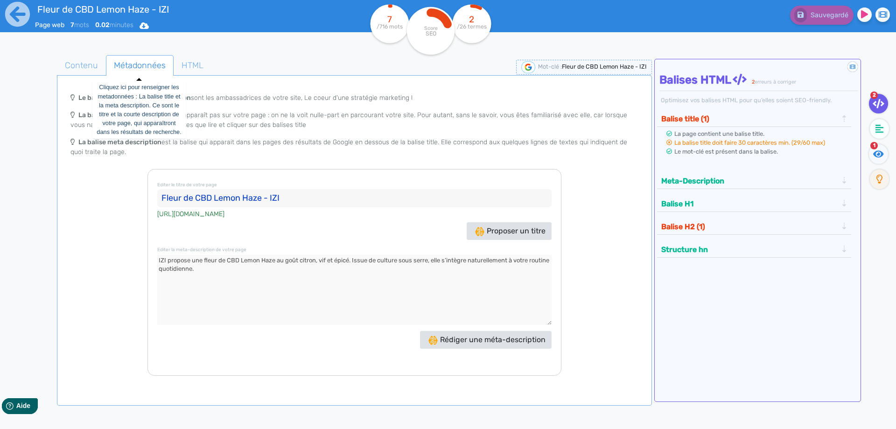
click at [106, 58] on link "Métadonnées Cliquez ici pour renseigner les metadonnées : La balise title et la…" at bounding box center [140, 65] width 68 height 21
click at [98, 58] on span "Contenu" at bounding box center [81, 65] width 48 height 25
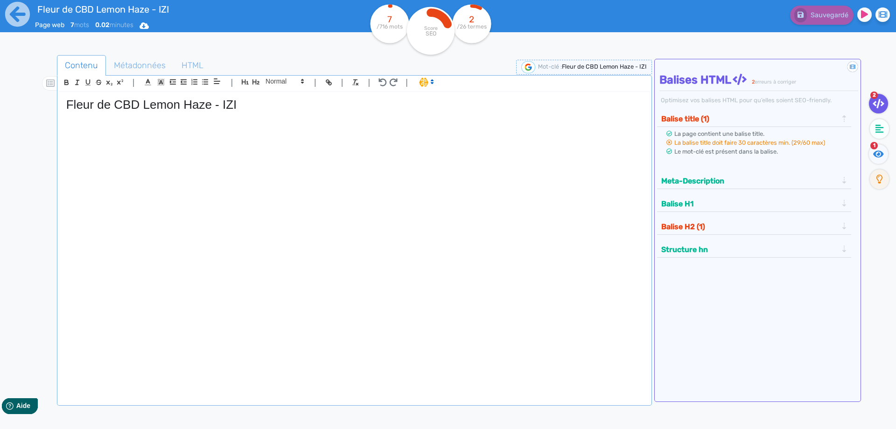
click at [162, 148] on p at bounding box center [354, 151] width 577 height 8
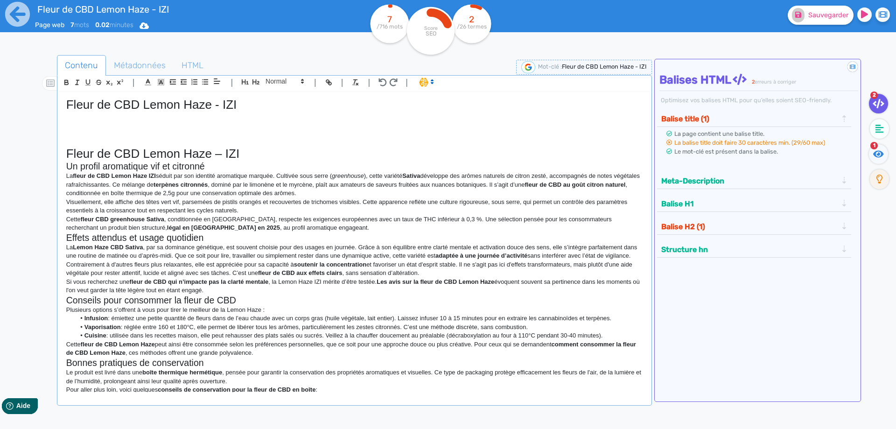
scroll to position [44, 0]
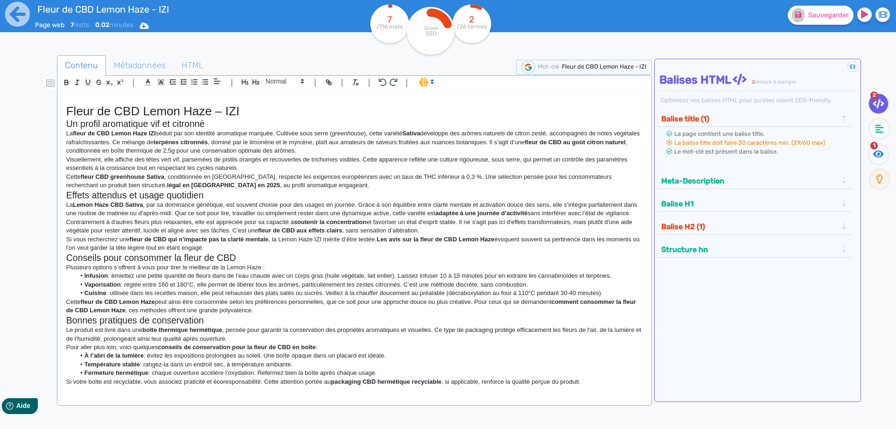
click at [260, 111] on h1 "Fleur de CBD Lemon Haze – IZI" at bounding box center [354, 111] width 577 height 14
click at [228, 108] on h1 "Fleur de CBD Lemon Haze – IZI" at bounding box center [354, 111] width 577 height 14
click at [222, 108] on h1 "Fleur de CBD Lemon Haze – IZI" at bounding box center [354, 111] width 577 height 14
click at [256, 82] on icon "button" at bounding box center [256, 81] width 7 height 5
click at [246, 108] on h2 "Fleur de CBD Lemon Haze IZI" at bounding box center [354, 113] width 577 height 11
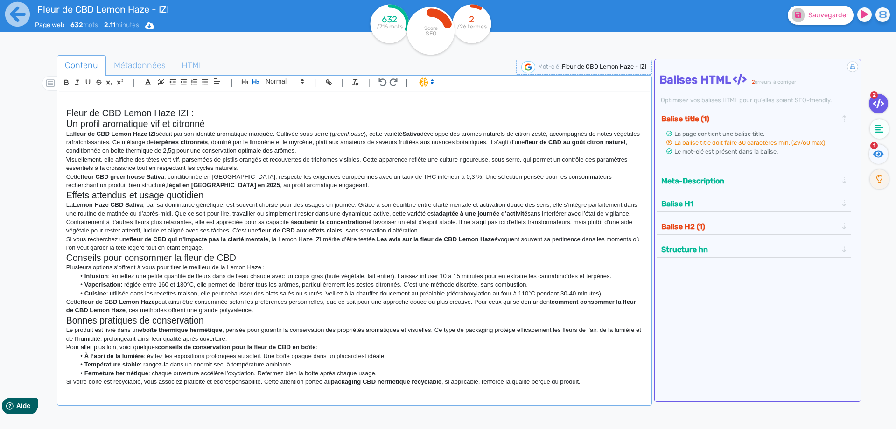
scroll to position [36, 0]
click at [226, 119] on h2 "Fleur de CBD Lemon Haze IZI : un profil aromatique vif et citronné" at bounding box center [354, 124] width 577 height 11
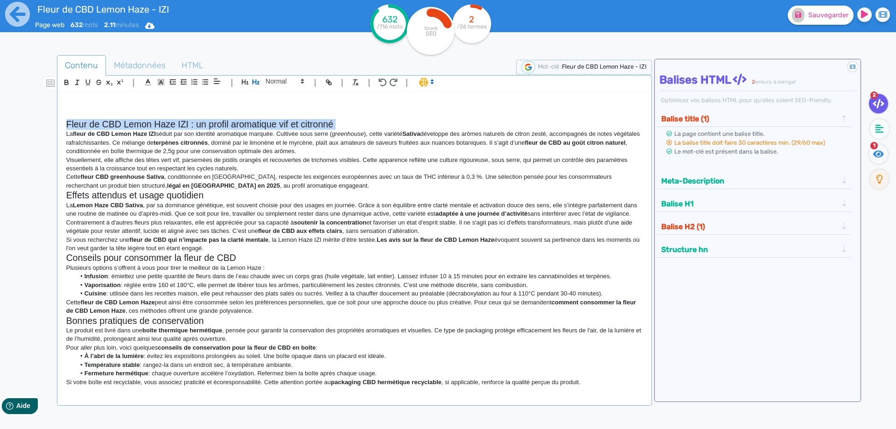
click at [226, 119] on h2 "Fleur de CBD Lemon Haze IZI : un profil aromatique vif et citronné" at bounding box center [354, 124] width 577 height 11
copy h2 "Fleur de CBD Lemon Haze IZI : un profil aromatique vif et citronné"
click at [345, 120] on h2 "Fleur de CBD Lemon Haze IZI : un profil aromatique vif et citronné" at bounding box center [354, 124] width 577 height 11
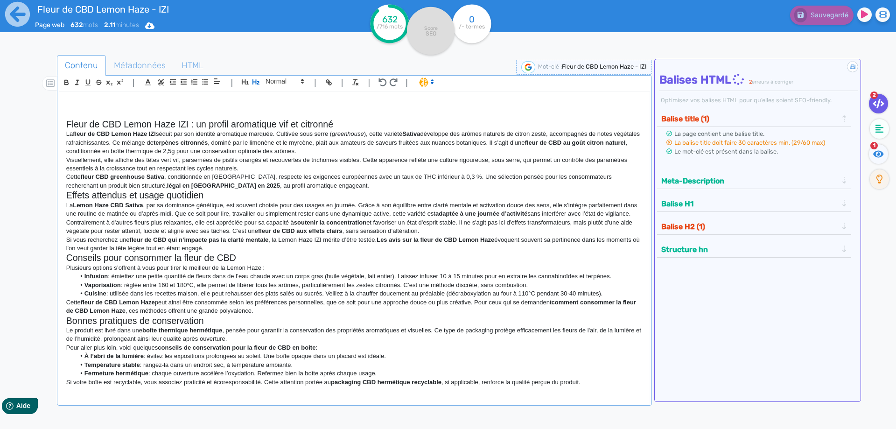
scroll to position [44, 0]
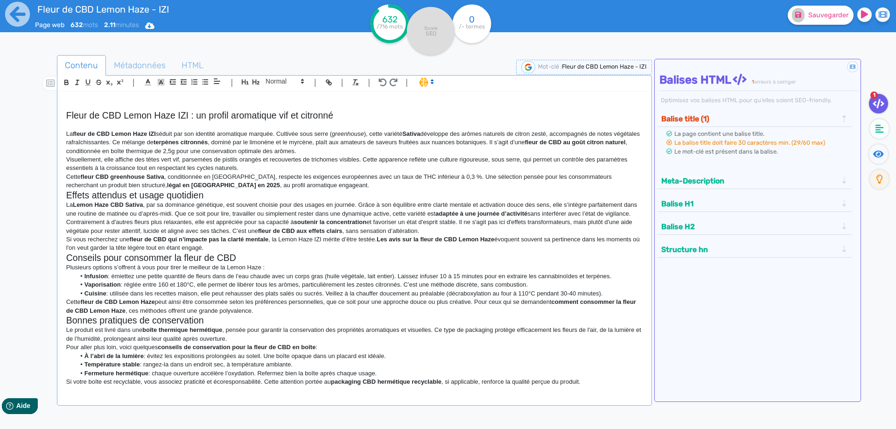
click at [342, 140] on p "La fleur de CBD Lemon Haze IZI séduit par son identité aromatique marquée. Cult…" at bounding box center [354, 143] width 577 height 26
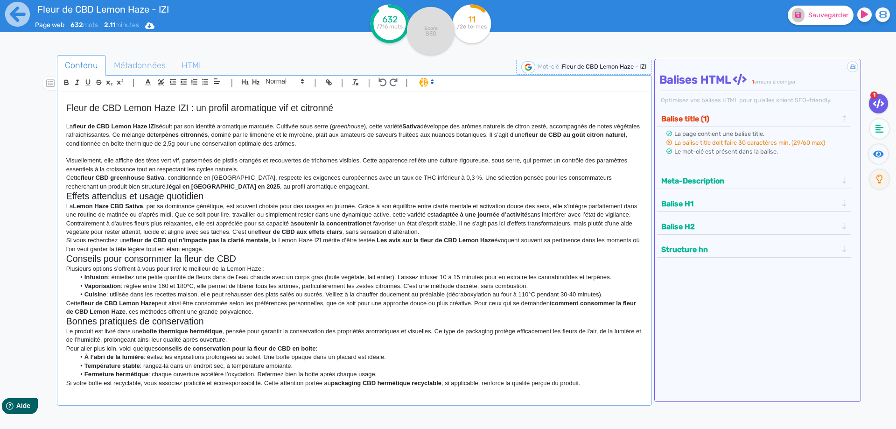
click at [291, 168] on p "Visuellement, elle affiche des têtes vert vif, parsemées de pistils orangés et …" at bounding box center [354, 164] width 577 height 17
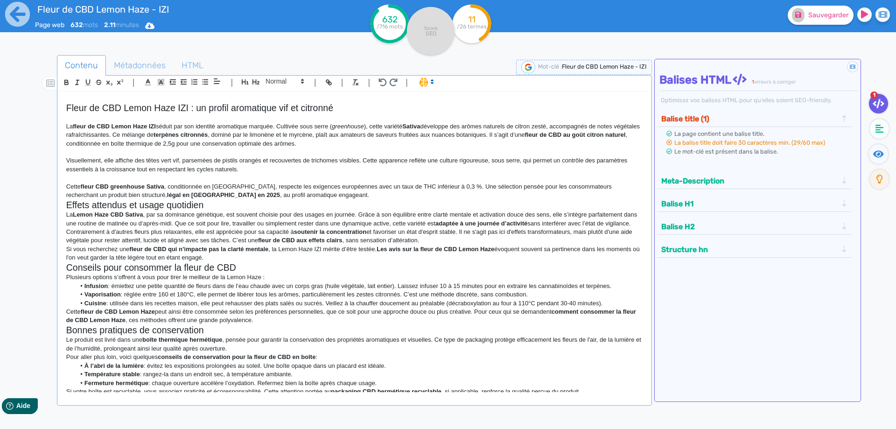
click at [282, 189] on p "Cette fleur CBD greenhouse Sativa , conditionnée en [GEOGRAPHIC_DATA], respecte…" at bounding box center [354, 191] width 577 height 17
drag, startPoint x: 282, startPoint y: 194, endPoint x: 271, endPoint y: 201, distance: 12.8
click at [281, 195] on p "Cette fleur CBD greenhouse Sativa , conditionnée en [GEOGRAPHIC_DATA], respecte…" at bounding box center [354, 191] width 577 height 17
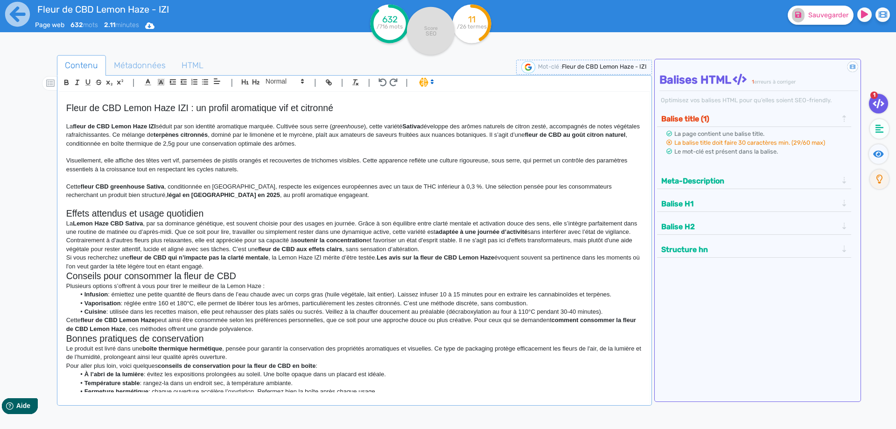
click at [225, 211] on h2 "Effets attendus et usage quotidien" at bounding box center [354, 213] width 577 height 11
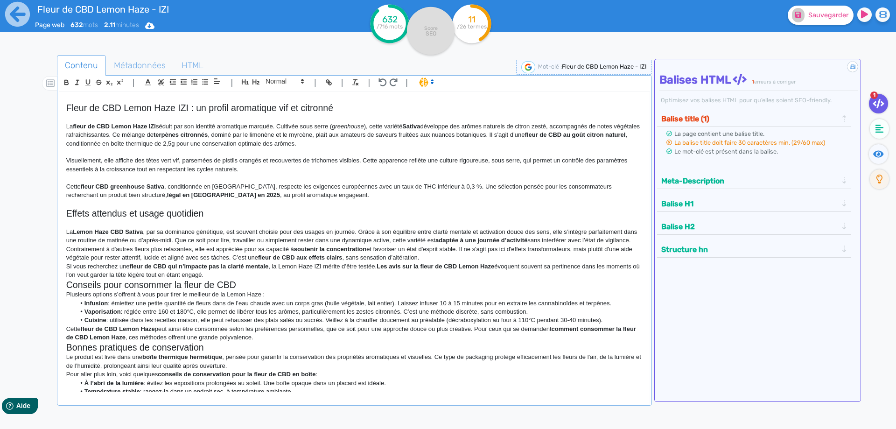
click at [209, 245] on p "La Lemon Haze CBD Sativa , par sa dominance génétique, est souvent choisie pour…" at bounding box center [354, 236] width 577 height 17
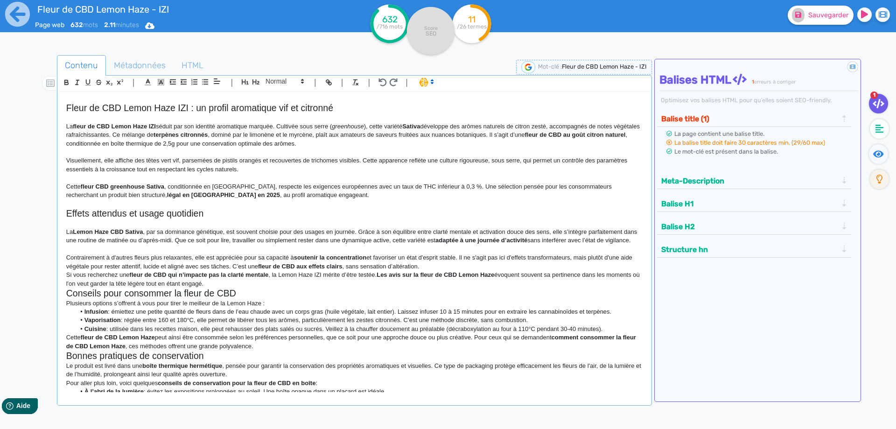
click at [450, 271] on p "Contrairement à d'autres fleurs plus relaxantes, elle est appréciée pour sa cap…" at bounding box center [354, 261] width 577 height 17
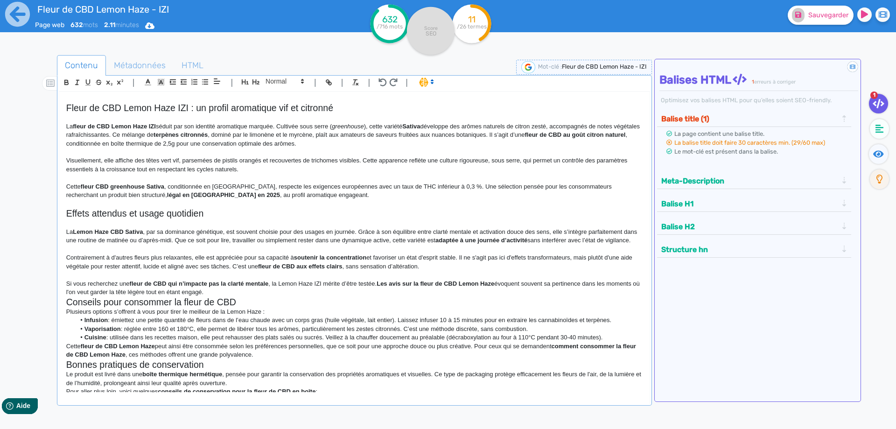
click at [321, 305] on h2 "Conseils pour consommer la fleur de CBD" at bounding box center [354, 302] width 577 height 11
click at [321, 297] on p "Si vous recherchez une fleur de CBD qui n’impacte pas la clarté mentale , la Le…" at bounding box center [354, 288] width 577 height 17
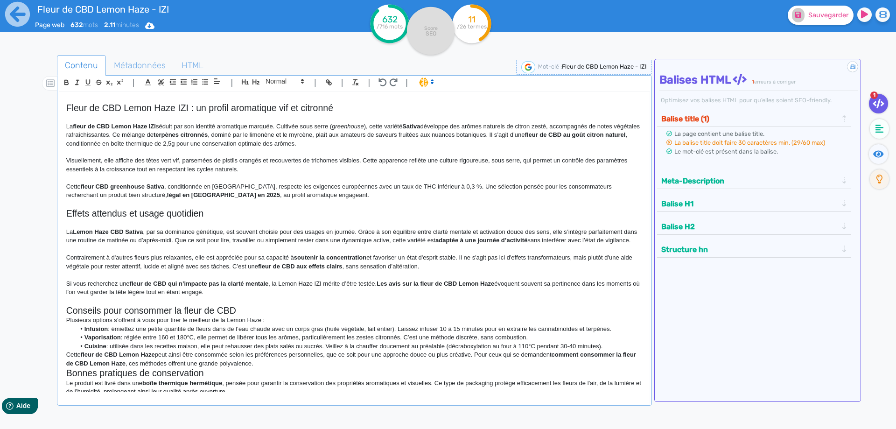
click at [311, 305] on p at bounding box center [354, 301] width 577 height 8
click at [310, 316] on h2 "Conseils pour consommer la fleur de CBD" at bounding box center [354, 310] width 577 height 11
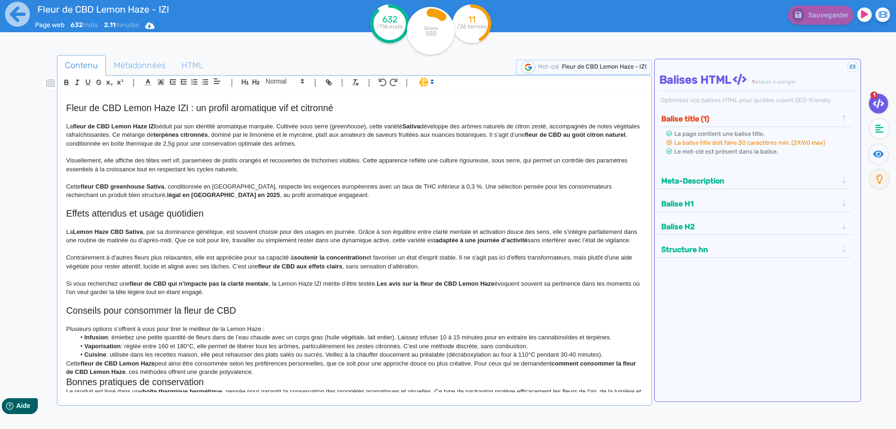
click at [301, 324] on p at bounding box center [354, 320] width 577 height 8
click at [300, 333] on p "Plusieurs options s’offrent à vous pour tirer le meilleur de la Lemon Haze :" at bounding box center [354, 329] width 577 height 8
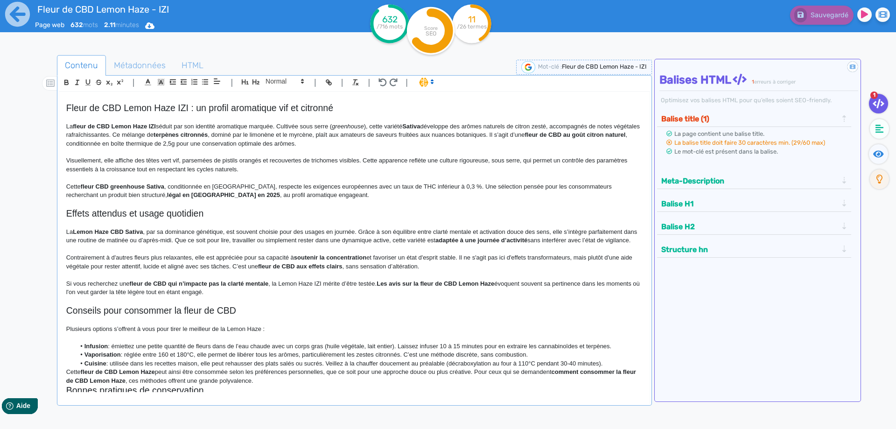
click at [617, 368] on li "Cuisine : utilisée dans les recettes maison, elle peut rehausser des plats salé…" at bounding box center [358, 363] width 567 height 8
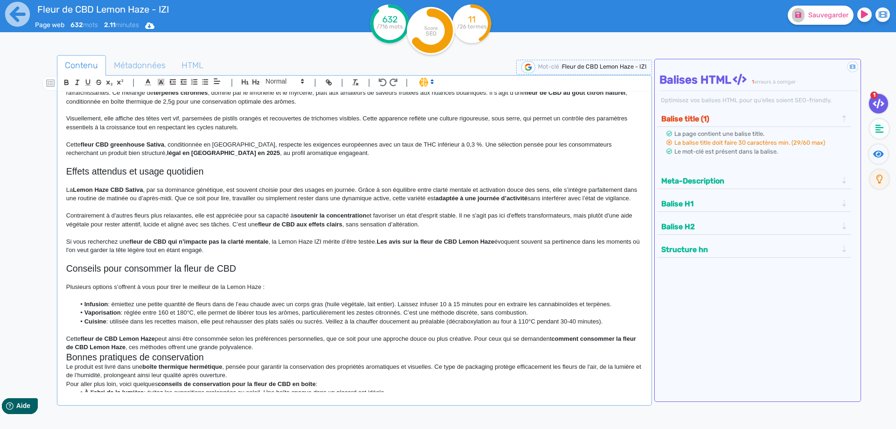
scroll to position [131, 0]
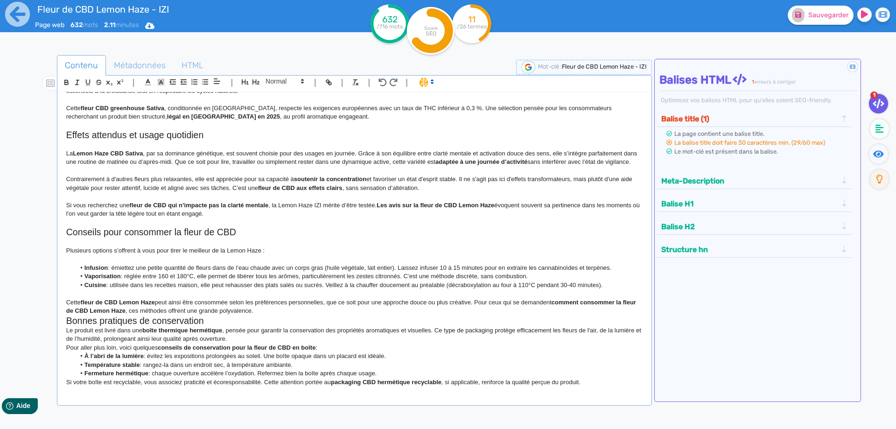
drag, startPoint x: 285, startPoint y: 318, endPoint x: 289, endPoint y: 314, distance: 5.9
click at [285, 318] on h2 "Bonnes pratiques de conservation" at bounding box center [354, 321] width 577 height 11
click at [289, 314] on p "Cette fleur de CBD [PERSON_NAME] peut ainsi être consommée selon les préférence…" at bounding box center [354, 306] width 577 height 17
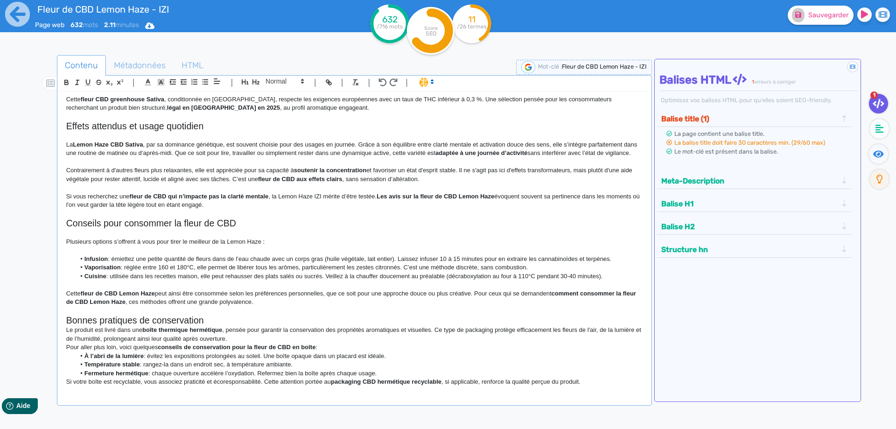
click at [244, 326] on h2 "Bonnes pratiques de conservation" at bounding box center [354, 320] width 577 height 11
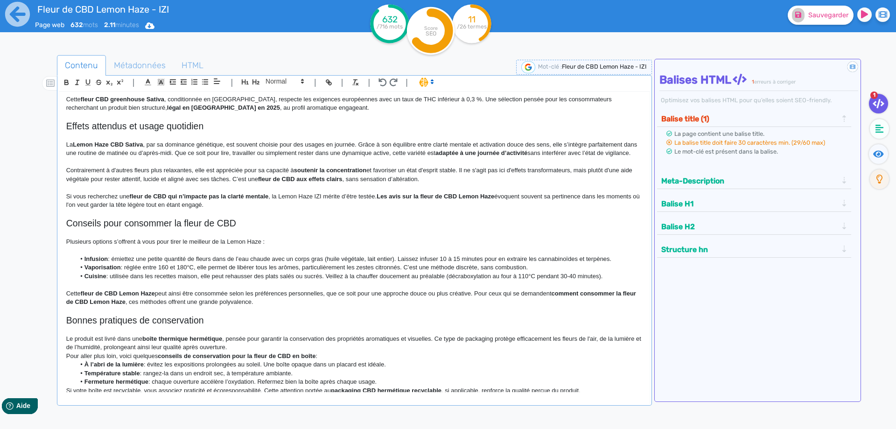
click at [281, 352] on p "Le produit est livré dans une boîte thermique hermétique , pensée pour garantir…" at bounding box center [354, 343] width 577 height 17
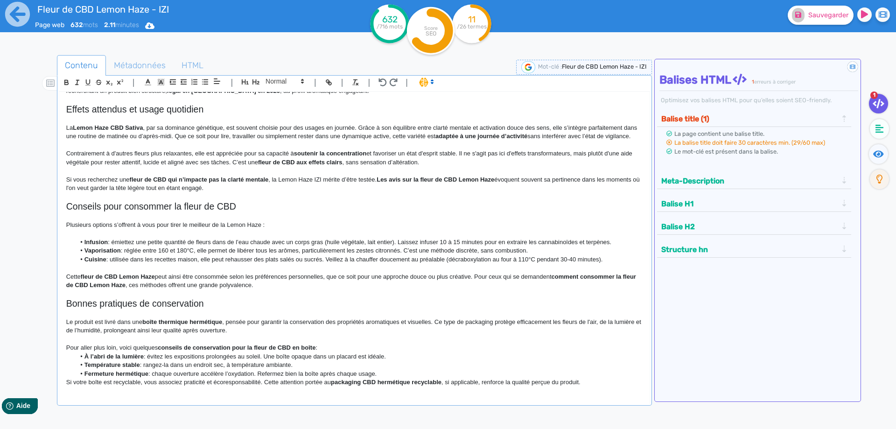
scroll to position [157, 0]
click at [331, 348] on p "Pour aller plus loin, voici quelques conseils de conservation pour la fleur de …" at bounding box center [354, 347] width 577 height 8
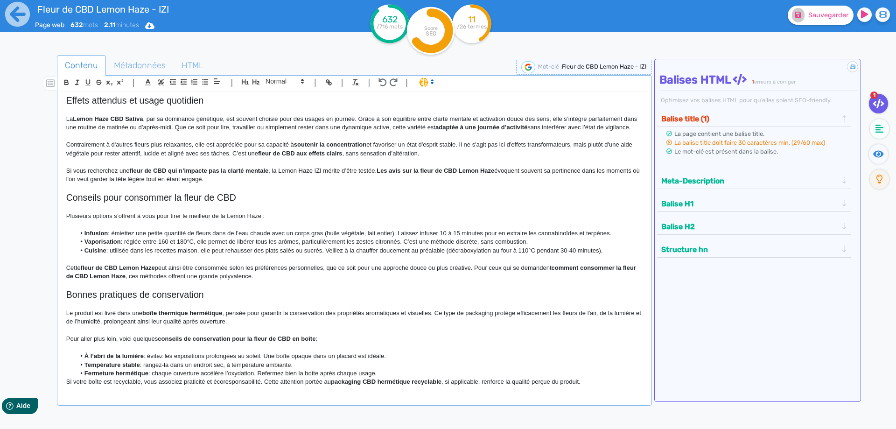
click at [487, 378] on li "Fermeture hermétique : chaque ouverture accélère l’oxydation. Refermez bien la …" at bounding box center [358, 373] width 567 height 8
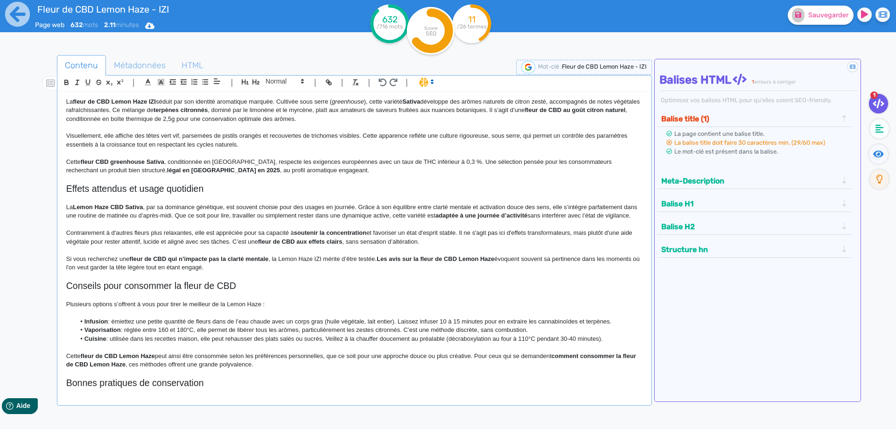
scroll to position [0, 0]
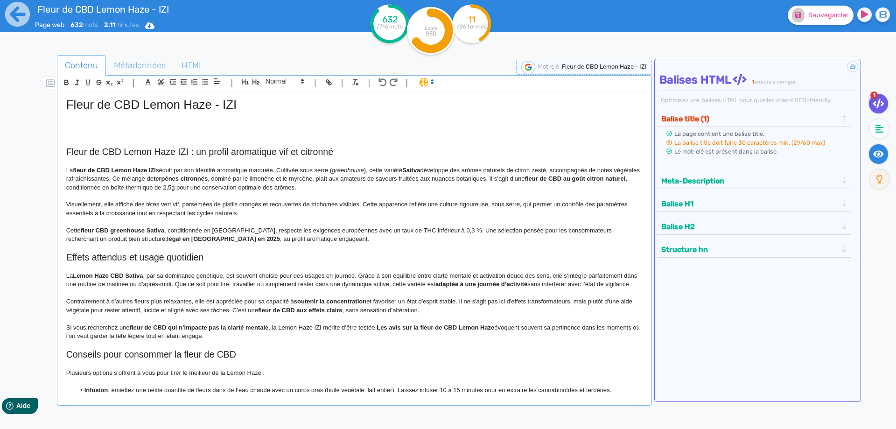
click at [876, 156] on icon at bounding box center [878, 153] width 11 height 7
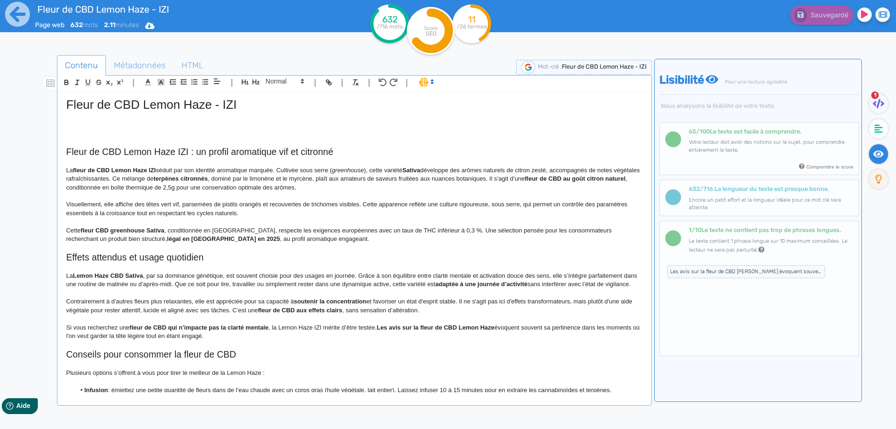
click at [150, 168] on strong "fleur de CBD Lemon Haze IZI" at bounding box center [114, 170] width 83 height 7
click at [160, 169] on strong "fleur de CBD Lemon Haze de la marque IZI" at bounding box center [134, 170] width 122 height 7
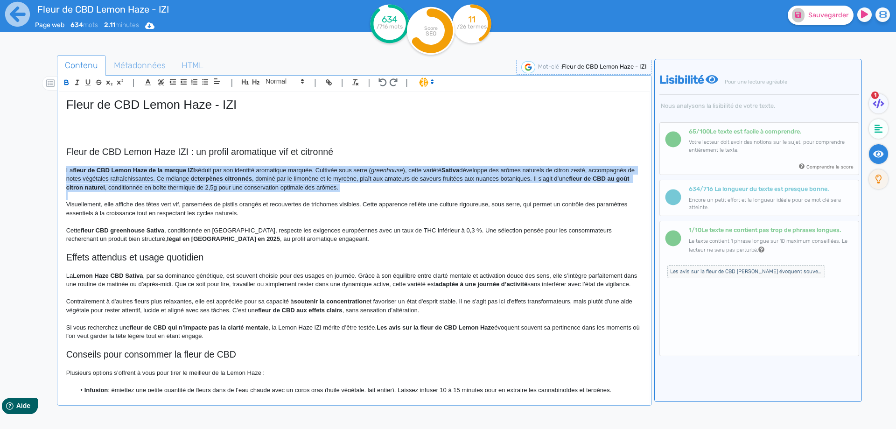
click at [160, 169] on strong "fleur de CBD Lemon Haze de la marque IZI" at bounding box center [134, 170] width 122 height 7
click at [161, 173] on p "La fleur de CBD Lemon Haze de la marque IZI séduit par son identité aromatique …" at bounding box center [354, 179] width 577 height 26
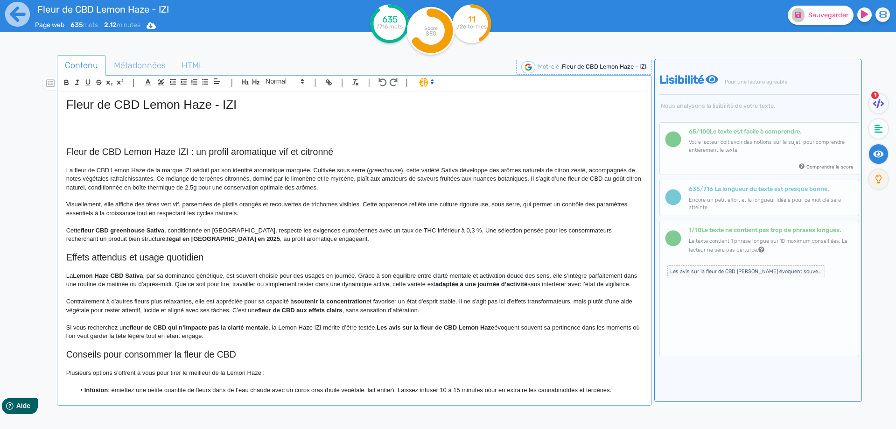
click at [374, 167] on em "greenhouse" at bounding box center [385, 170] width 32 height 7
click at [423, 169] on p "La fleur de CBD Lemon Haze de la marque IZI séduit par son identité aromatique …" at bounding box center [354, 179] width 577 height 26
click at [105, 177] on p "La fleur de CBD Lemon Haze de la marque IZI séduit par son identité aromatique …" at bounding box center [354, 179] width 577 height 26
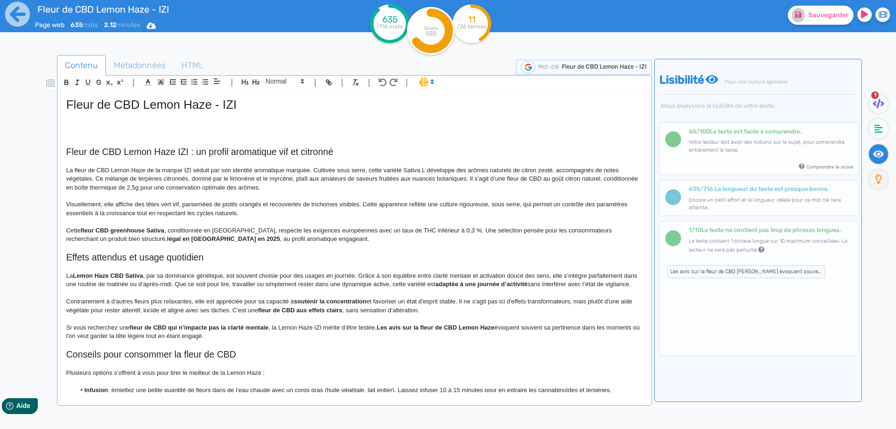
click at [95, 180] on p "La fleur de CBD Lemon Haze de la marque IZI séduit par son identité aromatique …" at bounding box center [354, 179] width 577 height 26
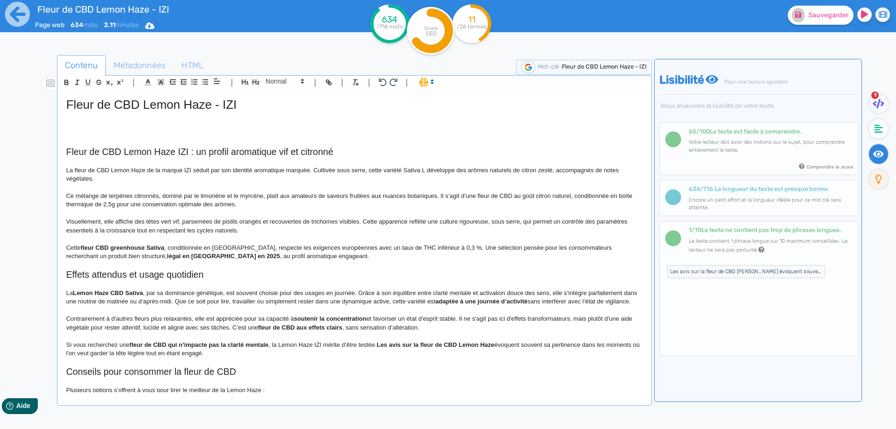
click at [166, 197] on p "Ce mélange de terpènes citronnés, dominé par le limonène et le myrcène, plaît a…" at bounding box center [354, 200] width 577 height 17
drag, startPoint x: 166, startPoint y: 197, endPoint x: 257, endPoint y: 196, distance: 91.0
click at [257, 196] on p "Ce mélange de terpènes citronnés, dominé par le limonène et le myrcène, plaît a…" at bounding box center [354, 200] width 577 height 17
click at [310, 196] on p "Ce mélange de terpènes citronnés plaît aux amateurs de saveurs fruitées aux nua…" at bounding box center [354, 200] width 577 height 17
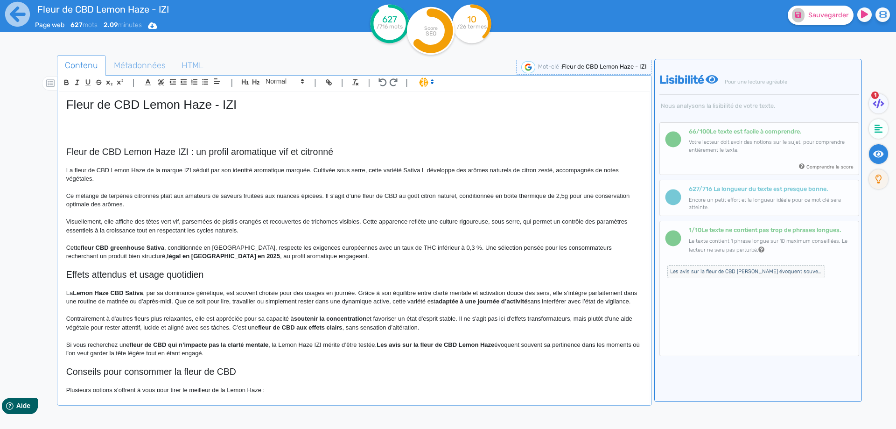
click at [527, 197] on p "Ce mélange de terpènes citronnés plaît aux amateurs de saveurs fruitées aux nua…" at bounding box center [354, 200] width 577 height 17
click at [538, 194] on p "Ce mélange de terpènes citronnés plaît aux amateurs de saveurs fruitées aux nua…" at bounding box center [354, 200] width 577 height 17
click at [138, 232] on p "Visuellement, elle affiche des têtes vert vif, parsemées de pistils orangés et …" at bounding box center [354, 226] width 577 height 17
click at [136, 232] on p "Visuellement, elle affiche des têtes vert vif, parsemées de pistils orangés et …" at bounding box center [354, 226] width 577 height 17
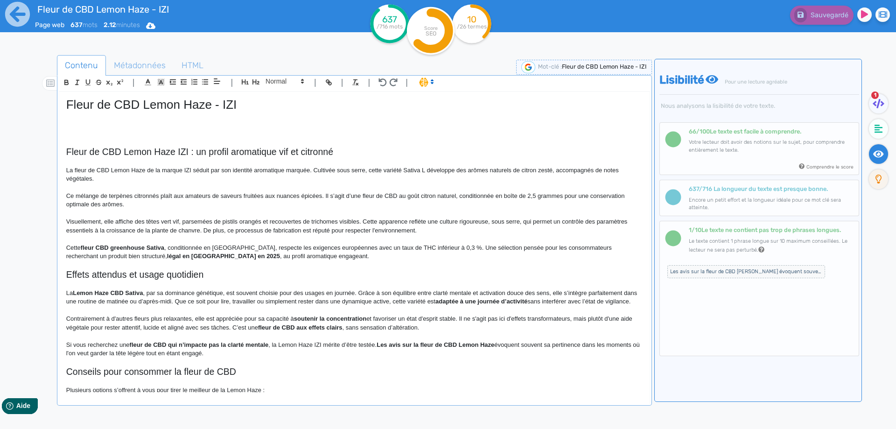
click at [119, 248] on strong "fleur CBD greenhouse Sativa" at bounding box center [123, 247] width 84 height 7
drag, startPoint x: 119, startPoint y: 248, endPoint x: 134, endPoint y: 240, distance: 16.3
click at [134, 240] on div "Fleur de CBD Lemon Haze - IZI Fleur de CBD Lemon Haze IZI : un profil aromatiqu…" at bounding box center [354, 242] width 591 height 300
click at [82, 246] on strong "fleur CBD greenhouse Sativa" at bounding box center [123, 247] width 84 height 7
drag, startPoint x: 82, startPoint y: 246, endPoint x: 153, endPoint y: 246, distance: 71.0
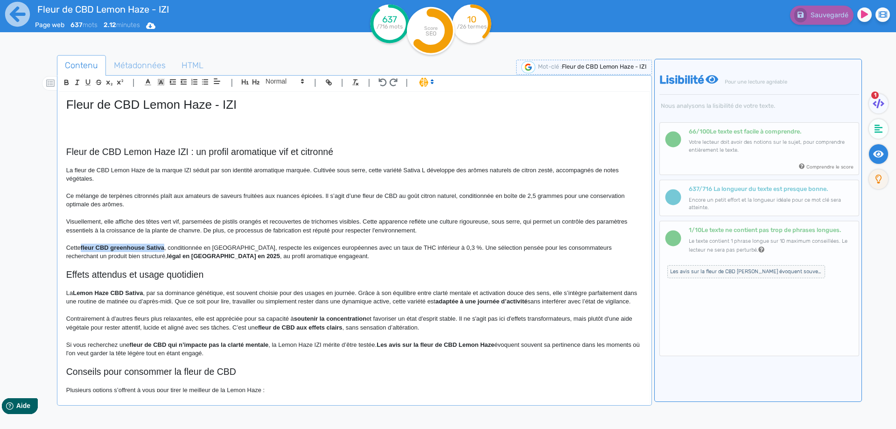
click at [153, 246] on strong "fleur CBD greenhouse Sativa" at bounding box center [123, 247] width 84 height 7
copy strong "fleur CBD greenhouse Sativa"
click at [164, 247] on strong "fleur CBD greenhouse Sativa" at bounding box center [123, 247] width 84 height 7
click at [447, 248] on p "Cette fleur CBD greenhouse Sativa , conditionnée en [GEOGRAPHIC_DATA], respecte…" at bounding box center [354, 252] width 577 height 17
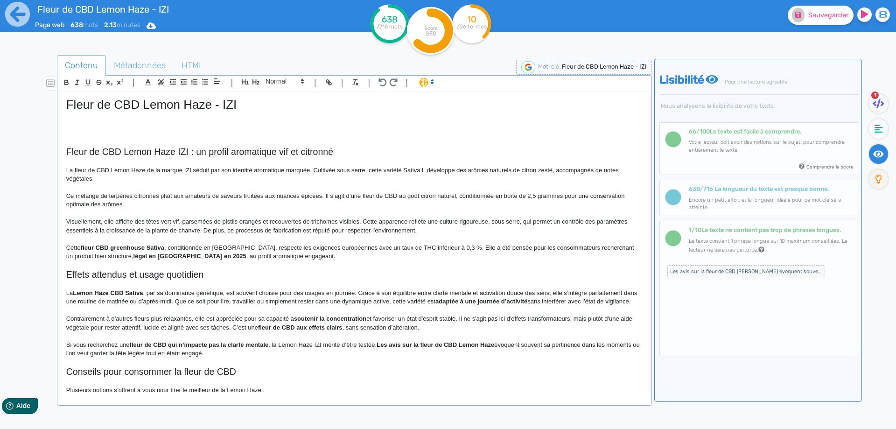
click at [134, 260] on strong "légal en [GEOGRAPHIC_DATA] en 2025" at bounding box center [190, 256] width 113 height 7
drag, startPoint x: 99, startPoint y: 259, endPoint x: 153, endPoint y: 257, distance: 53.7
click at [142, 256] on p "Cette fleur CBD greenhouse Sativa , conditionnée en [GEOGRAPHIC_DATA], respecte…" at bounding box center [354, 252] width 577 height 17
drag, startPoint x: 142, startPoint y: 256, endPoint x: 147, endPoint y: 257, distance: 4.7
click at [147, 257] on p "Cette fleur CBD greenhouse Sativa , conditionnée en [GEOGRAPHIC_DATA], respecte…" at bounding box center [354, 252] width 577 height 17
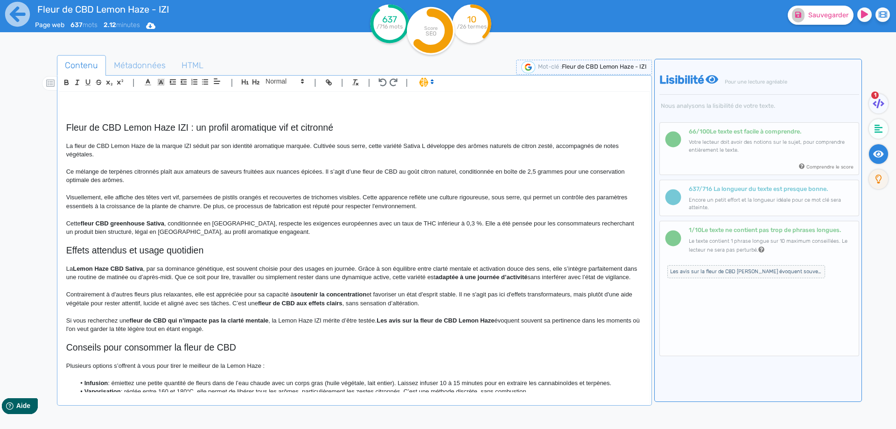
scroll to position [93, 0]
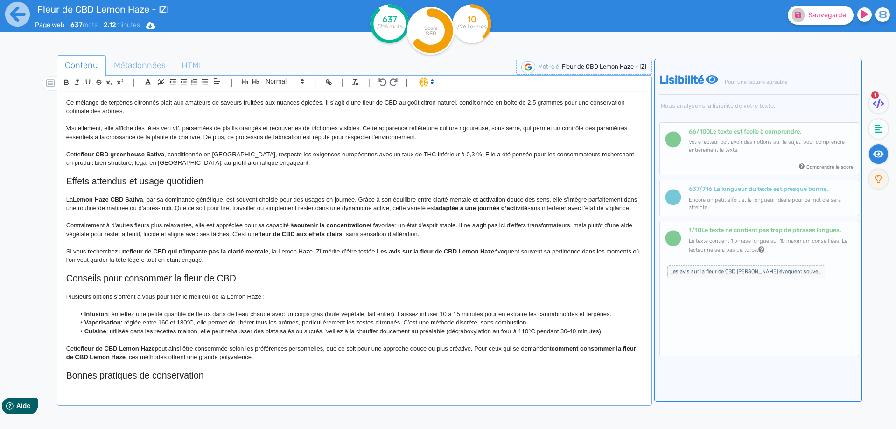
click at [205, 163] on p "Cette fleur CBD greenhouse Sativa , conditionnée en [GEOGRAPHIC_DATA], respecte…" at bounding box center [354, 158] width 577 height 17
drag, startPoint x: 197, startPoint y: 202, endPoint x: 188, endPoint y: 197, distance: 10.5
click at [197, 203] on p "La Lemon Haze CBD Sativa , par sa dominance génétique, est souvent choisie pour…" at bounding box center [354, 204] width 577 height 17
click at [229, 181] on h2 "Effets attendus et usage quotidien" at bounding box center [354, 181] width 577 height 11
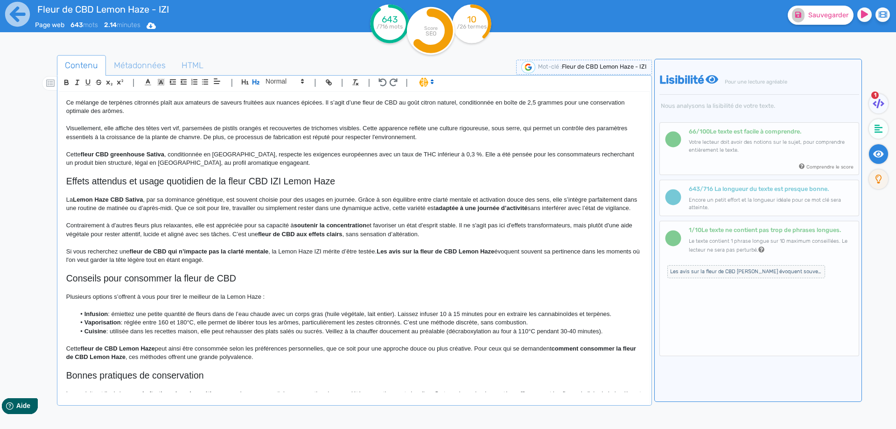
click at [225, 182] on h2 "Effets attendus et usage quotidien de la fleur CBD IZI Lemon Haze" at bounding box center [354, 181] width 577 height 11
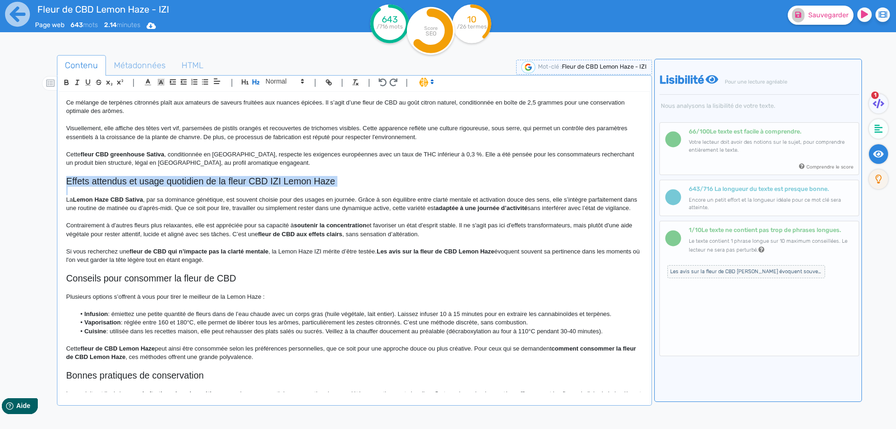
click at [225, 182] on h2 "Effets attendus et usage quotidien de la fleur CBD IZI Lemon Haze" at bounding box center [354, 181] width 577 height 11
copy h2 "Effets attendus et usage quotidien de la fleur CBD IZI Lemon Haze"
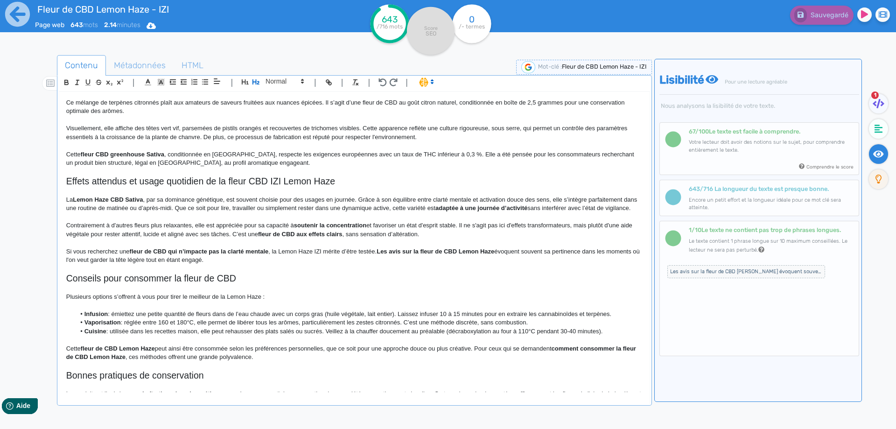
click at [140, 207] on p "La Lemon Haze CBD Sativa , par sa dominance génétique, est souvent choisie pour…" at bounding box center [354, 204] width 577 height 17
click at [161, 177] on h2 "Effets attendus et usage quotidien de la fleur CBD IZI Lemon Haze" at bounding box center [354, 181] width 577 height 11
click at [273, 80] on span at bounding box center [284, 81] width 46 height 11
click at [276, 99] on span at bounding box center [284, 98] width 37 height 16
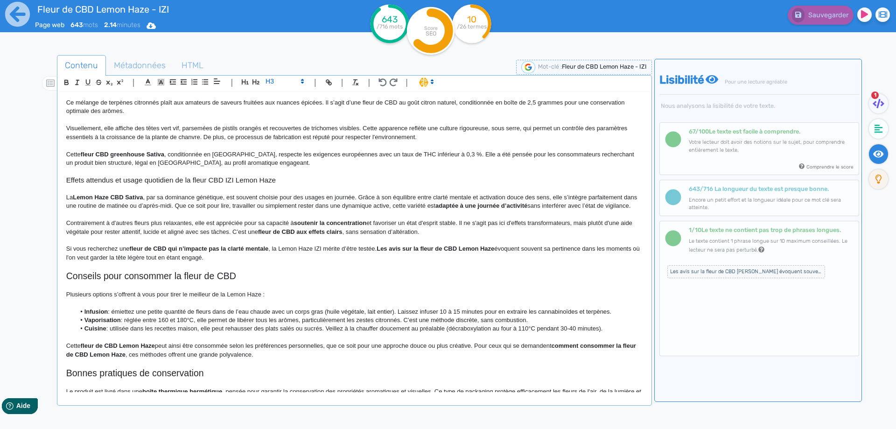
click at [210, 230] on p "Contrairement à d'autres fleurs plus relaxantes, elle est appréciée pour sa cap…" at bounding box center [354, 227] width 577 height 17
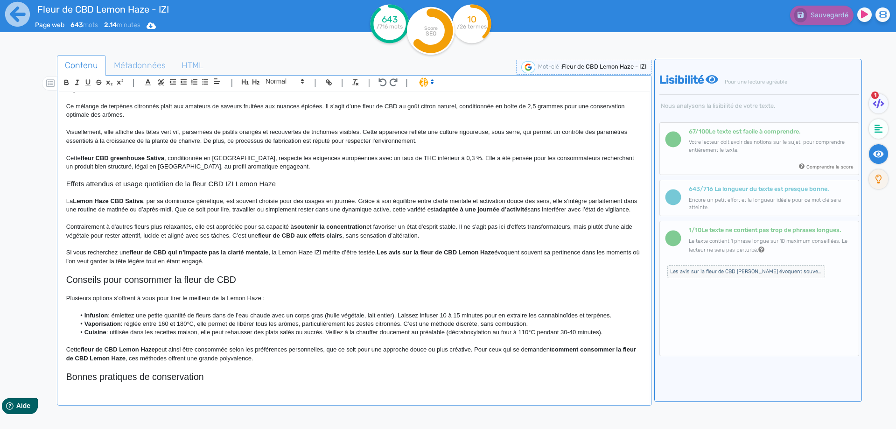
scroll to position [140, 0]
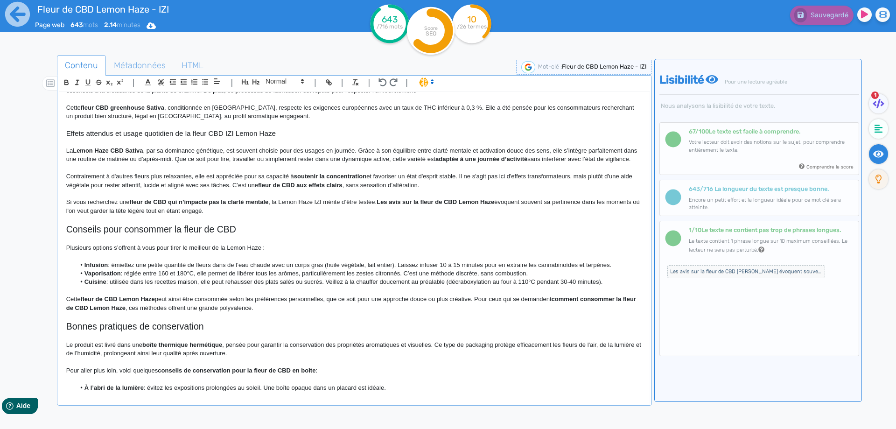
click at [132, 149] on strong "Lemon Haze CBD Sativa" at bounding box center [108, 150] width 70 height 7
click at [204, 152] on p "La Lemon Haze CBD , par sa dominance génétique, est souvent choisie pour des us…" at bounding box center [354, 155] width 577 height 17
click at [367, 148] on p "La Lemon Haze CBD , par sa dominance génétique Sativa L, est souvent choisie po…" at bounding box center [354, 155] width 577 height 17
drag, startPoint x: 367, startPoint y: 148, endPoint x: 556, endPoint y: 150, distance: 189.1
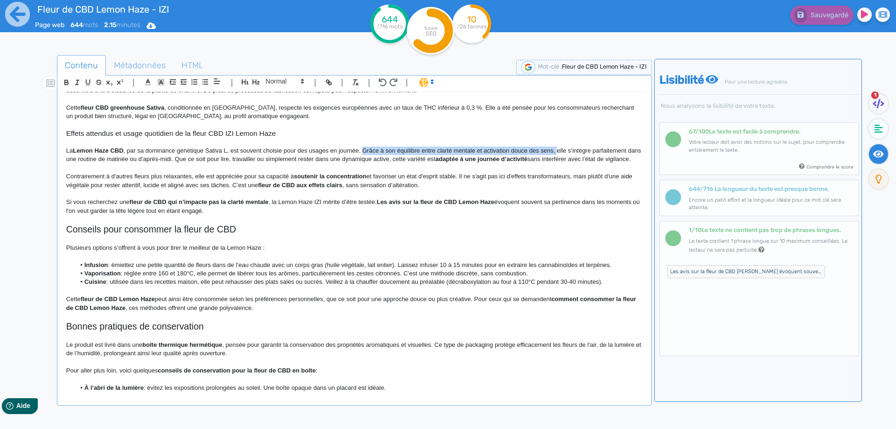
click at [556, 150] on p "La Lemon Haze CBD , par sa dominance génétique Sativa L, est souvent choisie po…" at bounding box center [354, 155] width 577 height 17
click at [462, 147] on p "La Lemon Haze CBD , par sa dominance génétique Sativa L, est souvent choisie po…" at bounding box center [354, 155] width 577 height 17
click at [429, 149] on p "La Lemon Haze CBD , par sa dominance génétique Sativa L, est souvent choisie po…" at bounding box center [354, 155] width 577 height 17
drag, startPoint x: 429, startPoint y: 149, endPoint x: 542, endPoint y: 150, distance: 113.9
click at [542, 150] on p "La Lemon Haze CBD , par sa dominance génétique Sativa L, est souvent choisie po…" at bounding box center [354, 155] width 577 height 17
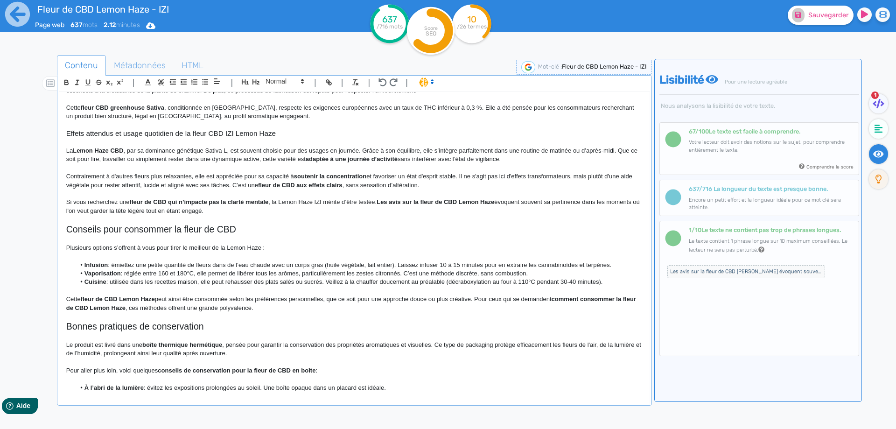
click at [472, 150] on p "La Lemon Haze CBD , par sa dominance génétique Sativa L, est souvent choisie po…" at bounding box center [354, 155] width 577 height 17
click at [511, 151] on p "La Lemon Haze CBD , par sa dominance génétique Sativa L, est souvent choisie po…" at bounding box center [354, 155] width 577 height 17
drag, startPoint x: 511, startPoint y: 151, endPoint x: 522, endPoint y: 151, distance: 11.2
click at [522, 151] on p "La Lemon Haze CBD , par sa dominance génétique Sativa L, est souvent choisie po…" at bounding box center [354, 155] width 577 height 17
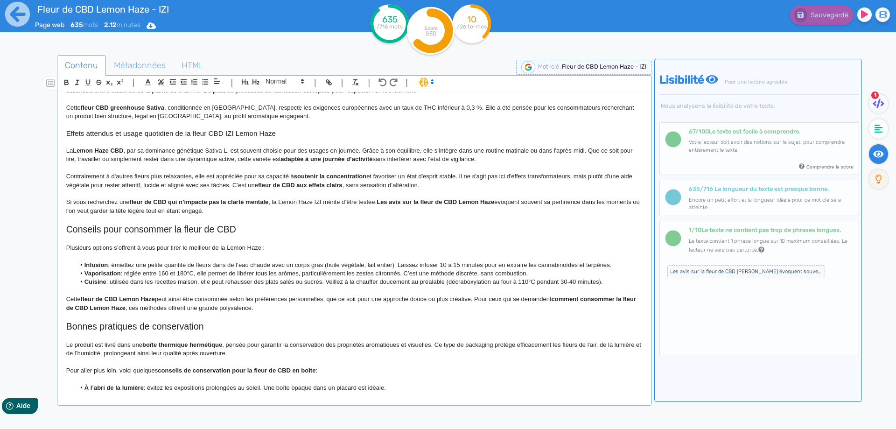
click at [116, 158] on p "La Lemon Haze CBD , par sa dominance génétique Sativa L, est souvent choisie po…" at bounding box center [354, 155] width 577 height 17
click at [256, 161] on strong "adaptée à une journée d’activité" at bounding box center [294, 158] width 92 height 7
drag, startPoint x: 256, startPoint y: 161, endPoint x: 338, endPoint y: 158, distance: 82.2
click at [338, 158] on strong "adaptée à une journée d’activité" at bounding box center [294, 158] width 92 height 7
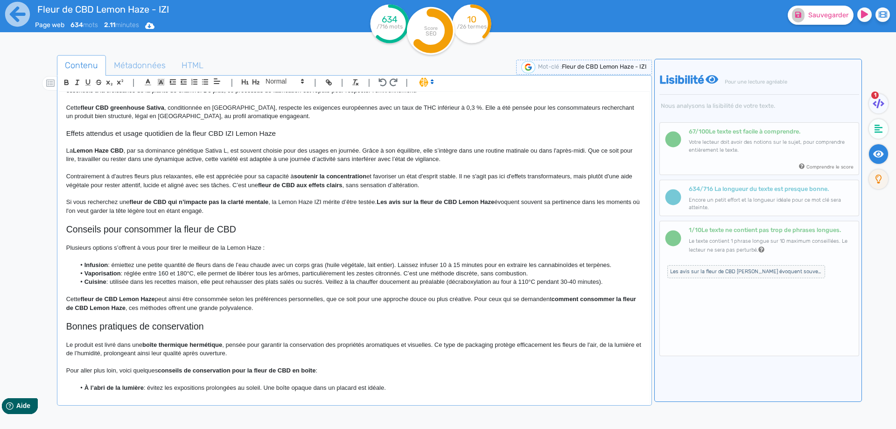
click at [335, 183] on strong "fleur de CBD aux effets clairs" at bounding box center [300, 185] width 84 height 7
click at [396, 156] on p "La Lemon Haze CBD , par sa dominance génétique Sativa L, est souvent choisie po…" at bounding box center [354, 155] width 577 height 17
click at [195, 176] on p "Contrairement à d'autres fleurs plus relaxantes, elle est appréciée pour sa cap…" at bounding box center [354, 180] width 577 height 17
click at [194, 176] on p "Contrairement à d'autres fleurs plus relaxantes, elle est appréciée pour sa cap…" at bounding box center [354, 180] width 577 height 17
click at [333, 173] on strong "soutenir la concentration" at bounding box center [361, 176] width 72 height 7
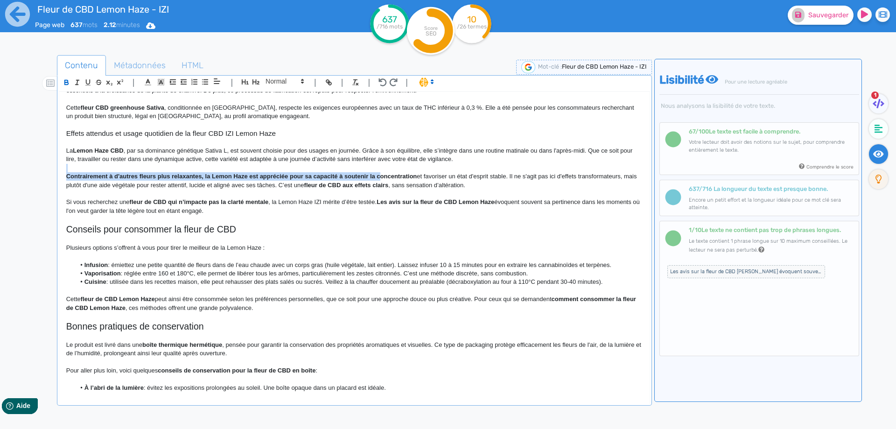
drag, startPoint x: 333, startPoint y: 173, endPoint x: 380, endPoint y: 172, distance: 46.7
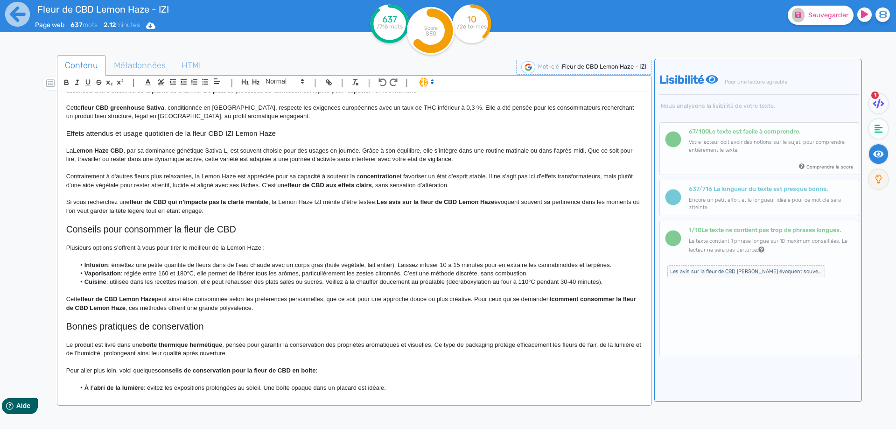
click at [380, 172] on p "Contrairement à d'autres fleurs plus relaxantes, la Lemon Haze est appréciée po…" at bounding box center [354, 180] width 577 height 17
click at [408, 185] on p "Contrairement à d'autres fleurs plus relaxantes, la Lemon Haze est appréciée po…" at bounding box center [354, 180] width 577 height 17
click at [401, 176] on p "Contrairement à d'autres fleurs plus relaxantes, la Lemon Haze est appréciée po…" at bounding box center [354, 180] width 577 height 17
click at [400, 175] on p "Contrairement à d'autres fleurs plus relaxantes, la [PERSON_NAME] est appréciée…" at bounding box center [354, 180] width 577 height 17
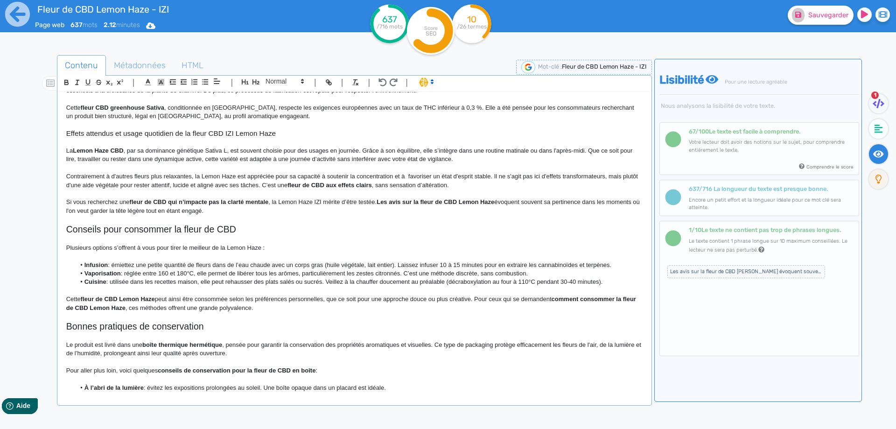
click at [408, 178] on p "Contrairement à d'autres fleurs plus relaxantes, la Lemon Haze est appréciée po…" at bounding box center [354, 180] width 577 height 17
click at [564, 174] on p "Contrairement à d'autres fleurs plus relaxantes, la Lemon Haze est appréciée po…" at bounding box center [354, 180] width 577 height 17
click at [494, 176] on p "Contrairement à d'autres fleurs plus relaxantes, la Lemon Haze est appréciée po…" at bounding box center [354, 180] width 577 height 17
drag, startPoint x: 494, startPoint y: 176, endPoint x: 574, endPoint y: 176, distance: 79.4
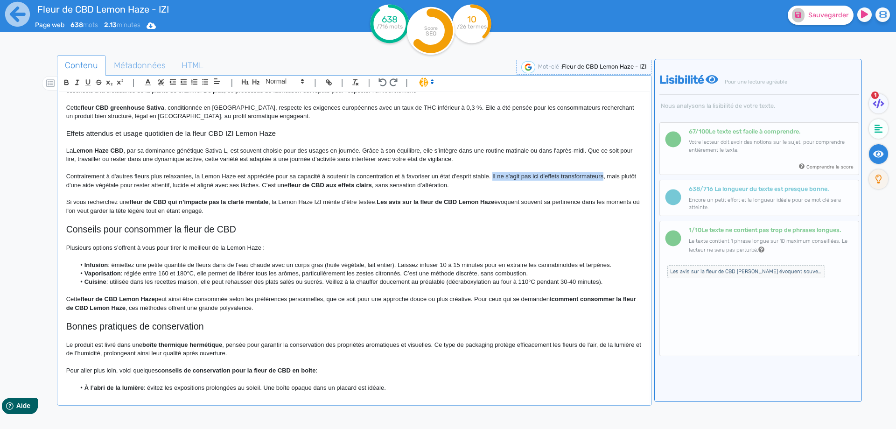
click at [574, 176] on p "Contrairement à d'autres fleurs plus relaxantes, la Lemon Haze est appréciée po…" at bounding box center [354, 180] width 577 height 17
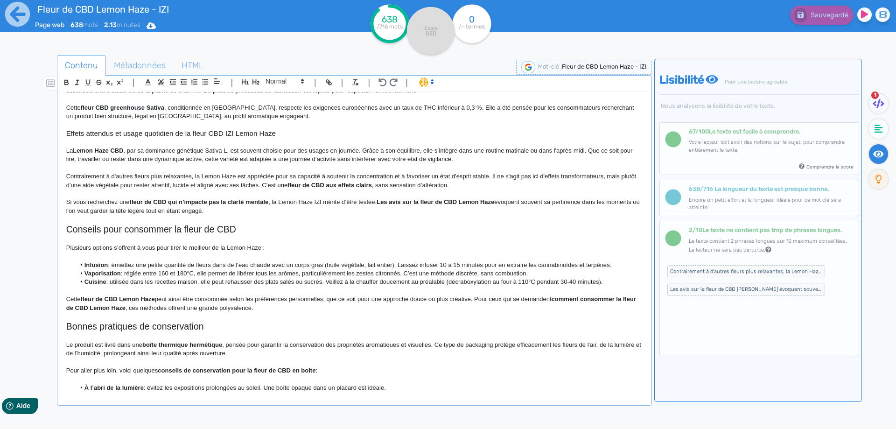
click at [463, 199] on strong "Les avis sur la fleur de CBD Lemon Haze" at bounding box center [436, 201] width 118 height 7
click at [495, 175] on p "Contrairement à d'autres fleurs plus relaxantes, la Lemon Haze est appréciée po…" at bounding box center [354, 180] width 577 height 17
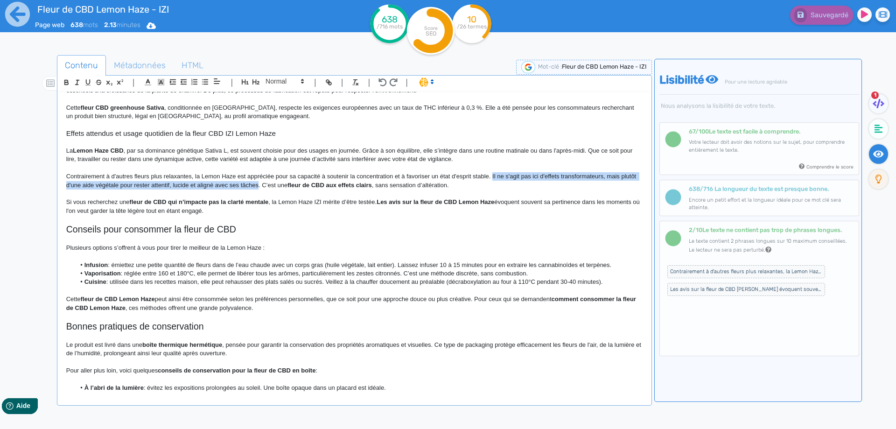
drag, startPoint x: 495, startPoint y: 175, endPoint x: 264, endPoint y: 184, distance: 230.8
click at [264, 184] on p "Contrairement à d'autres fleurs plus relaxantes, la Lemon Haze est appréciée po…" at bounding box center [354, 180] width 577 height 17
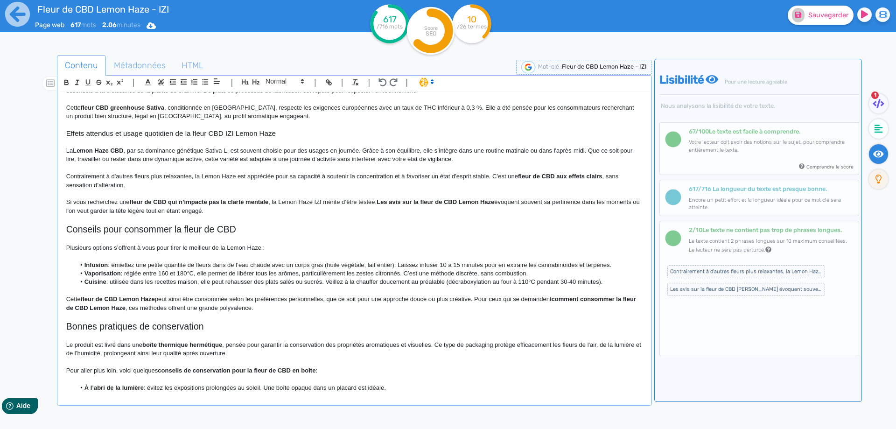
click at [115, 187] on p "Contrairement à d'autres fleurs plus relaxantes, la Lemon Haze est appréciée po…" at bounding box center [354, 180] width 577 height 17
drag, startPoint x: 115, startPoint y: 187, endPoint x: 51, endPoint y: 186, distance: 63.5
click at [51, 186] on div "Contenu Métadonnées HTML | | H3 H4 H5 H6 Normal | | | | Fleur de CBD Lemon Haze…" at bounding box center [461, 270] width 869 height 435
click at [578, 176] on strong "fleur de CBD aux effets clairs" at bounding box center [560, 176] width 84 height 7
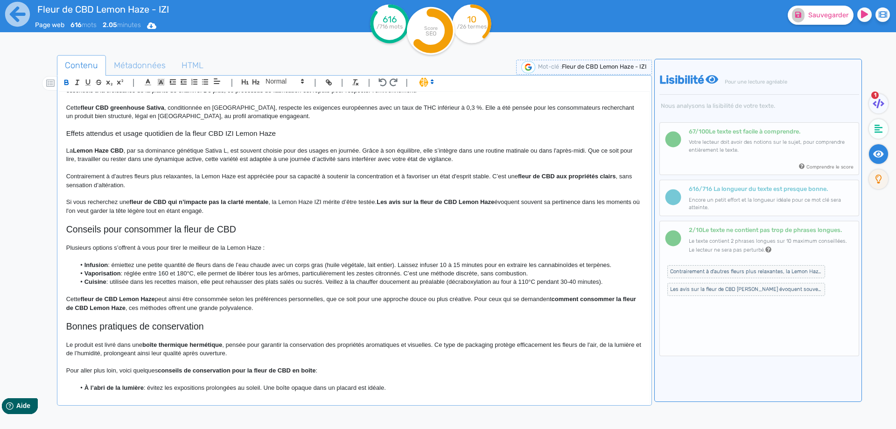
click at [603, 176] on strong "fleur de CBD aux propriétés clairs" at bounding box center [567, 176] width 98 height 7
click at [95, 185] on p "Contrairement à d'autres fleurs plus relaxantes, la Lemon Haze est appréciée po…" at bounding box center [354, 180] width 577 height 17
drag, startPoint x: 95, startPoint y: 185, endPoint x: 114, endPoint y: 186, distance: 19.2
click at [114, 186] on p "Contrairement à d'autres fleurs plus relaxantes, la Lemon Haze est appréciée po…" at bounding box center [354, 180] width 577 height 17
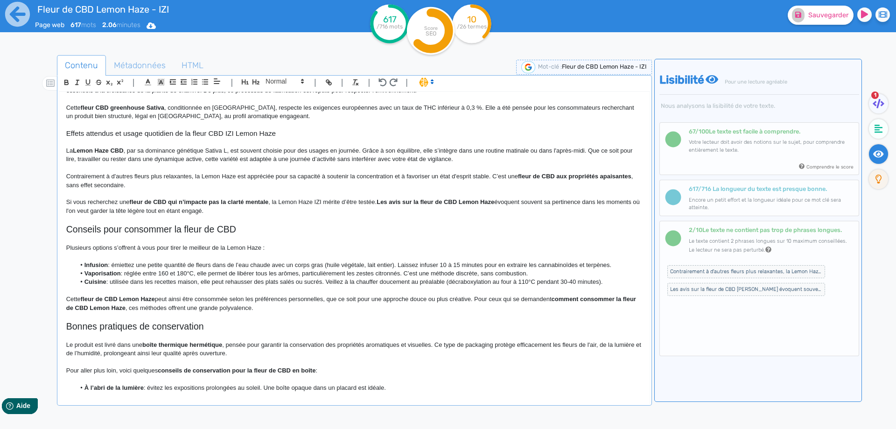
click at [143, 201] on strong "fleur de CBD qui n’impacte pas la clarté mentale" at bounding box center [199, 201] width 139 height 7
drag, startPoint x: 143, startPoint y: 201, endPoint x: 241, endPoint y: 201, distance: 97.6
click at [241, 201] on strong "fleur de CBD qui n’impacte pas la clarté mentale" at bounding box center [199, 201] width 139 height 7
click at [260, 204] on strong "fleur de CBD qui n’impacte pas la clarté mentale" at bounding box center [199, 201] width 139 height 7
drag, startPoint x: 260, startPoint y: 204, endPoint x: 134, endPoint y: 202, distance: 126.5
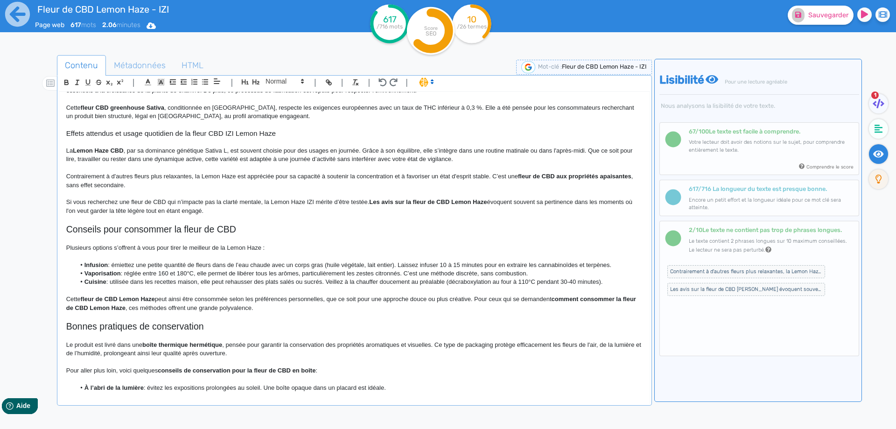
click at [247, 200] on p "Si vous recherchez une fleur de CBD qui n’impacte pas la clarté mentale, la Lem…" at bounding box center [354, 206] width 577 height 17
click at [304, 203] on p "Si vous recherchez une fleur de CBD qui n’impacte pas la clarté mentale, la Lem…" at bounding box center [354, 206] width 577 height 17
click at [375, 200] on strong "Les avis sur la fleur de CBD Lemon Haze" at bounding box center [428, 201] width 118 height 7
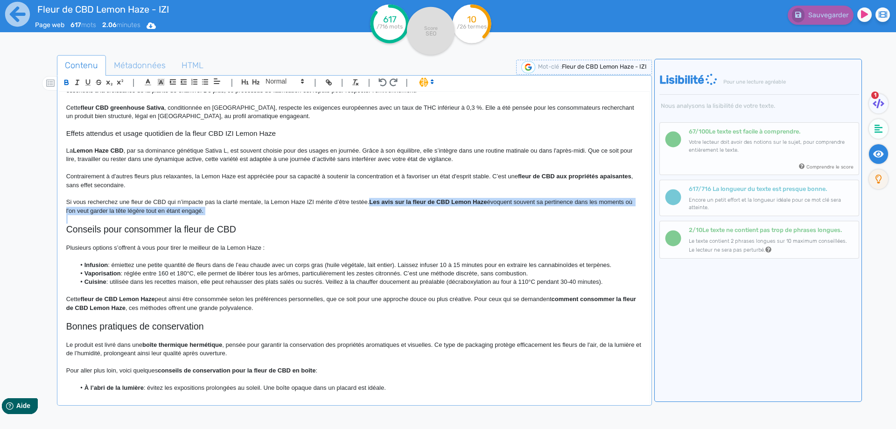
drag, startPoint x: 374, startPoint y: 200, endPoint x: 377, endPoint y: 209, distance: 8.7
click at [377, 209] on p "Si vous recherchez une fleur de CBD qui n’impacte pas la clarté mentale, la Lem…" at bounding box center [354, 206] width 577 height 17
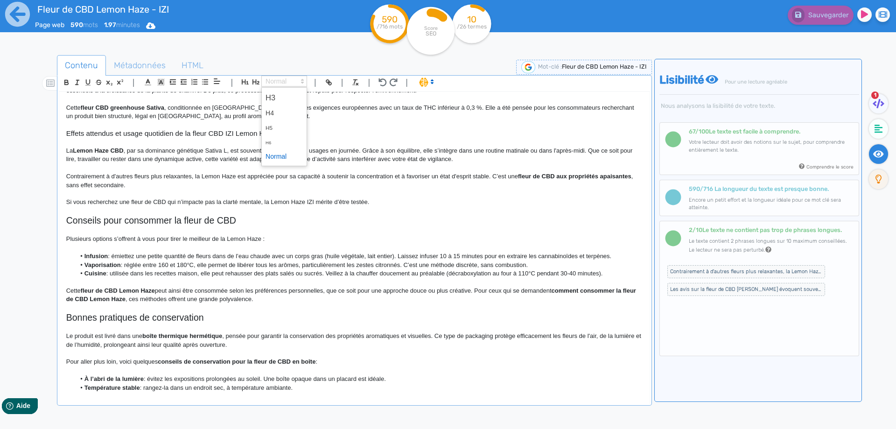
click at [296, 81] on span at bounding box center [284, 81] width 46 height 11
click at [281, 155] on span at bounding box center [284, 156] width 37 height 14
click at [237, 219] on h2 "Conseils pour consommer la fleur de CBD" at bounding box center [354, 220] width 577 height 11
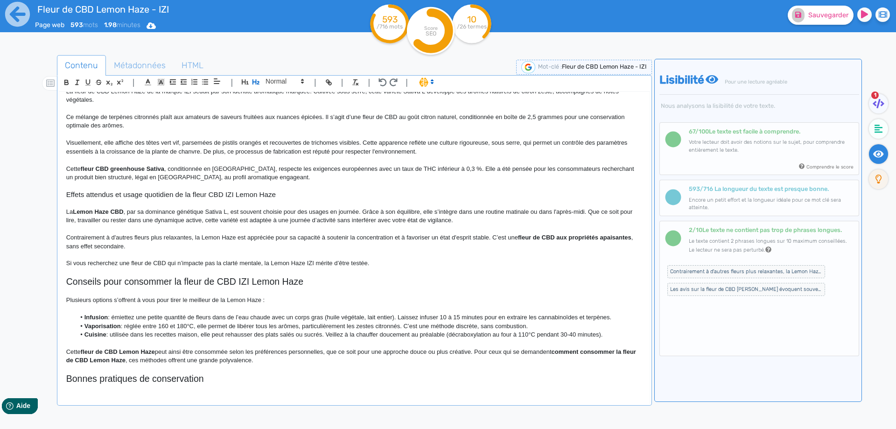
scroll to position [93, 0]
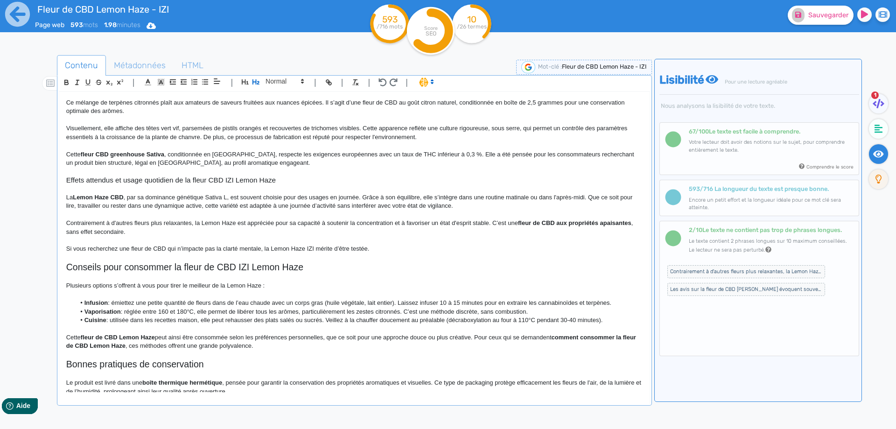
click at [240, 268] on h2 "Conseils pour consommer la fleur de CBD IZI Lemon Haze" at bounding box center [354, 267] width 577 height 11
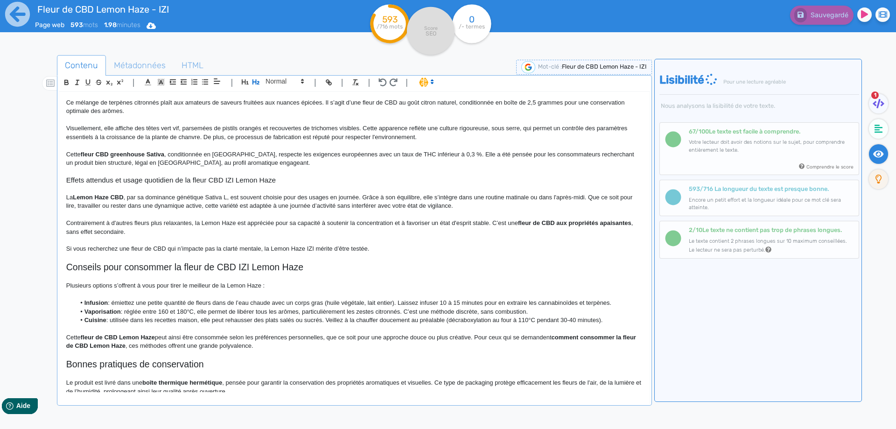
click at [232, 181] on h3 "Effets attendus et usage quotidien de la fleur CBD IZI Lemon Haze" at bounding box center [354, 180] width 577 height 8
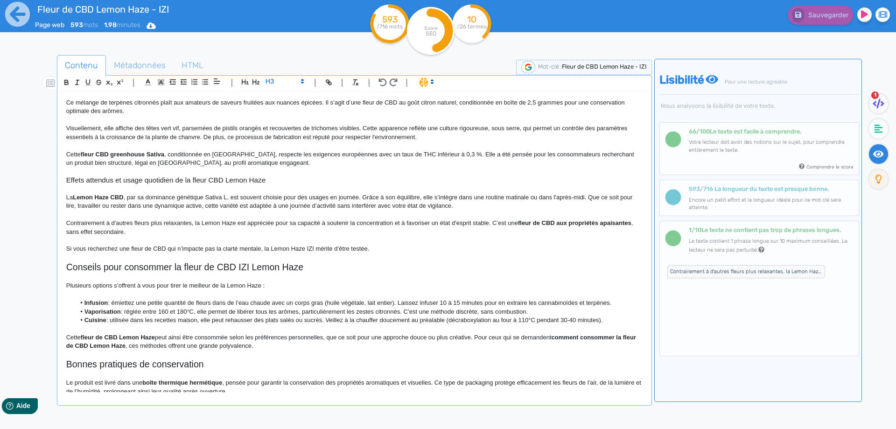
click at [209, 178] on h3 "Effets attendus et usage quotidien de la fleur CBD Lemon Haze" at bounding box center [354, 180] width 577 height 8
click at [211, 191] on p at bounding box center [354, 188] width 577 height 8
click at [274, 86] on span at bounding box center [284, 81] width 46 height 11
click at [270, 154] on span at bounding box center [284, 156] width 37 height 14
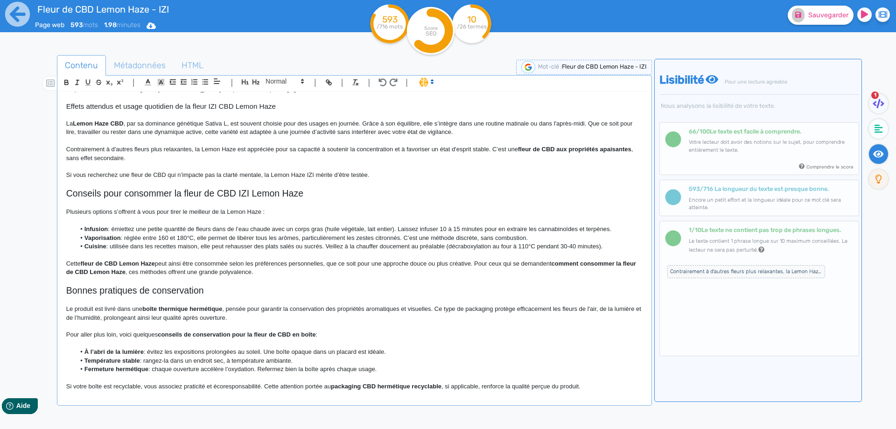
scroll to position [172, 0]
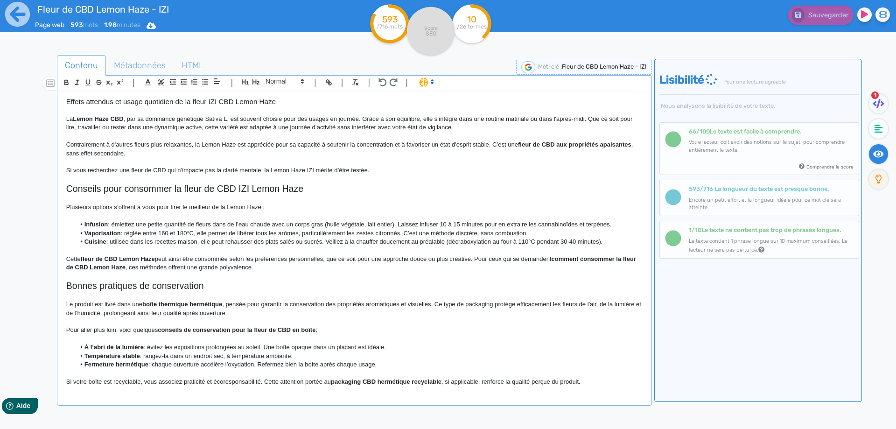
click at [227, 207] on p "Plusieurs options s’offrent à vous pour tirer le meilleur de la Lemon Haze :" at bounding box center [354, 207] width 577 height 8
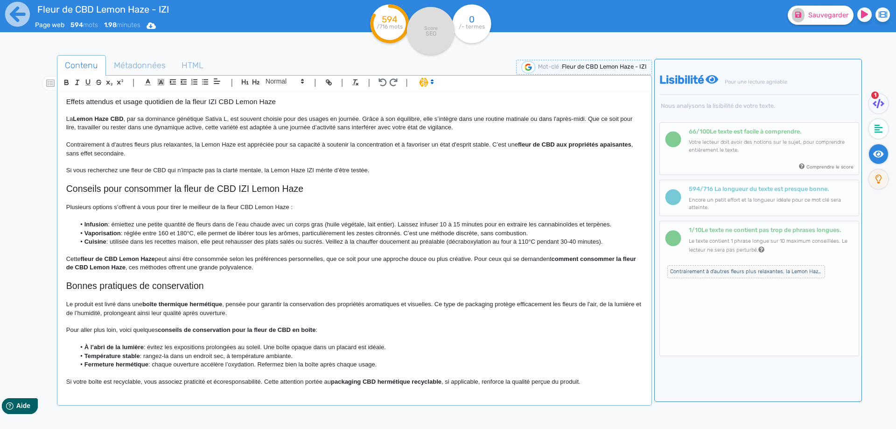
click at [84, 224] on li "Infusion : émiettez une petite quantité de fleurs dans de l’eau chaude avec un …" at bounding box center [358, 224] width 567 height 8
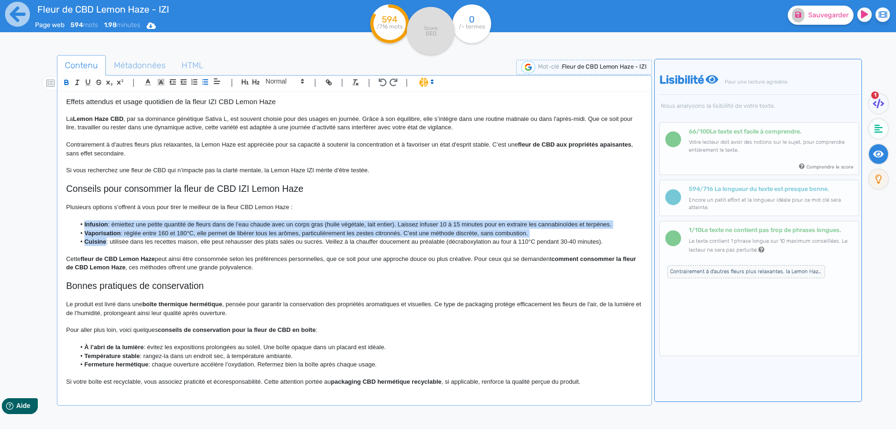
drag, startPoint x: 84, startPoint y: 224, endPoint x: 98, endPoint y: 242, distance: 23.9
click at [98, 242] on ul "Infusion : émiettez une petite quantité de fleurs dans de l’eau chaude avec un …" at bounding box center [354, 233] width 577 height 26
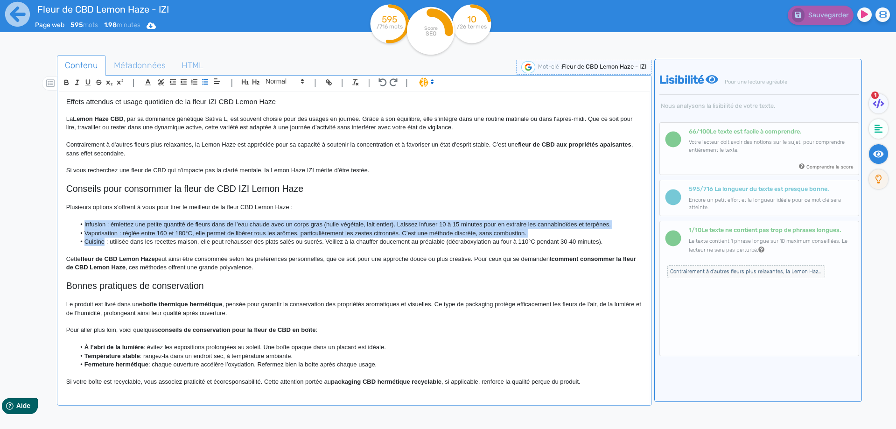
click at [104, 244] on li "Cuisine : utilisée dans les recettes maison, elle peut rehausser des plats salé…" at bounding box center [358, 242] width 567 height 8
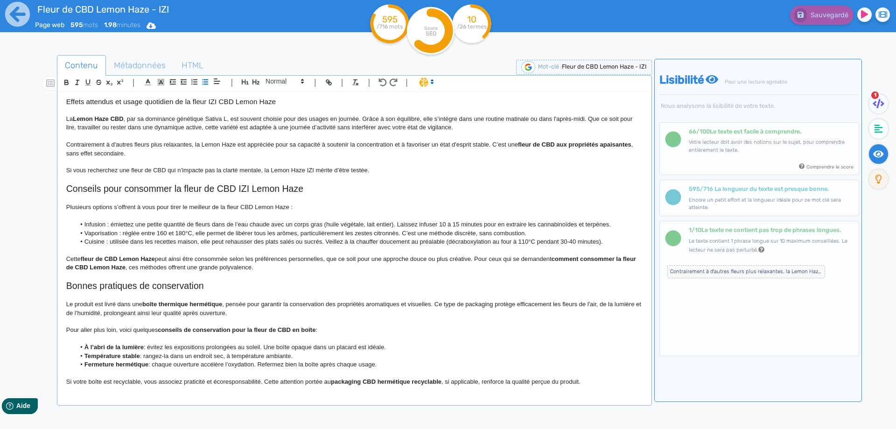
click at [334, 225] on li "Infusion : émiettez une petite quantité de fleurs dans de l’eau chaude avec un …" at bounding box center [358, 224] width 567 height 8
drag, startPoint x: 334, startPoint y: 225, endPoint x: 380, endPoint y: 225, distance: 45.8
click at [380, 225] on li "Infusion : émiettez une petite quantité de fleurs dans de l’eau chaude avec un …" at bounding box center [358, 224] width 567 height 8
click at [140, 232] on li "Vaporisation : réglée entre 160 et 180°C, elle permet de libérer tous les arôme…" at bounding box center [358, 233] width 567 height 8
click at [244, 230] on li "Vaporisation : réglée votre vaporisateur entre 160 et 180°C, elle permet de lib…" at bounding box center [358, 233] width 567 height 8
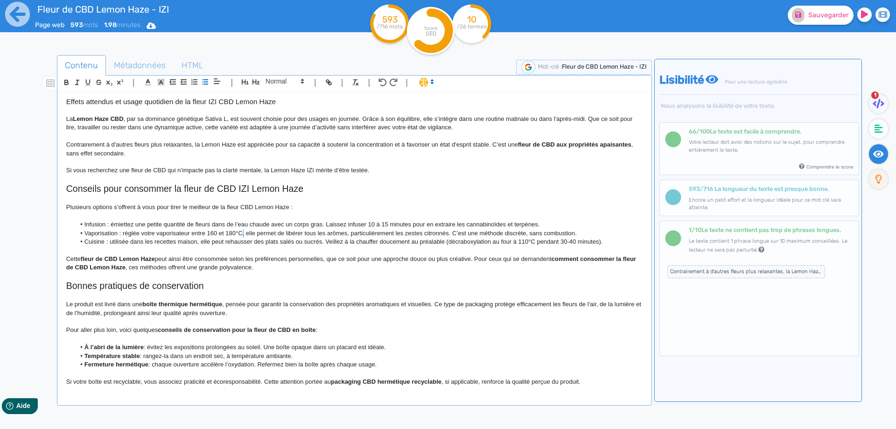
click at [244, 230] on li "Vaporisation : réglée votre vaporisateur entre 160 et 180°C, elle permet de lib…" at bounding box center [358, 233] width 567 height 8
click at [450, 242] on li "Cuisine : utilisée dans les recettes maison, elle peut rehausser des plats salé…" at bounding box center [358, 242] width 567 height 8
drag, startPoint x: 450, startPoint y: 242, endPoint x: 589, endPoint y: 241, distance: 139.6
click at [589, 241] on li "Cuisine : utilisée dans les recettes maison, elle peut rehausser des plats salé…" at bounding box center [358, 242] width 567 height 8
click at [337, 241] on li "Cuisine : utilisée dans les recettes maison, elle peut rehausser des plats salé…" at bounding box center [358, 242] width 567 height 8
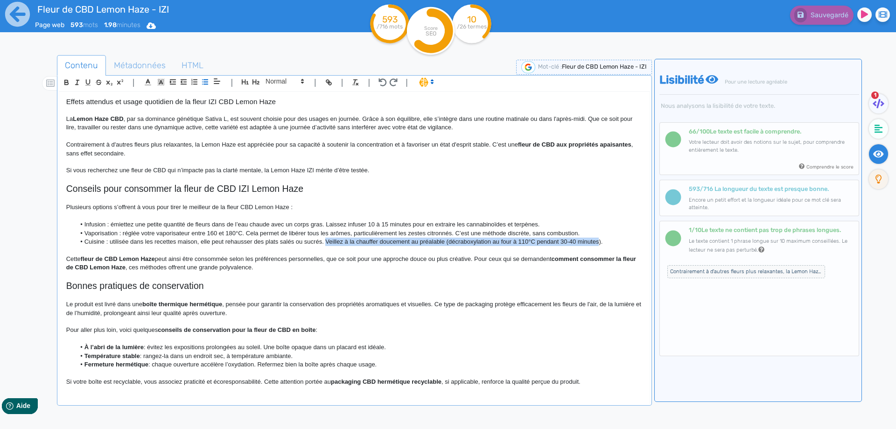
drag, startPoint x: 337, startPoint y: 241, endPoint x: 590, endPoint y: 241, distance: 253.5
click at [590, 241] on li "Cuisine : utilisée dans les recettes maison, elle peut rehausser des plats salé…" at bounding box center [358, 242] width 567 height 8
click at [251, 261] on p "Cette fleur de CBD [PERSON_NAME] peut ainsi être consommée selon les préférence…" at bounding box center [354, 263] width 577 height 17
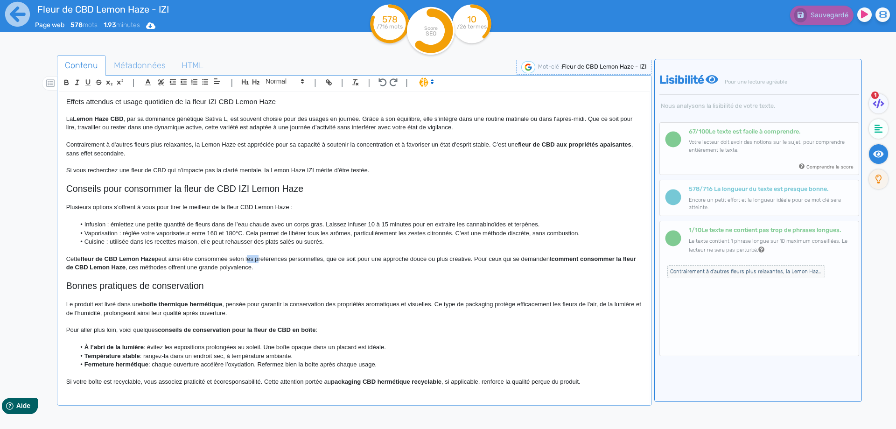
click at [251, 261] on p "Cette fleur de CBD [PERSON_NAME] peut ainsi être consommée selon les préférence…" at bounding box center [354, 263] width 577 height 17
click at [334, 258] on p "Cette fleur de CBD [PERSON_NAME] peut ainsi être consommée selon vos préférence…" at bounding box center [354, 263] width 577 height 17
drag, startPoint x: 334, startPoint y: 258, endPoint x: 470, endPoint y: 258, distance: 136.3
click at [470, 258] on p "Cette fleur de CBD [PERSON_NAME] peut ainsi être consommée selon vos préférence…" at bounding box center [354, 263] width 577 height 17
click at [338, 260] on p "Cette fleur de CBD [PERSON_NAME] peut ainsi être consommée selon vos préférence…" at bounding box center [354, 263] width 577 height 17
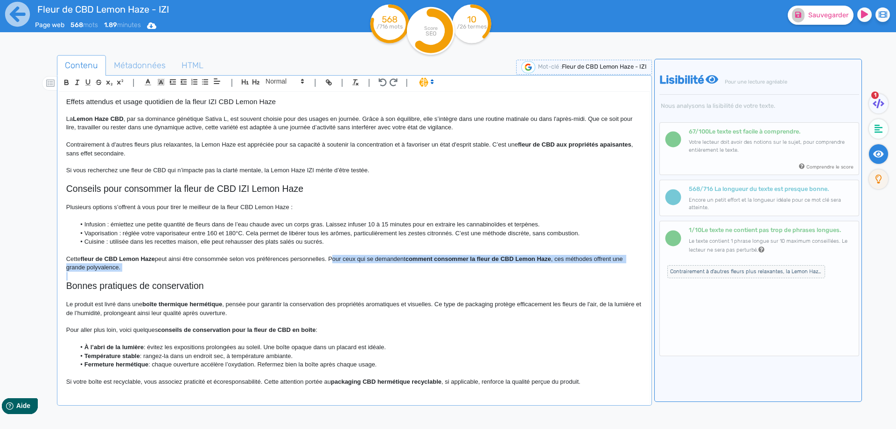
drag, startPoint x: 338, startPoint y: 260, endPoint x: 207, endPoint y: 264, distance: 131.7
click at [207, 264] on p "Cette fleur de CBD [PERSON_NAME] peut ainsi être consommée selon vos préférence…" at bounding box center [354, 263] width 577 height 17
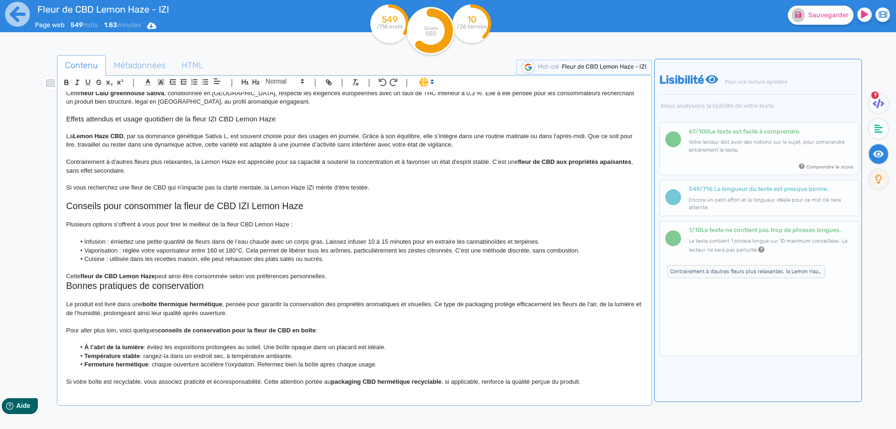
scroll to position [163, 0]
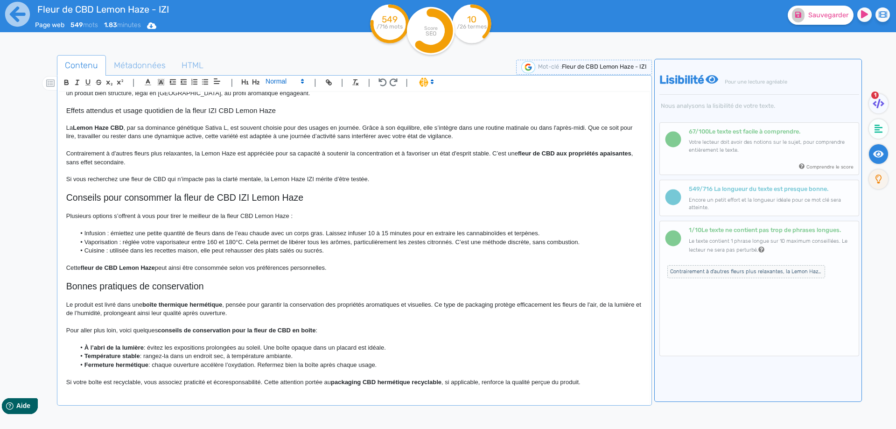
click at [281, 83] on span at bounding box center [284, 81] width 46 height 11
click at [286, 153] on span at bounding box center [284, 156] width 37 height 14
click at [363, 267] on p "Cette fleur de CBD [PERSON_NAME] peut ainsi être consommée selon vos préférence…" at bounding box center [354, 268] width 577 height 8
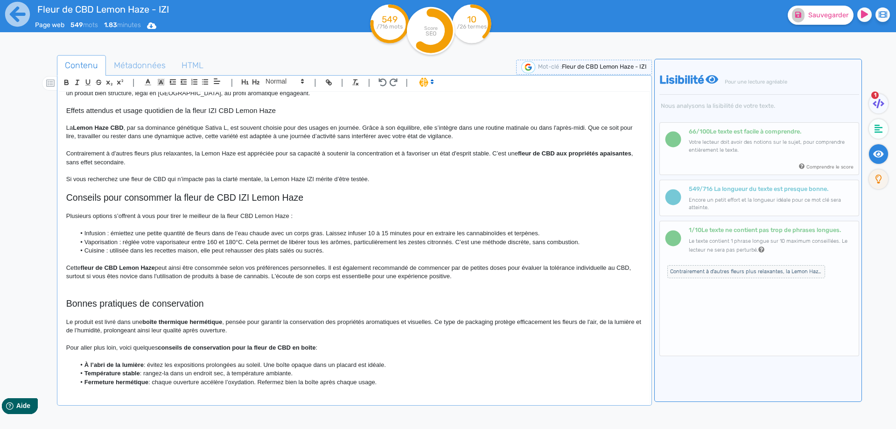
click at [352, 267] on p "Cette fleur de CBD [PERSON_NAME] peut ainsi être consommée selon vos préférence…" at bounding box center [354, 272] width 577 height 17
click at [515, 269] on p "Cette fleur de CBD [PERSON_NAME] peut ainsi être consommée selon vos préférence…" at bounding box center [354, 272] width 577 height 17
click at [518, 268] on p "Cette fleur de CBD [PERSON_NAME] peut ainsi être consommée selon vos préférence…" at bounding box center [354, 272] width 577 height 17
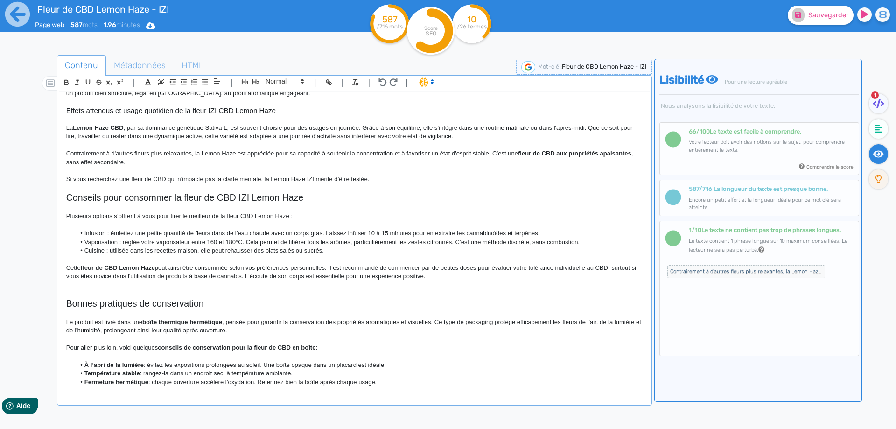
click at [561, 267] on p "Cette fleur de CBD [PERSON_NAME] peut ainsi être consommée selon vos préférence…" at bounding box center [354, 272] width 577 height 17
click at [578, 269] on p "Cette fleur de CBD [PERSON_NAME] peut ainsi être consommée selon vos préférence…" at bounding box center [354, 272] width 577 height 17
click at [573, 269] on p "Cette fleur de CBD [PERSON_NAME] peut ainsi être consommée selon vos préférence…" at bounding box center [354, 272] width 577 height 17
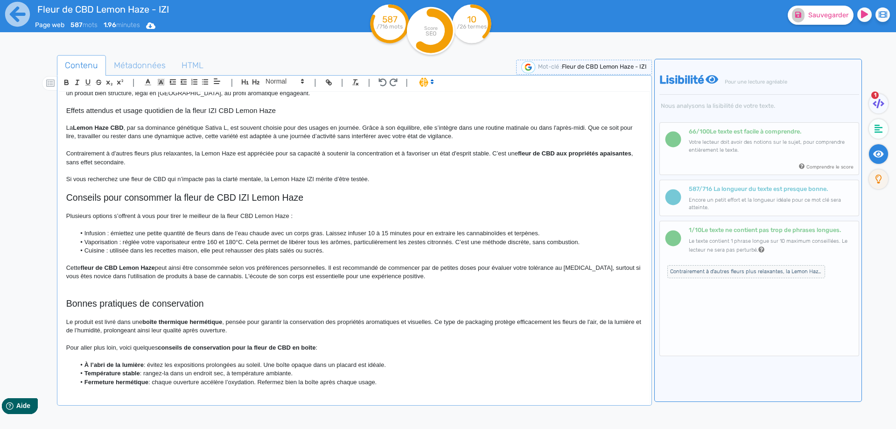
click at [182, 288] on p at bounding box center [354, 285] width 577 height 8
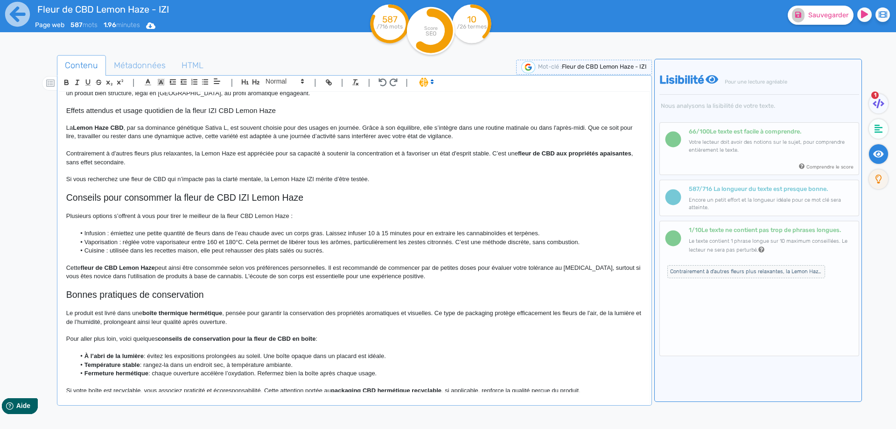
click at [223, 276] on p "Cette fleur de CBD [PERSON_NAME] peut ainsi être consommée selon vos préférence…" at bounding box center [354, 272] width 577 height 17
click at [837, 11] on span "Sauvegarder" at bounding box center [829, 15] width 40 height 8
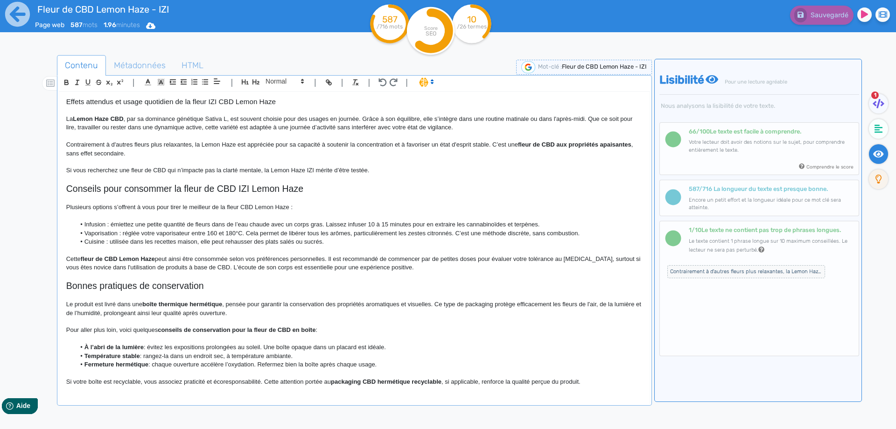
click at [211, 289] on h2 "Bonnes pratiques de conservation" at bounding box center [354, 286] width 577 height 11
click at [236, 281] on h2 "Bonnes pratiques de conservation de la fleur CBD Lemon Haze IZI" at bounding box center [354, 286] width 577 height 11
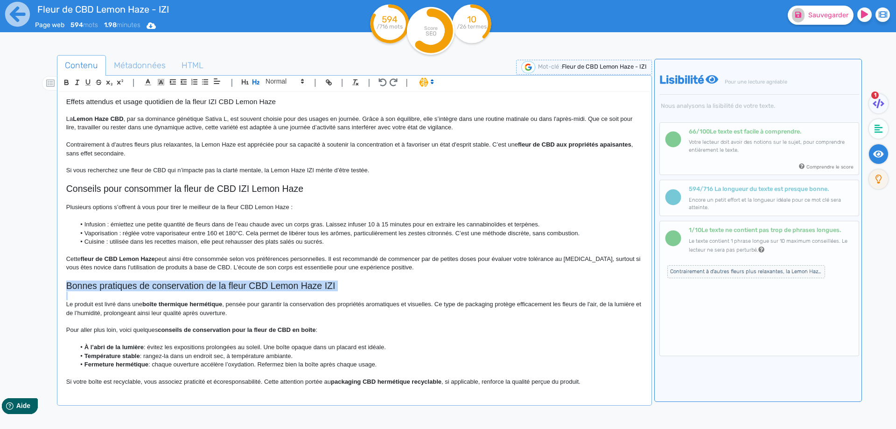
click at [236, 281] on h2 "Bonnes pratiques de conservation de la fleur CBD Lemon Haze IZI" at bounding box center [354, 286] width 577 height 11
copy h2 "Bonnes pratiques de conservation de la fleur CBD Lemon Haze IZI"
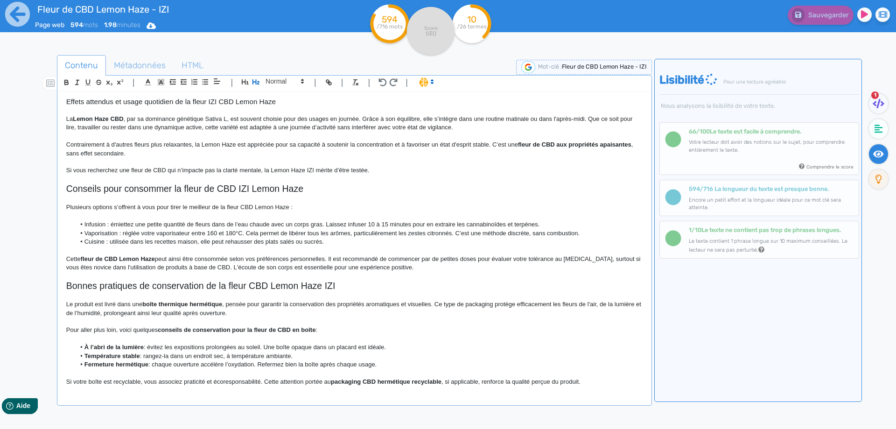
click at [394, 337] on p at bounding box center [354, 339] width 577 height 8
click at [67, 305] on p "Le produit est livré dans une boîte thermique hermétique , pensée pour garantir…" at bounding box center [354, 308] width 577 height 17
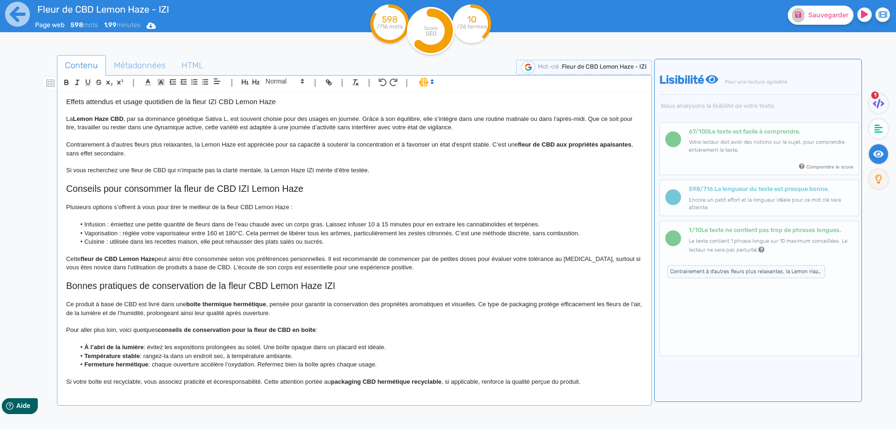
click at [94, 303] on p "Ce produit à base de CBD est livré dans une boîte thermique hermétique , pensée…" at bounding box center [354, 308] width 577 height 17
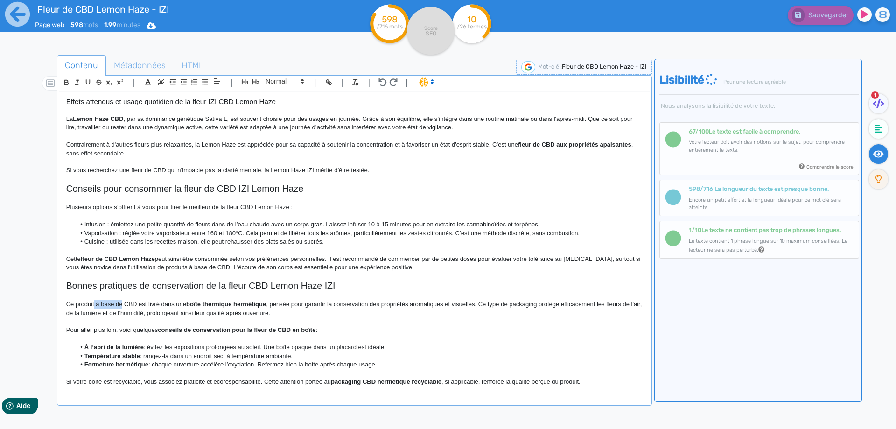
drag, startPoint x: 94, startPoint y: 303, endPoint x: 120, endPoint y: 304, distance: 26.1
click at [120, 304] on p "Ce produit à base de CBD est livré dans une boîte thermique hermétique , pensée…" at bounding box center [354, 308] width 577 height 17
click at [84, 303] on p "Ce produit CBD est livré dans une boîte thermique hermétique , pensée pour gara…" at bounding box center [354, 308] width 577 height 17
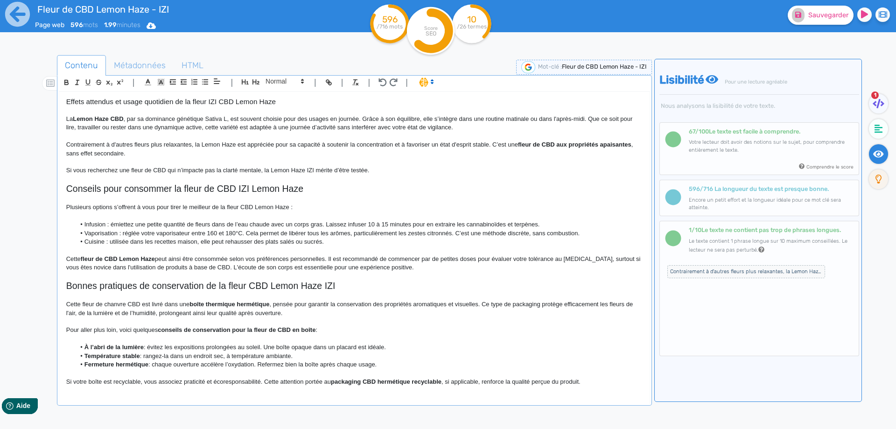
click at [162, 306] on p "Cette fleur de chanvre CBD est livré dans une boîte thermique hermétique , pens…" at bounding box center [354, 308] width 577 height 17
click at [213, 303] on strong "boîte thermique hermétique" at bounding box center [233, 304] width 80 height 7
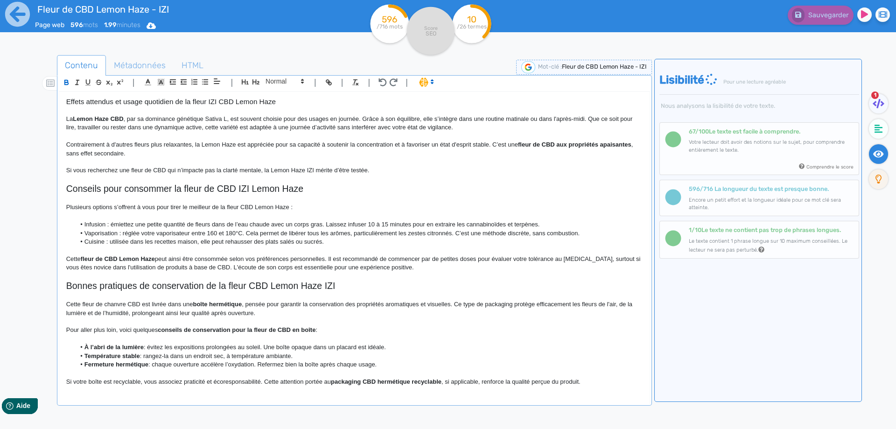
click at [453, 304] on p "Cette fleur de chanvre CBD est livrée dans une boîte hermétique , pensée pour g…" at bounding box center [354, 308] width 577 height 17
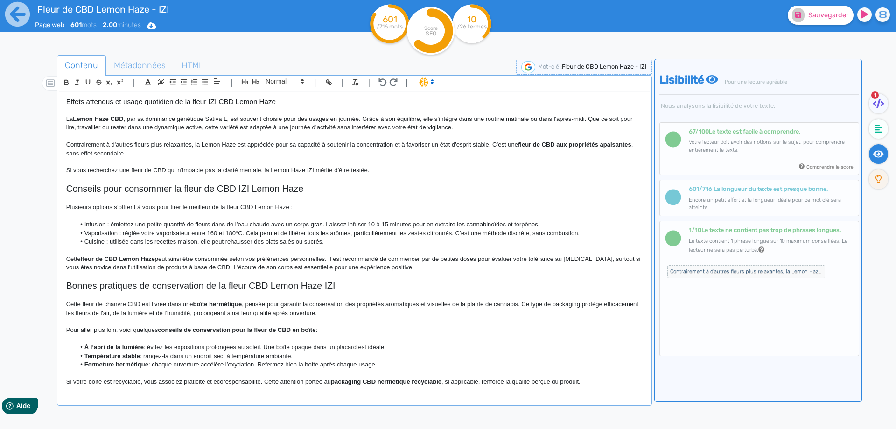
click at [161, 328] on strong "conseils de conservation pour la fleur de CBD en boîte" at bounding box center [237, 329] width 158 height 7
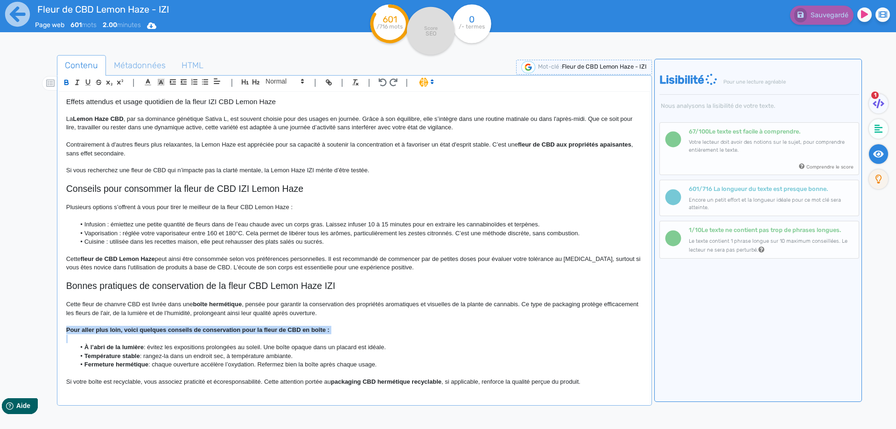
click at [161, 328] on strong "Pour aller plus loin, voici quelques conseils de conservation pour la fleur de …" at bounding box center [197, 329] width 263 height 7
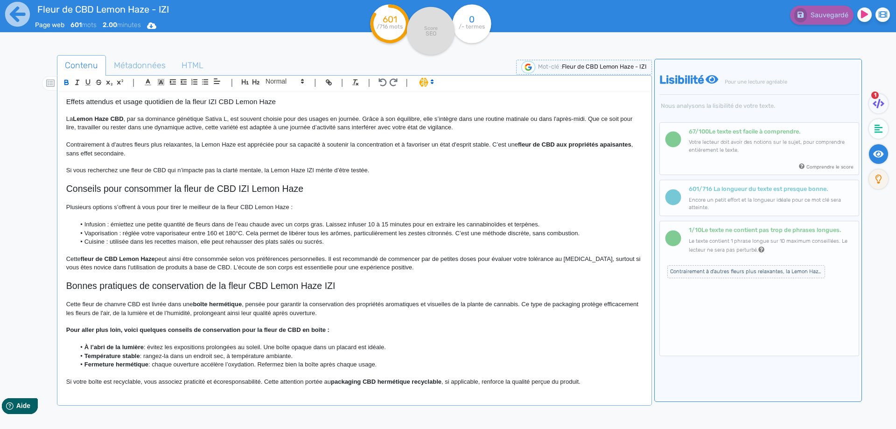
click at [161, 332] on strong "Pour aller plus loin, voici quelques conseils de conservation pour la fleur de …" at bounding box center [197, 329] width 263 height 7
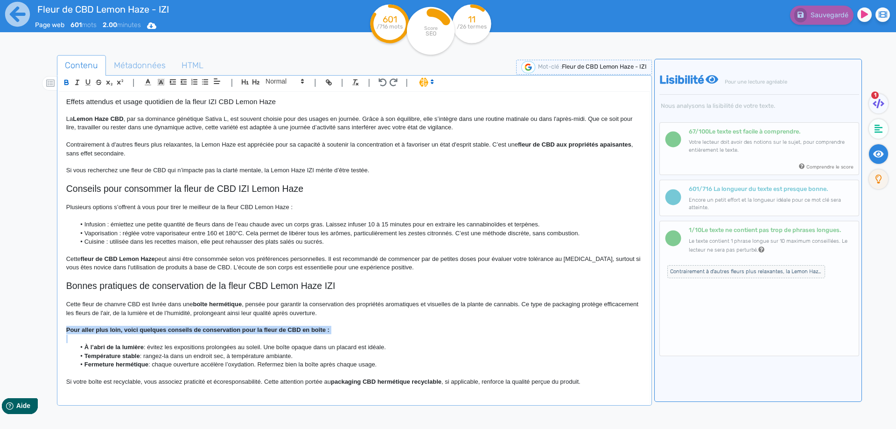
click at [161, 332] on strong "Pour aller plus loin, voici quelques conseils de conservation pour la fleur de …" at bounding box center [197, 329] width 263 height 7
click at [159, 342] on p at bounding box center [354, 339] width 577 height 8
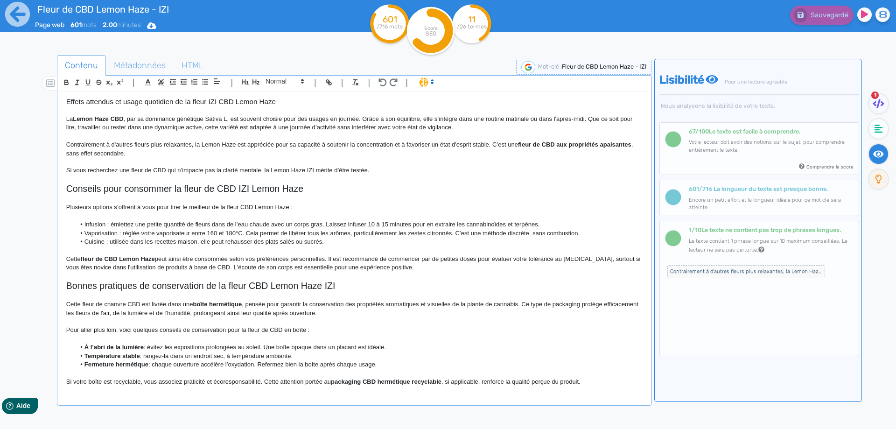
click at [84, 350] on strong "À l’abri de la lumière" at bounding box center [113, 347] width 59 height 7
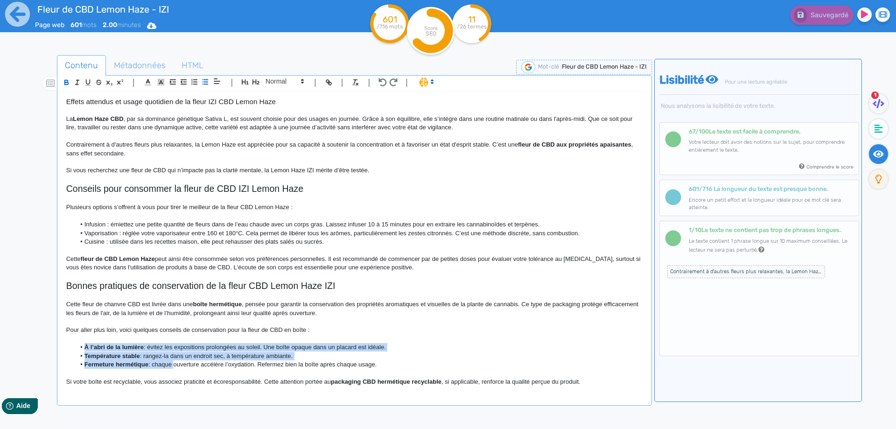
drag, startPoint x: 84, startPoint y: 350, endPoint x: 156, endPoint y: 364, distance: 72.9
click at [156, 364] on ul "À l’abri de la lumière : évitez les expositions prolongées au soleil. Une boîte…" at bounding box center [354, 356] width 577 height 26
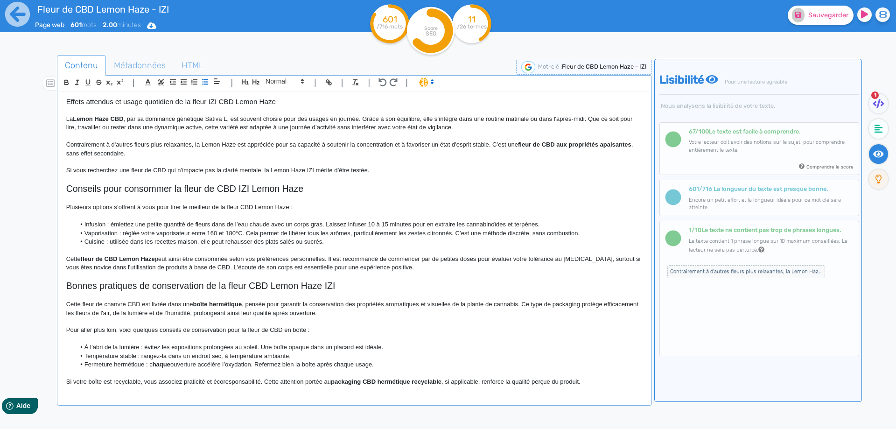
click at [156, 364] on strong "haque" at bounding box center [162, 364] width 18 height 7
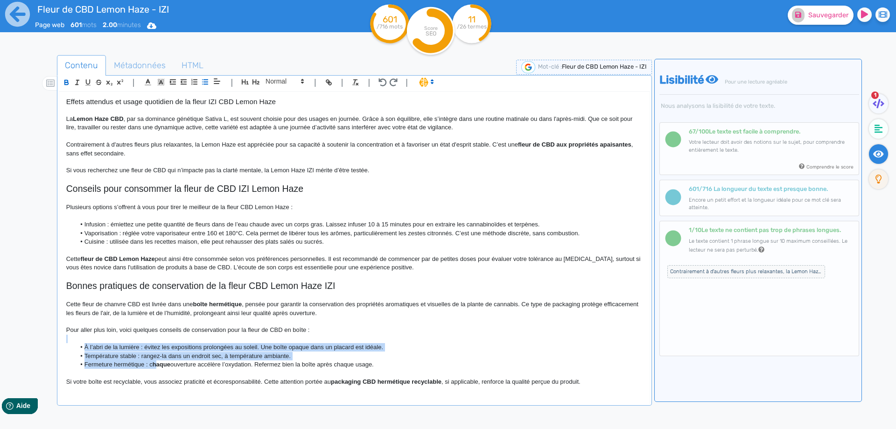
drag, startPoint x: 156, startPoint y: 364, endPoint x: 157, endPoint y: 342, distance: 22.0
click at [157, 342] on div "Fleur de CBD Lemon Haze - IZI Fleur de CBD Lemon Haze IZI : un profil aromatiqu…" at bounding box center [354, 242] width 591 height 300
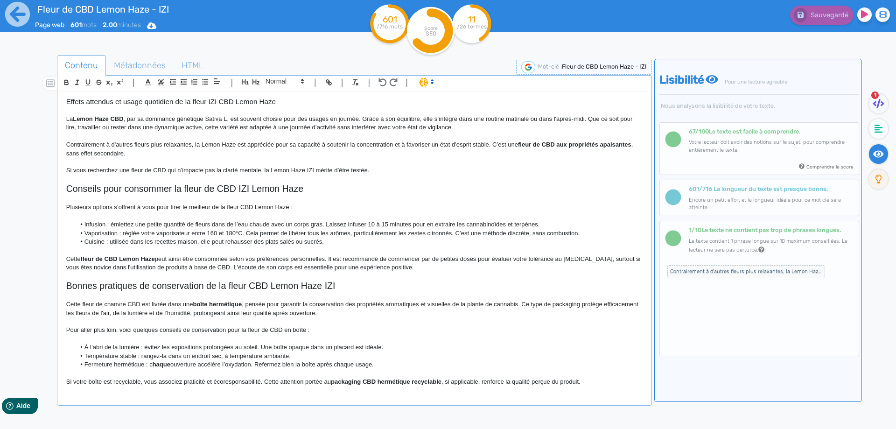
click at [163, 323] on p at bounding box center [354, 321] width 577 height 8
click at [264, 347] on li "À l’abri de la lumière : évitez les expositions prolongées au soleil. Une boîte…" at bounding box center [358, 347] width 567 height 8
drag, startPoint x: 264, startPoint y: 347, endPoint x: 373, endPoint y: 346, distance: 109.2
click at [373, 346] on li "À l’abri de la lumière : évitez les expositions prolongées au soleil. Une boîte…" at bounding box center [358, 347] width 567 height 8
click at [153, 363] on strong "haque" at bounding box center [162, 364] width 18 height 7
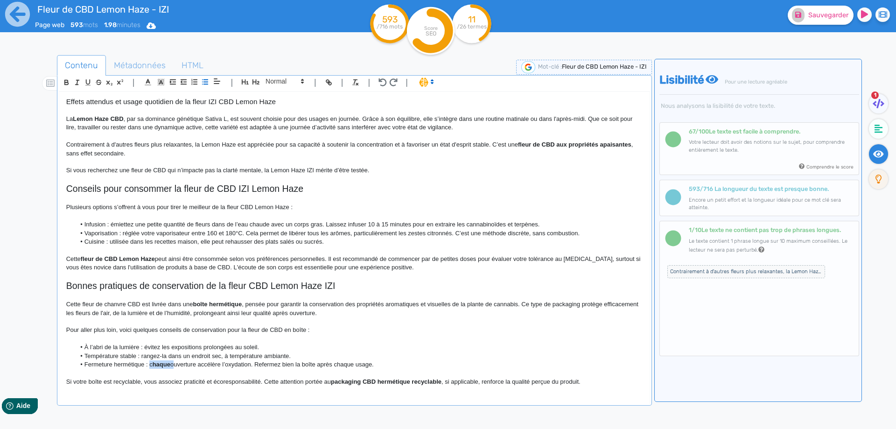
click at [153, 363] on strong "haque" at bounding box center [162, 364] width 18 height 7
click at [177, 365] on li "Fermeture hermétique : chaque ouverture accélère l’oxydation. Refermez bien la …" at bounding box center [358, 364] width 567 height 8
click at [236, 384] on p "Si votre boîte est recyclable, vous associez praticité et écoresponsabilité. Ce…" at bounding box center [354, 382] width 577 height 8
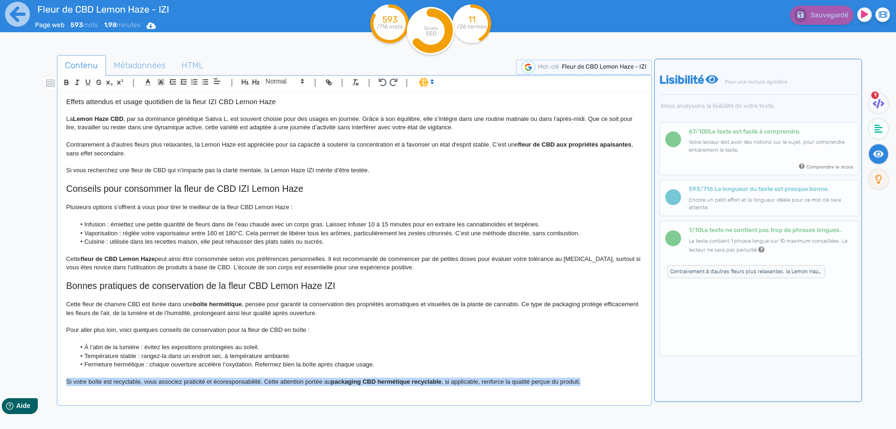
click at [236, 384] on p "Si votre boîte est recyclable, vous associez praticité et écoresponsabilité. Ce…" at bounding box center [354, 382] width 577 height 8
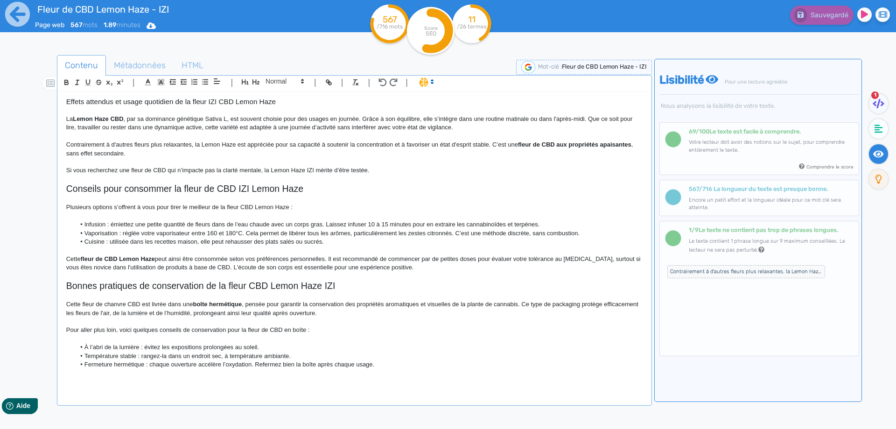
scroll to position [0, 0]
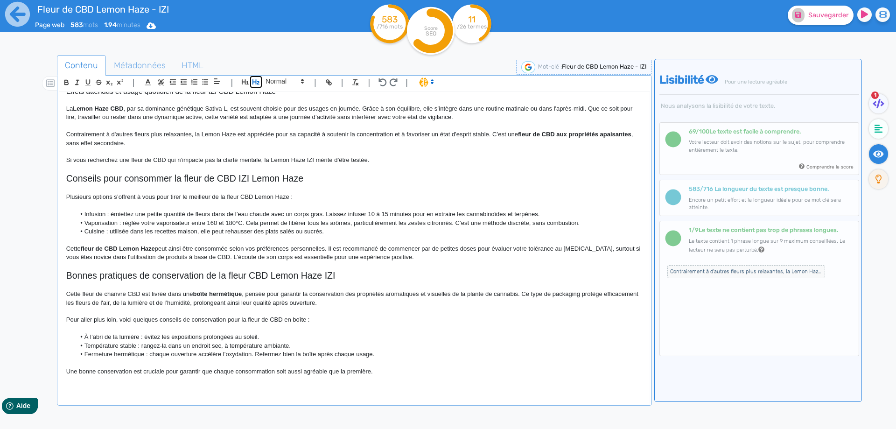
click at [256, 85] on icon "button" at bounding box center [256, 82] width 8 height 8
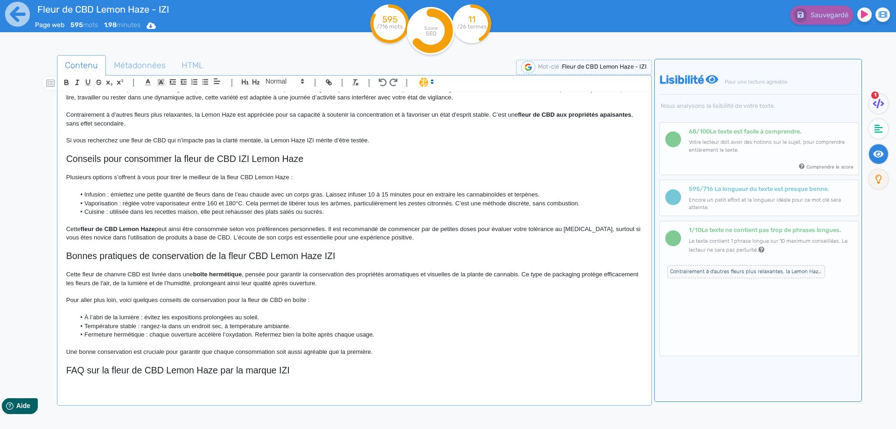
scroll to position [208, 0]
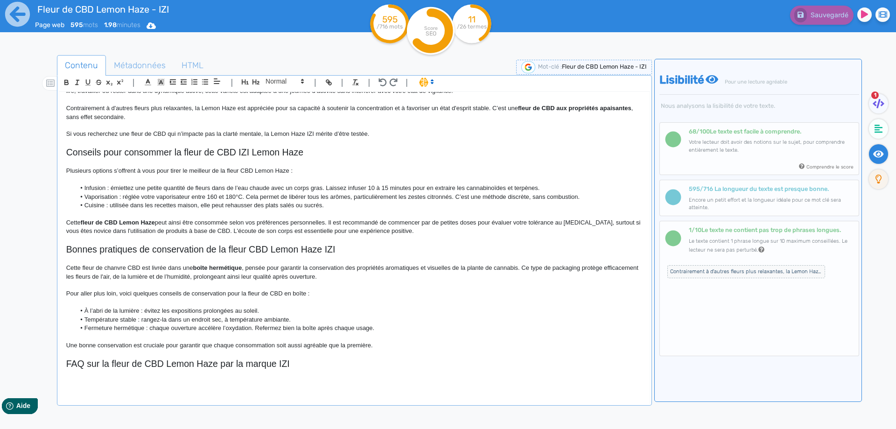
click at [159, 388] on div "Fleur de CBD Lemon Haze - IZI Fleur de CBD Lemon Haze IZI : un profil aromatiqu…" at bounding box center [354, 242] width 591 height 300
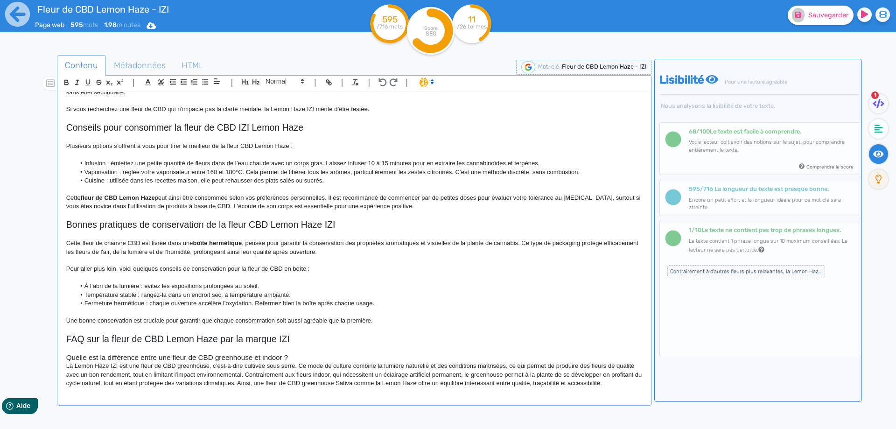
scroll to position [234, 0]
click at [297, 352] on h3 "Quelle est la différence entre une fleur de CBD greenhouse et indoor ?" at bounding box center [354, 356] width 577 height 8
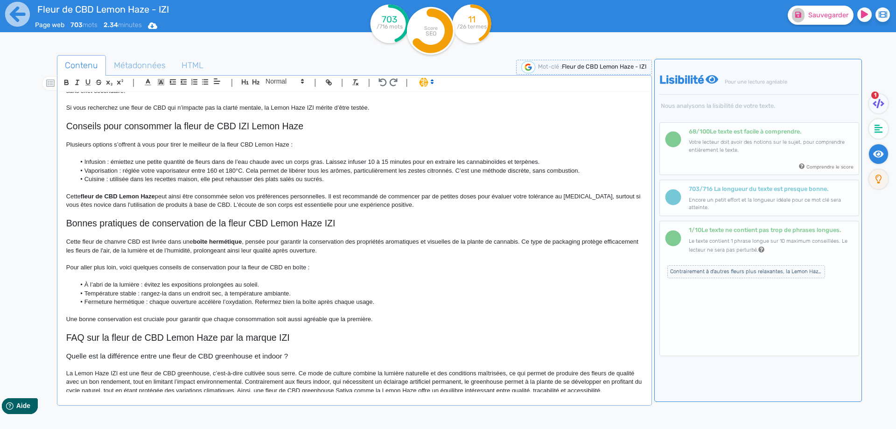
scroll to position [243, 0]
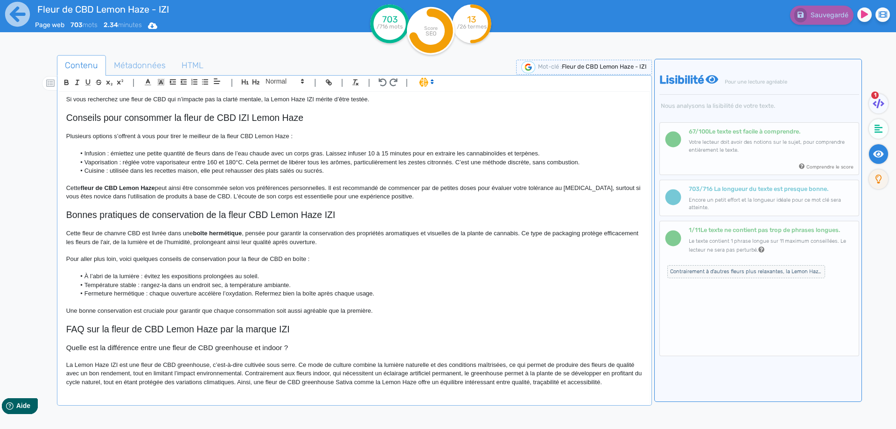
click at [507, 365] on p "La Lemon Haze IZI est une fleur de CBD greenhouse, c’est-à-dire cultivée sous s…" at bounding box center [354, 374] width 577 height 26
click at [139, 375] on p "La Lemon Haze IZI est une fleur de CBD greenhouse, c’est-à-dire cultivée sous s…" at bounding box center [354, 374] width 577 height 26
drag, startPoint x: 139, startPoint y: 375, endPoint x: 199, endPoint y: 371, distance: 60.8
click at [199, 371] on p "La Lemon Haze IZI est une fleur de CBD greenhouse, c’est-à-dire cultivée sous s…" at bounding box center [354, 374] width 577 height 26
click at [145, 370] on p "La Lemon Haze IZI est une fleur de CBD greenhouse, c’est-à-dire cultivée sous s…" at bounding box center [354, 374] width 577 height 26
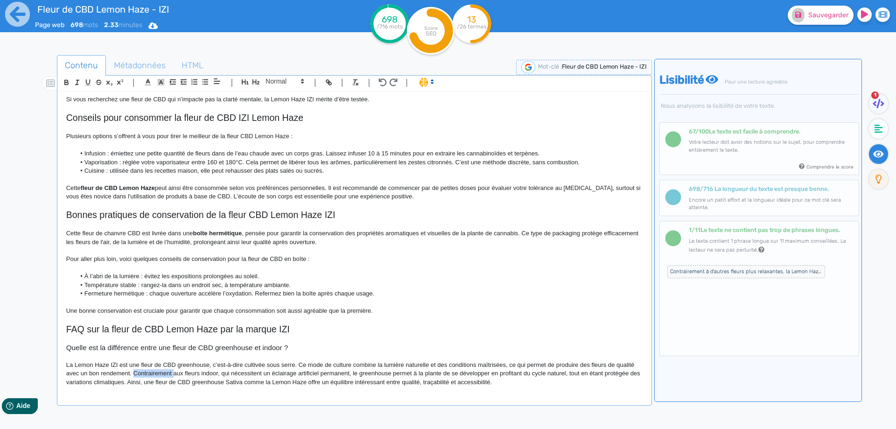
click at [145, 370] on p "La Lemon Haze IZI est une fleur de CBD greenhouse, c’est-à-dire cultivée sous s…" at bounding box center [354, 374] width 577 height 26
click at [64, 349] on div "Fleur de CBD Lemon Haze - IZI Fleur de CBD Lemon Haze IZI : un profil aromatiqu…" at bounding box center [354, 242] width 591 height 300
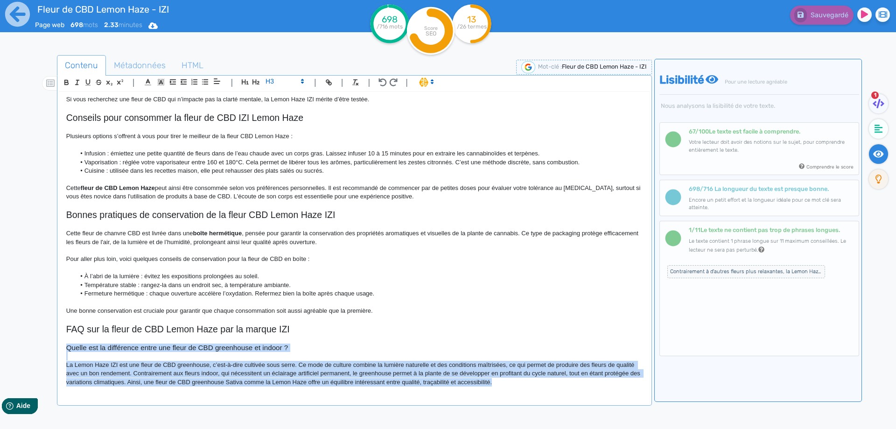
drag, startPoint x: 64, startPoint y: 349, endPoint x: 560, endPoint y: 414, distance: 500.0
click at [560, 414] on div "Contenu Métadonnées HTML | | H3 H4 H5 H6 Normal | | | | Fleur de CBD Lemon Haze…" at bounding box center [354, 271] width 595 height 433
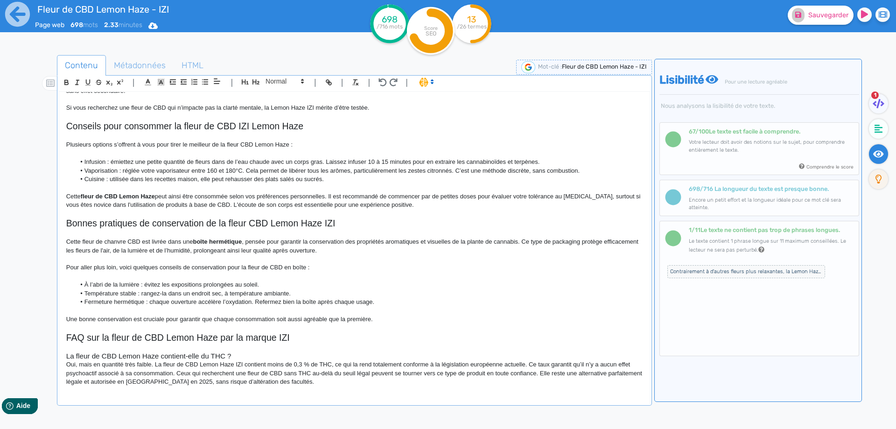
scroll to position [234, 0]
click at [255, 352] on div "Fleur de CBD Lemon Haze - IZI Fleur de CBD Lemon Haze IZI : un profil aromatiqu…" at bounding box center [354, 242] width 591 height 300
click at [256, 359] on h3 "La fleur de CBD Lemon Haze contient-elle du THC ?" at bounding box center [354, 356] width 577 height 8
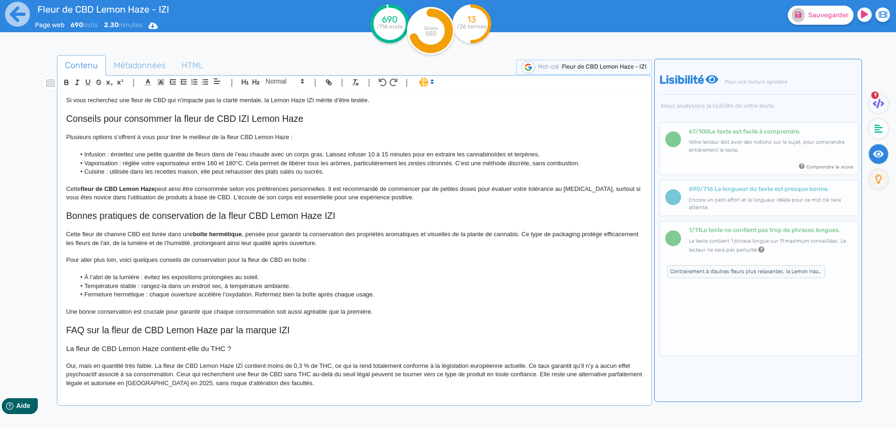
scroll to position [243, 0]
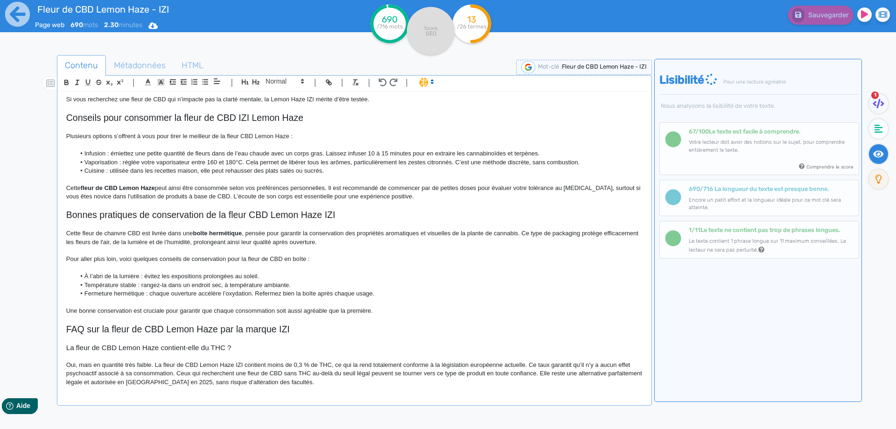
click at [391, 364] on p "Oui, mais en quantité très faible. La fleur de CBD Lemon Haze IZI contient moin…" at bounding box center [354, 374] width 577 height 26
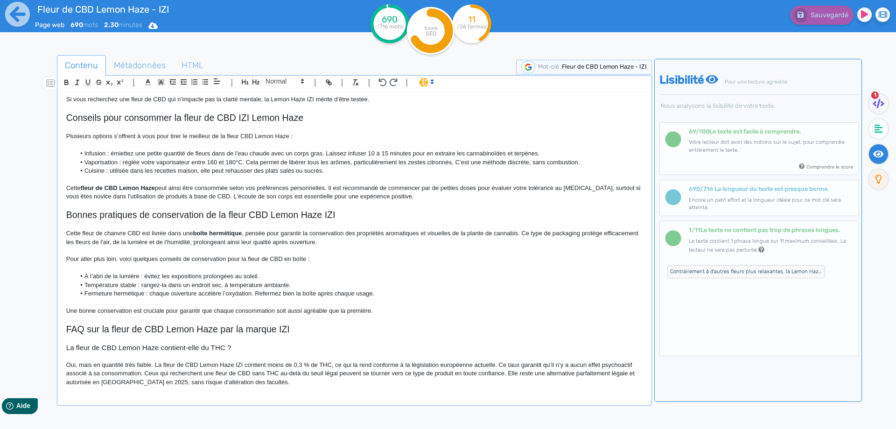
click at [153, 375] on p "Oui, mais en quantité très faible. La fleur de CBD Lemon Haze IZI contient moin…" at bounding box center [354, 374] width 577 height 26
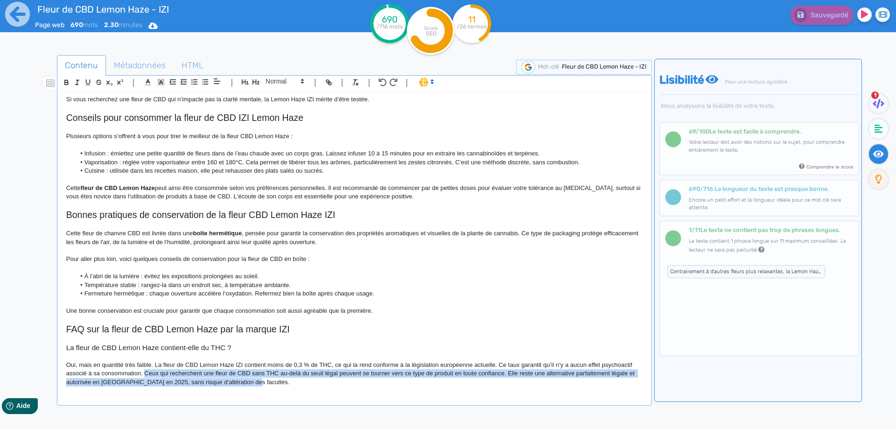
drag, startPoint x: 153, startPoint y: 375, endPoint x: 272, endPoint y: 383, distance: 119.7
click at [272, 383] on p "Oui, mais en quantité très faible. La fleur de CBD Lemon Haze IZI contient moin…" at bounding box center [354, 374] width 577 height 26
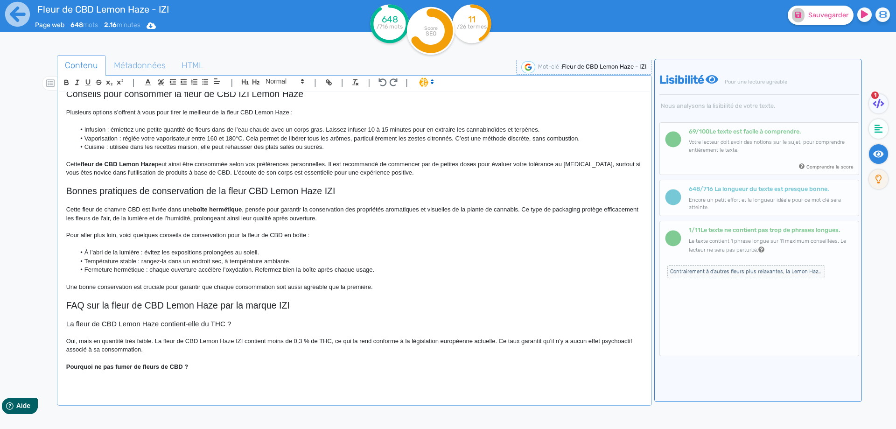
scroll to position [268, 0]
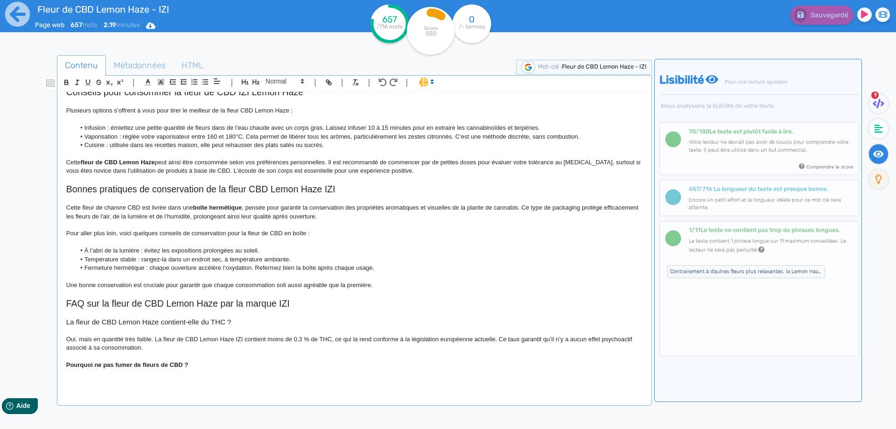
drag, startPoint x: 134, startPoint y: 350, endPoint x: 134, endPoint y: 358, distance: 7.5
click at [134, 351] on p "Oui, mais en quantité très faible. La fleur de CBD Lemon Haze IZI contient moin…" at bounding box center [354, 343] width 577 height 17
click at [135, 362] on strong "Pourquoi ne pas fumer de fleurs de CBD ?" at bounding box center [127, 364] width 122 height 7
click at [135, 363] on strong "Pourquoi ne pas fumer de fleurs de CBD ?" at bounding box center [127, 364] width 122 height 7
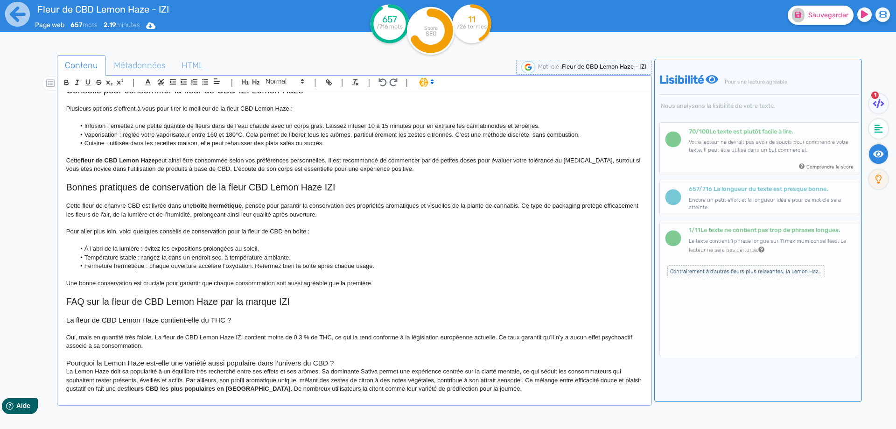
scroll to position [279, 0]
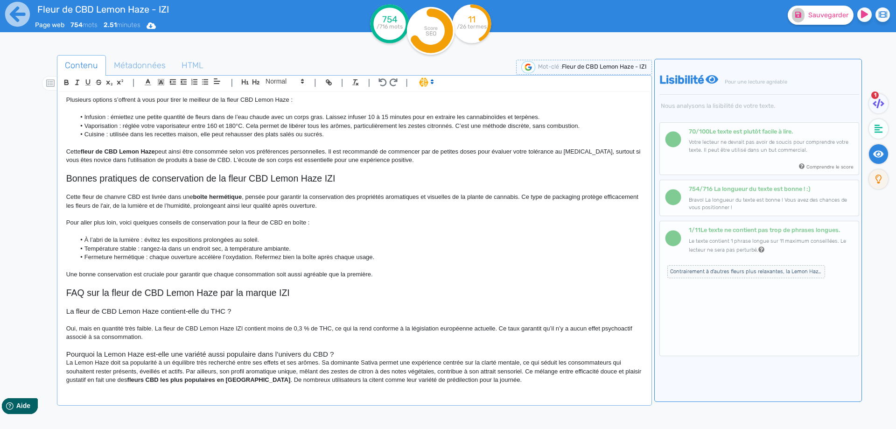
click at [378, 355] on h3 "Pourquoi la Lemon Haze est-elle une variété aussi populaire dans l’univers du C…" at bounding box center [354, 354] width 577 height 8
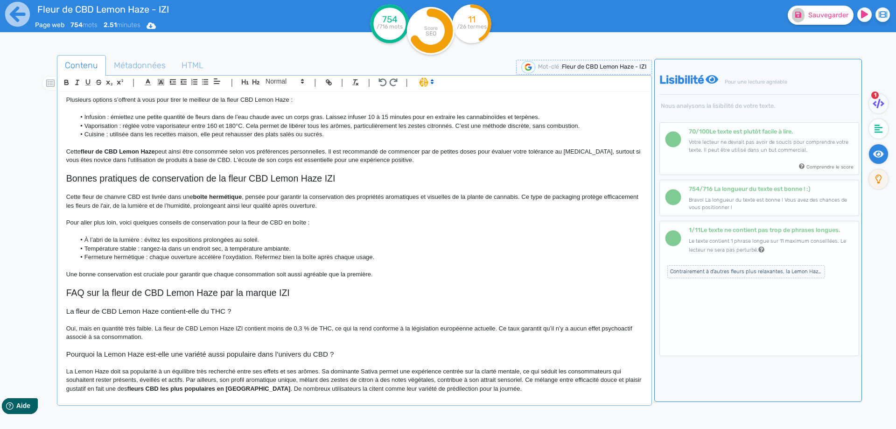
scroll to position [303, 0]
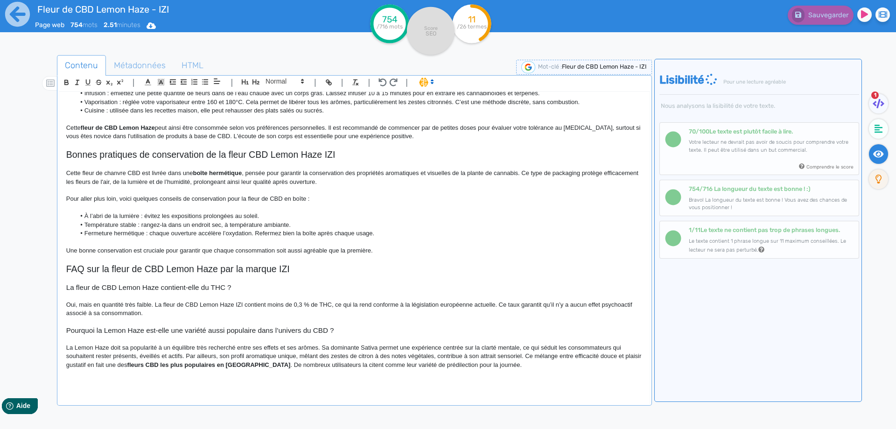
click at [380, 344] on p "La Lemon Haze doit sa popularité à un équilibre très recherché entre ses effets…" at bounding box center [354, 357] width 577 height 26
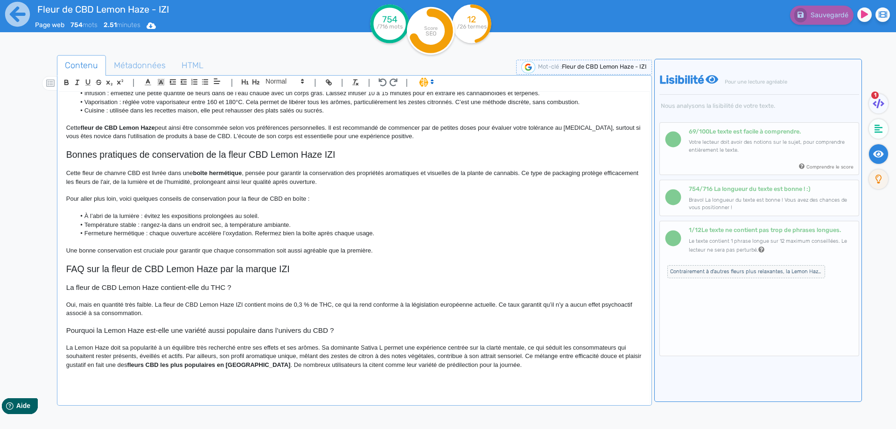
click at [398, 350] on p "La Lemon Haze doit sa popularité à un équilibre très recherché entre ses effets…" at bounding box center [354, 357] width 577 height 26
drag, startPoint x: 398, startPoint y: 350, endPoint x: 542, endPoint y: 347, distance: 143.3
click at [542, 347] on p "La Lemon Haze doit sa popularité à un équilibre très recherché entre ses effets…" at bounding box center [354, 357] width 577 height 26
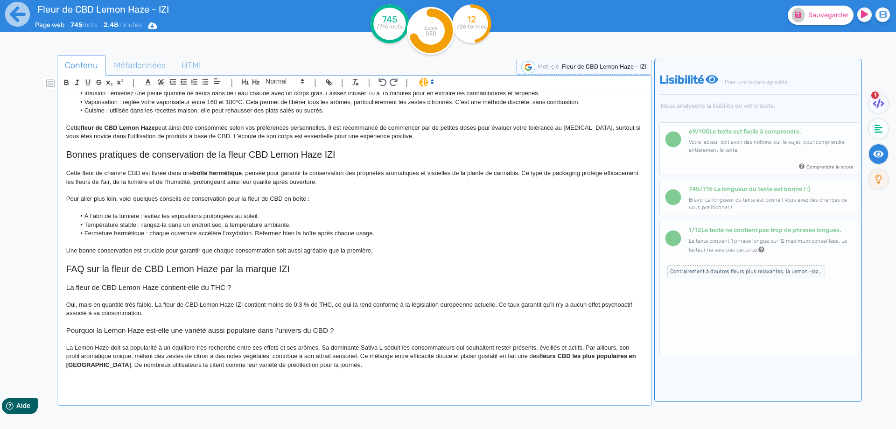
click at [528, 349] on p "La Lemon Haze doit sa popularité à un équilibre très recherché entre ses effets…" at bounding box center [354, 357] width 577 height 26
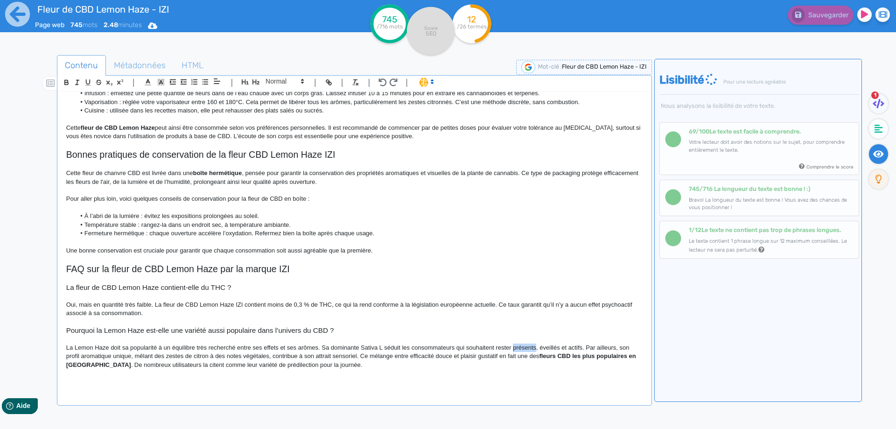
click at [528, 349] on p "La Lemon Haze doit sa popularité à un équilibre très recherché entre ses effets…" at bounding box center [354, 357] width 577 height 26
click at [549, 345] on p "La Lemon Haze doit sa popularité à un équilibre très recherché entre ses effets…" at bounding box center [354, 357] width 577 height 26
click at [526, 346] on p "La Lemon Haze doit sa popularité à un équilibre très recherché entre ses effets…" at bounding box center [354, 357] width 577 height 26
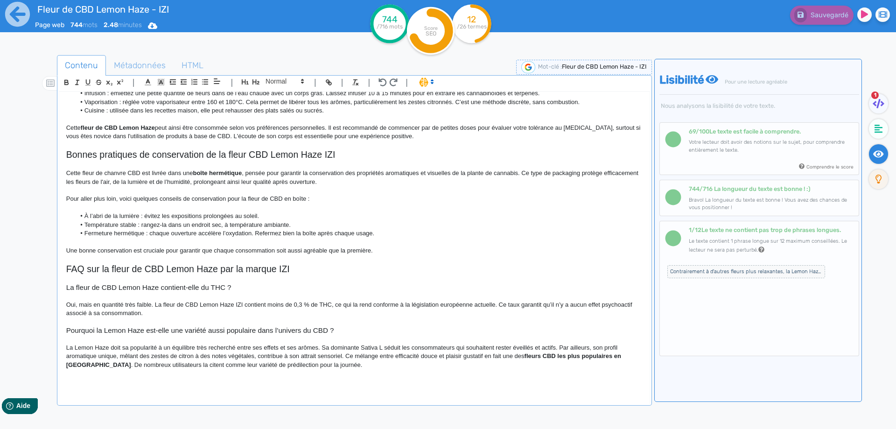
click at [103, 357] on p "La Lemon Haze doit sa popularité à un équilibre très recherché entre ses effets…" at bounding box center [354, 357] width 577 height 26
drag, startPoint x: 103, startPoint y: 357, endPoint x: 129, endPoint y: 356, distance: 26.2
click at [129, 356] on p "La Lemon Haze doit sa popularité à un équilibre très recherché entre ses effets…" at bounding box center [354, 357] width 577 height 26
click at [251, 353] on p "La Lemon Haze doit sa popularité à un équilibre très recherché entre ses effets…" at bounding box center [354, 357] width 577 height 26
drag, startPoint x: 251, startPoint y: 353, endPoint x: 264, endPoint y: 353, distance: 13.5
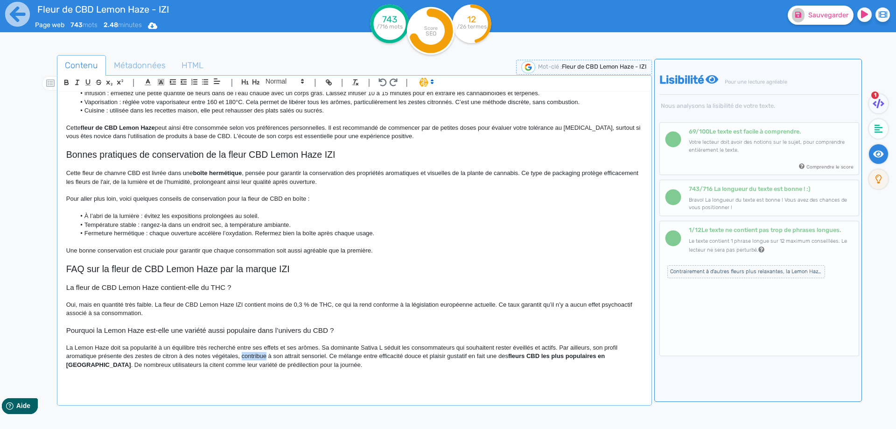
click at [264, 353] on p "La Lemon Haze doit sa popularité à un équilibre très recherché entre ses effets…" at bounding box center [354, 357] width 577 height 26
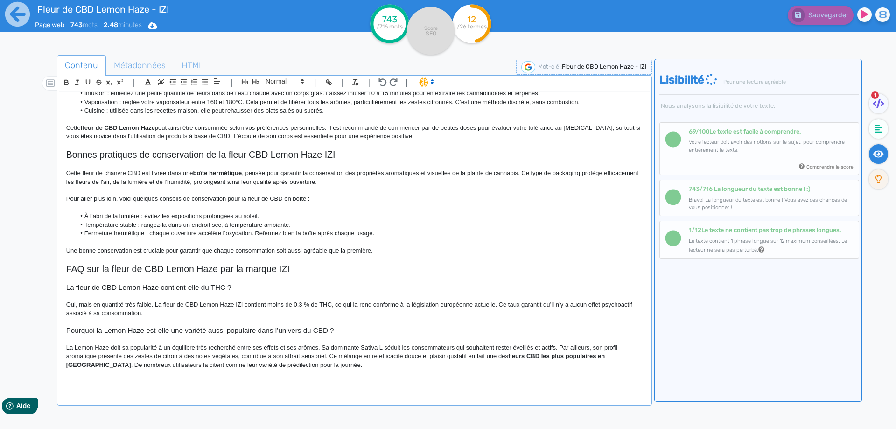
click at [562, 347] on p "La Lemon Haze doit sa popularité à un équilibre très recherché entre ses effets…" at bounding box center [354, 357] width 577 height 26
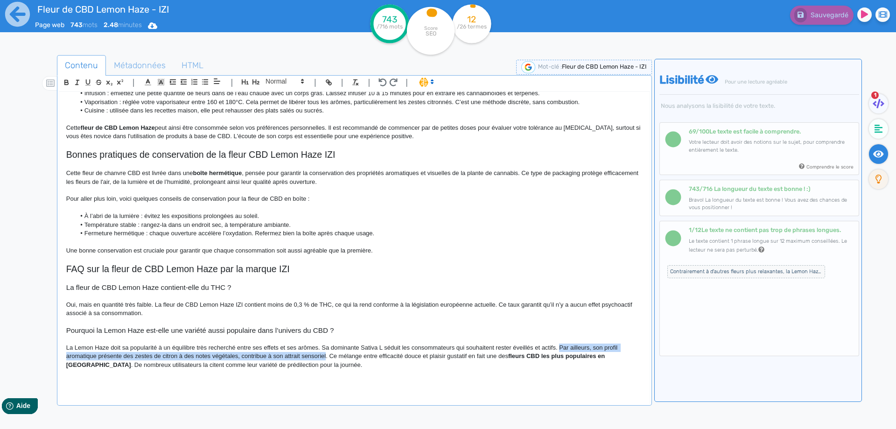
drag, startPoint x: 562, startPoint y: 347, endPoint x: 321, endPoint y: 357, distance: 241.1
click at [321, 357] on p "La Lemon Haze doit sa popularité à un équilibre très recherché entre ses effets…" at bounding box center [354, 357] width 577 height 26
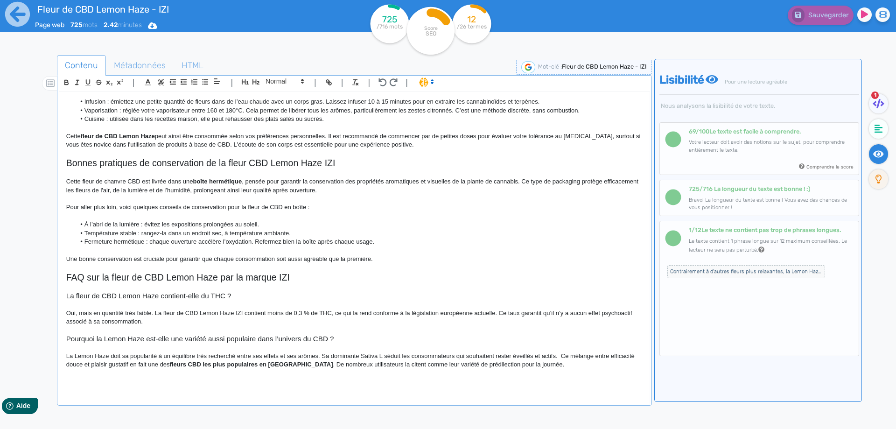
scroll to position [295, 0]
click at [615, 357] on p "La Lemon Haze doit sa popularité à un équilibre très recherché entre ses effets…" at bounding box center [354, 360] width 577 height 17
click at [80, 364] on p "La Lemon Haze doit sa popularité à un équilibre très recherché entre ses effets…" at bounding box center [354, 360] width 577 height 17
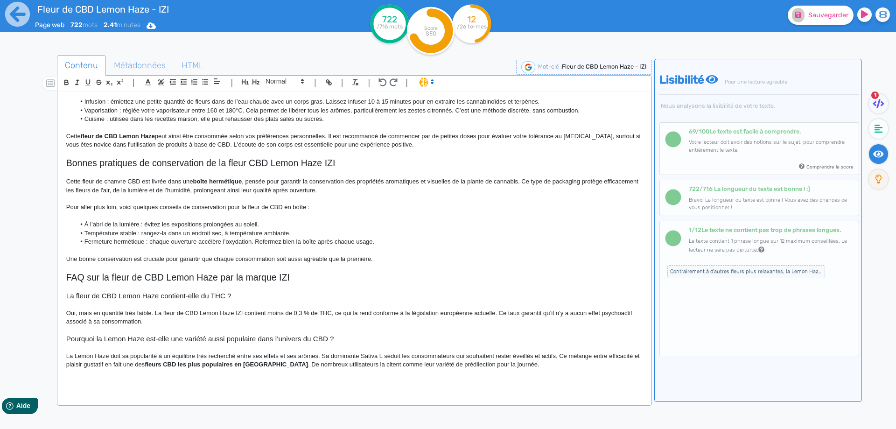
click at [160, 361] on strong "fleurs CBD les plus populaires en [GEOGRAPHIC_DATA]" at bounding box center [226, 364] width 163 height 7
drag, startPoint x: 160, startPoint y: 361, endPoint x: 257, endPoint y: 364, distance: 97.1
click at [338, 372] on p at bounding box center [354, 373] width 577 height 8
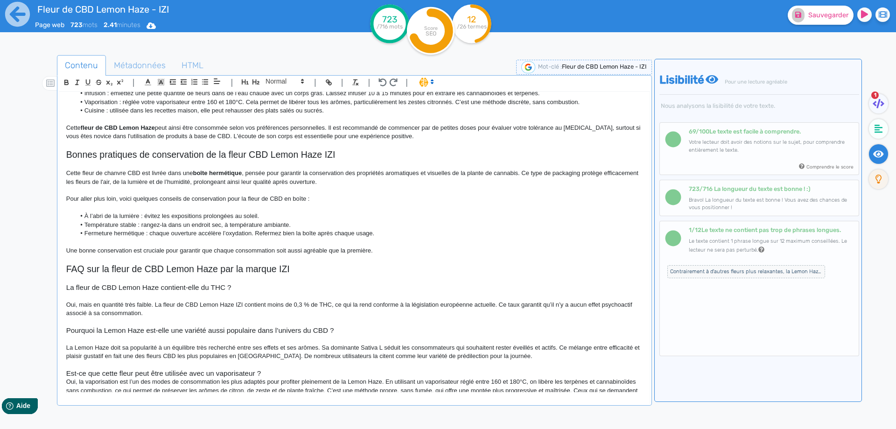
scroll to position [313, 0]
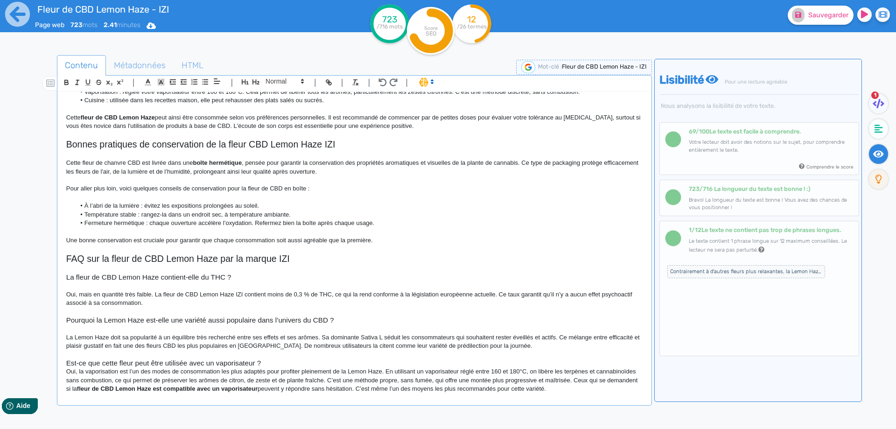
click at [282, 362] on h3 "Est-ce que cette fleur peut être utilisée avec un vaporisateur ?" at bounding box center [354, 363] width 577 height 8
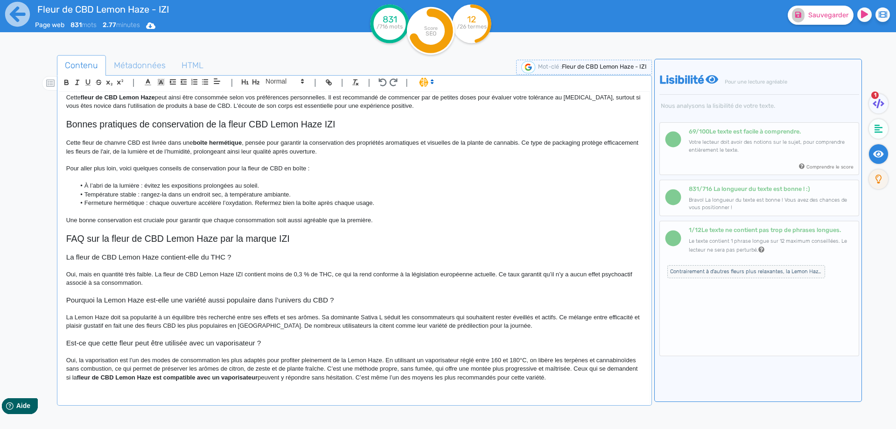
scroll to position [338, 0]
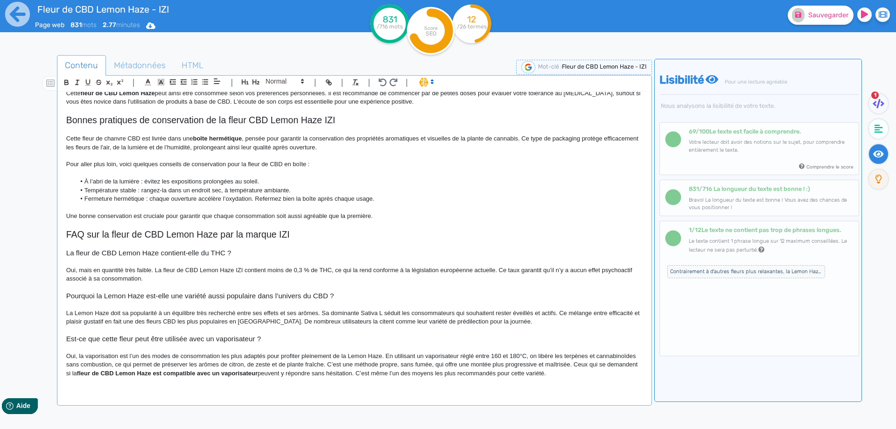
click at [316, 354] on p "Oui, la vaporisation est l’un des modes de consommation les plus adaptés pour p…" at bounding box center [354, 365] width 577 height 26
click at [112, 364] on p "Oui, la vaporisation est l’un des modes de consommation les plus adaptés pour p…" at bounding box center [354, 365] width 577 height 26
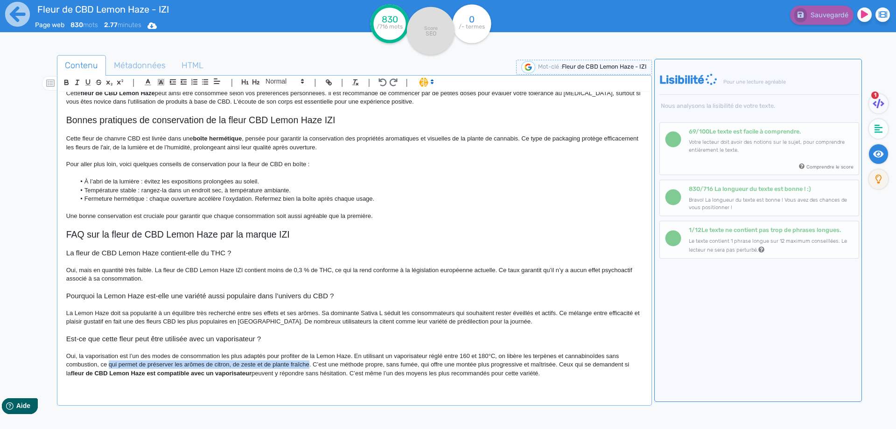
drag, startPoint x: 112, startPoint y: 364, endPoint x: 303, endPoint y: 363, distance: 190.5
click at [303, 363] on p "Oui, la vaporisation est l’un des modes de consommation les plus adaptés pour p…" at bounding box center [354, 365] width 577 height 26
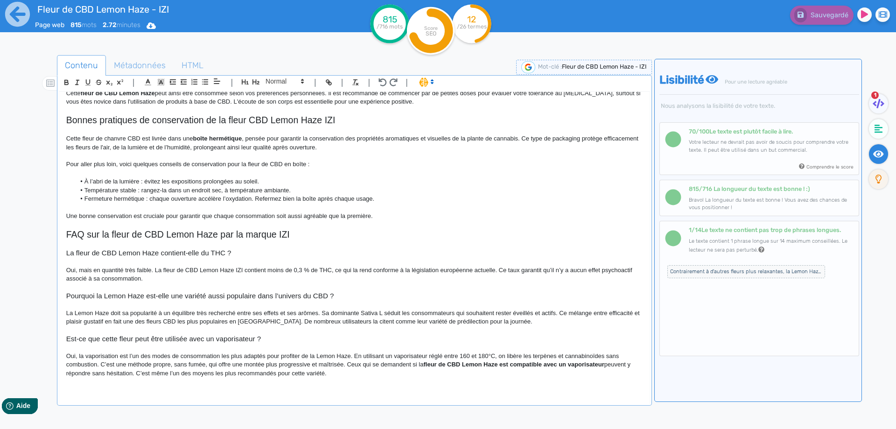
click at [207, 365] on p "Oui, la vaporisation est l’un des modes de consommation les plus adaptés pour p…" at bounding box center [354, 365] width 577 height 26
drag, startPoint x: 207, startPoint y: 365, endPoint x: 331, endPoint y: 362, distance: 123.7
click at [331, 362] on p "Oui, la vaporisation est l’un des modes de consommation les plus adaptés pour p…" at bounding box center [354, 365] width 577 height 26
click at [103, 365] on p "Oui, la vaporisation est l’un des modes de consommation les plus adaptés pour p…" at bounding box center [354, 365] width 577 height 26
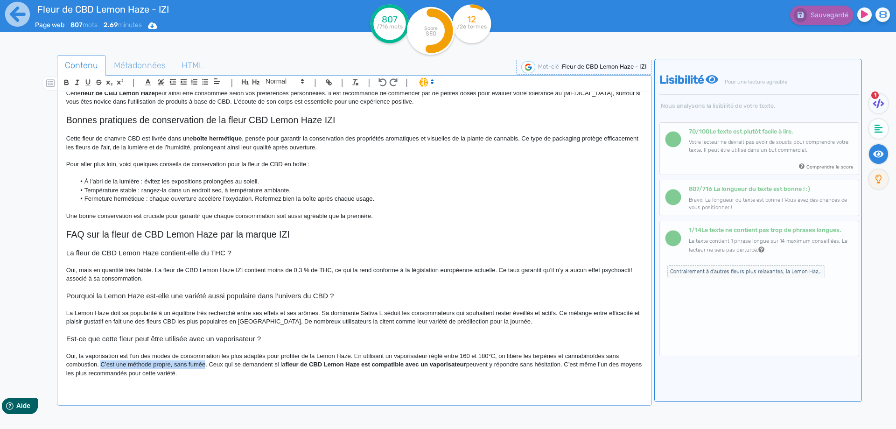
drag, startPoint x: 103, startPoint y: 365, endPoint x: 190, endPoint y: 365, distance: 87.3
click at [190, 365] on p "Oui, la vaporisation est l’un des modes de consommation les plus adaptés pour p…" at bounding box center [354, 365] width 577 height 26
click at [219, 366] on p "Oui, la vaporisation est l’un des modes de consommation les plus adaptés pour p…" at bounding box center [354, 365] width 577 height 26
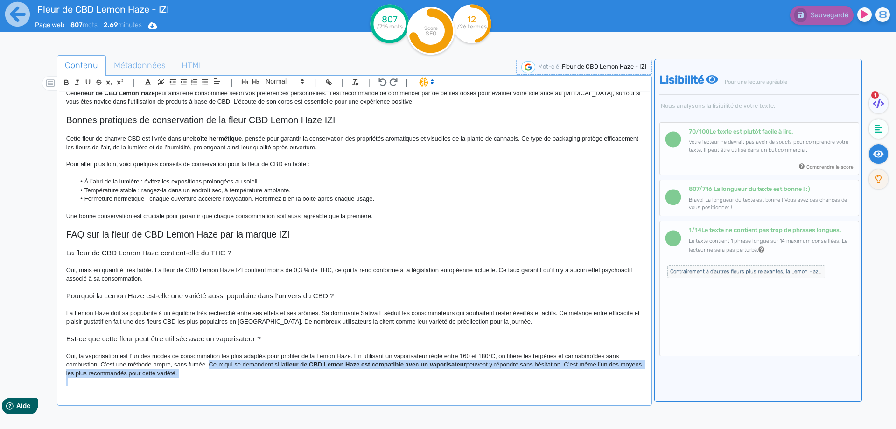
drag, startPoint x: 219, startPoint y: 366, endPoint x: 221, endPoint y: 389, distance: 23.5
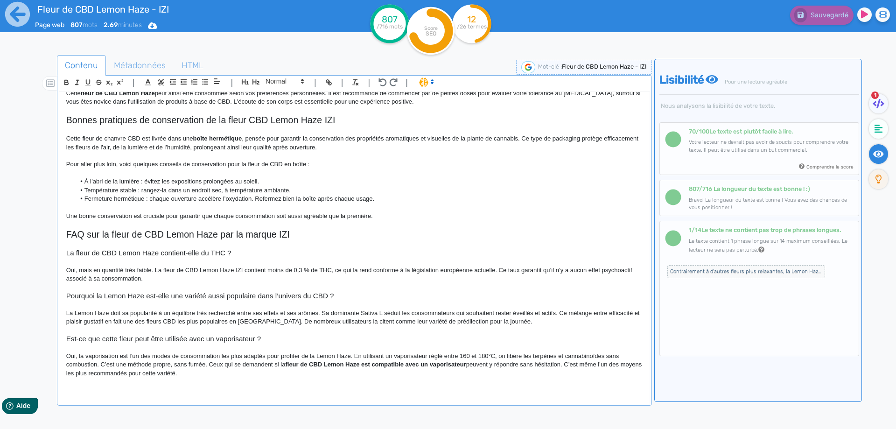
scroll to position [320, 0]
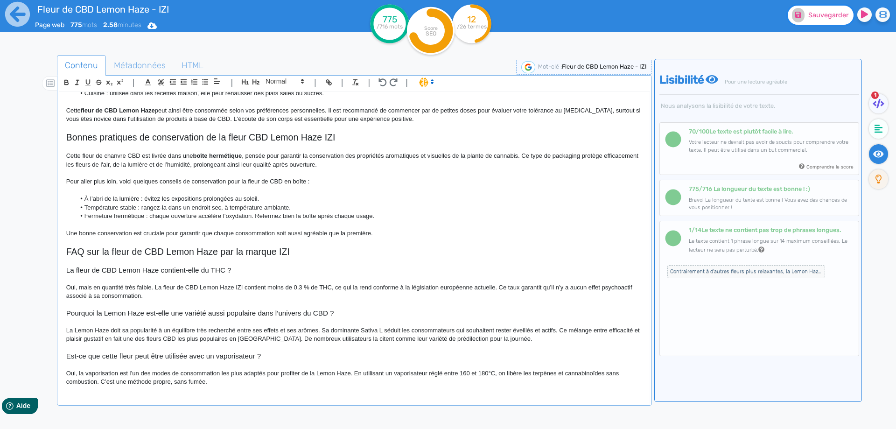
click at [814, 17] on span "Sauvegarder" at bounding box center [829, 15] width 40 height 8
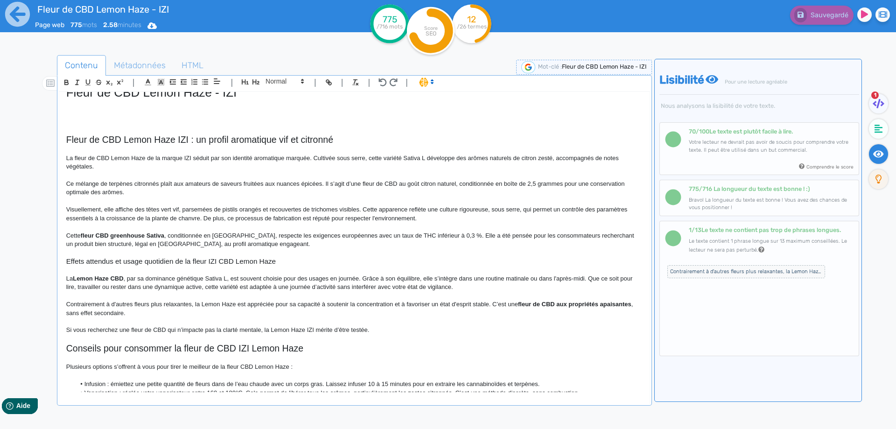
scroll to position [0, 0]
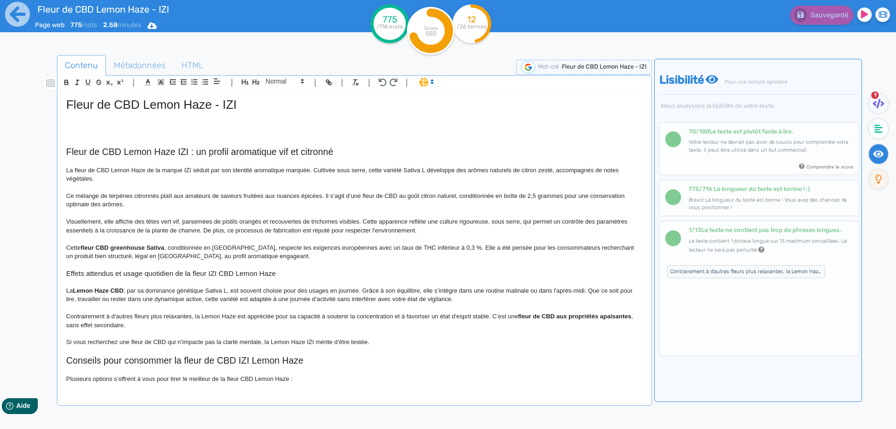
click at [165, 116] on p at bounding box center [354, 116] width 577 height 8
click at [159, 123] on p at bounding box center [354, 124] width 577 height 8
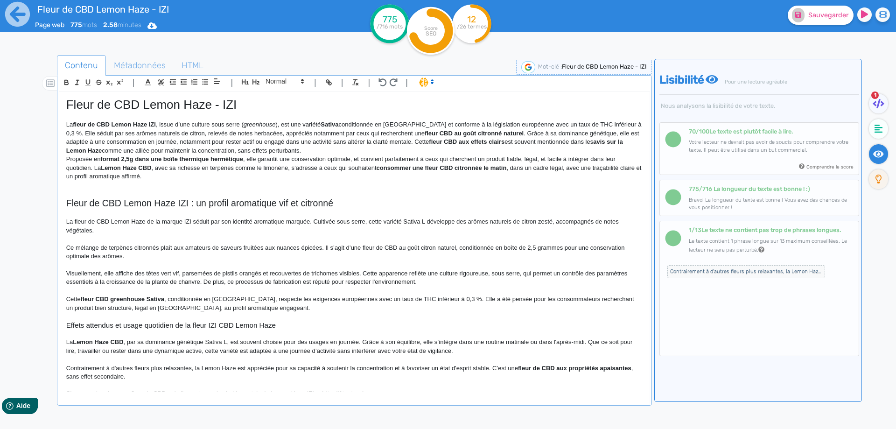
click at [247, 125] on em "greenhouse" at bounding box center [260, 124] width 32 height 7
click at [258, 124] on p "La fleur de CBD Lemon Haze IZI , issue d’une culture sous serre, est une variét…" at bounding box center [354, 137] width 577 height 35
drag, startPoint x: 262, startPoint y: 125, endPoint x: 302, endPoint y: 124, distance: 39.7
click at [302, 124] on p "La fleur de CBD Lemon Haze IZI , issue d’une culture sous serre, est une variét…" at bounding box center [354, 137] width 577 height 35
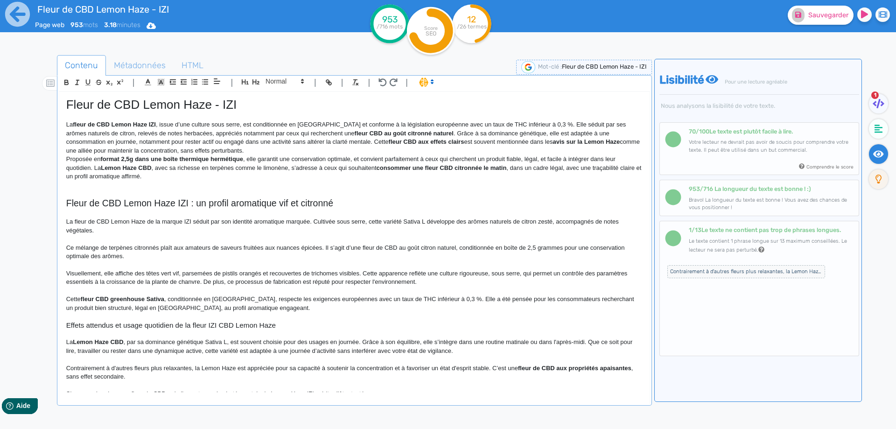
click at [319, 125] on p "La fleur de CBD Lemon Haze IZI , issue d’une culture sous serre, est conditionn…" at bounding box center [354, 137] width 577 height 35
click at [474, 126] on p "La fleur de CBD Lemon Haze IZI , issue d’une culture sous serre, est conditionn…" at bounding box center [354, 137] width 577 height 35
click at [584, 122] on p "La fleur de CBD Lemon Haze IZI , issue d’une culture sous serre, est conditionn…" at bounding box center [354, 137] width 577 height 35
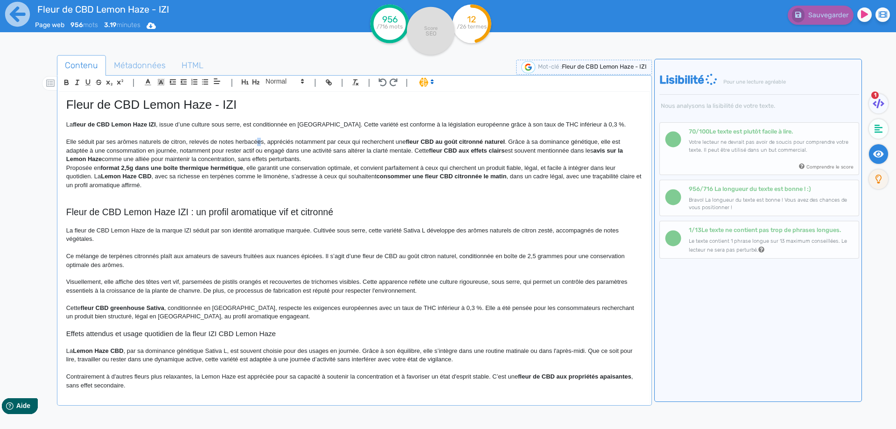
click at [261, 142] on p "Elle séduit par ses arômes naturels de citron, relevés de notes herbacées, appr…" at bounding box center [354, 151] width 577 height 26
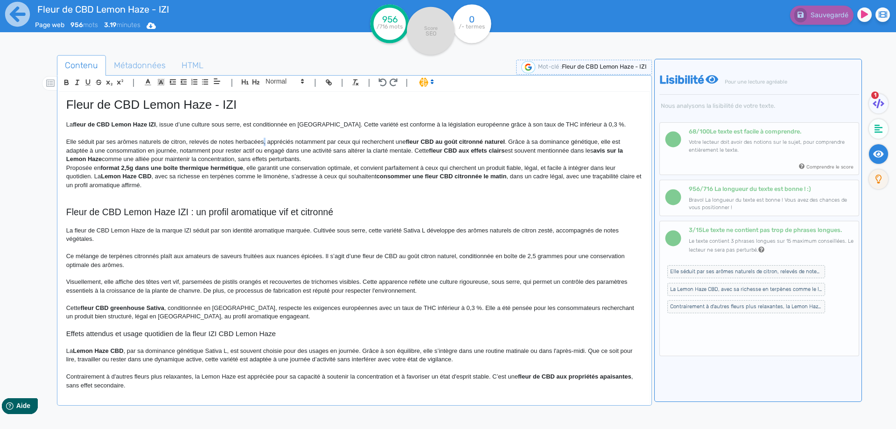
click at [266, 142] on p "Elle séduit par ses arômes naturels de citron, relevés de notes herbacées, appr…" at bounding box center [354, 151] width 577 height 26
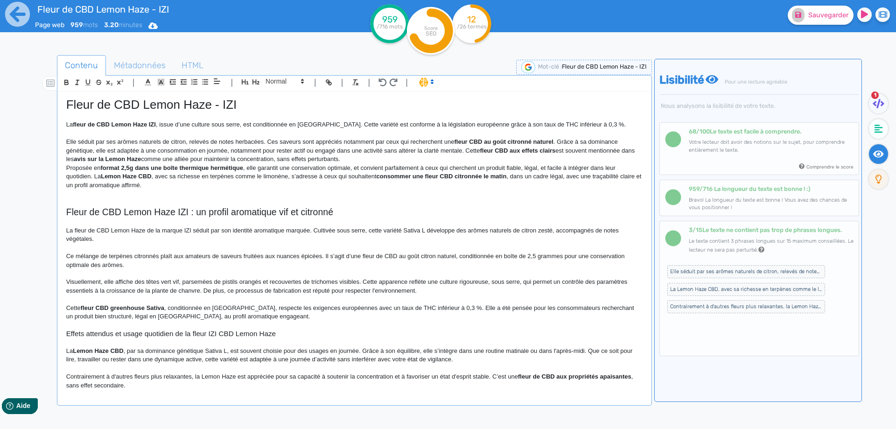
click at [339, 144] on p "Elle séduit par ses arômes naturels de citron, relevés de notes herbacées. Ces …" at bounding box center [354, 151] width 577 height 26
click at [352, 141] on p "Elle séduit par ses arômes naturels de citron, relevés de notes herbacées. Ces …" at bounding box center [354, 151] width 577 height 26
click at [431, 142] on strong "fleur CBD au goût citronné naturel" at bounding box center [475, 141] width 99 height 7
drag, startPoint x: 431, startPoint y: 142, endPoint x: 512, endPoint y: 139, distance: 80.4
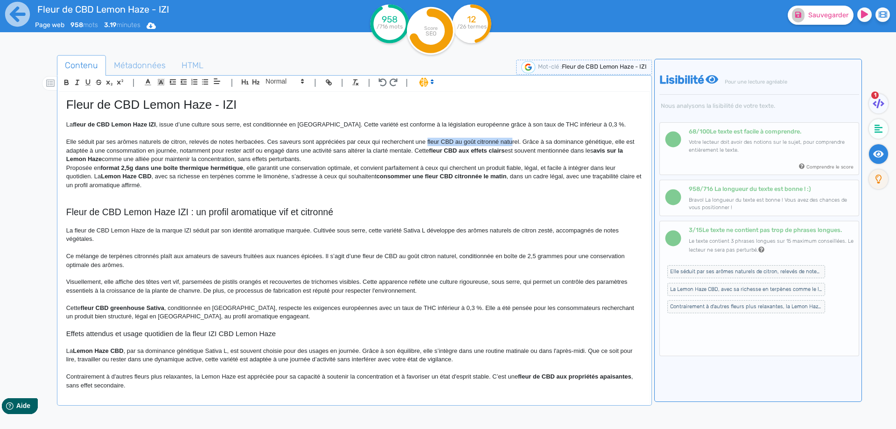
click at [512, 140] on p "Elle séduit par ses arômes naturels de citron, relevés de notes herbacées. Ces …" at bounding box center [354, 151] width 577 height 26
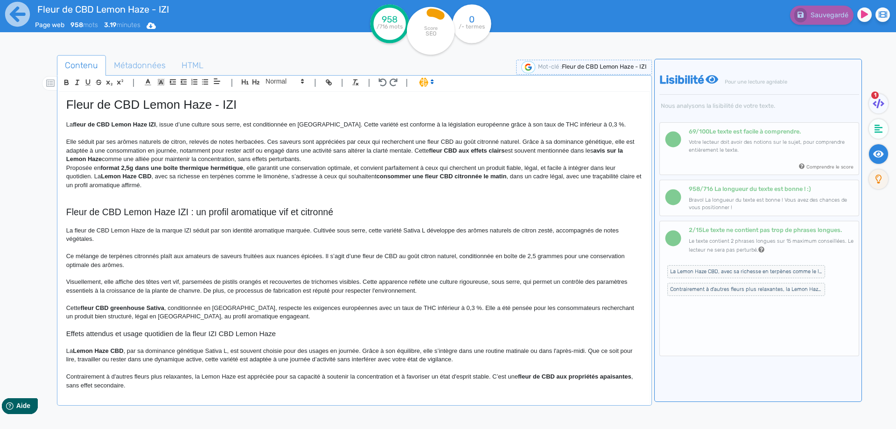
click at [465, 143] on p "Elle séduit par ses arômes naturels de citron, relevés de notes herbacées. Ces …" at bounding box center [354, 151] width 577 height 26
drag, startPoint x: 465, startPoint y: 143, endPoint x: 508, endPoint y: 142, distance: 43.0
click at [508, 142] on p "Elle séduit par ses arômes naturels de citron, relevés de notes herbacées. Ces …" at bounding box center [354, 151] width 577 height 26
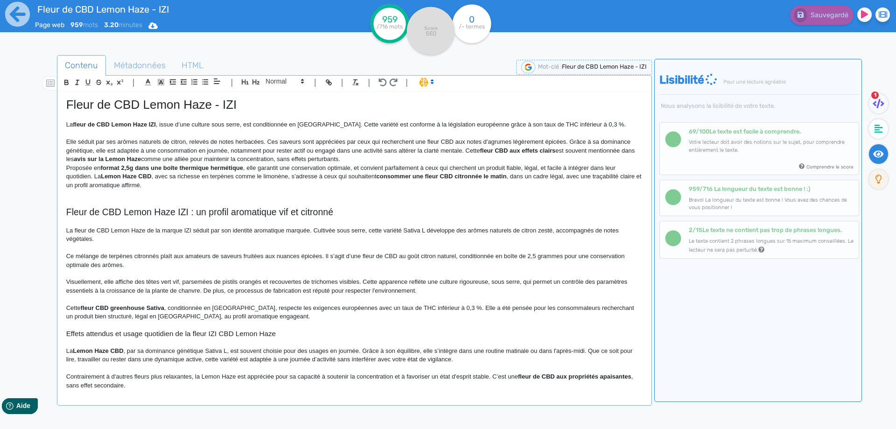
click at [91, 151] on p "Elle séduit par ses arômes naturels de citron, relevés de notes herbacées. Ces …" at bounding box center [354, 151] width 577 height 26
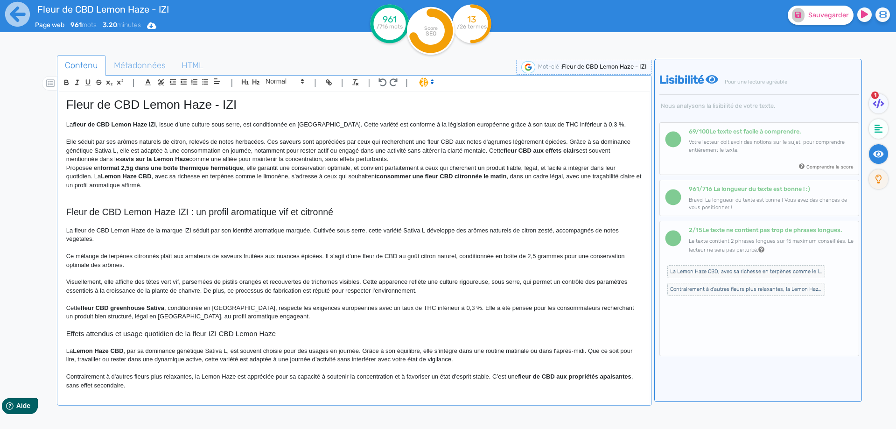
click at [254, 151] on p "Elle séduit par ses arômes naturels de citron, relevés de notes herbacées. Ces …" at bounding box center [354, 151] width 577 height 26
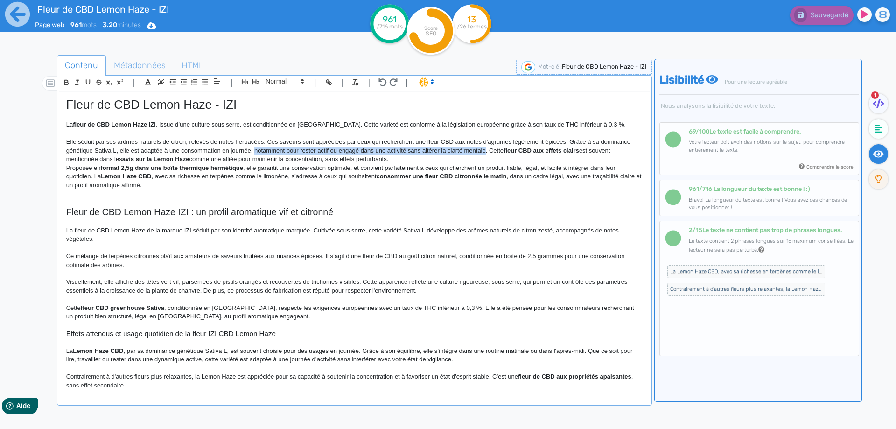
drag, startPoint x: 254, startPoint y: 151, endPoint x: 475, endPoint y: 148, distance: 220.8
click at [475, 148] on p "Elle séduit par ses arômes naturels de citron, relevés de notes herbacées. Ces …" at bounding box center [354, 151] width 577 height 26
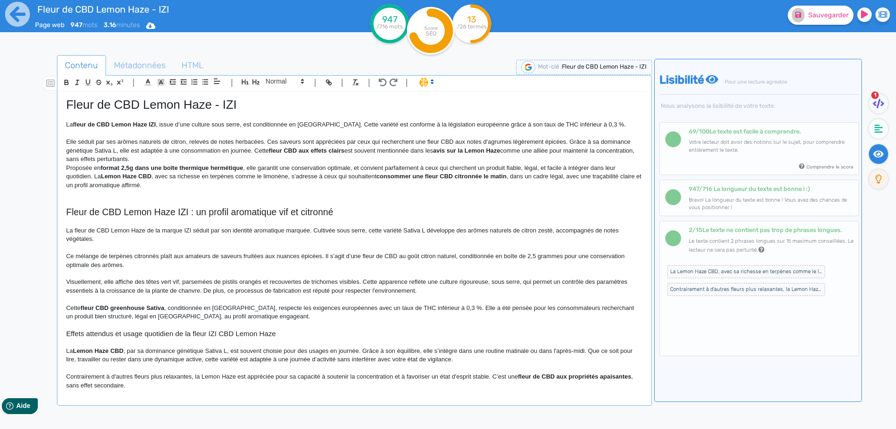
click at [253, 150] on p "Elle séduit par ses arômes naturels de citron, relevés de notes herbacées. Ces …" at bounding box center [354, 151] width 577 height 26
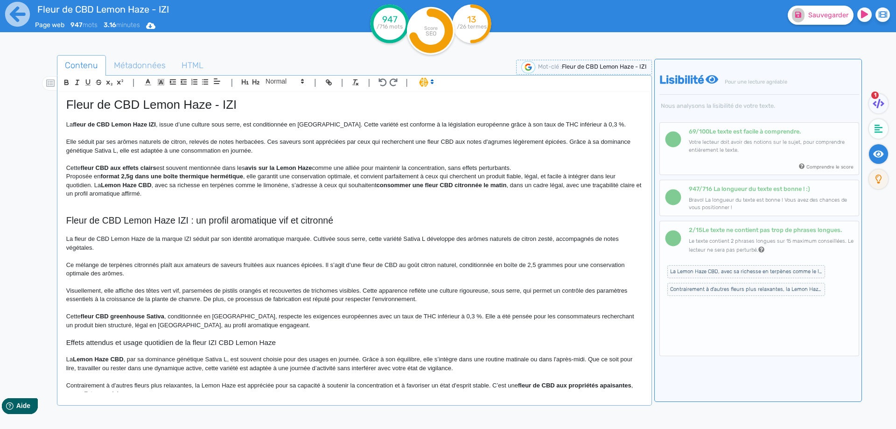
click at [173, 166] on p "Cette fleur CBD aux effets clairs est souvent mentionnée dans les avis sur la L…" at bounding box center [354, 168] width 577 height 8
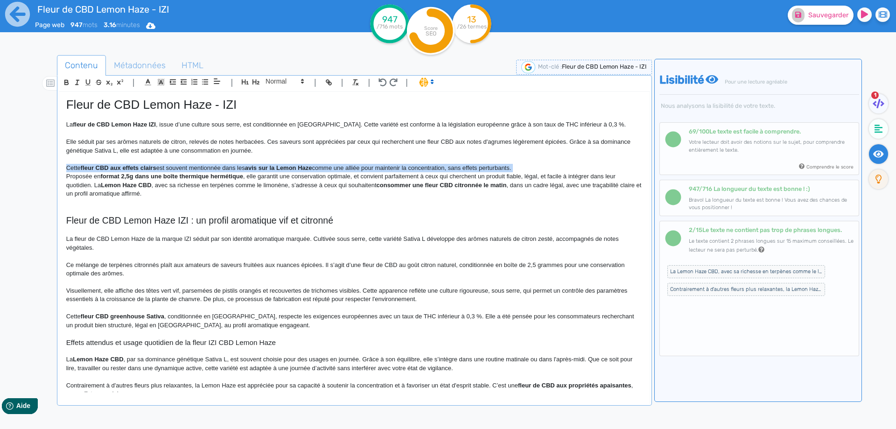
click at [173, 166] on p "Cette fleur CBD aux effets clairs est souvent mentionnée dans les avis sur la L…" at bounding box center [354, 168] width 577 height 8
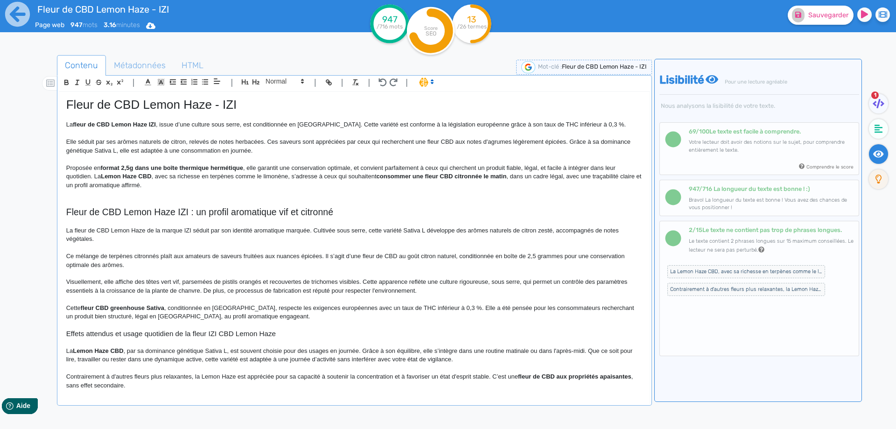
click at [134, 169] on strong "format 2,5g dans une boîte thermique hermétique" at bounding box center [171, 167] width 143 height 7
click at [123, 165] on strong "format 2,5 grammes dans une boîte thermique hermétique" at bounding box center [184, 167] width 168 height 7
click at [111, 167] on strong "format de 2,5 grammes dans une boîte thermique hermétique" at bounding box center [188, 167] width 176 height 7
drag, startPoint x: 111, startPoint y: 167, endPoint x: 269, endPoint y: 165, distance: 158.3
click at [217, 165] on p "Proposée en format de 2,5 grammes dans une boîte thermique hermétique, elle gar…" at bounding box center [354, 177] width 577 height 26
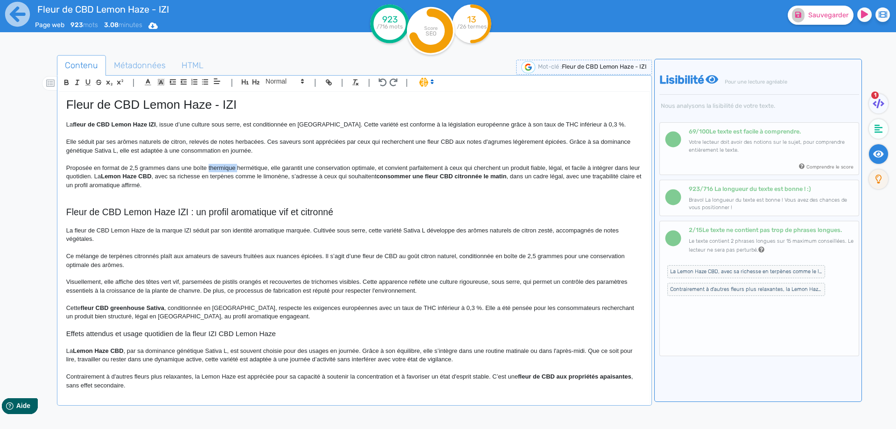
click at [217, 165] on p "Proposée en format de 2,5 grammes dans une boîte thermique hermétique, elle gar…" at bounding box center [354, 177] width 577 height 26
click at [352, 169] on p "Proposée en format de 2,5 grammes dans une boîte hermétique, elle garantit une …" at bounding box center [354, 177] width 577 height 26
click at [431, 169] on p "Proposée en format de 2,5 grammes dans une boîte hermétique, elle garantit une …" at bounding box center [354, 177] width 577 height 26
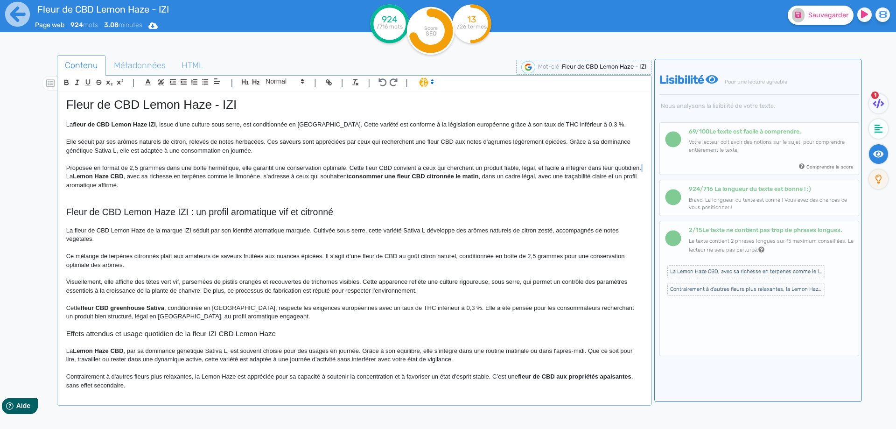
click at [93, 177] on p "Proposée en format de 2,5 grammes dans une boîte hermétique, elle garantit une …" at bounding box center [354, 177] width 577 height 26
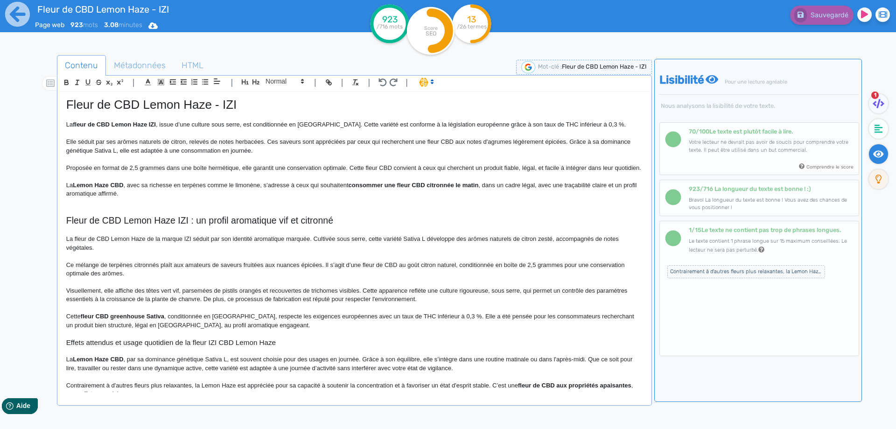
click at [79, 189] on strong "Lemon Haze CBD" at bounding box center [98, 185] width 50 height 7
drag, startPoint x: 79, startPoint y: 194, endPoint x: 114, endPoint y: 190, distance: 35.2
click at [171, 198] on p "La Lemon Haze CBD, avec sa richesse en terpènes comme le limonène, s’adresse à …" at bounding box center [354, 189] width 577 height 17
click at [208, 190] on p "La Lemon Haze CBD, avec sa richesse en terpènes comme le limonène, s’adresse à …" at bounding box center [354, 189] width 577 height 17
drag, startPoint x: 208, startPoint y: 190, endPoint x: 216, endPoint y: 190, distance: 7.9
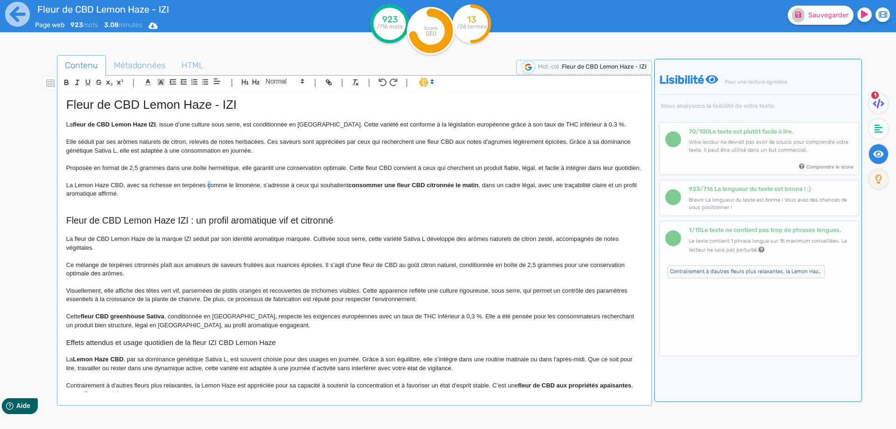
click at [214, 192] on p "La Lemon Haze CBD, avec sa richesse en terpènes comme le limonène, s’adresse à …" at bounding box center [354, 189] width 577 height 17
click at [238, 194] on p "La Lemon Haze CBD, avec sa richesse en terpènes comme le limonène, s’adresse à …" at bounding box center [354, 189] width 577 height 17
drag, startPoint x: 238, startPoint y: 194, endPoint x: 205, endPoint y: 195, distance: 33.1
click at [205, 195] on p "La Lemon Haze CBD, avec sa richesse en terpènes comme le limonène, s’adresse à …" at bounding box center [354, 189] width 577 height 17
click at [334, 189] on strong "consommer une fleur CBD citronnée le matin" at bounding box center [382, 185] width 130 height 7
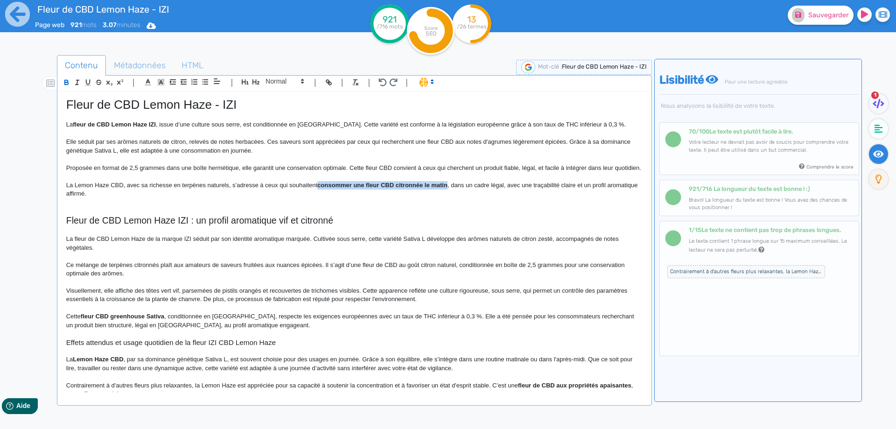
drag, startPoint x: 334, startPoint y: 193, endPoint x: 434, endPoint y: 192, distance: 99.4
click at [491, 198] on p "La Lemon Haze CBD, avec sa richesse en terpènes naturels, s’adresse à ceux qui …" at bounding box center [354, 189] width 577 height 17
click at [446, 197] on p "La Lemon Haze CBD, avec sa richesse en terpènes naturels, s’adresse à ceux qui …" at bounding box center [354, 189] width 577 height 17
drag, startPoint x: 446, startPoint y: 197, endPoint x: 499, endPoint y: 197, distance: 52.3
click at [499, 197] on p "La Lemon Haze CBD, avec sa richesse en terpènes naturels, s’adresse à ceux qui …" at bounding box center [354, 189] width 577 height 17
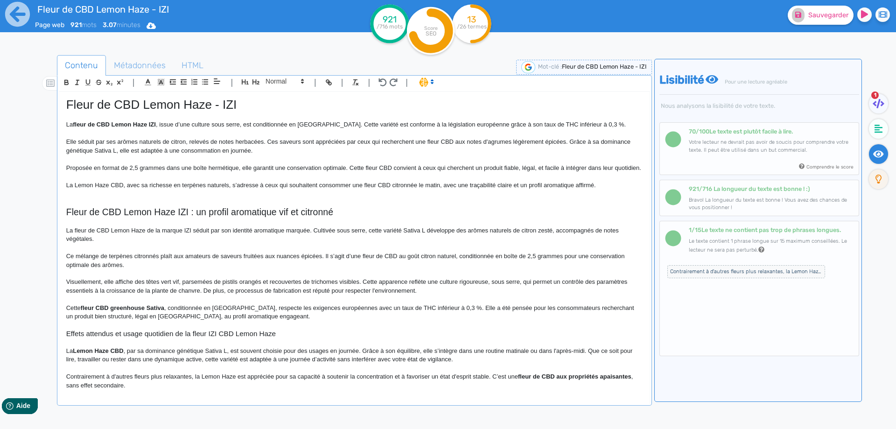
click at [441, 190] on p "La Lemon Haze CBD, avec sa richesse en terpènes naturels, s’adresse à ceux qui …" at bounding box center [354, 185] width 577 height 8
click at [816, 13] on span "Sauvegarder" at bounding box center [829, 15] width 40 height 8
click at [492, 190] on p "La Lemon Haze CBD, avec sa richesse en terpènes naturels, s’adresse à ceux qui …" at bounding box center [354, 185] width 577 height 8
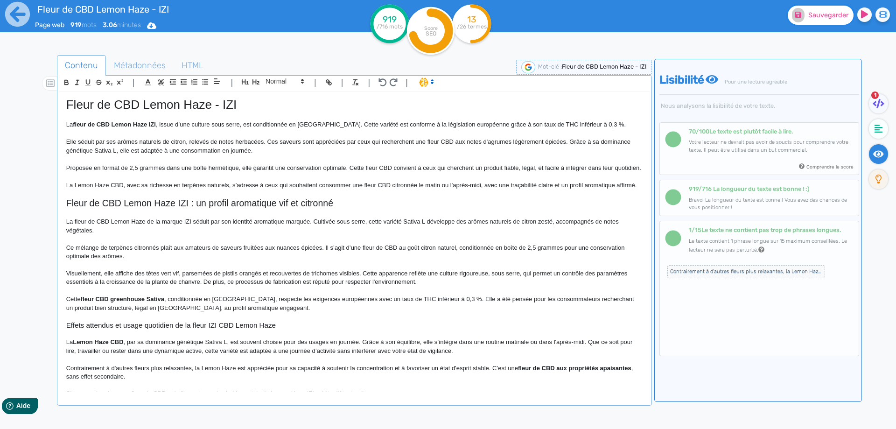
click at [799, 21] on fa-icon at bounding box center [798, 15] width 13 height 14
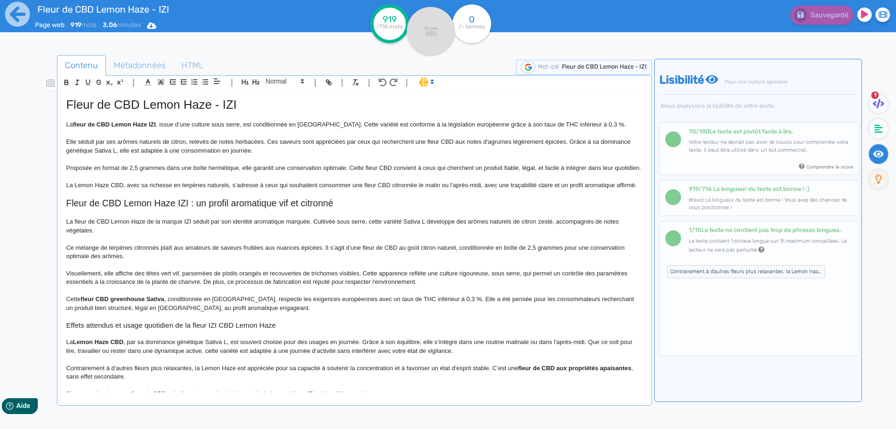
click at [700, 271] on span "Contrairement à d'autres fleurs plus relaxantes, la Lemon Haze est appréciée po…" at bounding box center [747, 271] width 158 height 13
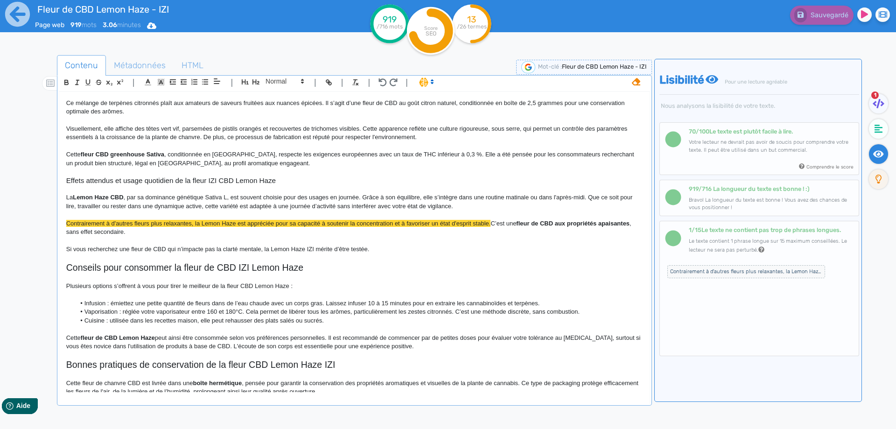
scroll to position [140, 0]
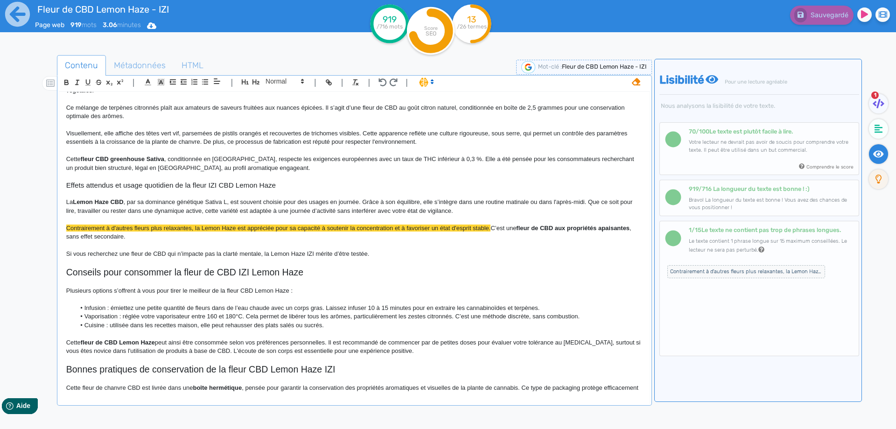
click at [397, 232] on span "Contrairement à d'autres fleurs plus relaxantes, la Lemon Haze est appréciée po…" at bounding box center [278, 228] width 425 height 7
drag, startPoint x: 397, startPoint y: 244, endPoint x: 477, endPoint y: 242, distance: 79.4
click at [477, 232] on span "Contrairement à d'autres fleurs plus relaxantes, la Lemon Haze est appréciée po…" at bounding box center [278, 228] width 425 height 7
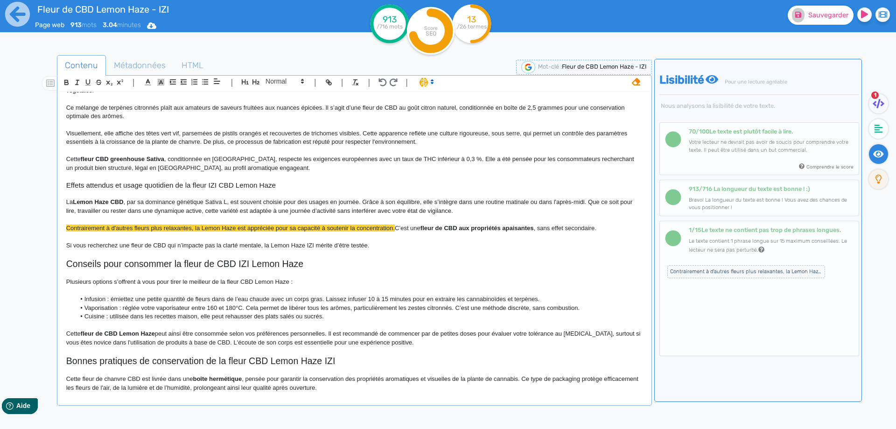
click at [807, 22] on button "Sauvegarder" at bounding box center [821, 15] width 66 height 19
click at [79, 214] on span ", par sa dominance génétique Sativa L, est souvent choisie pour des usages en j…" at bounding box center [350, 205] width 568 height 15
click at [644, 86] on div "| | H3 H4 H5 H6 Normal | | | |" at bounding box center [354, 84] width 591 height 16
click at [641, 82] on div "| | H3 H4 H5 H6 Normal | | | |" at bounding box center [354, 84] width 591 height 16
click at [640, 79] on div "| | H3 H4 H5 H6 Normal | | | |" at bounding box center [354, 84] width 591 height 16
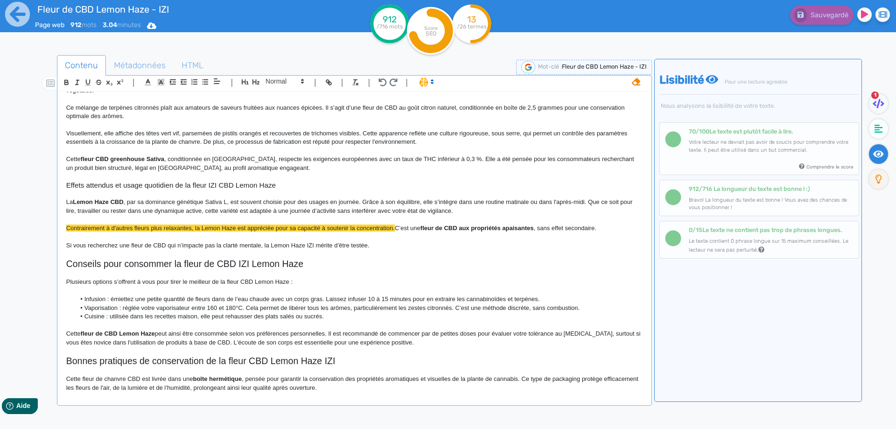
click at [636, 83] on icon at bounding box center [636, 81] width 8 height 8
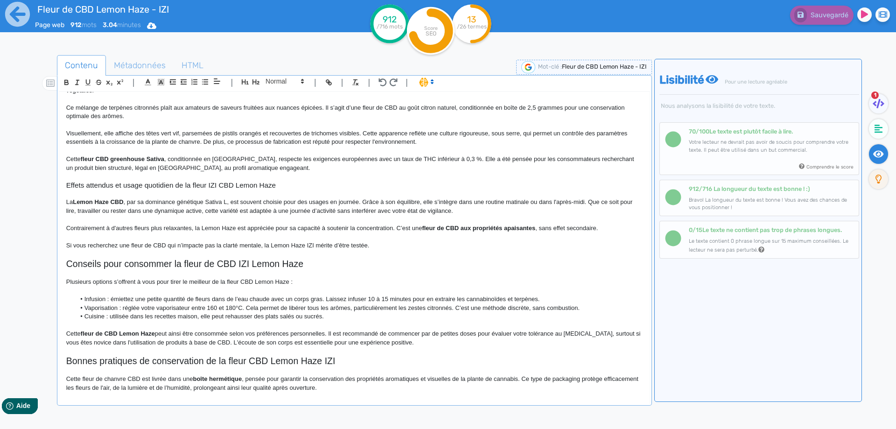
click at [404, 214] on span ", par sa dominance génétique Sativa L, est souvent choisie pour des usages en j…" at bounding box center [350, 205] width 568 height 15
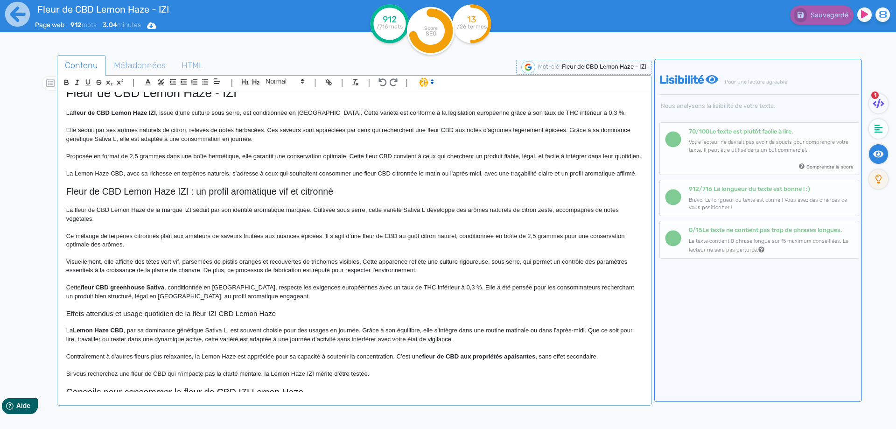
scroll to position [0, 0]
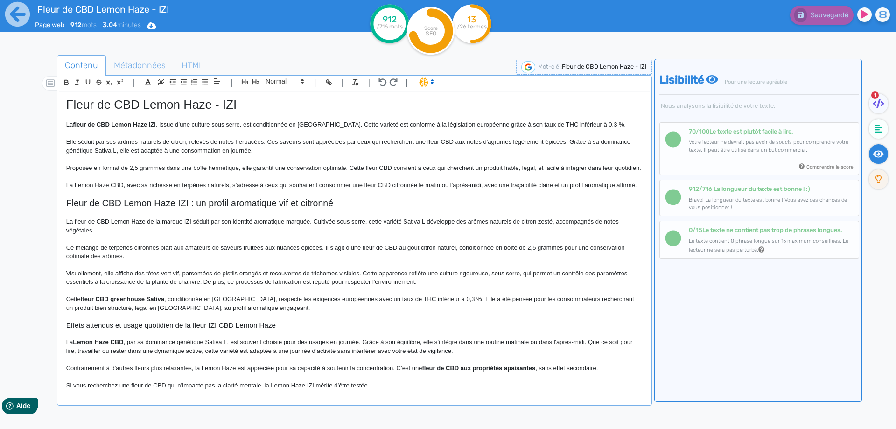
click at [471, 143] on span "Elle séduit par ses arômes naturels de citron, relevés de notes herbacées. Ces …" at bounding box center [349, 145] width 566 height 15
click at [549, 143] on p "Elle séduit par ses arômes naturels de citron, relevés de notes herbacées. Ces …" at bounding box center [354, 146] width 577 height 17
click at [812, 21] on button "Sauvegarder" at bounding box center [821, 15] width 66 height 19
click at [879, 126] on icon at bounding box center [879, 128] width 8 height 9
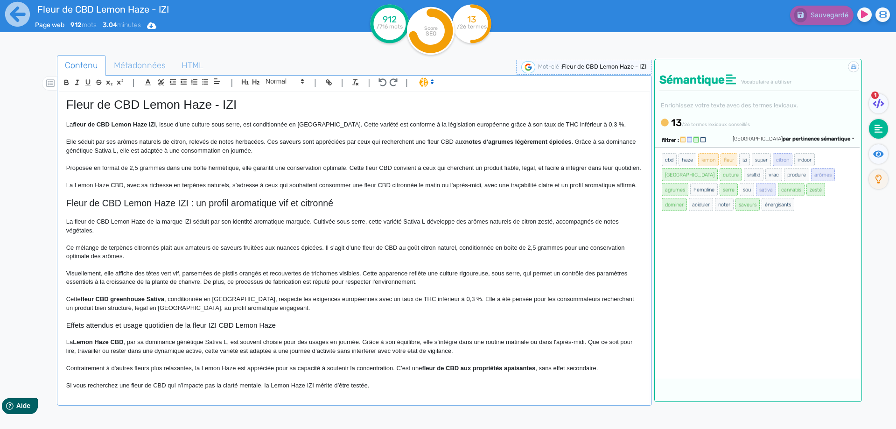
click at [400, 235] on p "La fleur de CBD Lemon Haze de la marque IZI séduit par son identité aromatique …" at bounding box center [354, 226] width 577 height 17
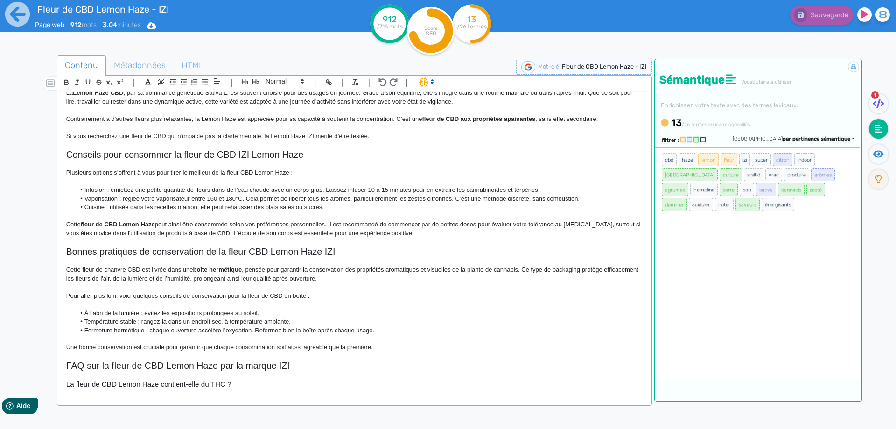
scroll to position [147, 0]
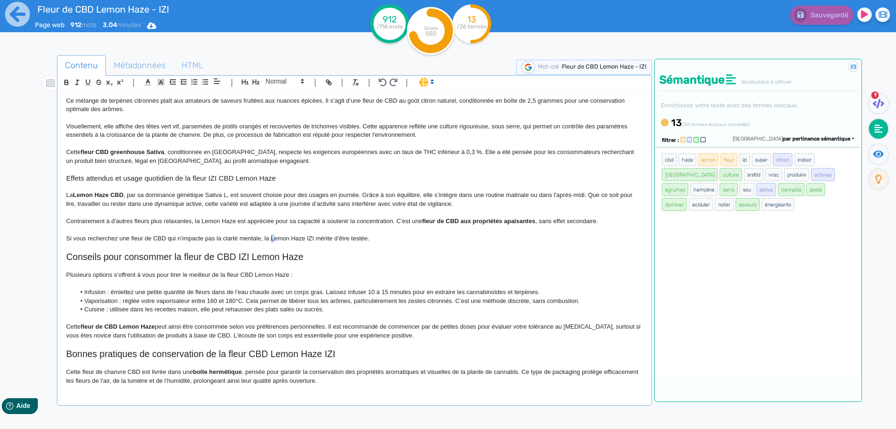
click at [275, 242] on span "Si vous recherchez une fleur de CBD qui n’impacte pas la clarté mentale, la Lem…" at bounding box center [217, 238] width 303 height 7
click at [290, 242] on span "Si vous recherchez une fleur de CBD qui n’impacte pas la clarté mentale, la lem…" at bounding box center [216, 238] width 301 height 7
click at [305, 242] on span "Si vous recherchez une fleur de CBD qui n’impacte pas la clarté mentale, la lem…" at bounding box center [216, 238] width 300 height 7
click at [806, 20] on button "Sauvegarder" at bounding box center [821, 15] width 66 height 19
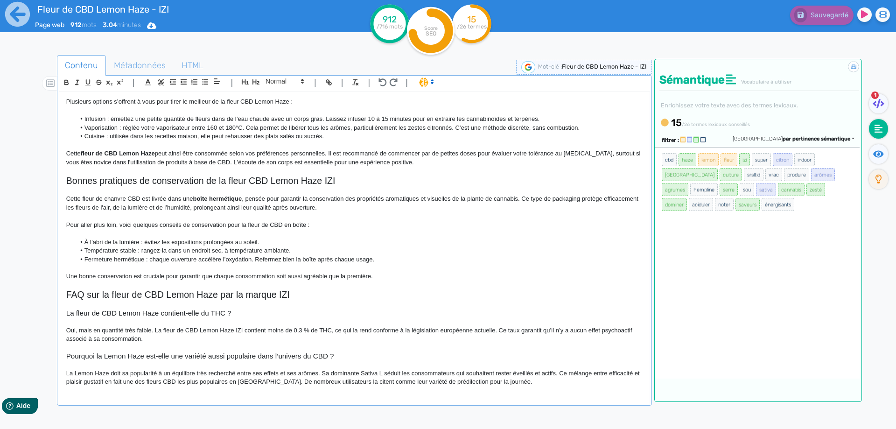
scroll to position [380, 0]
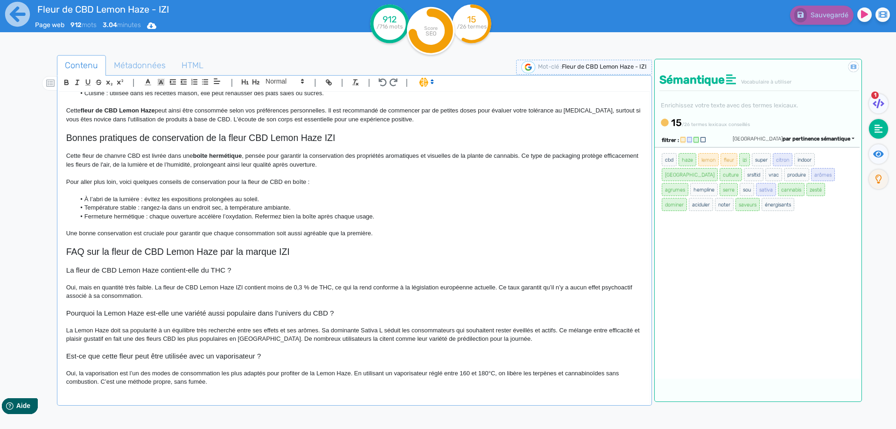
click at [322, 313] on span "Pourquoi la Lemon Haze est-elle une variété aussi populaire dans l’univers du C…" at bounding box center [200, 313] width 268 height 8
click at [821, 21] on button "Sauvegarder" at bounding box center [821, 15] width 66 height 19
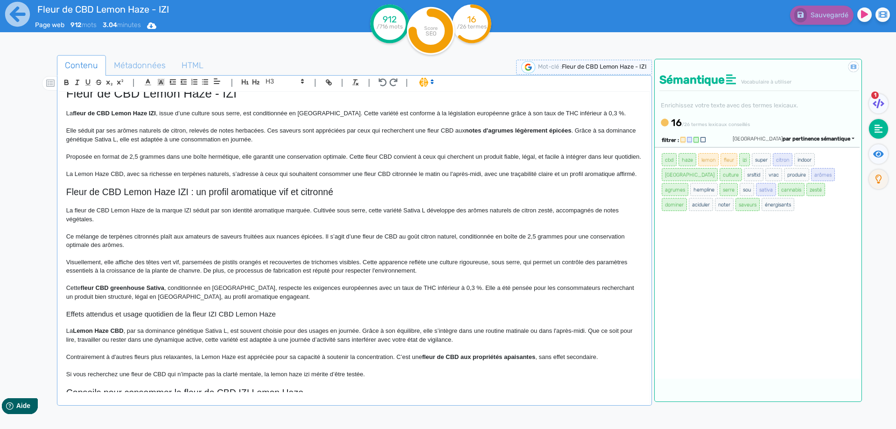
scroll to position [0, 0]
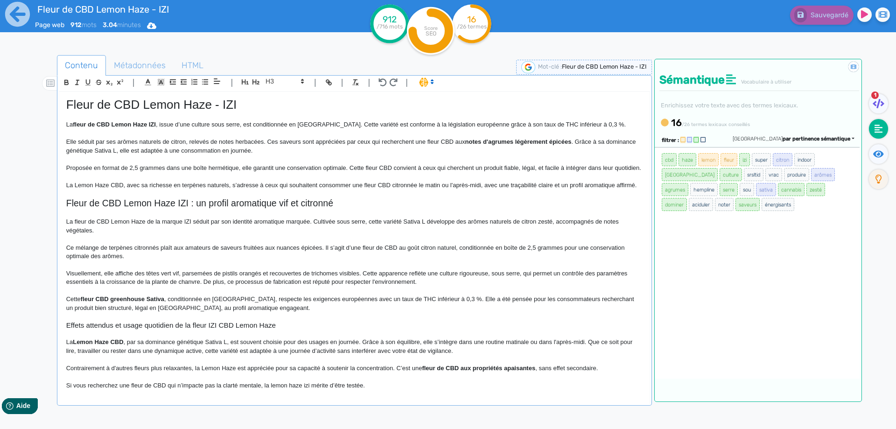
click at [518, 140] on strong "notes d'agrumes légèrement épicées" at bounding box center [518, 141] width 106 height 7
click at [827, 7] on button "Sauvegarder" at bounding box center [821, 15] width 66 height 19
click at [884, 155] on icon at bounding box center [878, 153] width 11 height 7
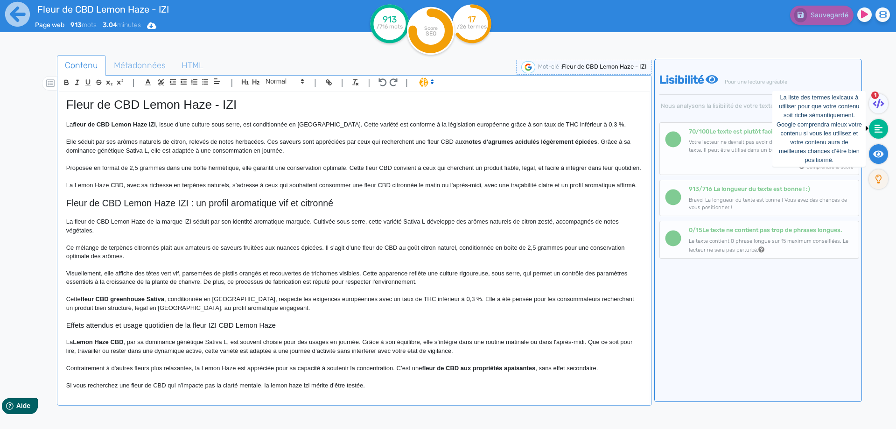
click at [876, 129] on icon at bounding box center [879, 129] width 8 height 8
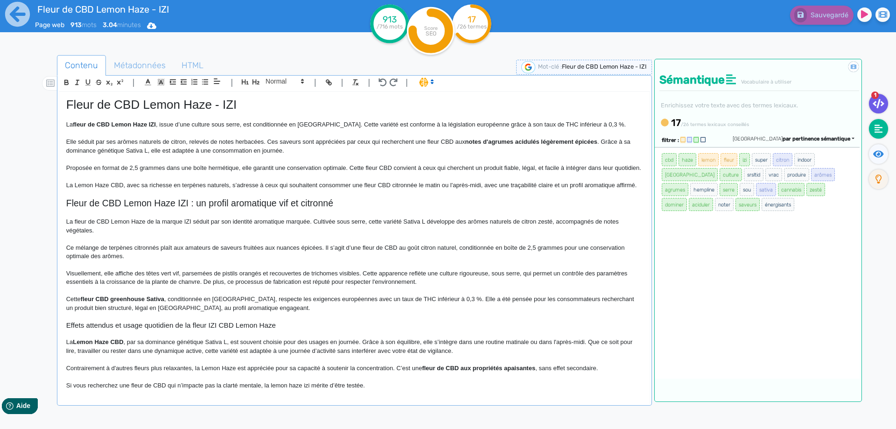
click at [883, 99] on icon at bounding box center [879, 103] width 12 height 9
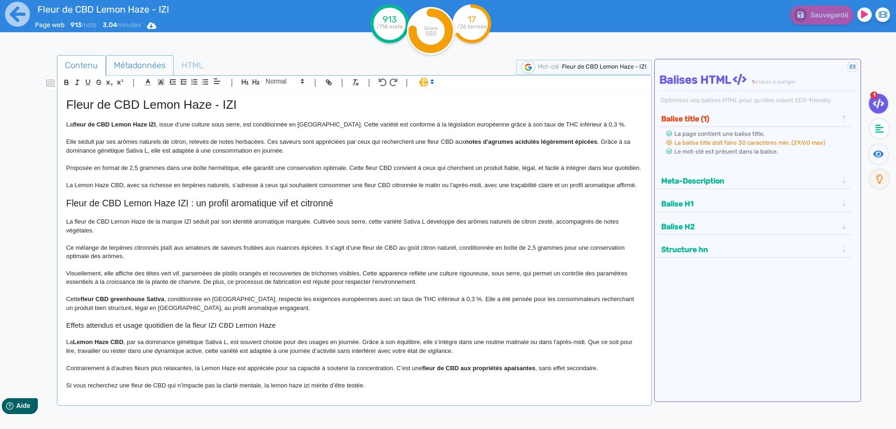
click at [148, 60] on span "Métadonnées" at bounding box center [139, 65] width 67 height 25
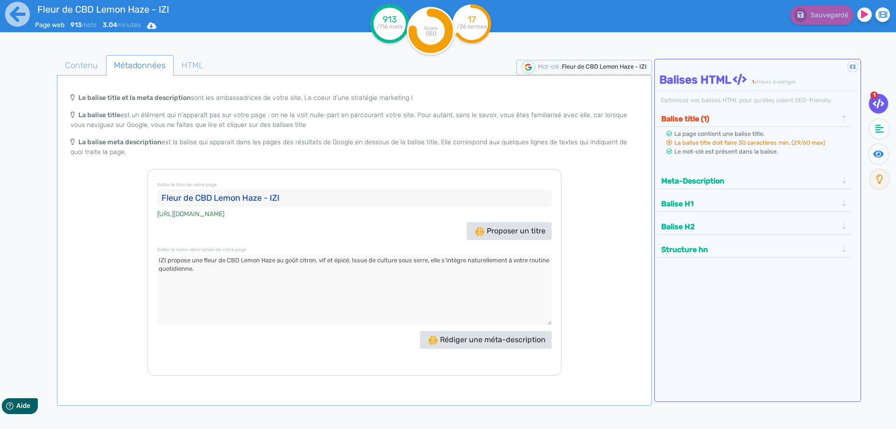
click at [266, 190] on input "Fleur de CBD Lemon Haze - IZI" at bounding box center [354, 198] width 394 height 19
click at [310, 204] on input "Fleur de CBD Lemon Haze IZI" at bounding box center [354, 198] width 394 height 19
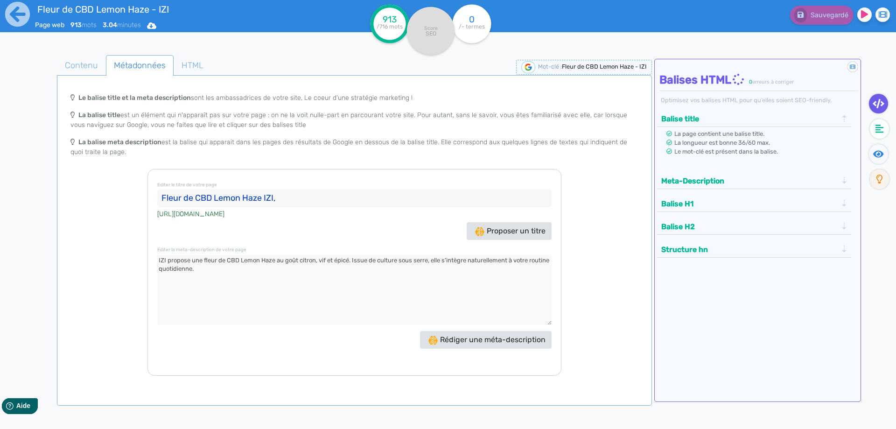
paste input "saveurs citronnées"
click at [293, 198] on input "Fleur de CBD Lemon Haze IZI, saveurs citronnées" at bounding box center [354, 198] width 394 height 19
drag, startPoint x: 293, startPoint y: 198, endPoint x: 370, endPoint y: 197, distance: 77.5
click at [370, 197] on input "Fleur de CBD Lemon Haze IZI, saveurs citronnées" at bounding box center [354, 198] width 394 height 19
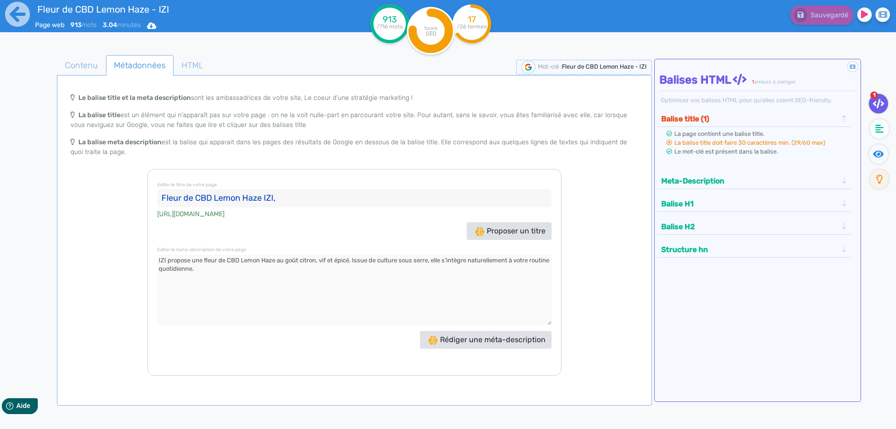
paste input "Fleurs Sativa Cultivées Sous Serre"
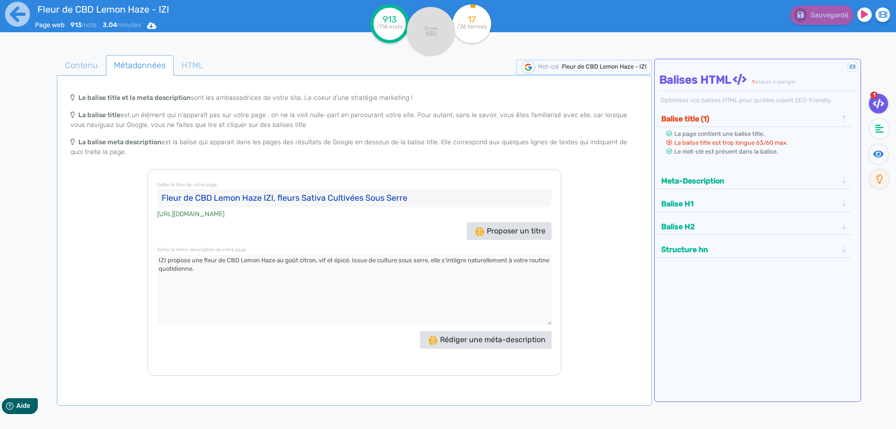
click at [281, 199] on input "Fleur de CBD Lemon Haze IZI, fleurs Sativa Cultivées Sous Serre" at bounding box center [354, 198] width 394 height 19
click at [318, 197] on input "Fleur de CBD Lemon Haze IZI, fleurs Sativa Cultivées Sous Serre" at bounding box center [354, 198] width 394 height 19
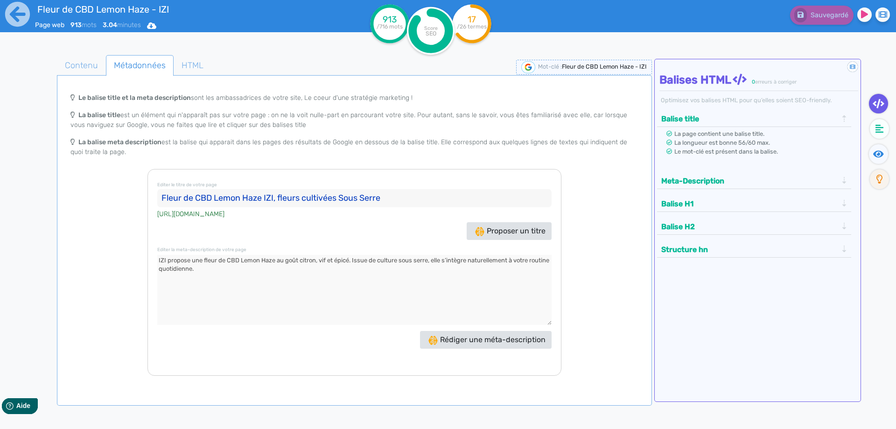
click at [342, 197] on input "Fleur de CBD Lemon Haze IZI, fleurs cultivées Sous Serre" at bounding box center [354, 198] width 394 height 19
drag, startPoint x: 370, startPoint y: 199, endPoint x: 361, endPoint y: 199, distance: 8.4
click at [361, 199] on input "Fleur de CBD Lemon Haze IZI, fleurs cultivées sous Serre" at bounding box center [354, 198] width 394 height 19
type input "Fleur de CBD Lemon Haze IZI, fleurs cultivées sous serre"
click at [91, 67] on span "Contenu" at bounding box center [81, 65] width 48 height 25
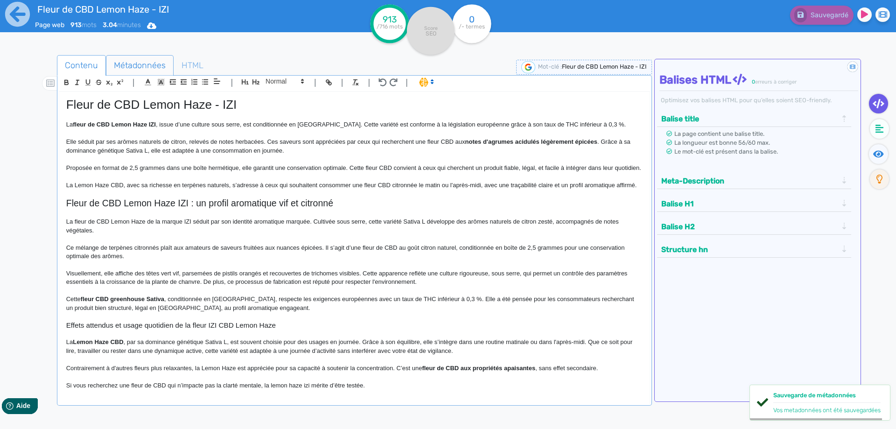
click at [129, 63] on span "Métadonnées" at bounding box center [139, 65] width 67 height 25
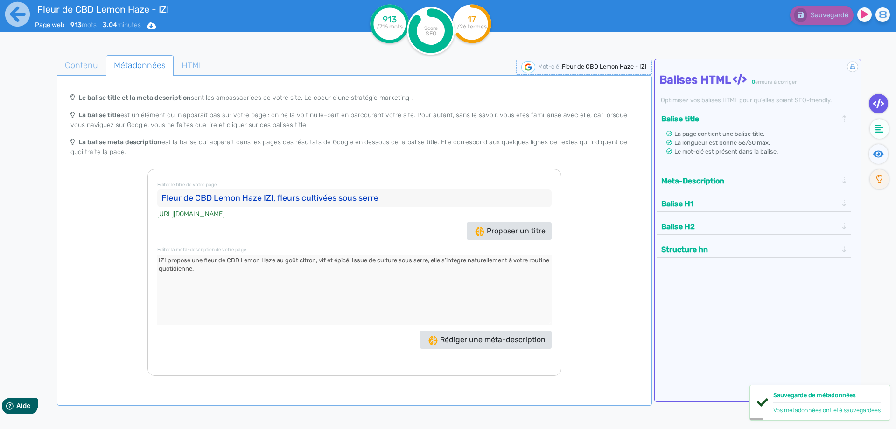
click at [407, 262] on textarea at bounding box center [354, 290] width 394 height 70
drag, startPoint x: 407, startPoint y: 262, endPoint x: 422, endPoint y: 261, distance: 15.0
click at [422, 261] on textarea at bounding box center [354, 290] width 394 height 70
type textarea "IZI propose une fleur de CBD Lemon Haze au goût citron, vif et épicé. Issue de …"
click at [499, 263] on textarea at bounding box center [354, 290] width 394 height 70
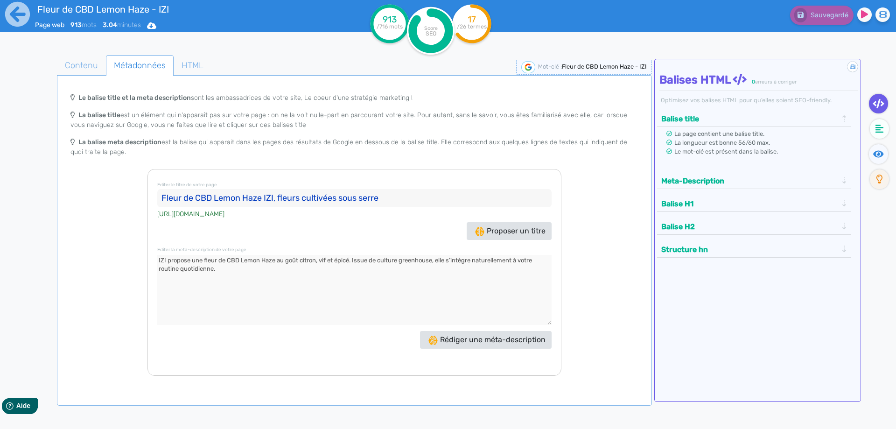
click at [499, 263] on textarea at bounding box center [354, 290] width 394 height 70
click at [465, 294] on textarea at bounding box center [354, 290] width 394 height 70
click at [685, 189] on div "Meta-Description La page contient une balise meta-description. La longueur est …" at bounding box center [754, 182] width 195 height 23
click at [683, 183] on button "Meta-Description" at bounding box center [750, 180] width 182 height 15
click at [93, 69] on span "Contenu" at bounding box center [81, 65] width 48 height 25
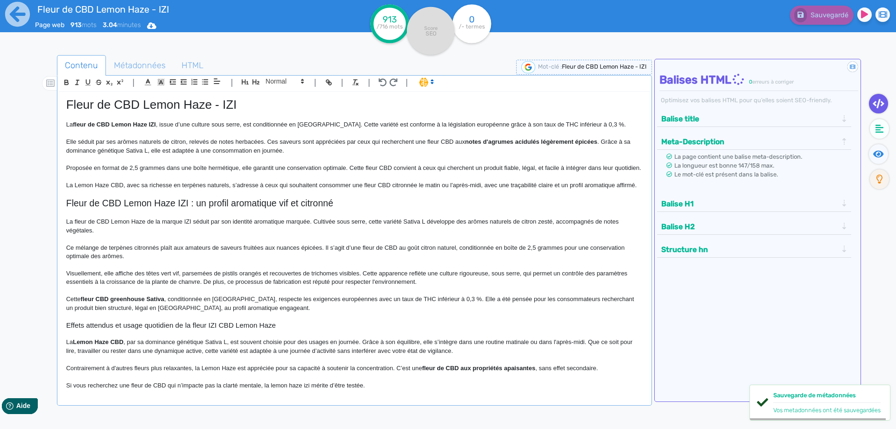
click at [241, 190] on p "La Lemon Haze CBD, avec sa richesse en terpènes naturels, s’adresse à ceux qui …" at bounding box center [354, 185] width 577 height 8
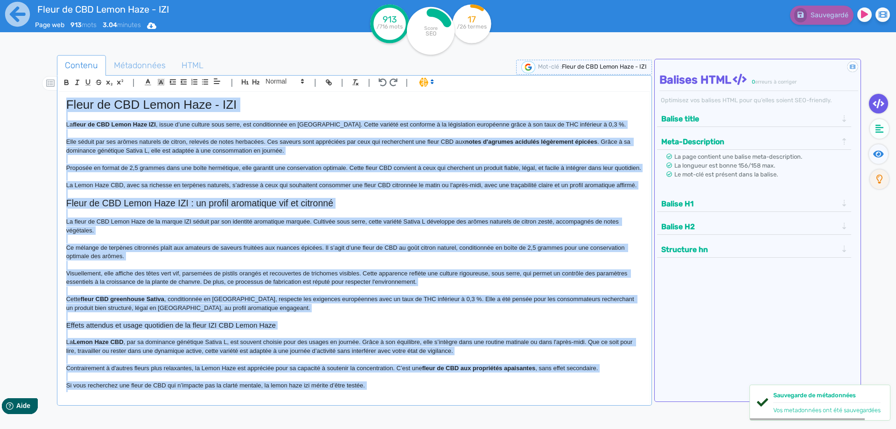
copy div "Lorem ip DOL Sitam Cons - ADI El seddo ei TEM Incid Utla ETD , magna a’eni admi…"
click at [257, 260] on span "Ce mélange de terpènes citronnés plaît aux amateurs de saveurs fruitées aux nua…" at bounding box center [346, 251] width 560 height 15
click at [182, 233] on span "La fleur de CBD Lemon Haze de la marque IZI séduit par son identité aromatique …" at bounding box center [343, 225] width 555 height 15
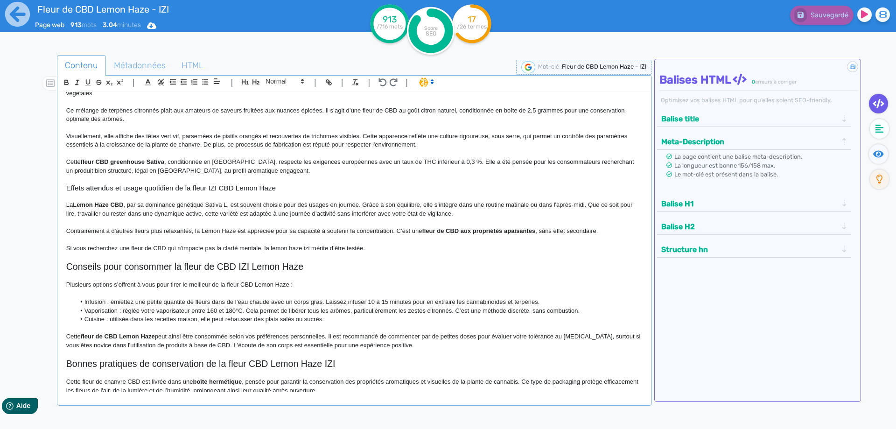
scroll to position [280, 0]
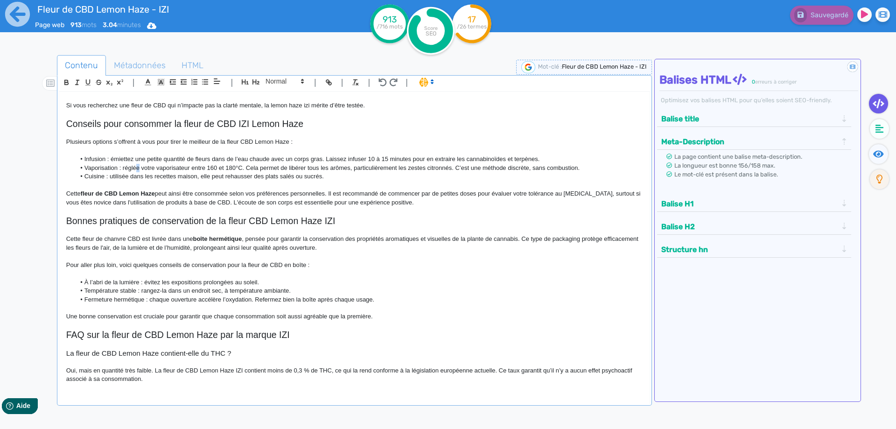
click at [139, 171] on span "Vaporisation : réglée votre vaporisateur entre 160 et 180°C. Cela permet de lib…" at bounding box center [331, 167] width 495 height 7
click at [135, 171] on span "Vaporisation : régléz votre vaporisateur entre 160 et 180°C. Cela permet de lib…" at bounding box center [331, 167] width 495 height 7
click at [155, 197] on strong "fleur de CBD Lemon Haze" at bounding box center [118, 193] width 74 height 7
click at [283, 215] on p at bounding box center [354, 211] width 577 height 8
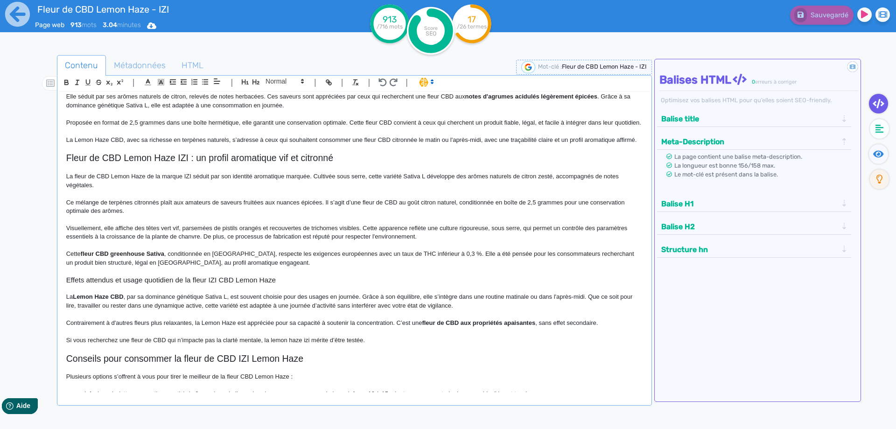
scroll to position [0, 0]
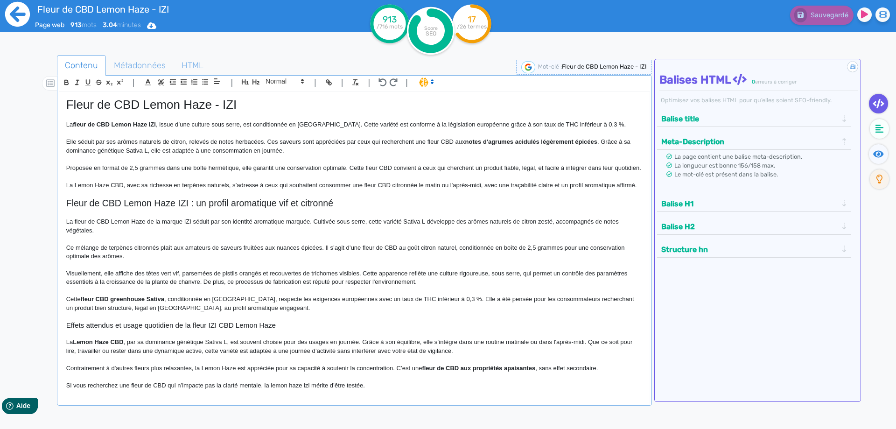
click at [16, 14] on icon at bounding box center [18, 14] width 26 height 26
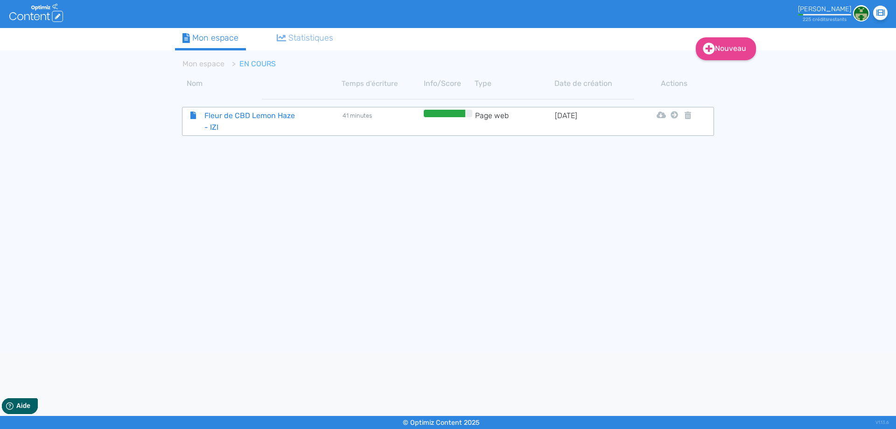
click at [236, 127] on span "Fleur de CBD Lemon Haze - IZI" at bounding box center [249, 121] width 105 height 23
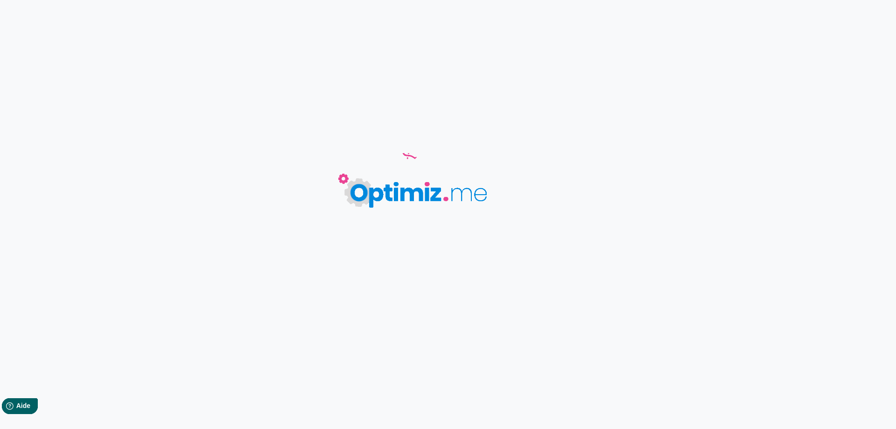
type input "Fleur de CBD Lemon Haze - IZI"
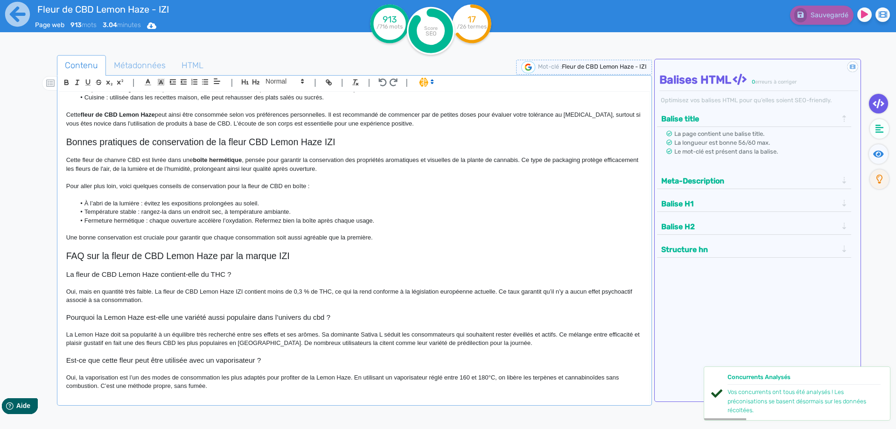
scroll to position [380, 0]
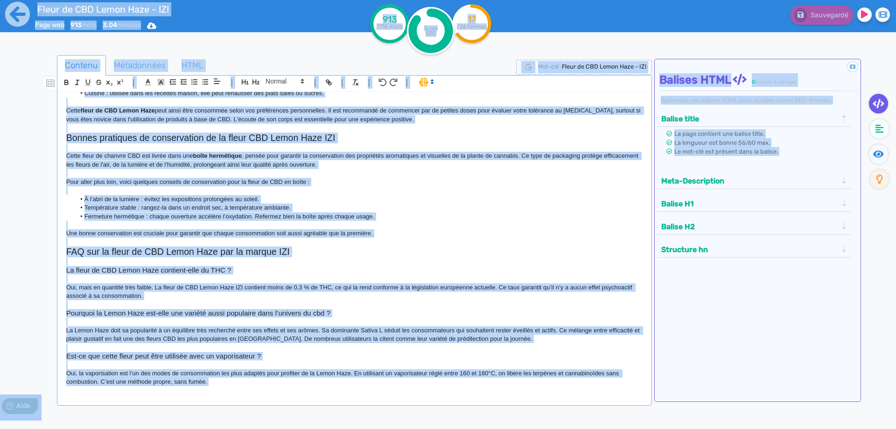
copy body "Lore ips 277 dolo 6.92 sitamet Cons Adi Elit 072 /892 sedd Eiusm TEM 24 /94 inc…"
click at [206, 267] on h3 "La fleur de CBD Lemon Haze contient-elle du THC ?" at bounding box center [354, 270] width 577 height 8
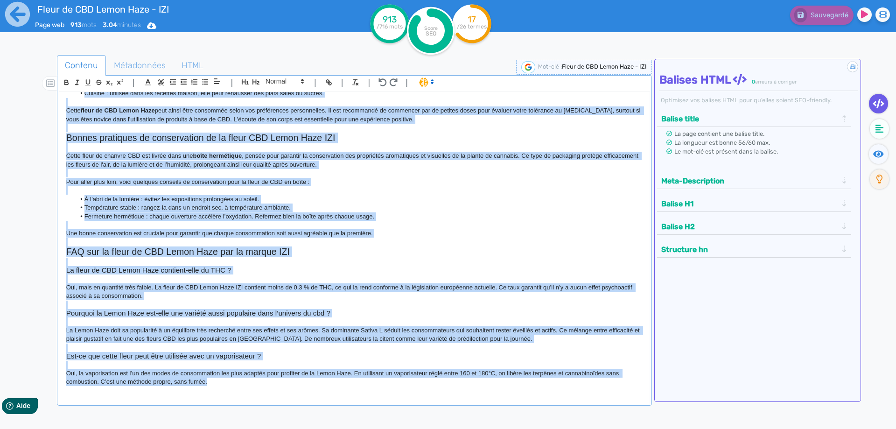
click at [209, 247] on h2 "FAQ sur la fleur de CBD Lemon Haze par la marque IZI" at bounding box center [354, 251] width 577 height 11
click at [207, 235] on p "Une bonne conservation est cruciale pour garantir que chaque consommation soit …" at bounding box center [354, 233] width 577 height 8
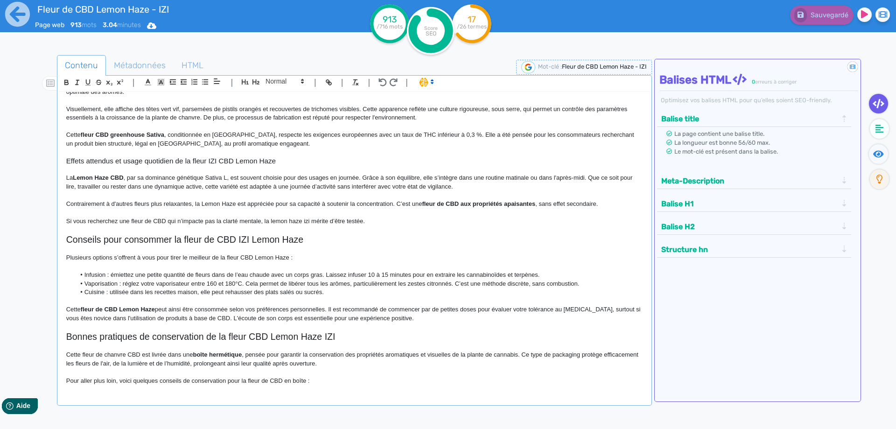
scroll to position [140, 0]
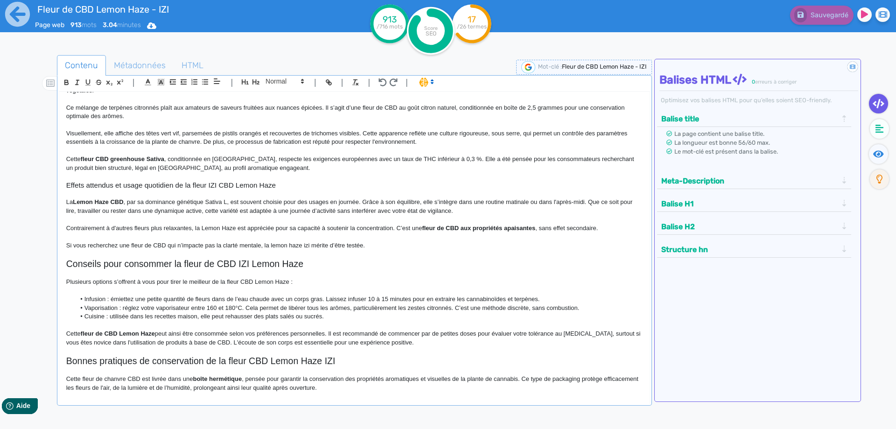
click at [142, 269] on h2 "Conseils pour consommer la fleur de CBD IZI Lemon Haze" at bounding box center [354, 264] width 577 height 11
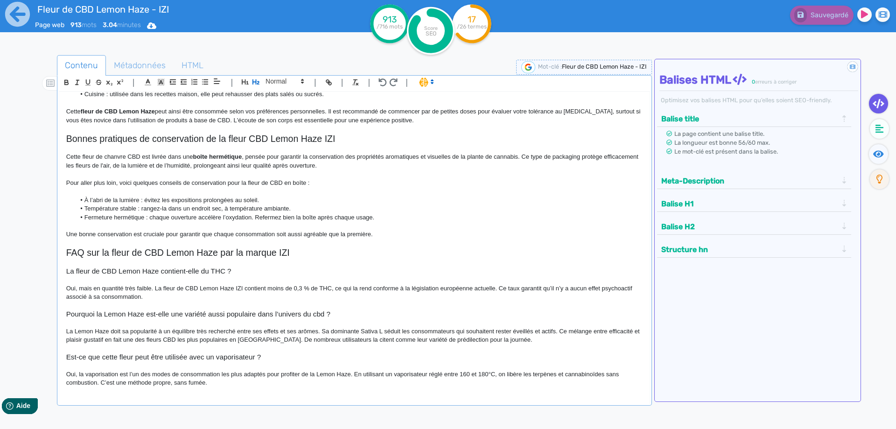
scroll to position [373, 0]
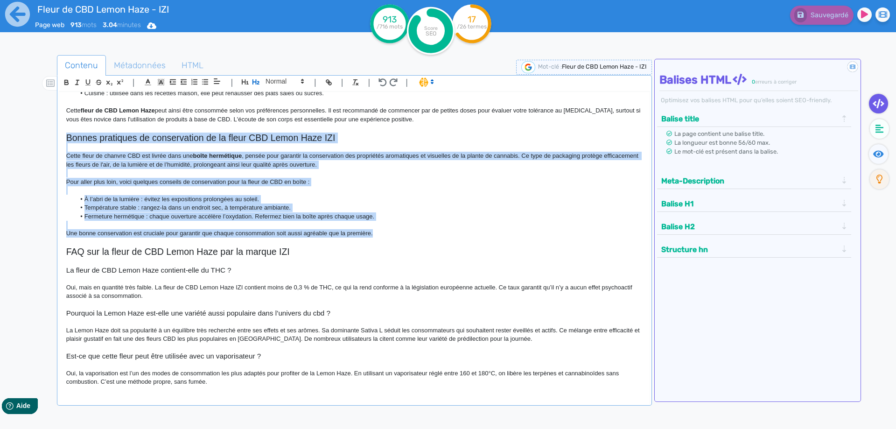
drag, startPoint x: 387, startPoint y: 241, endPoint x: 55, endPoint y: 148, distance: 344.2
click at [55, 148] on div "Contenu Métadonnées HTML | | H3 H4 H5 H6 Normal | | | | Fleur de CBD Lemon Haze…" at bounding box center [461, 270] width 869 height 435
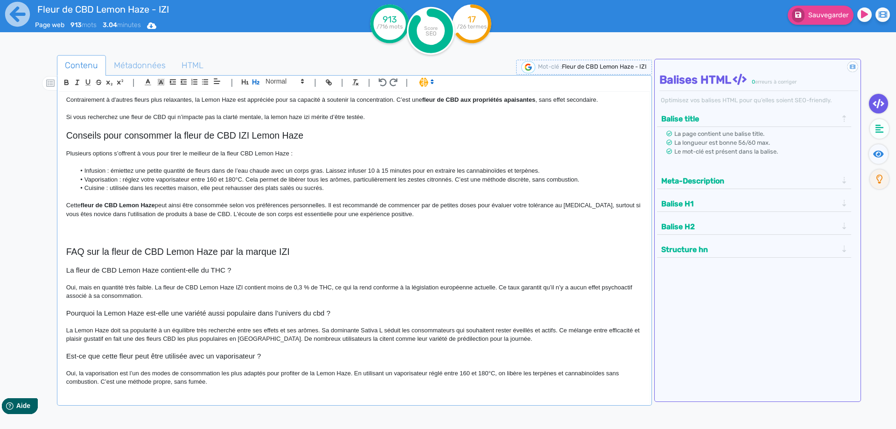
scroll to position [277, 0]
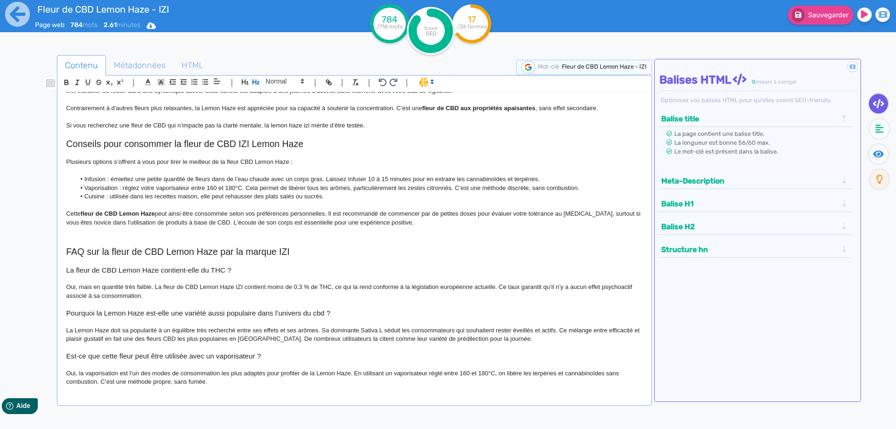
click at [293, 90] on div "| | H3 H4 H5 H6 Normal | | | |" at bounding box center [354, 84] width 591 height 16
click at [292, 82] on span at bounding box center [284, 81] width 46 height 11
click at [287, 147] on span at bounding box center [284, 142] width 37 height 14
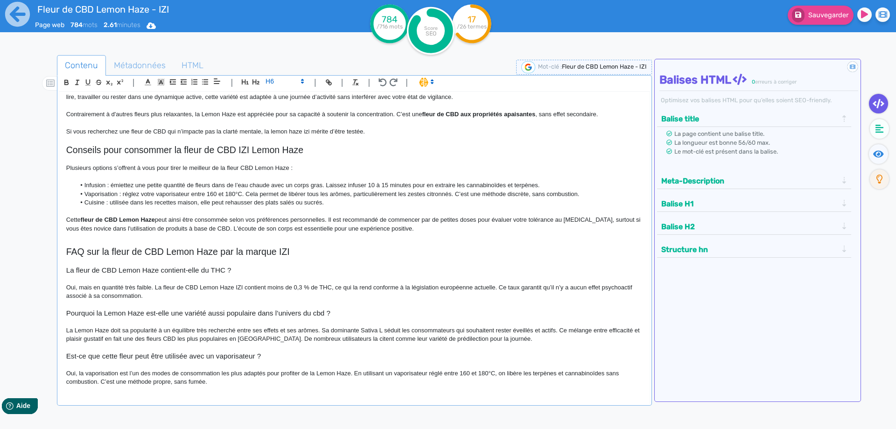
scroll to position [271, 0]
click at [288, 78] on span at bounding box center [284, 81] width 46 height 11
click at [275, 161] on span at bounding box center [284, 156] width 37 height 14
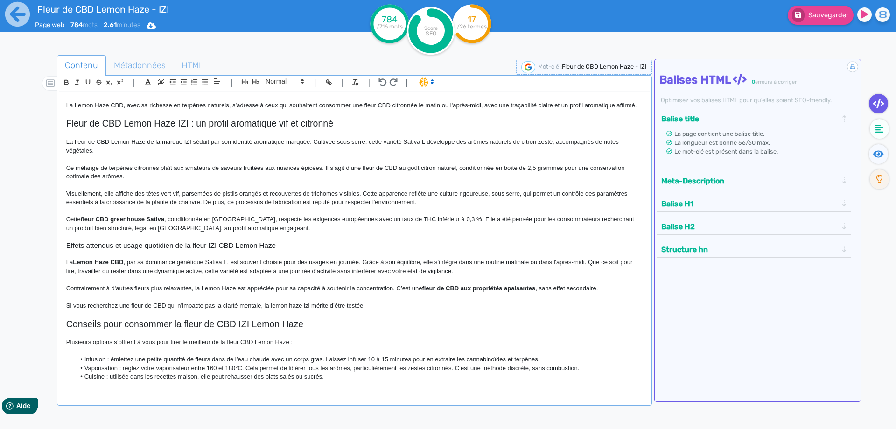
scroll to position [79, 0]
click at [381, 310] on p "Si vous recherchez une fleur de CBD qui n’impacte pas la clarté mentale, la lem…" at bounding box center [354, 306] width 577 height 8
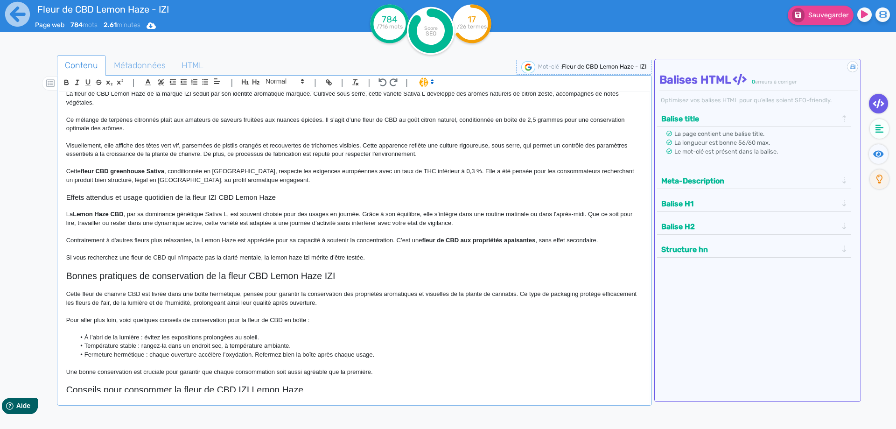
scroll to position [175, 0]
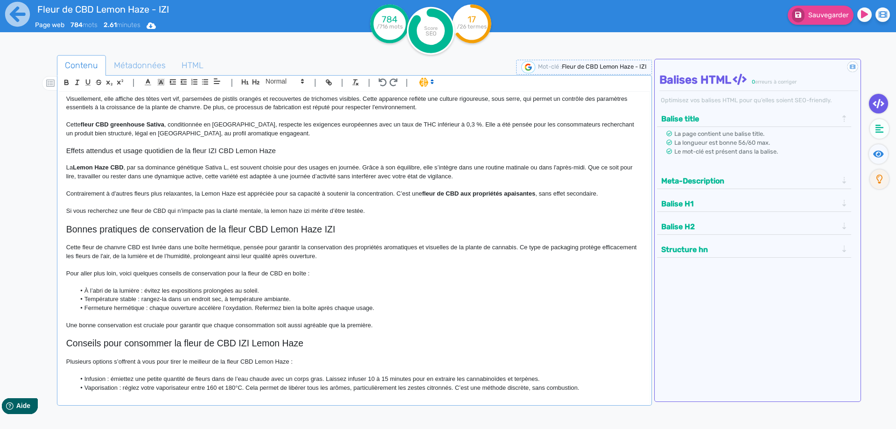
click at [254, 198] on p "Contrairement à d'autres fleurs plus relaxantes, la Lemon Haze est appréciée po…" at bounding box center [354, 194] width 577 height 8
click at [244, 235] on h2 "Bonnes pratiques de conservation de la fleur CBD Lemon Haze IZI" at bounding box center [354, 229] width 577 height 11
click at [279, 86] on span at bounding box center [284, 81] width 46 height 11
click at [278, 98] on span at bounding box center [284, 98] width 37 height 16
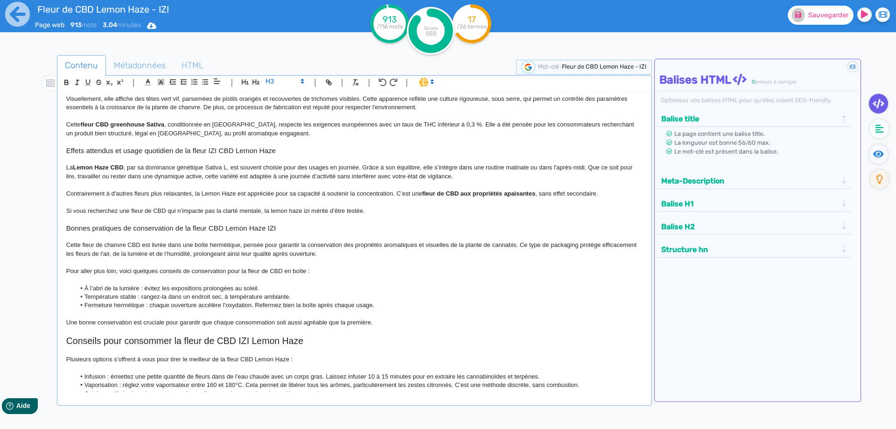
click at [815, 18] on span "Sauvegarder" at bounding box center [829, 15] width 40 height 8
click at [26, 22] on icon at bounding box center [17, 14] width 25 height 25
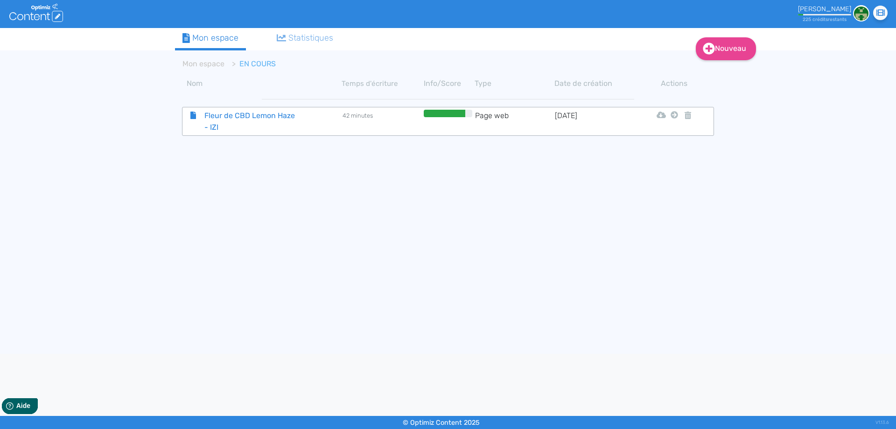
click at [267, 114] on span "Fleur de CBD Lemon Haze - IZI" at bounding box center [249, 121] width 105 height 23
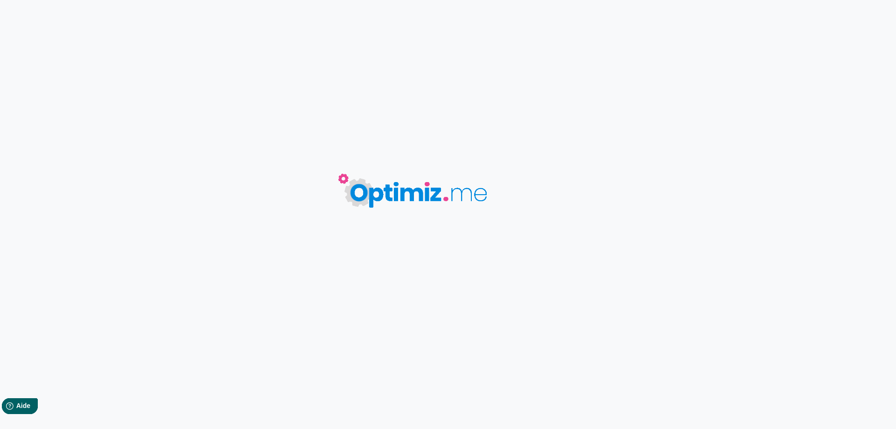
type input "Fleur de CBD Lemon Haze - IZI"
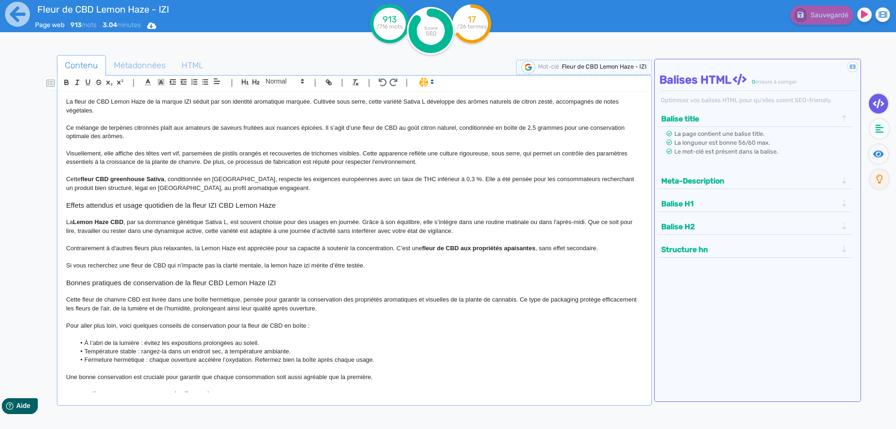
scroll to position [5, 0]
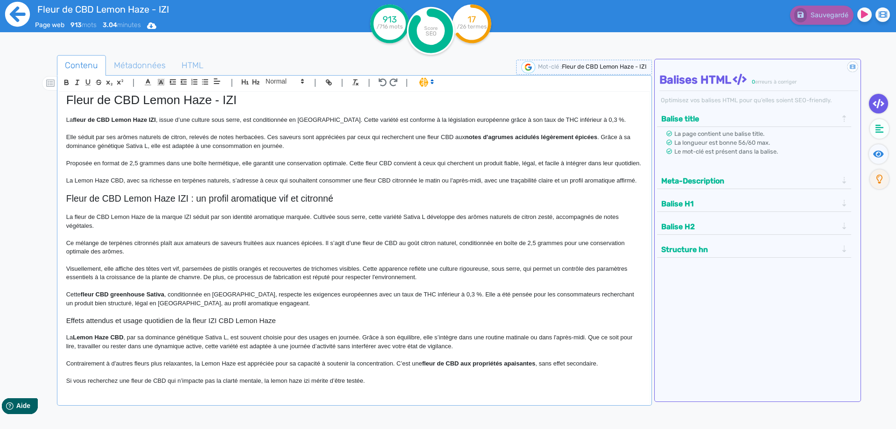
click at [21, 22] on icon at bounding box center [17, 14] width 25 height 25
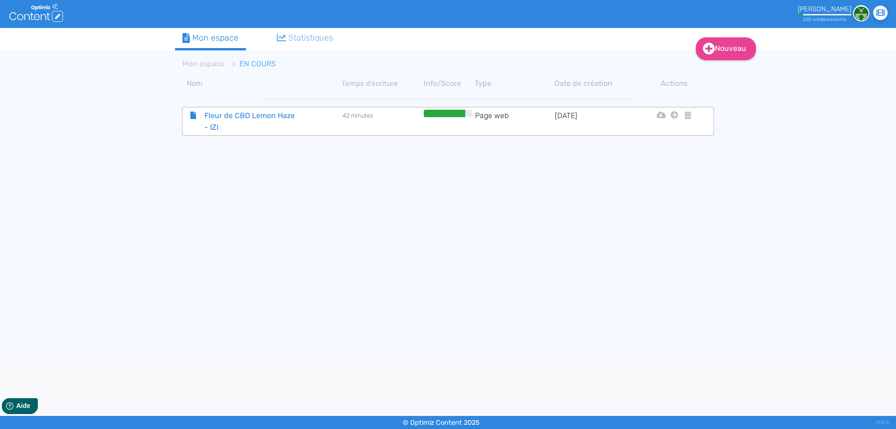
click at [234, 122] on span "Fleur de CBD Lemon Haze - IZI" at bounding box center [249, 121] width 105 height 23
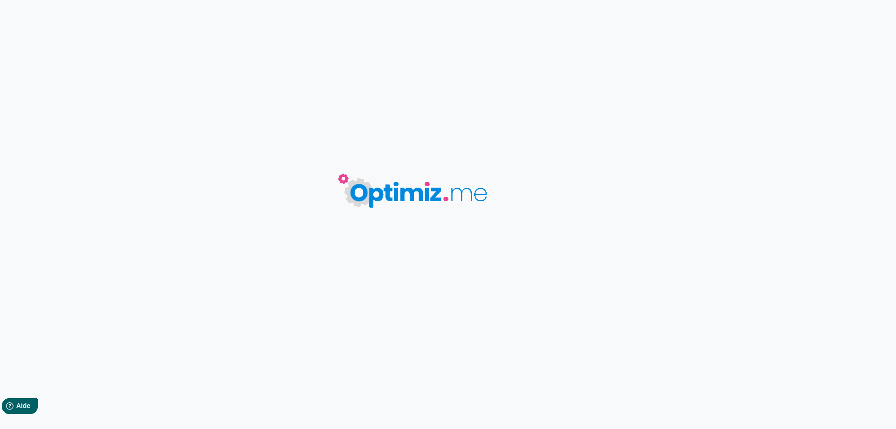
type input "Fleur de CBD Lemon Haze - IZI"
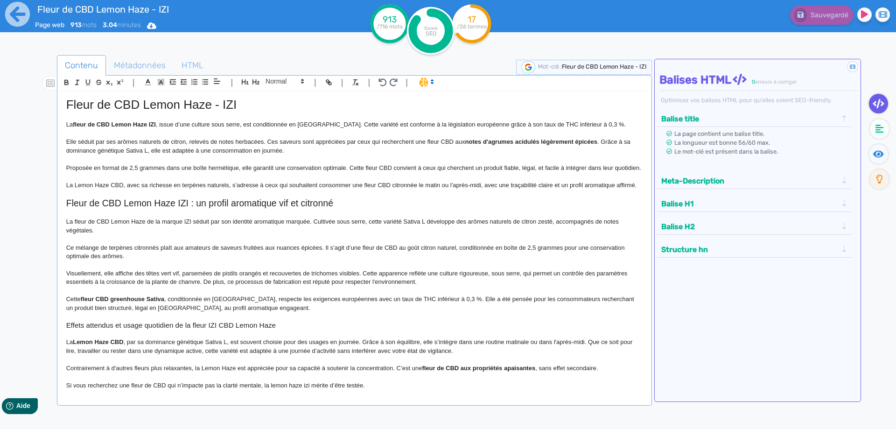
click at [155, 101] on h1 "Fleur de CBD Lemon Haze - IZI" at bounding box center [354, 105] width 577 height 14
copy h1 "Fleur de CBD Lemon Haze - IZI"
click at [113, 198] on p at bounding box center [354, 194] width 577 height 8
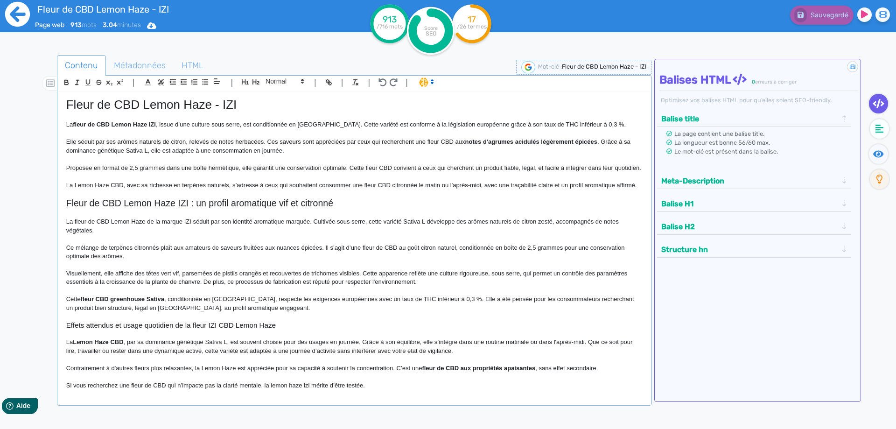
click at [12, 17] on icon at bounding box center [18, 14] width 26 height 26
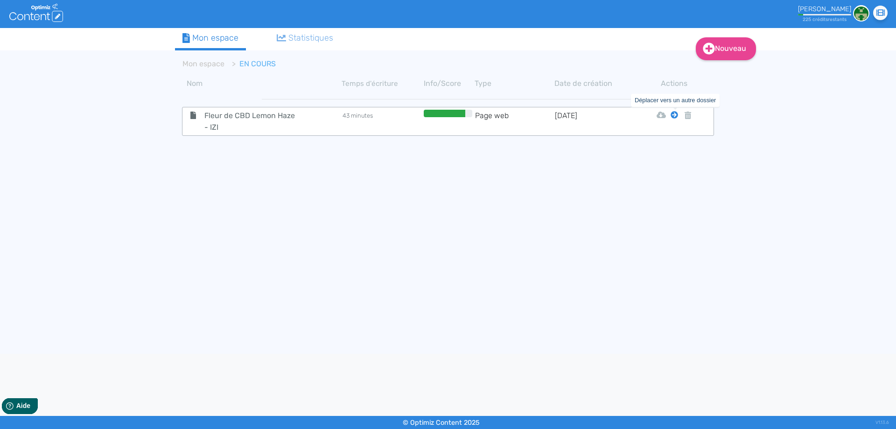
click at [674, 118] on icon at bounding box center [674, 114] width 7 height 7
click at [670, 137] on button "Mon Espace" at bounding box center [670, 138] width 80 height 15
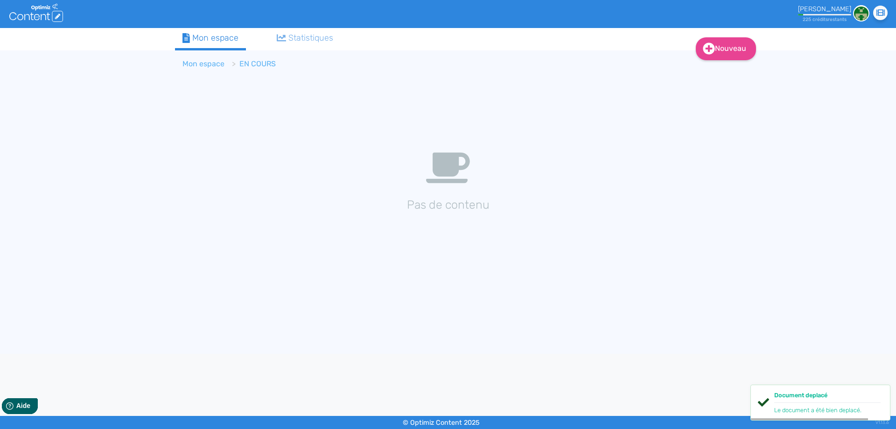
click at [195, 59] on li "Mon espace" at bounding box center [204, 63] width 42 height 11
click at [196, 62] on link "Mon espace" at bounding box center [204, 63] width 42 height 9
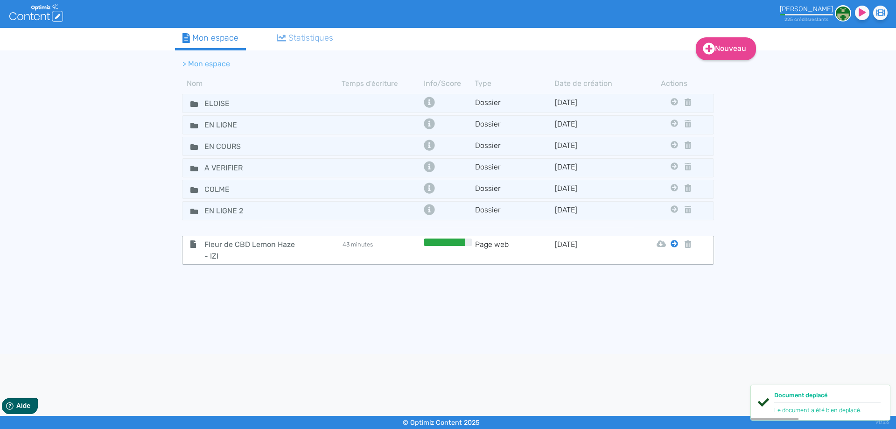
click at [675, 241] on icon at bounding box center [674, 243] width 7 height 7
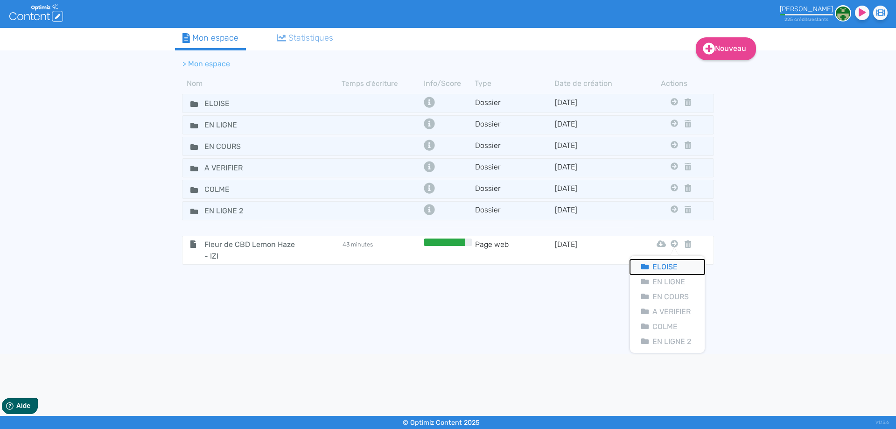
click at [674, 262] on button "Eloise" at bounding box center [667, 267] width 75 height 15
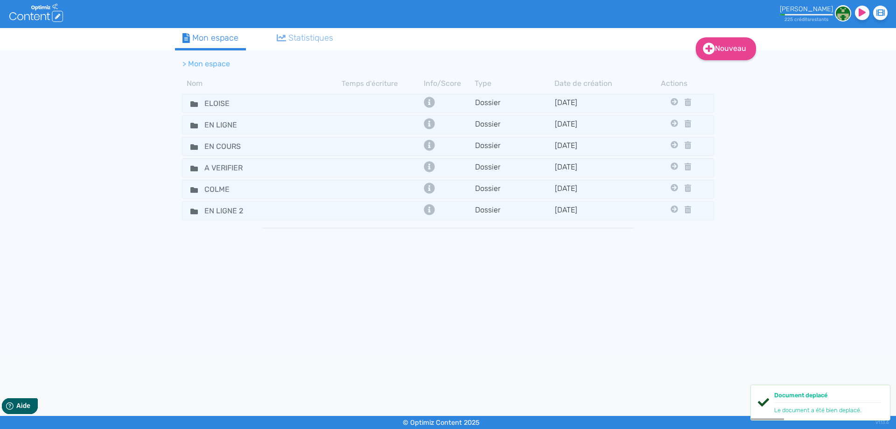
click at [250, 387] on body ".cls-1 { fill: #fff; } logos_optimized_solutions [PERSON_NAME] 225 crédit s res…" at bounding box center [448, 214] width 896 height 429
click at [188, 105] on fa-icon at bounding box center [190, 104] width 14 height 14
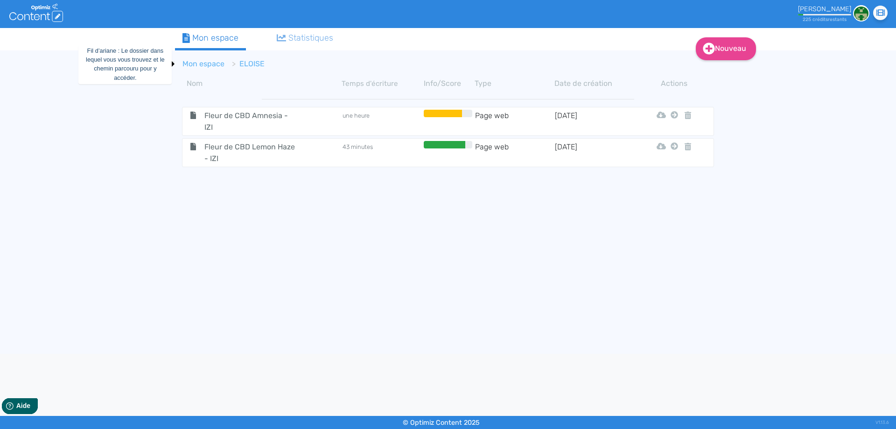
click at [206, 63] on link "Mon espace" at bounding box center [204, 63] width 42 height 9
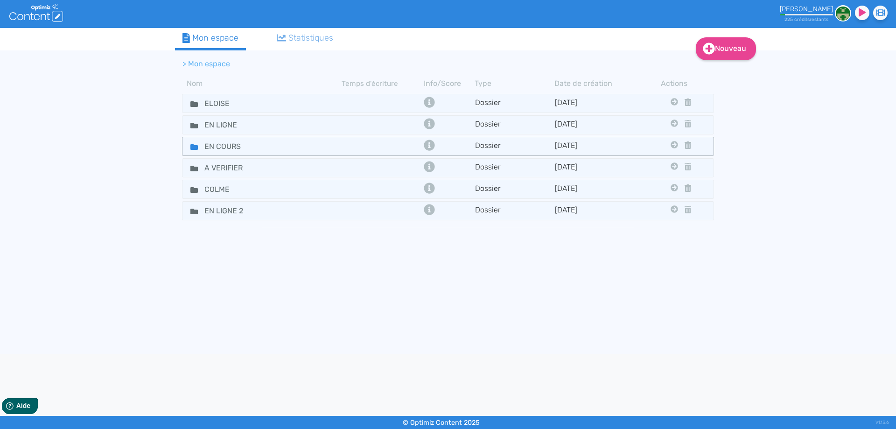
click at [186, 143] on fa-icon at bounding box center [190, 147] width 14 height 14
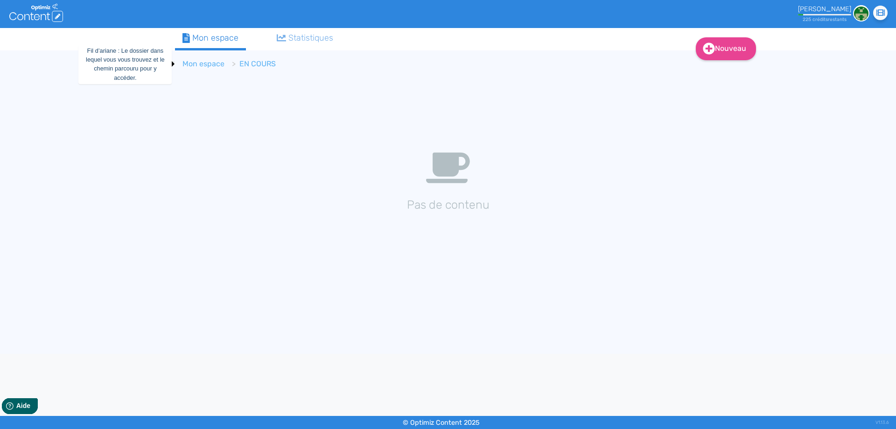
click at [196, 65] on link "Mon espace" at bounding box center [204, 63] width 42 height 9
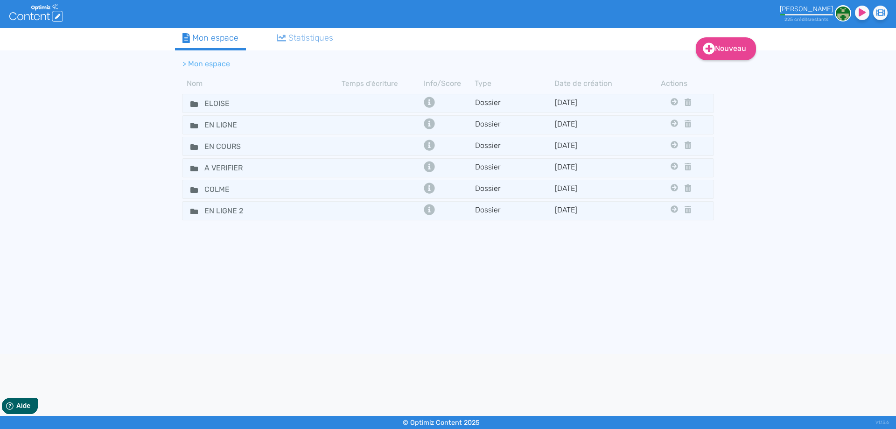
click at [32, 186] on div "Nouveau Contenu Dossier Mon espace Statistiques > Mon espace Nom Temps d'écritu…" at bounding box center [448, 191] width 896 height 326
click at [190, 108] on fa-icon at bounding box center [190, 104] width 14 height 14
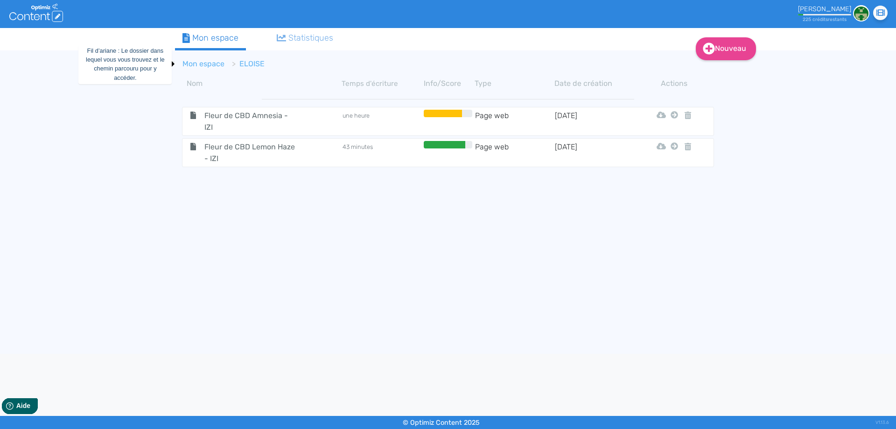
click at [216, 62] on link "Mon espace" at bounding box center [204, 63] width 42 height 9
